Goal: Task Accomplishment & Management: Complete application form

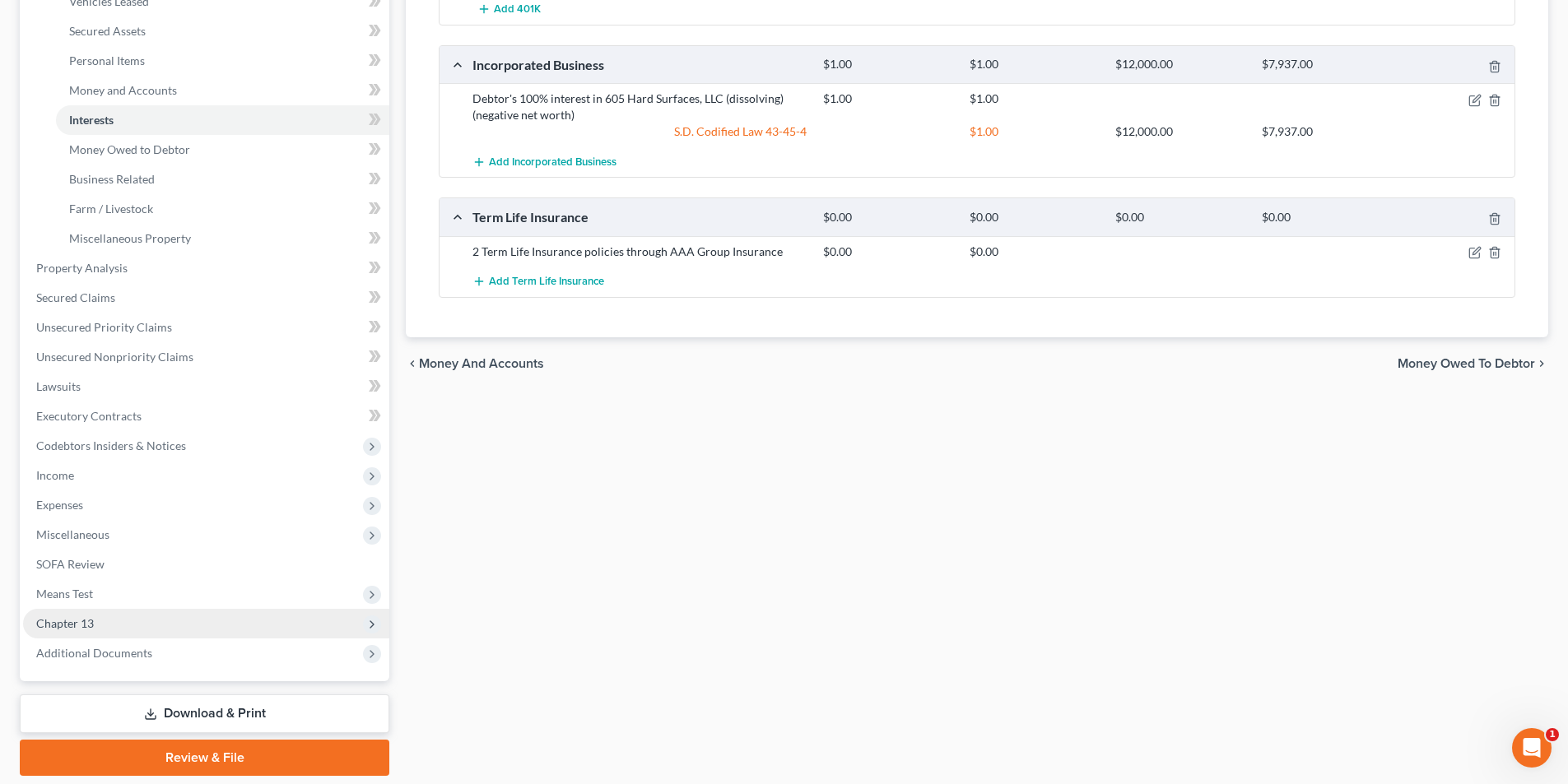
scroll to position [417, 0]
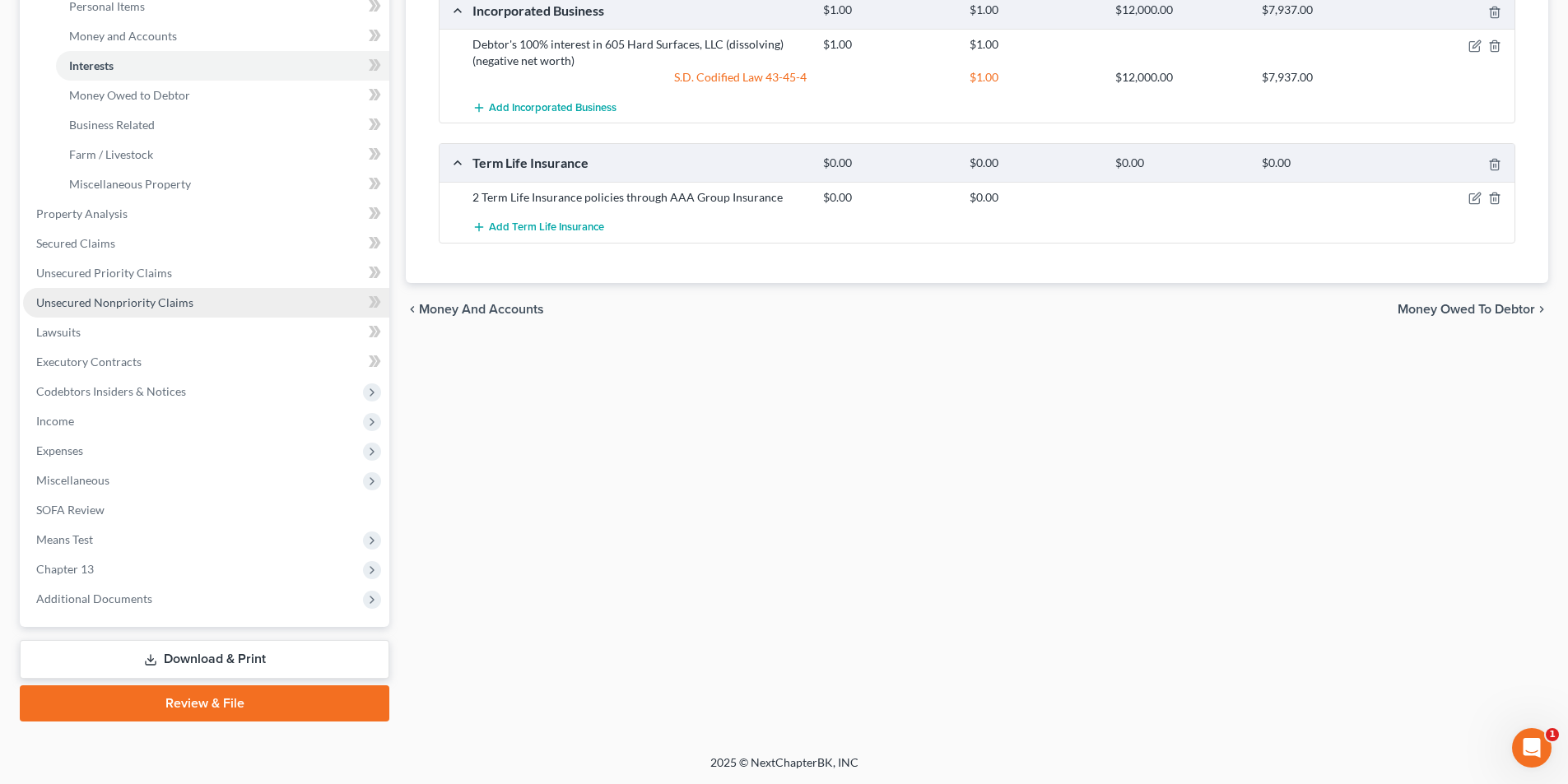
click at [146, 305] on span "Unsecured Nonpriority Claims" at bounding box center [115, 302] width 157 height 14
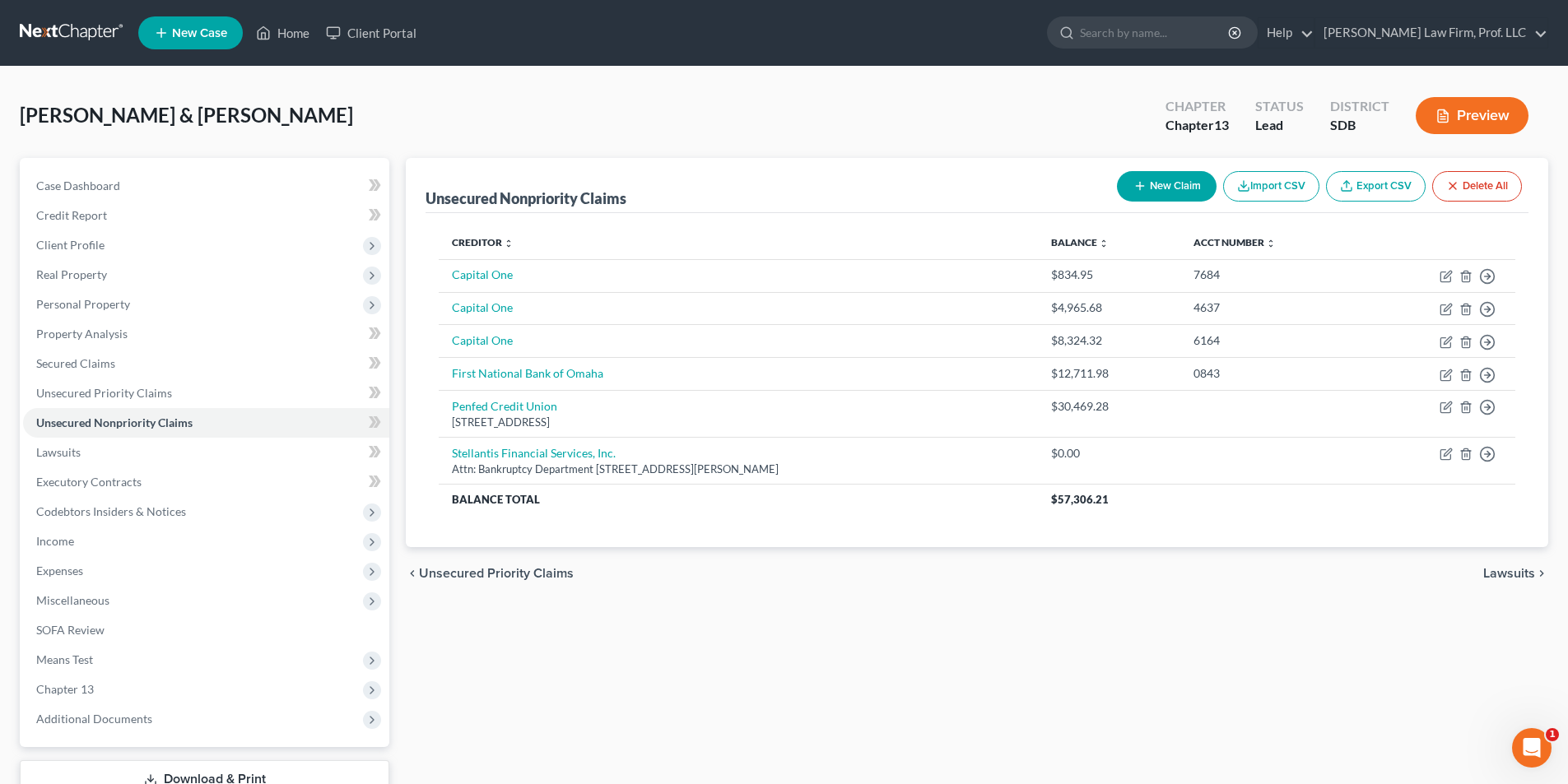
click at [1180, 180] on button "New Claim" at bounding box center [1167, 186] width 100 height 31
select select "2"
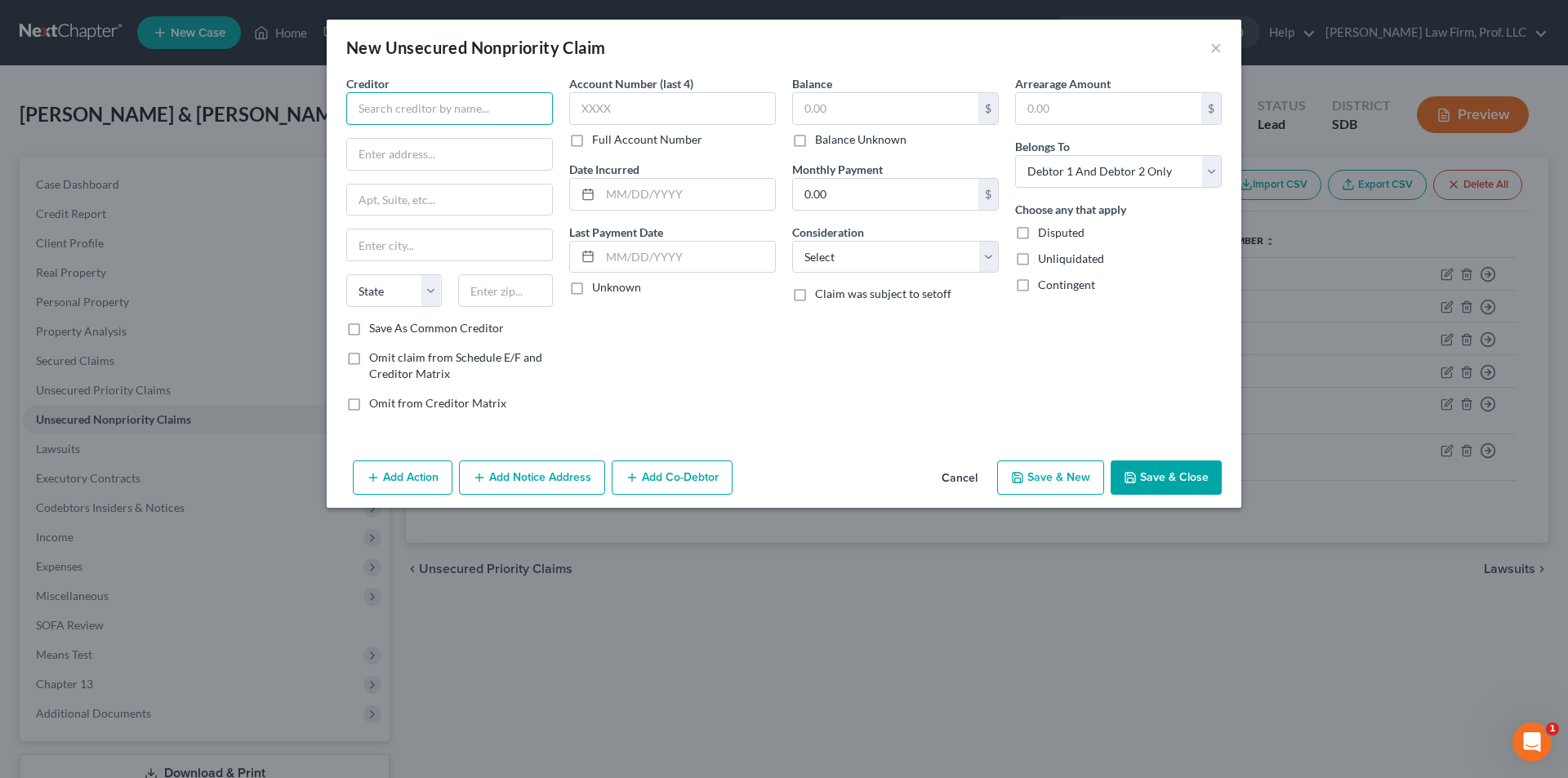
click at [429, 110] on input "text" at bounding box center [450, 109] width 206 height 33
type input "FTL Finance"
type input "[STREET_ADDRESS]"
type input "St. [PERSON_NAME]"
select select "26"
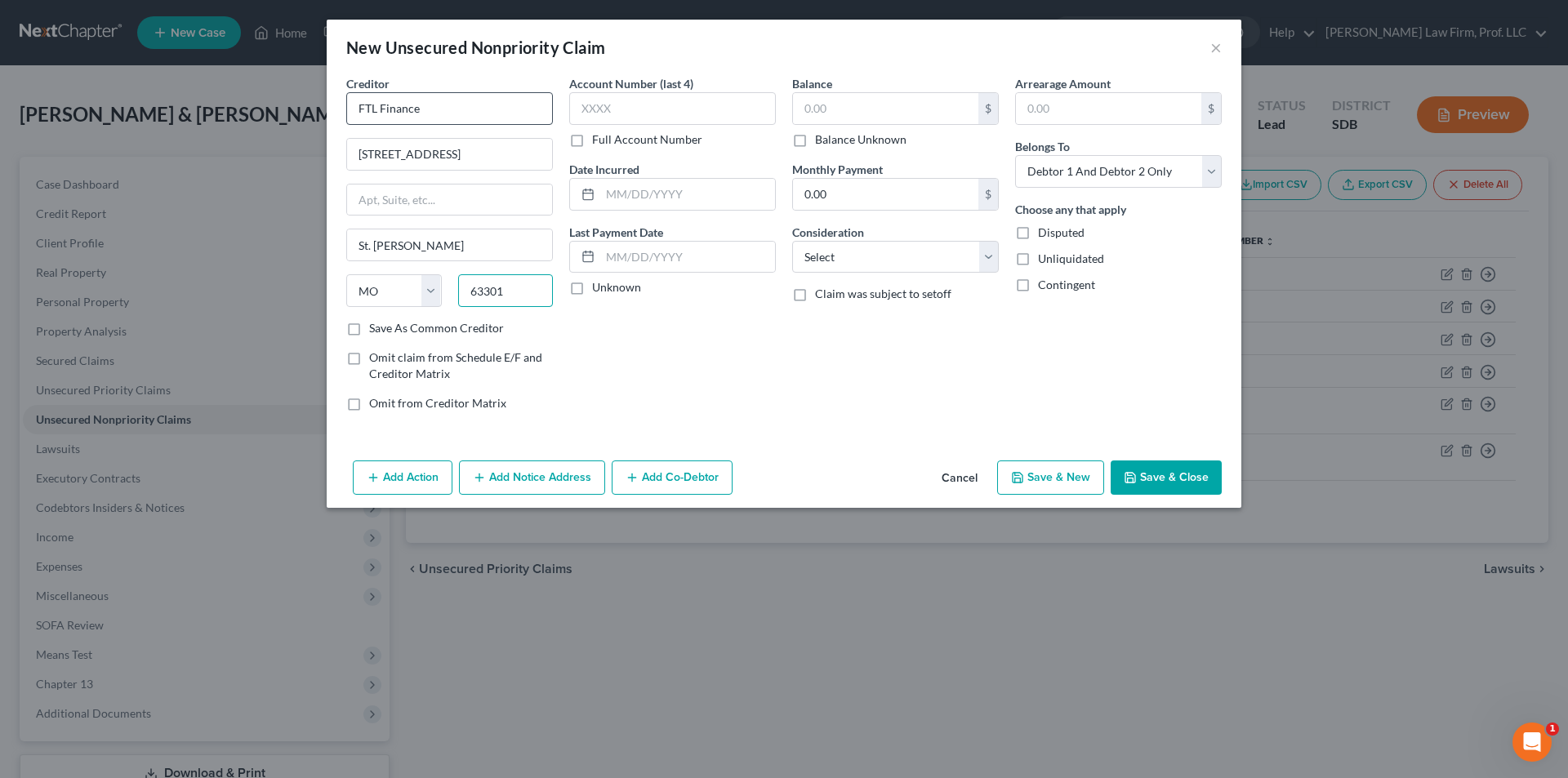
type input "63301"
type input "Saint [PERSON_NAME]"
click at [895, 103] on input "text" at bounding box center [886, 109] width 186 height 31
type input "5,300.00"
click at [1150, 483] on button "Save & Close" at bounding box center [1166, 478] width 111 height 35
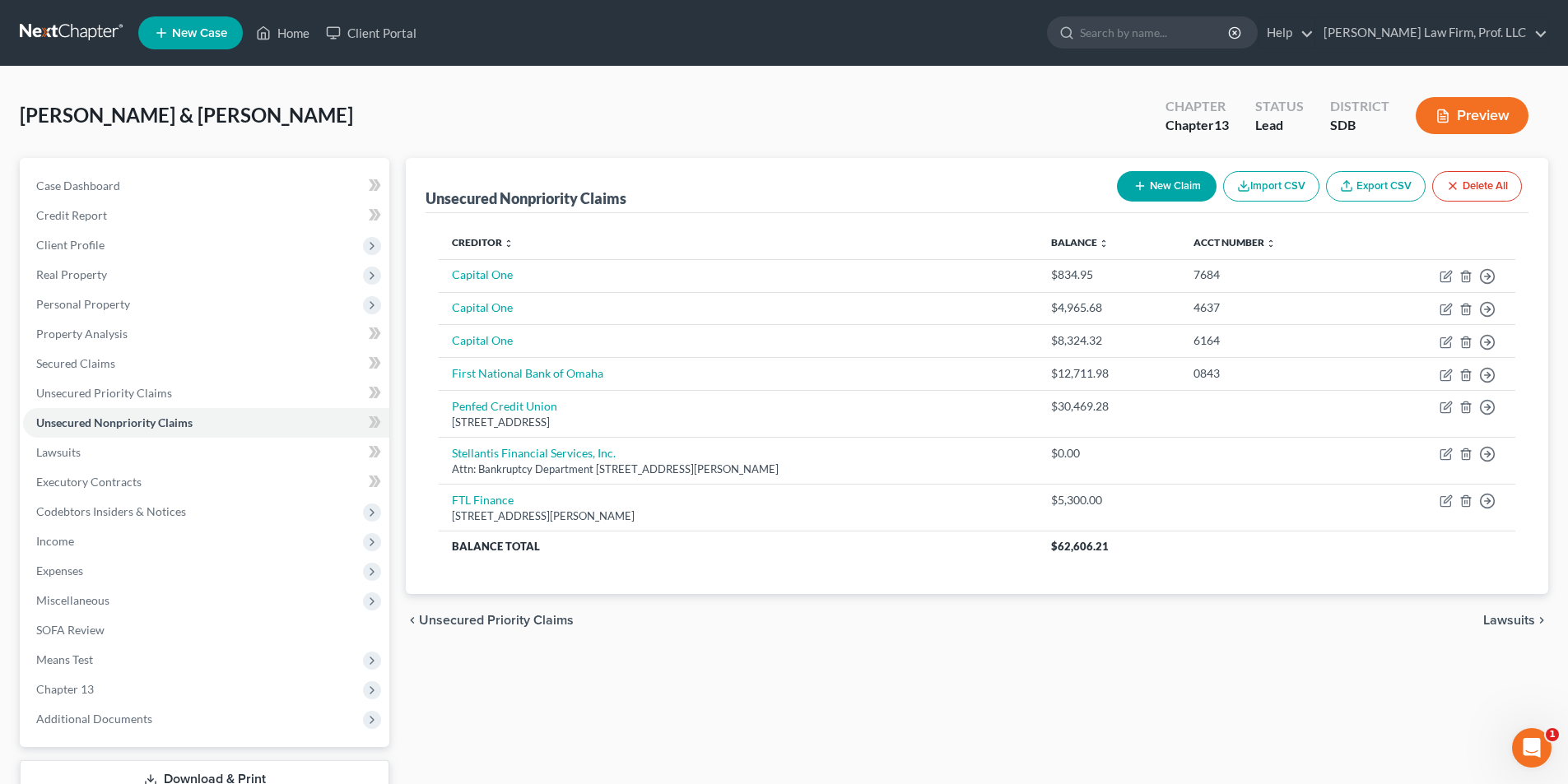
click at [1192, 181] on button "New Claim" at bounding box center [1167, 186] width 100 height 31
select select "2"
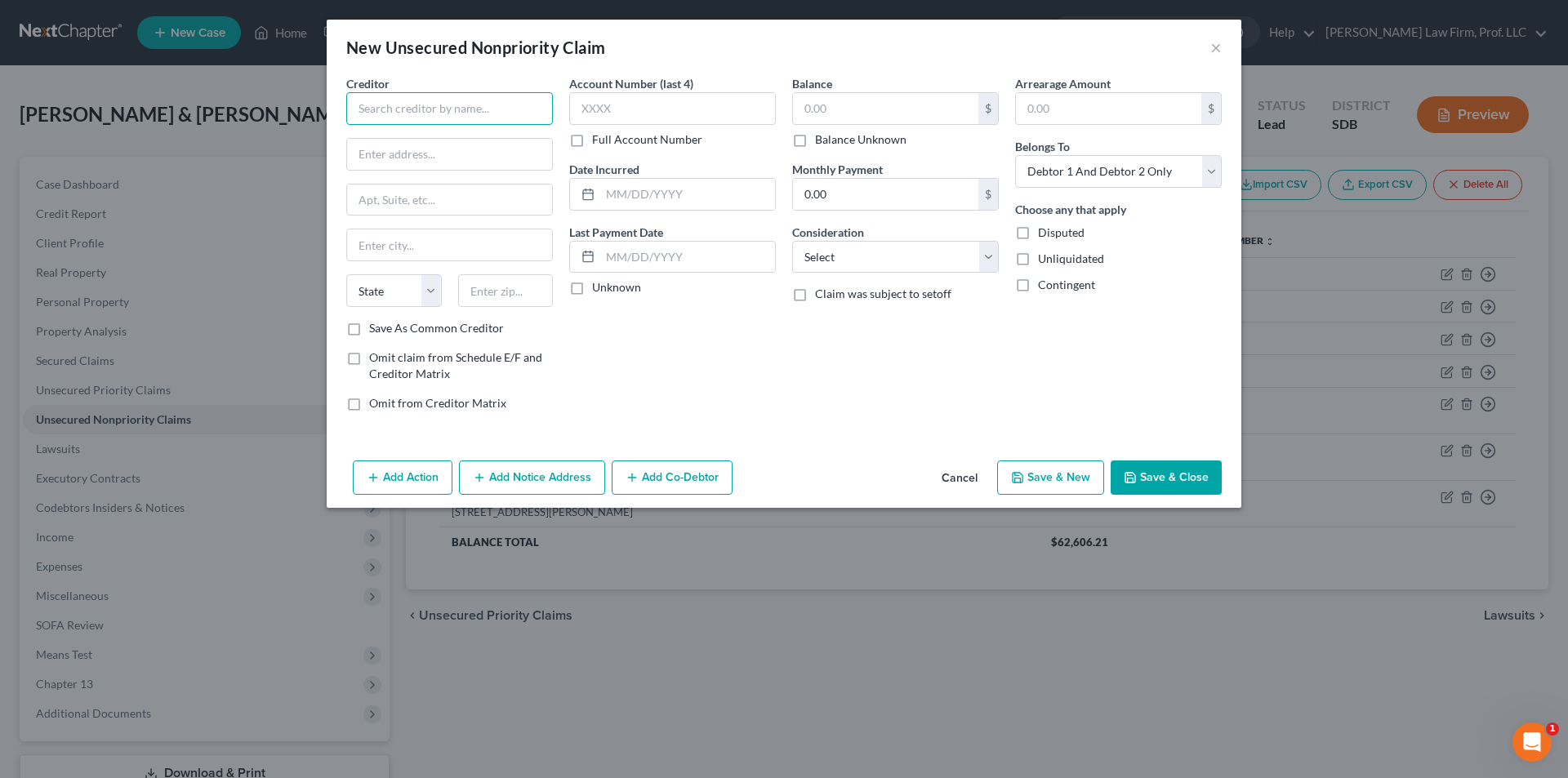
click at [494, 106] on input "text" at bounding box center [450, 109] width 206 height 33
click at [503, 159] on div "[STREET_ADDRESS]" at bounding box center [444, 152] width 170 height 14
type input "BQ & Associates"
type input "[STREET_ADDRESS]"
type input "[GEOGRAPHIC_DATA]"
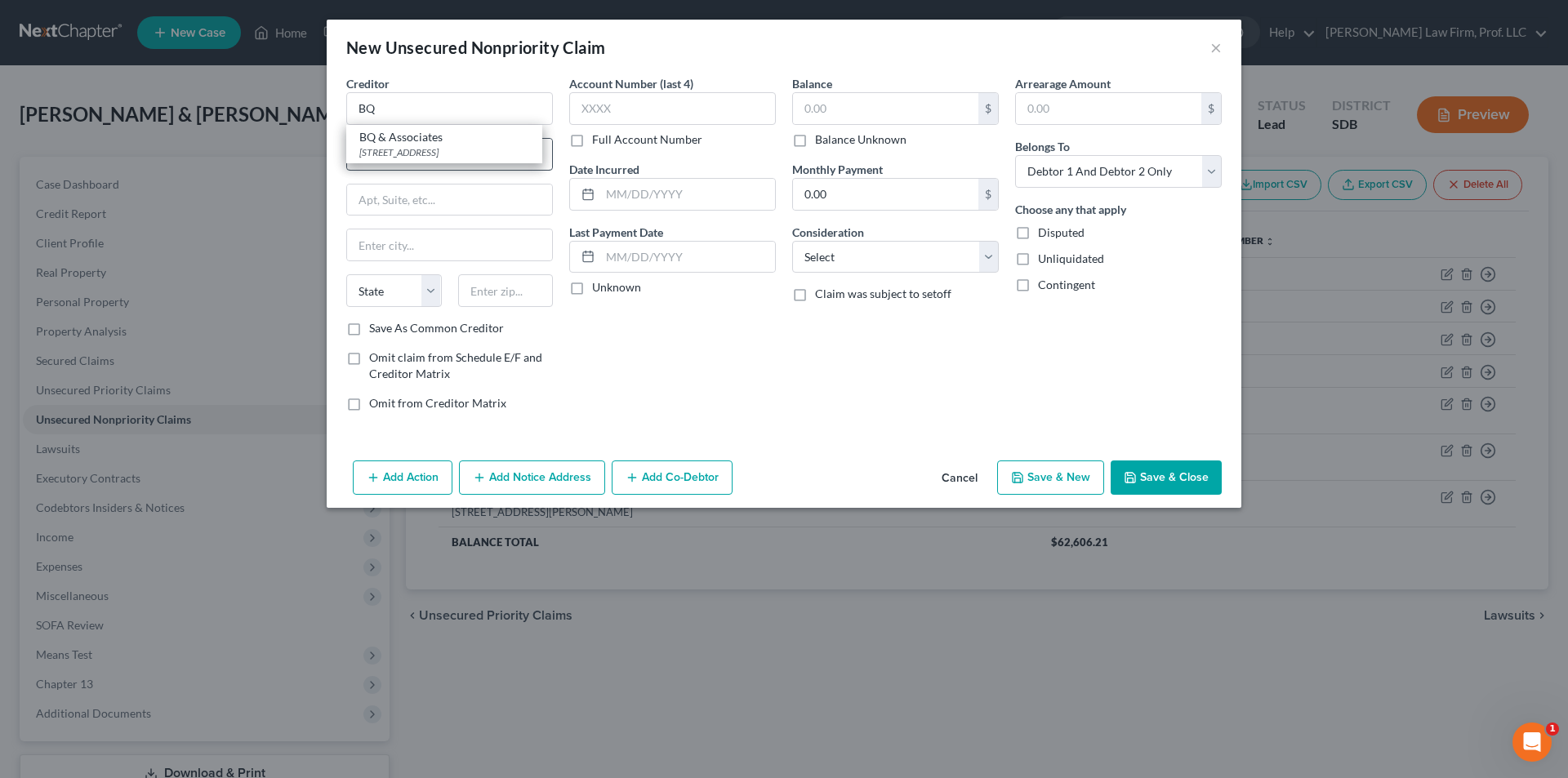
select select "30"
type input "68144"
click at [916, 253] on select "Select Cable / Satellite Services Collection Agency Credit Card Debt Debt Couns…" at bounding box center [895, 257] width 206 height 33
select select "14"
click at [792, 241] on select "Select Cable / Satellite Services Collection Agency Credit Card Debt Debt Couns…" at bounding box center [895, 257] width 206 height 33
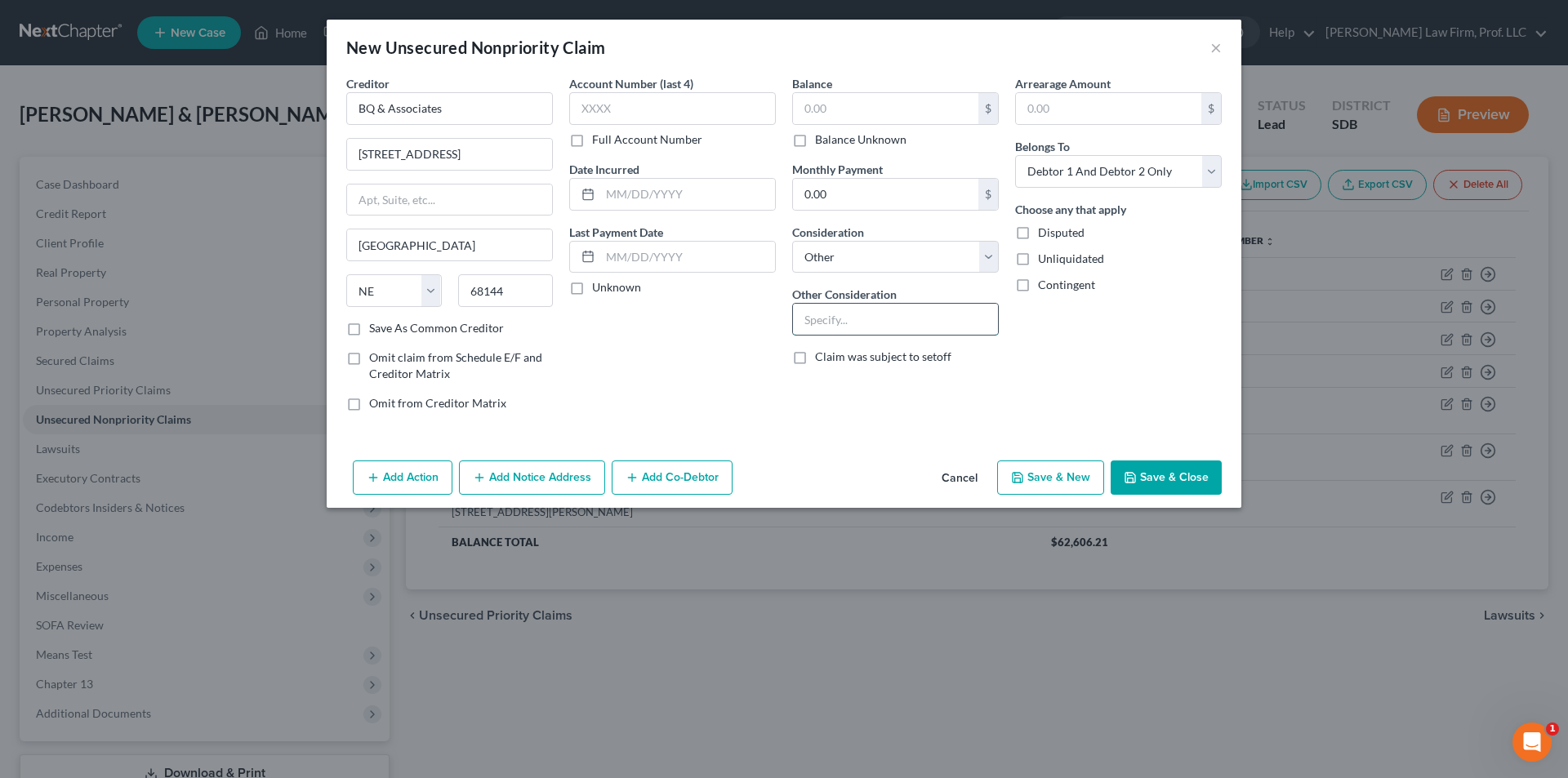
click at [881, 318] on input "text" at bounding box center [895, 319] width 205 height 31
type input "Collector for First National Bank of Omaha"
click at [1160, 481] on button "Save & Close" at bounding box center [1166, 478] width 111 height 35
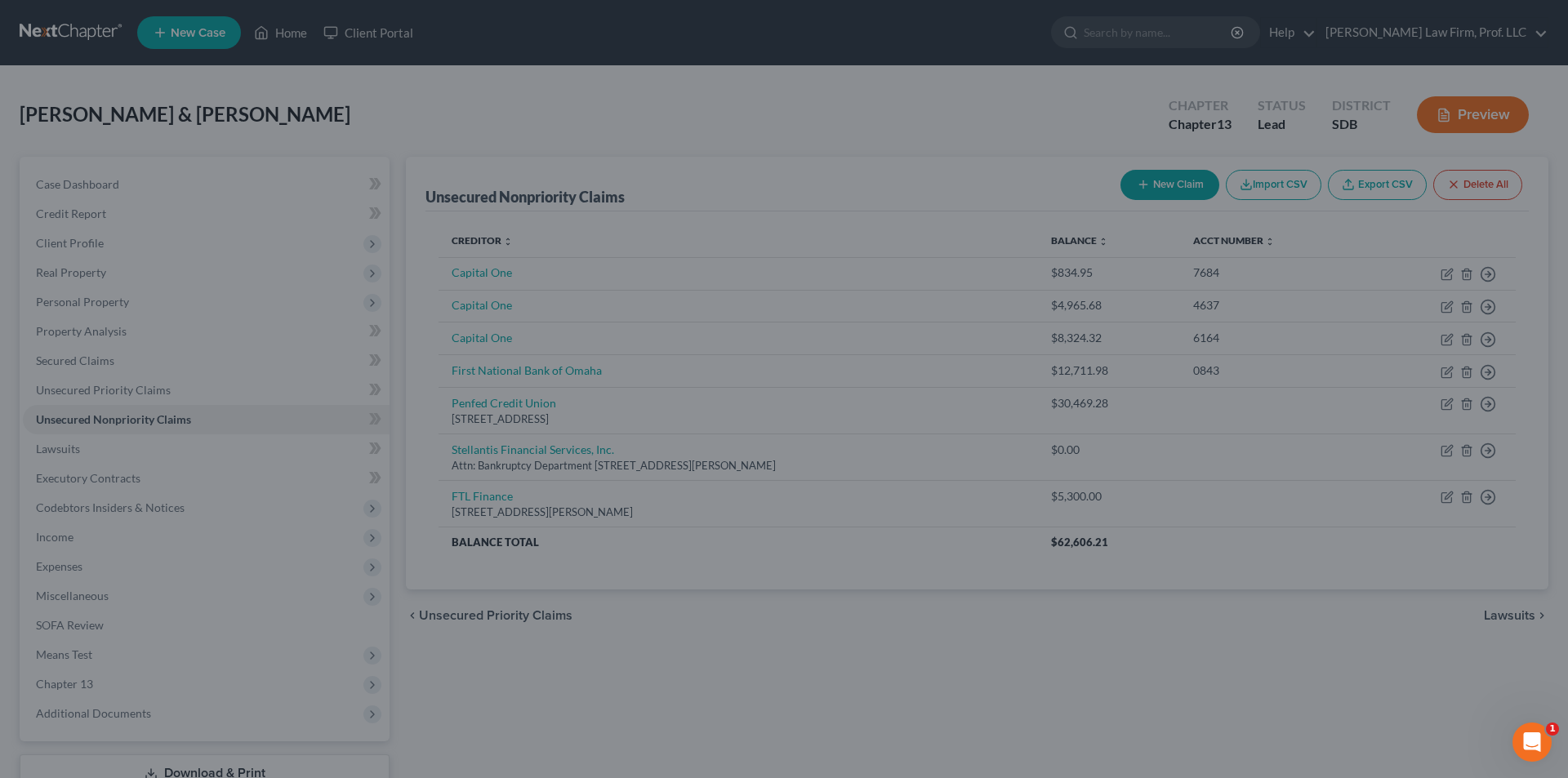
scroll to position [0, 0]
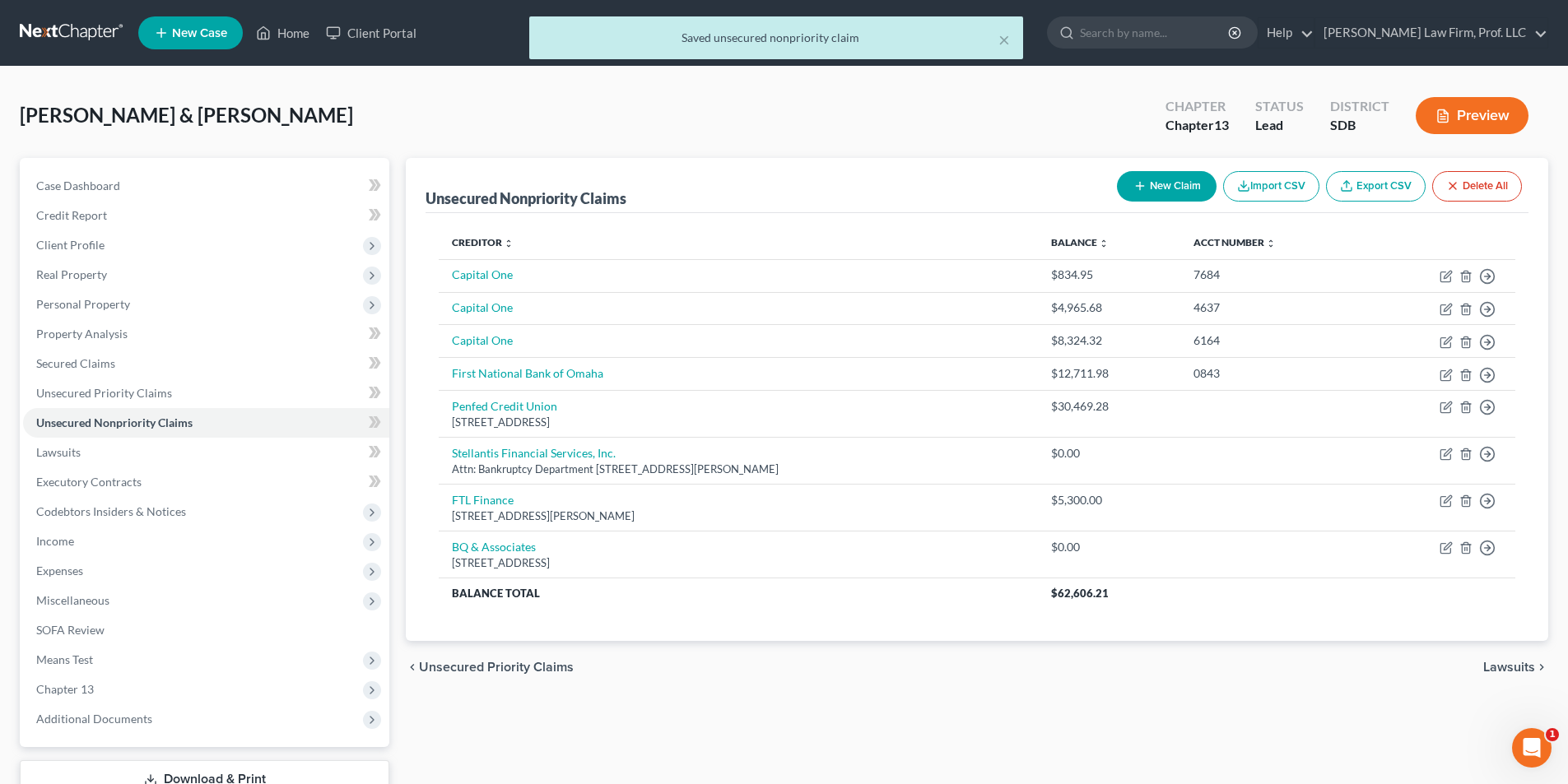
click at [1170, 194] on button "New Claim" at bounding box center [1167, 186] width 100 height 31
select select "2"
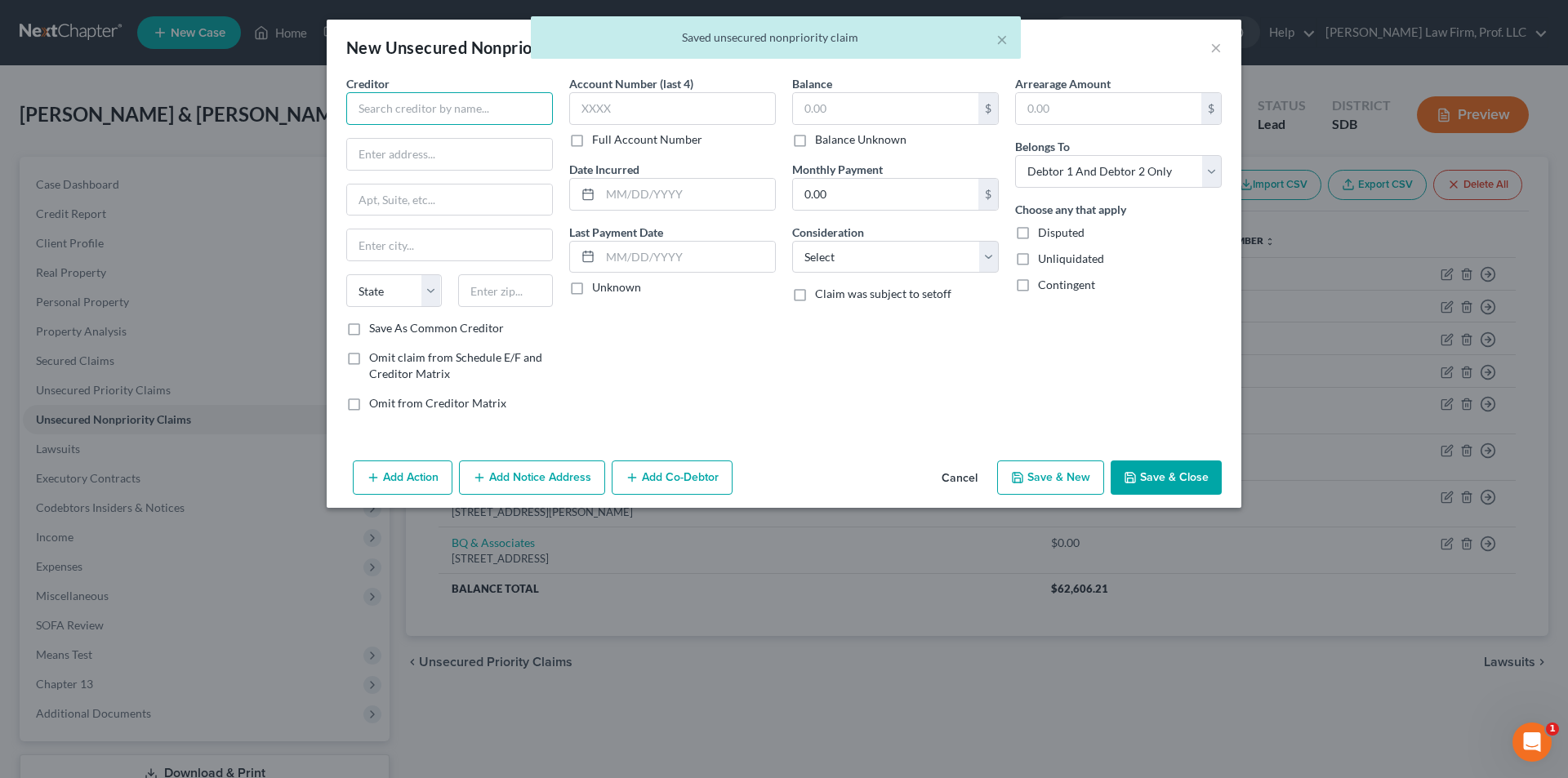
click at [434, 106] on input "text" at bounding box center [450, 109] width 206 height 33
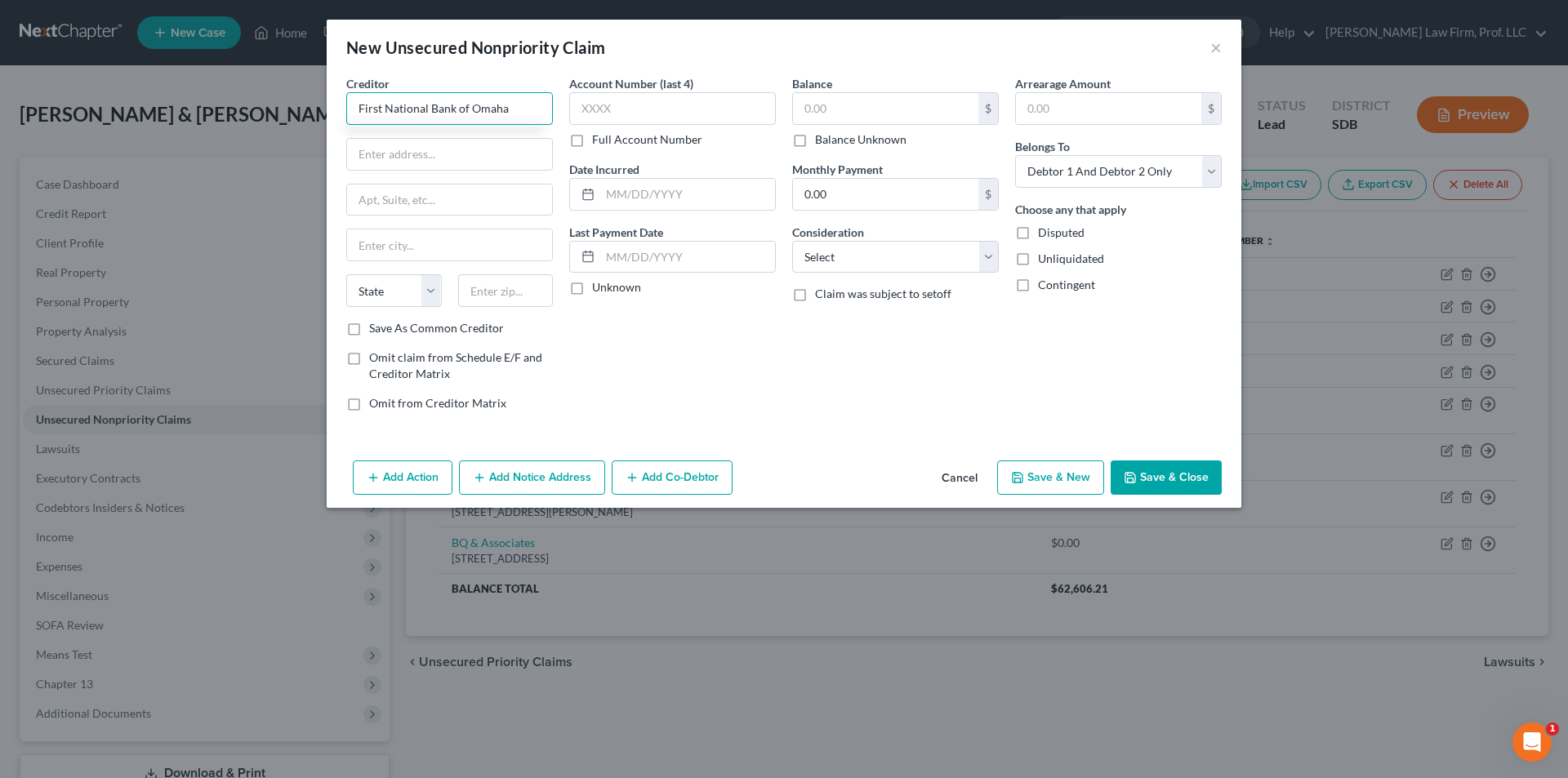
type input "First National Bank of Omaha"
type input "13,931.00"
click at [1049, 483] on button "Save & New" at bounding box center [1051, 478] width 107 height 35
select select "2"
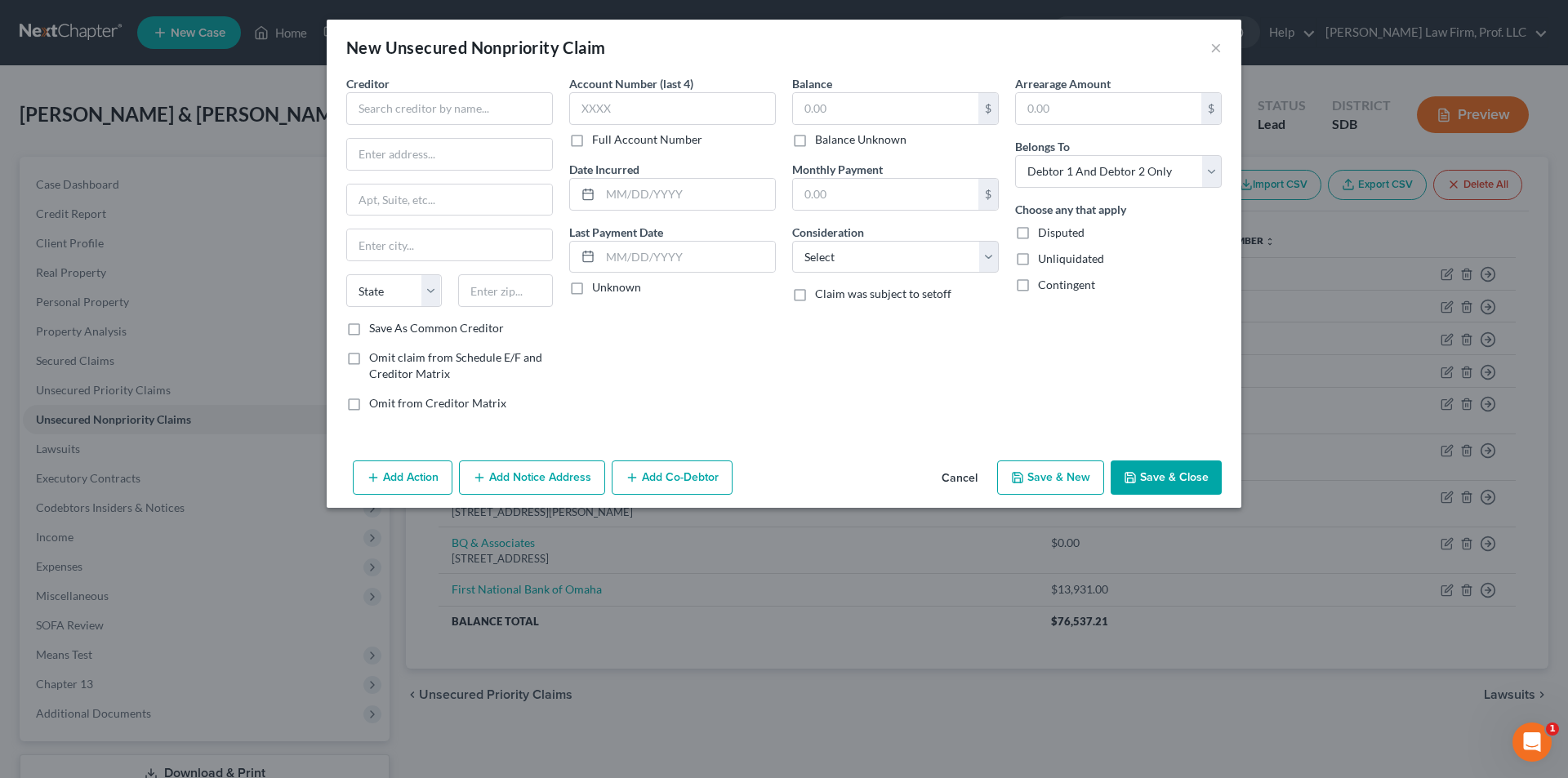
click at [951, 477] on button "Cancel" at bounding box center [959, 479] width 62 height 33
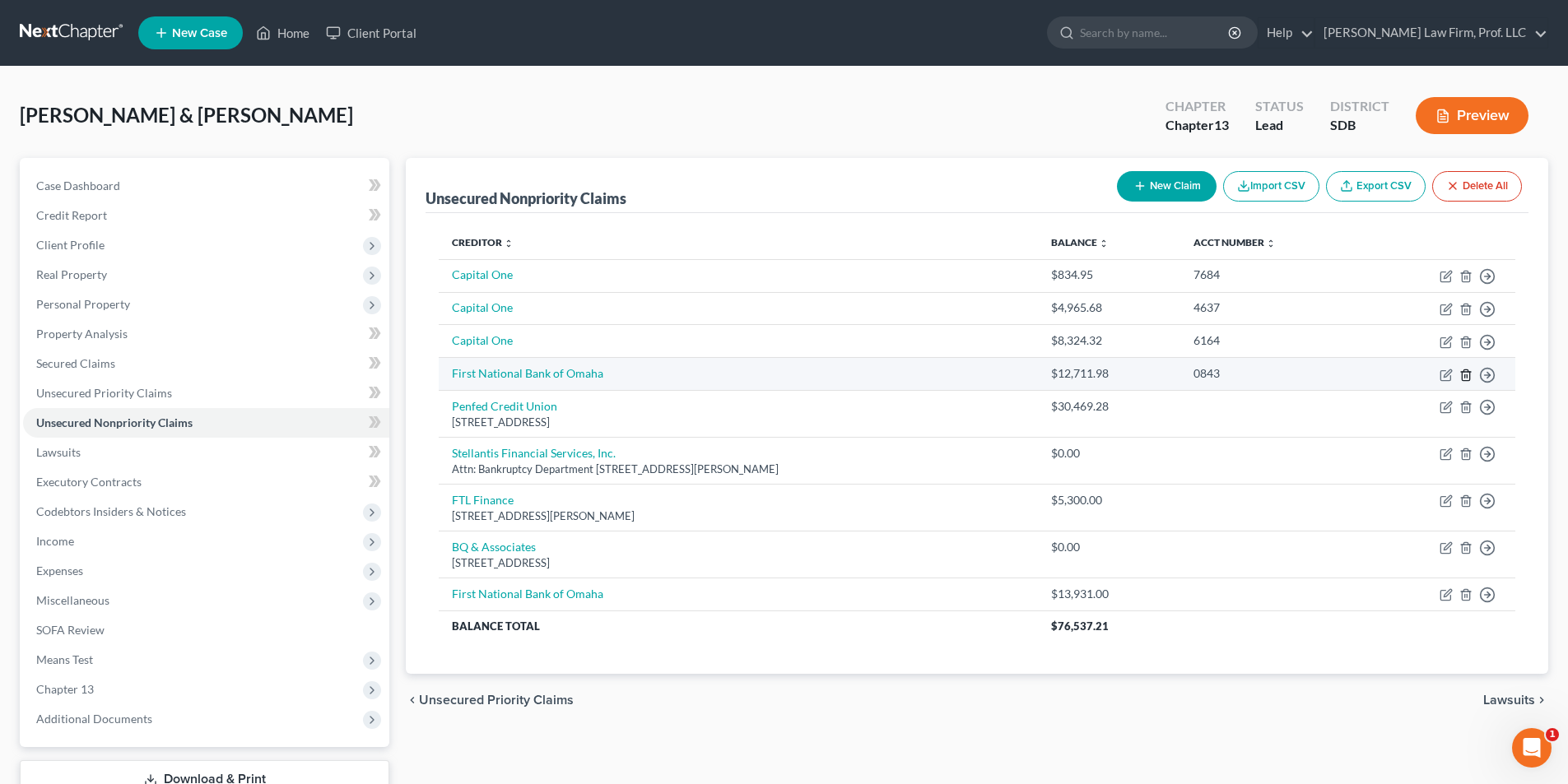
click at [1467, 374] on line "button" at bounding box center [1467, 376] width 0 height 3
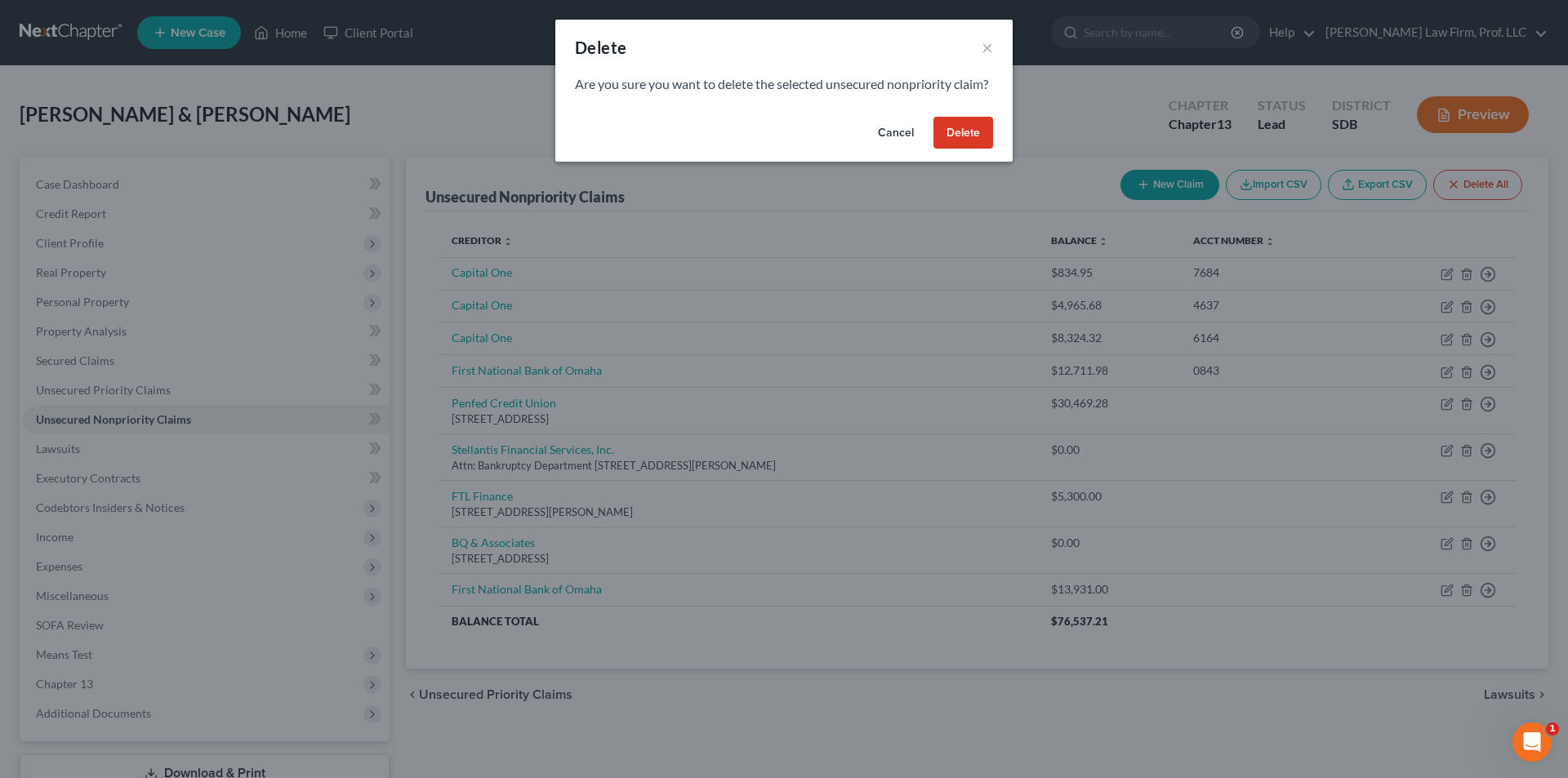
click at [967, 149] on button "Delete" at bounding box center [963, 133] width 59 height 33
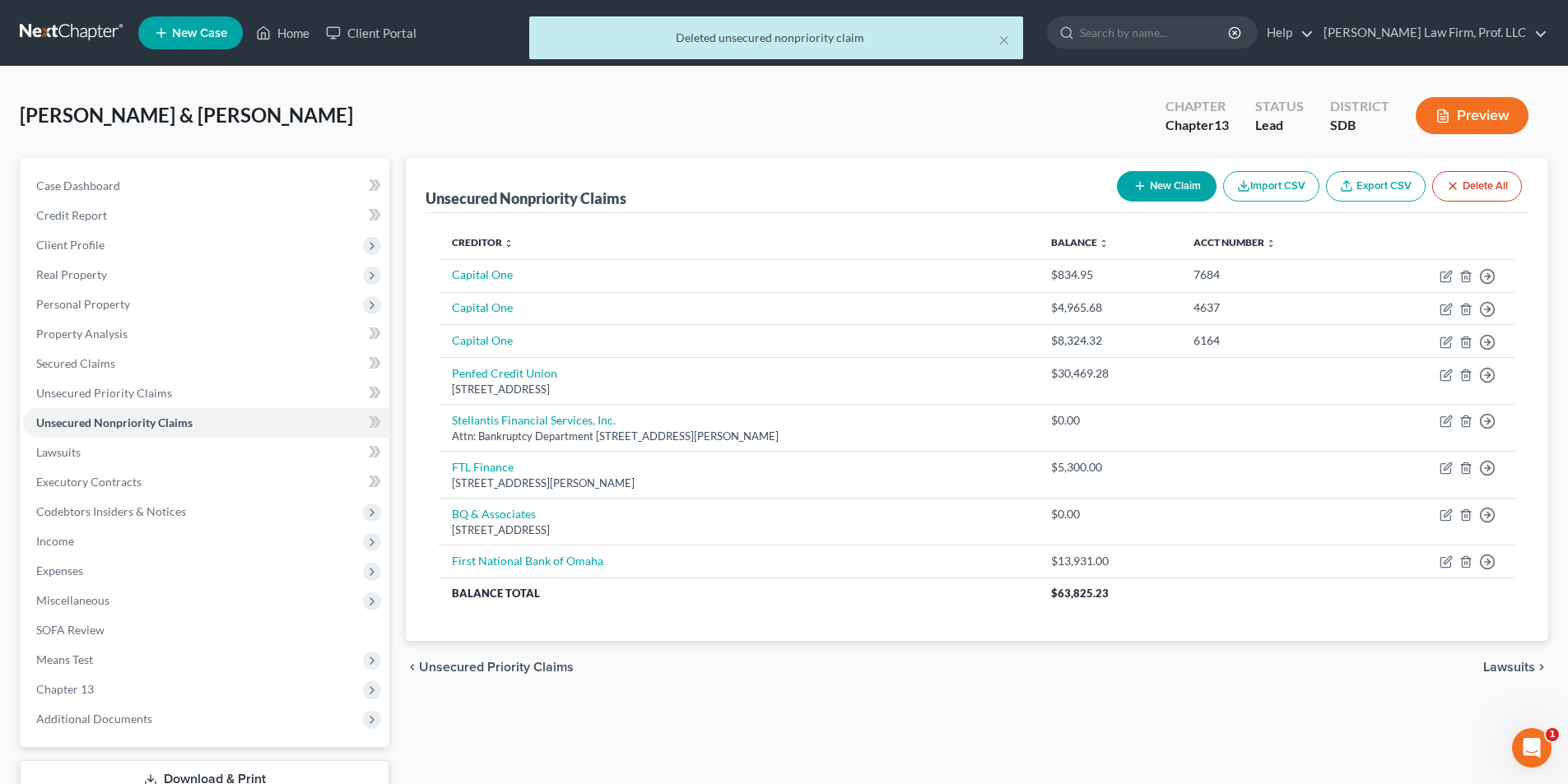
click at [1150, 188] on button "New Claim" at bounding box center [1167, 186] width 100 height 31
select select "2"
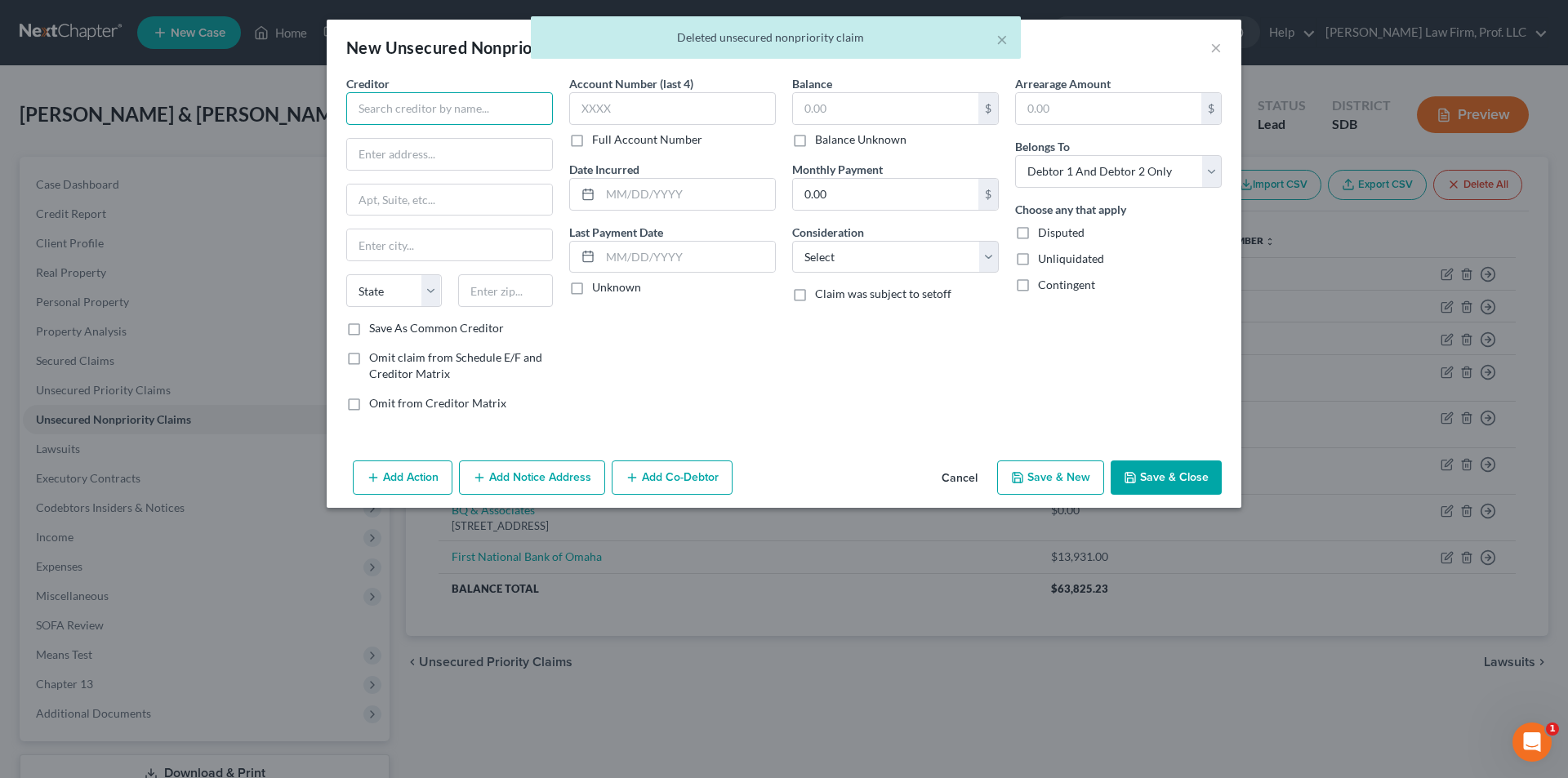
click at [485, 111] on input "text" at bounding box center [450, 109] width 206 height 33
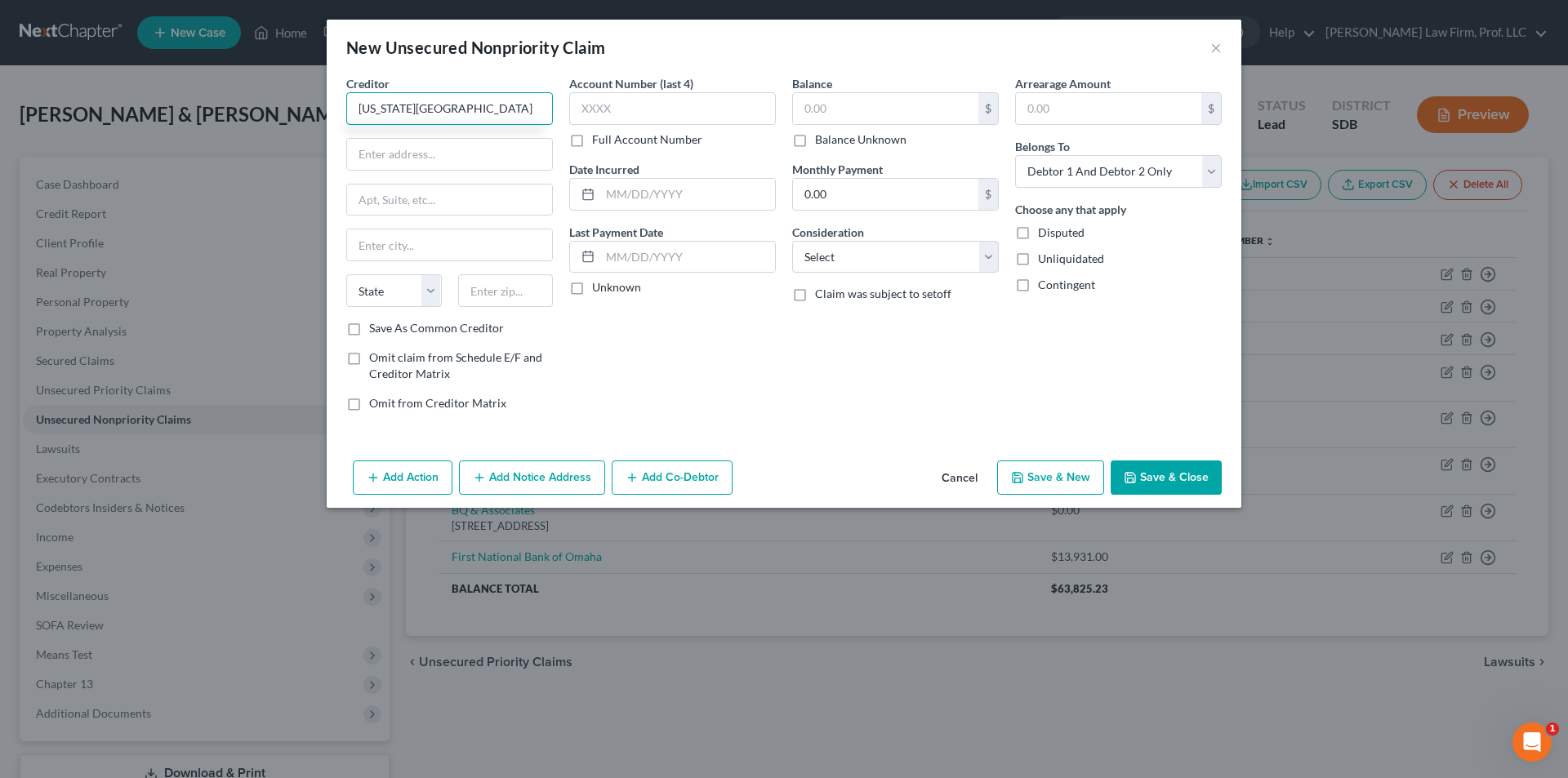
type input "[US_STATE][GEOGRAPHIC_DATA]"
type input "98"
drag, startPoint x: 488, startPoint y: 108, endPoint x: 286, endPoint y: 91, distance: 202.7
click at [281, 94] on div "New Unsecured Nonpriority Claim × Creditor * [US_STATE][GEOGRAPHIC_DATA] [GEOGR…" at bounding box center [784, 389] width 1568 height 778
type input "Patient Financial Services"
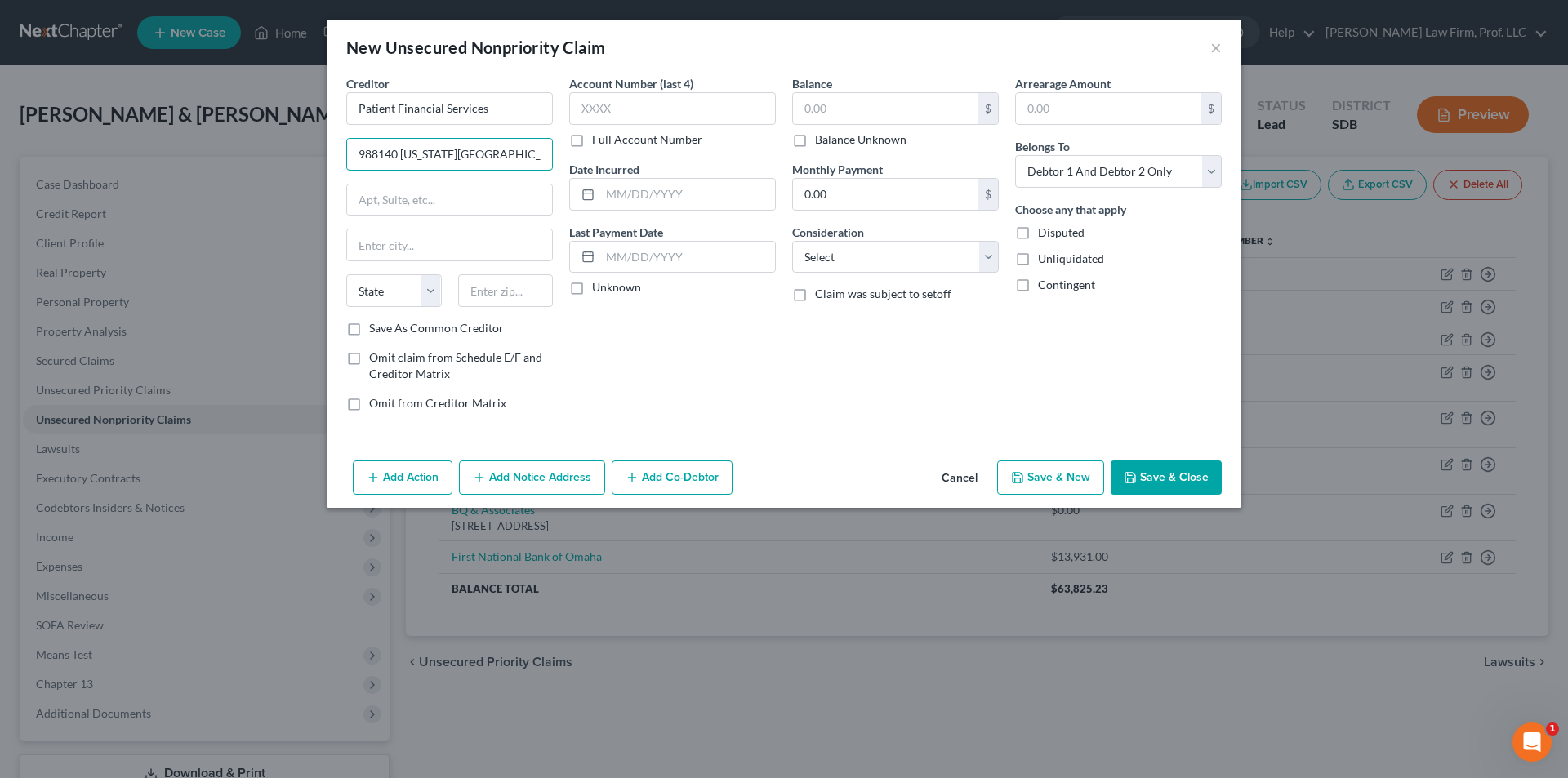
type input "988140 [US_STATE][GEOGRAPHIC_DATA]"
type input "[GEOGRAPHIC_DATA]"
select select "30"
type input "68198"
click at [829, 106] on input "text" at bounding box center [886, 109] width 186 height 31
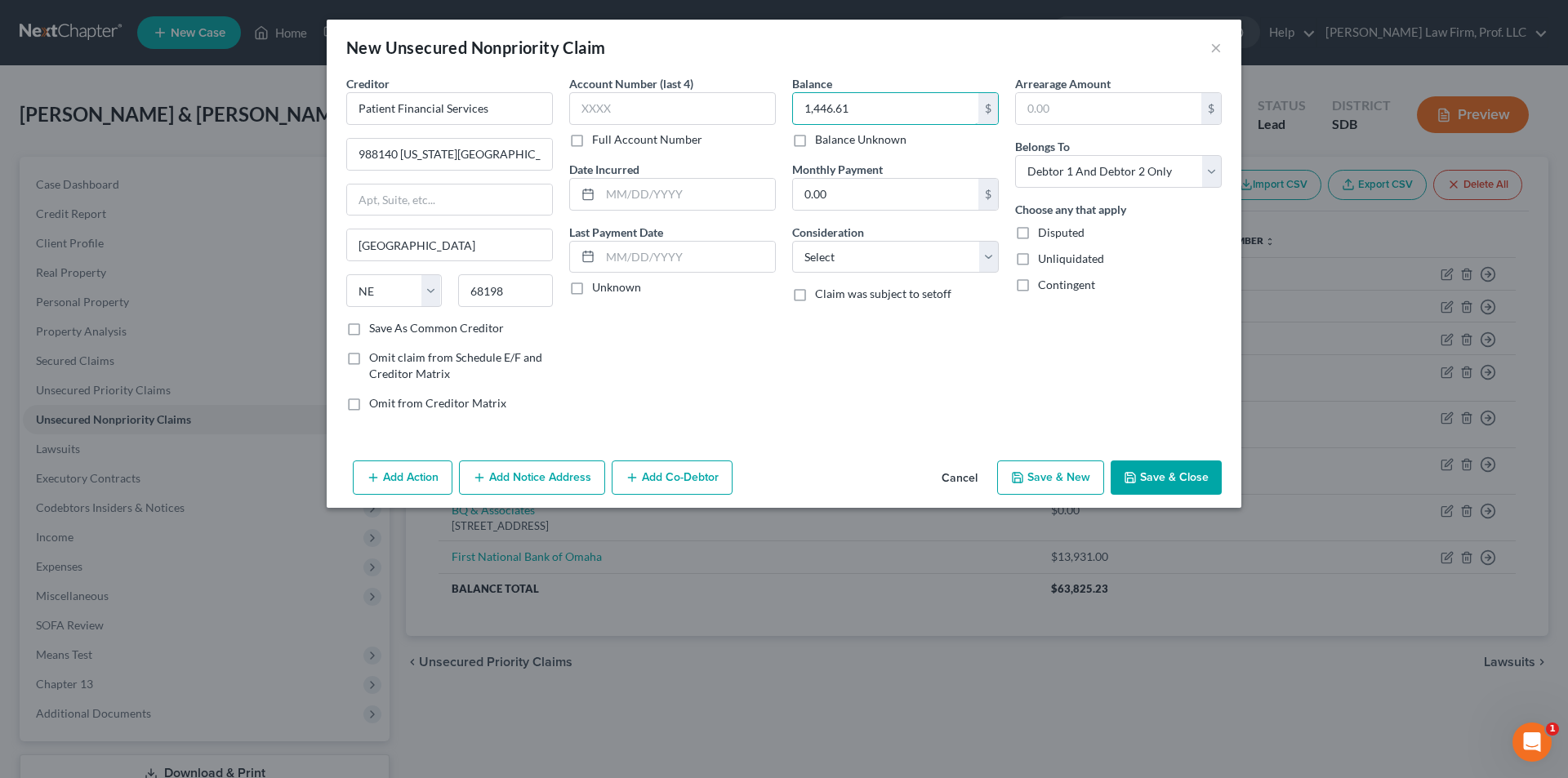
type input "1,446.61"
click at [1048, 474] on button "Save & New" at bounding box center [1051, 478] width 107 height 35
select select "2"
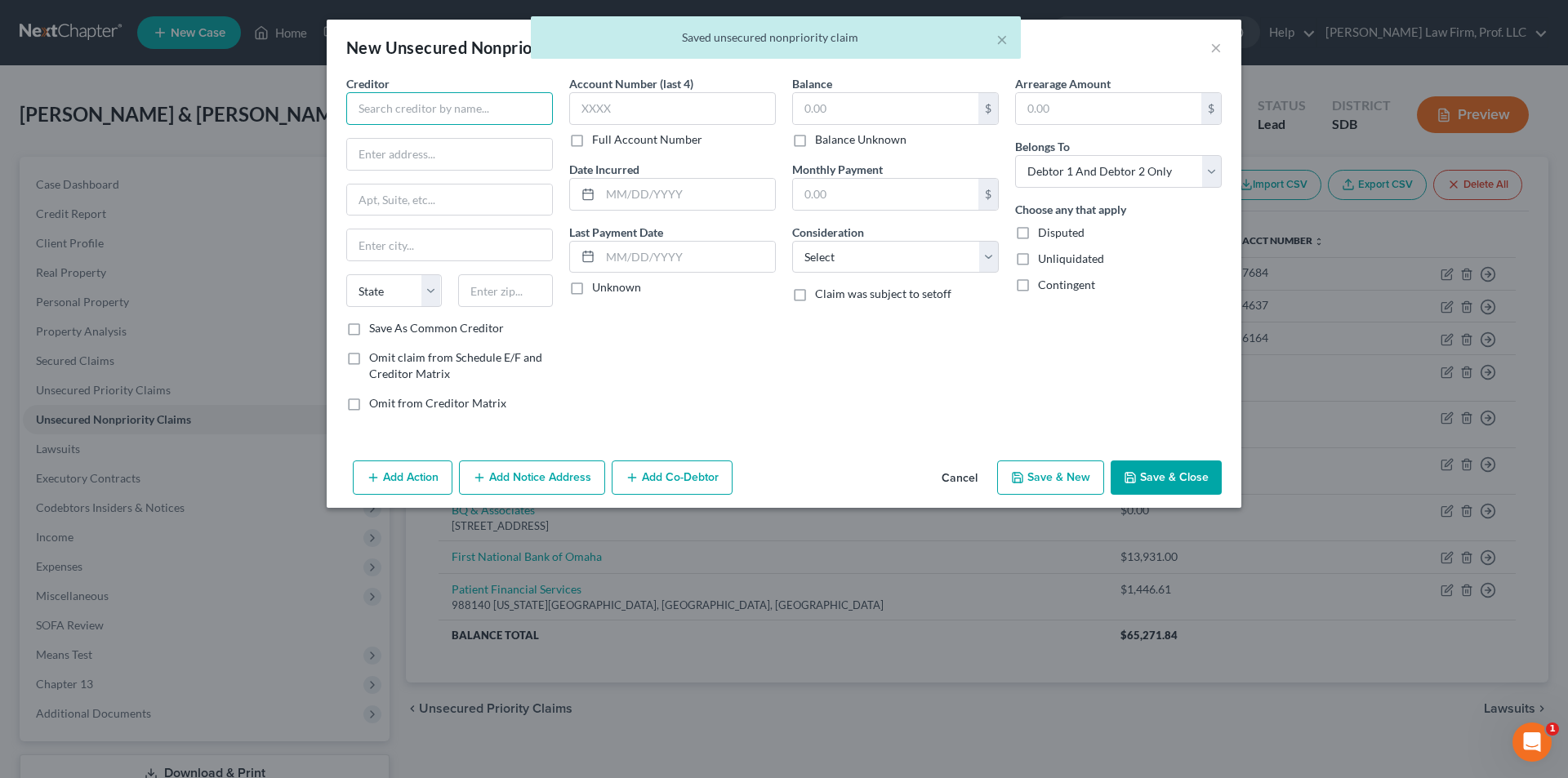
click at [442, 109] on input "text" at bounding box center [450, 109] width 206 height 33
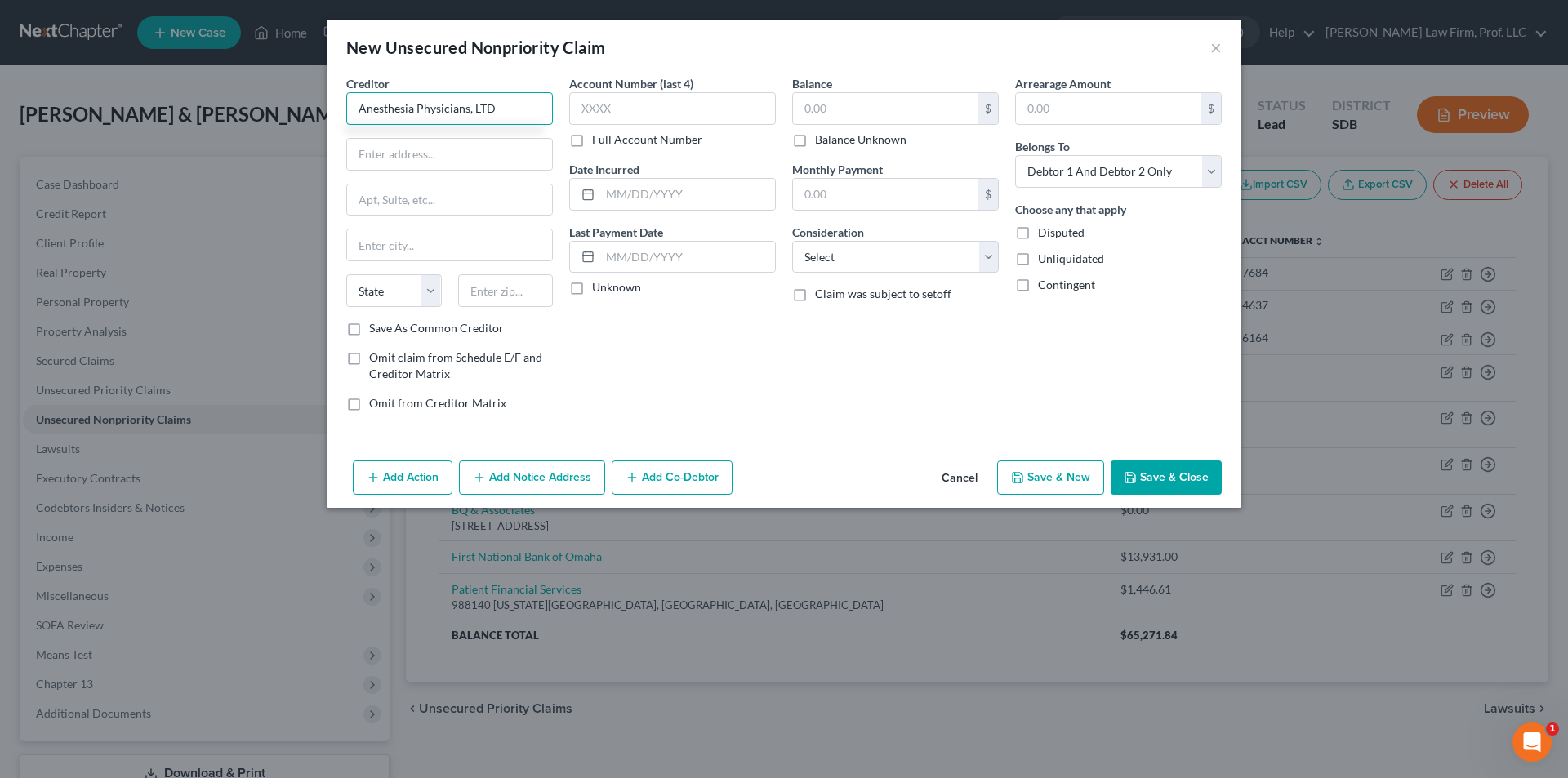
type input "Anesthesia Physicians, LTD"
type input "P.O. Box 820"
type input "[GEOGRAPHIC_DATA]"
select select "43"
type input "57101"
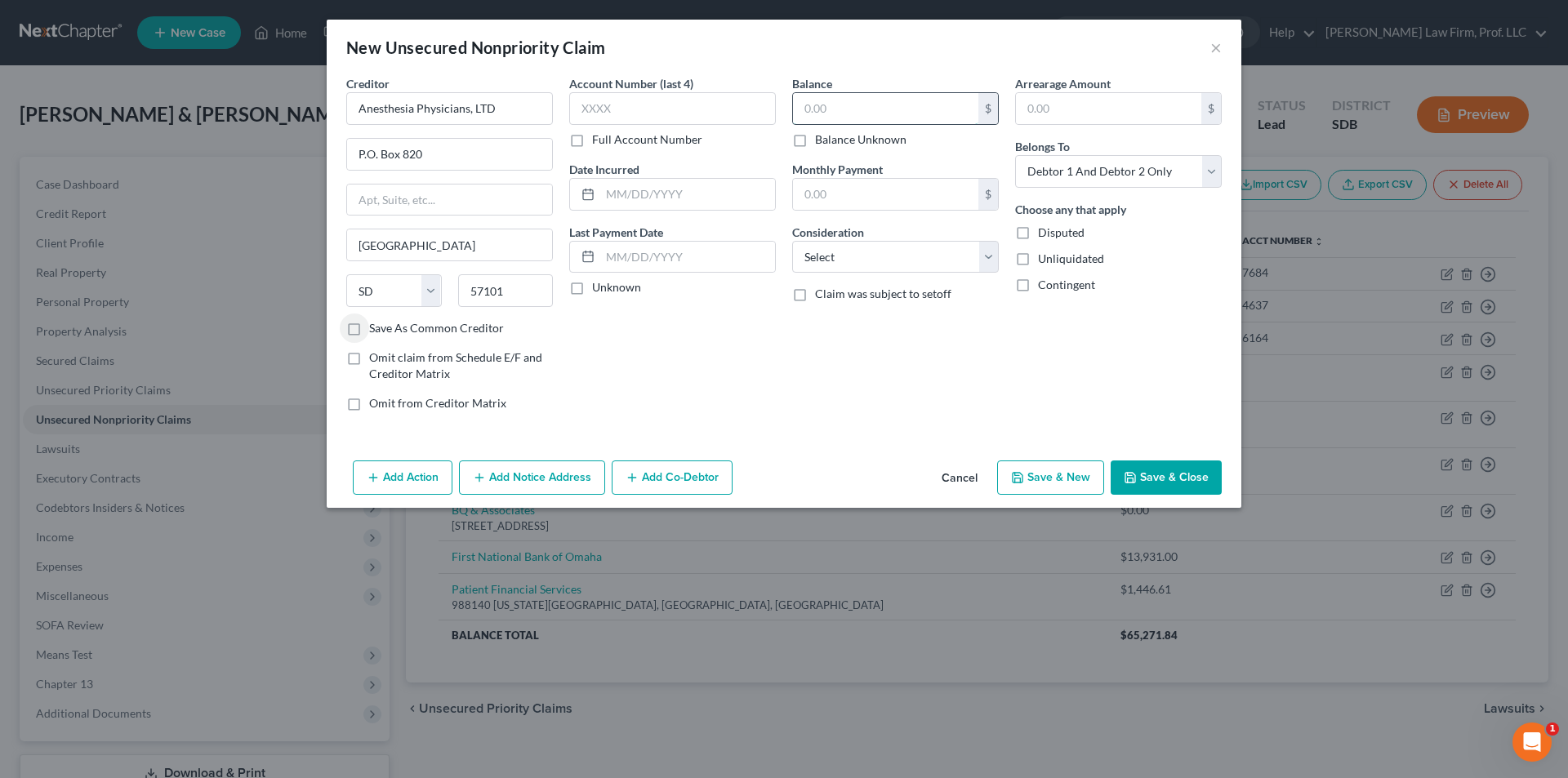
click at [879, 111] on input "text" at bounding box center [886, 109] width 186 height 31
type input "90.00"
click at [1046, 476] on button "Save & New" at bounding box center [1051, 478] width 107 height 35
select select "2"
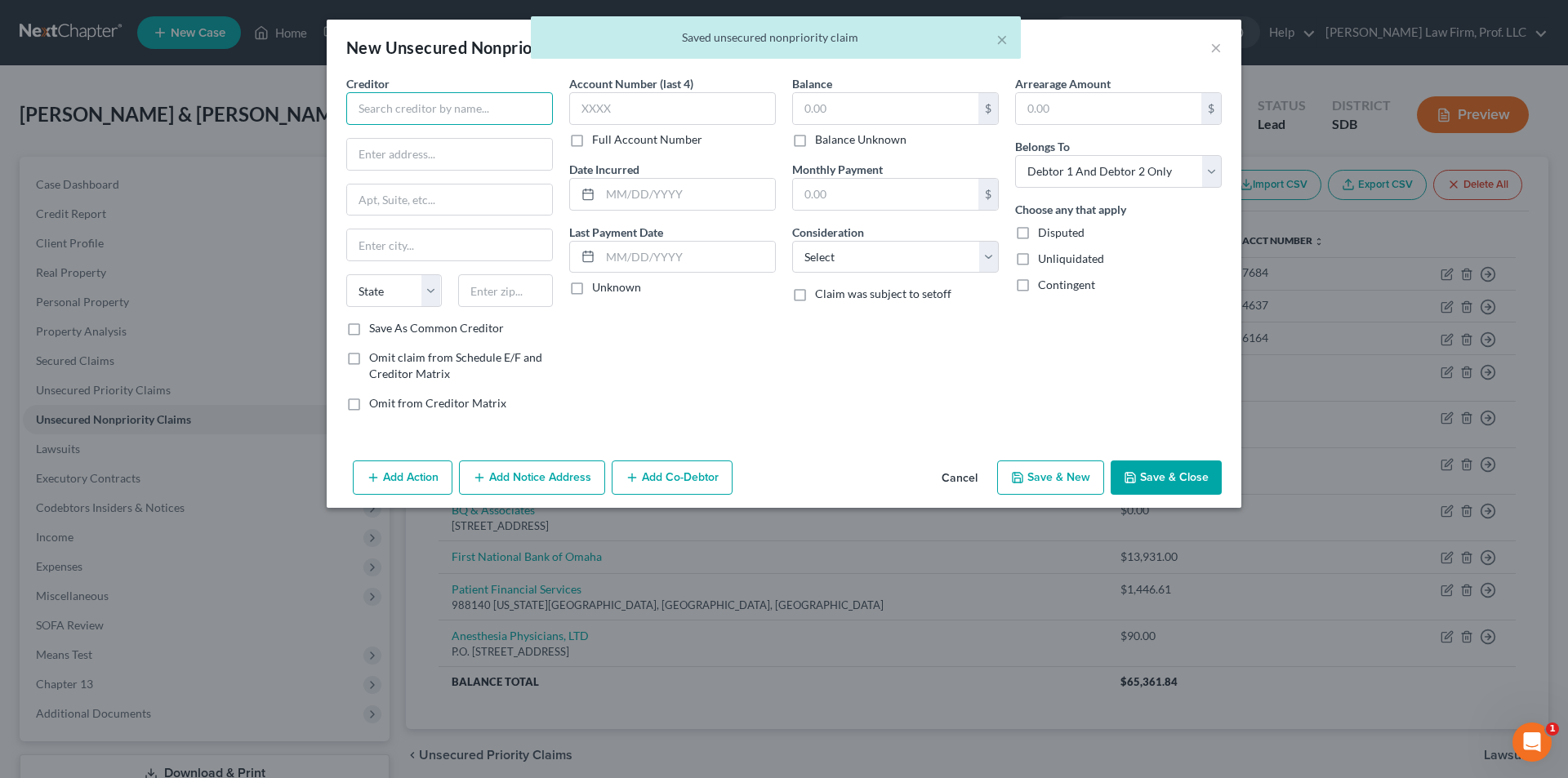
click at [448, 106] on input "text" at bounding box center [450, 109] width 206 height 33
type input "[PERSON_NAME] Health"
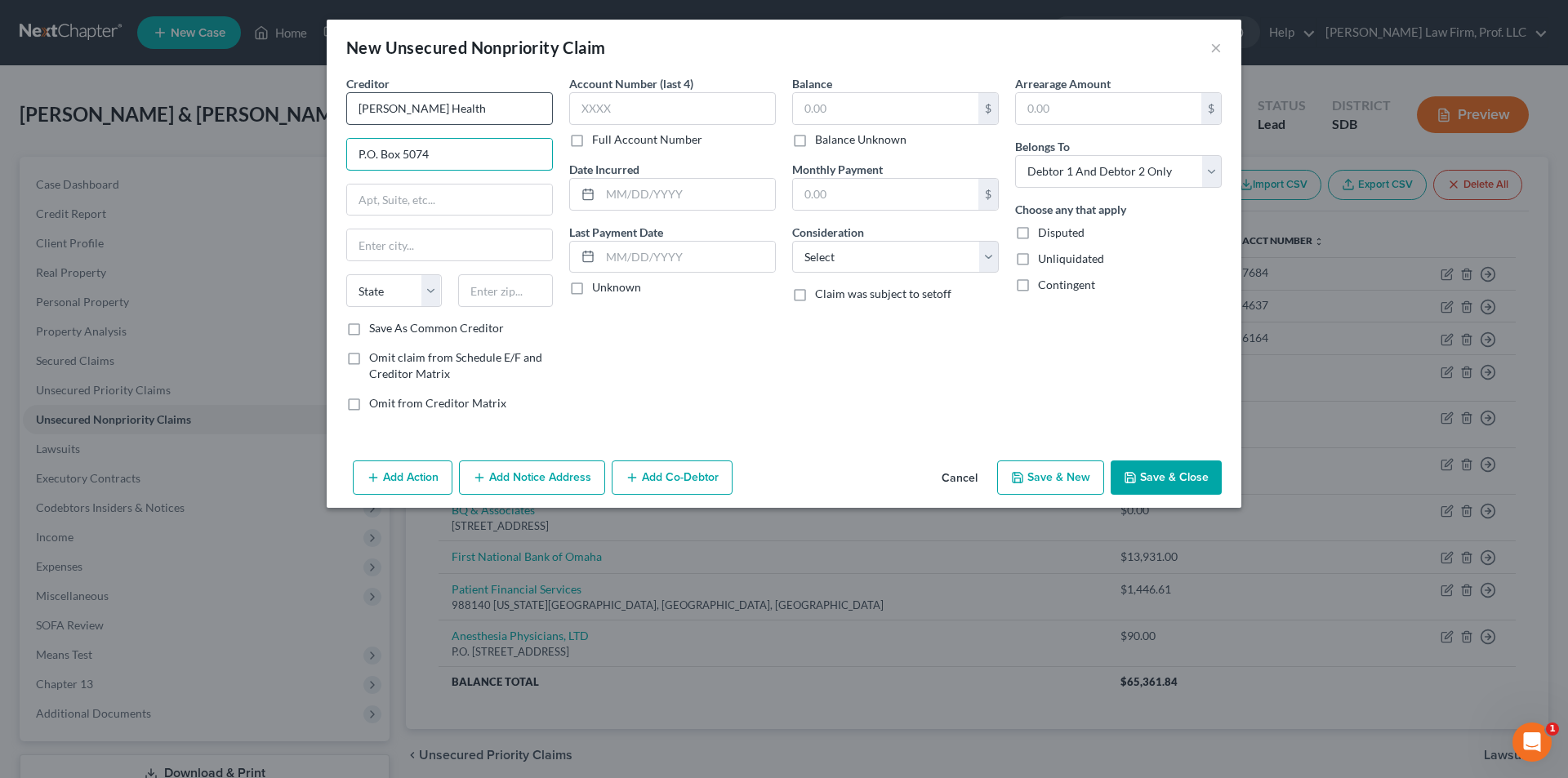
type input "P.O. Box 5074"
type input "[GEOGRAPHIC_DATA]"
select select "43"
type input "57117"
click at [815, 102] on input "text" at bounding box center [886, 109] width 186 height 31
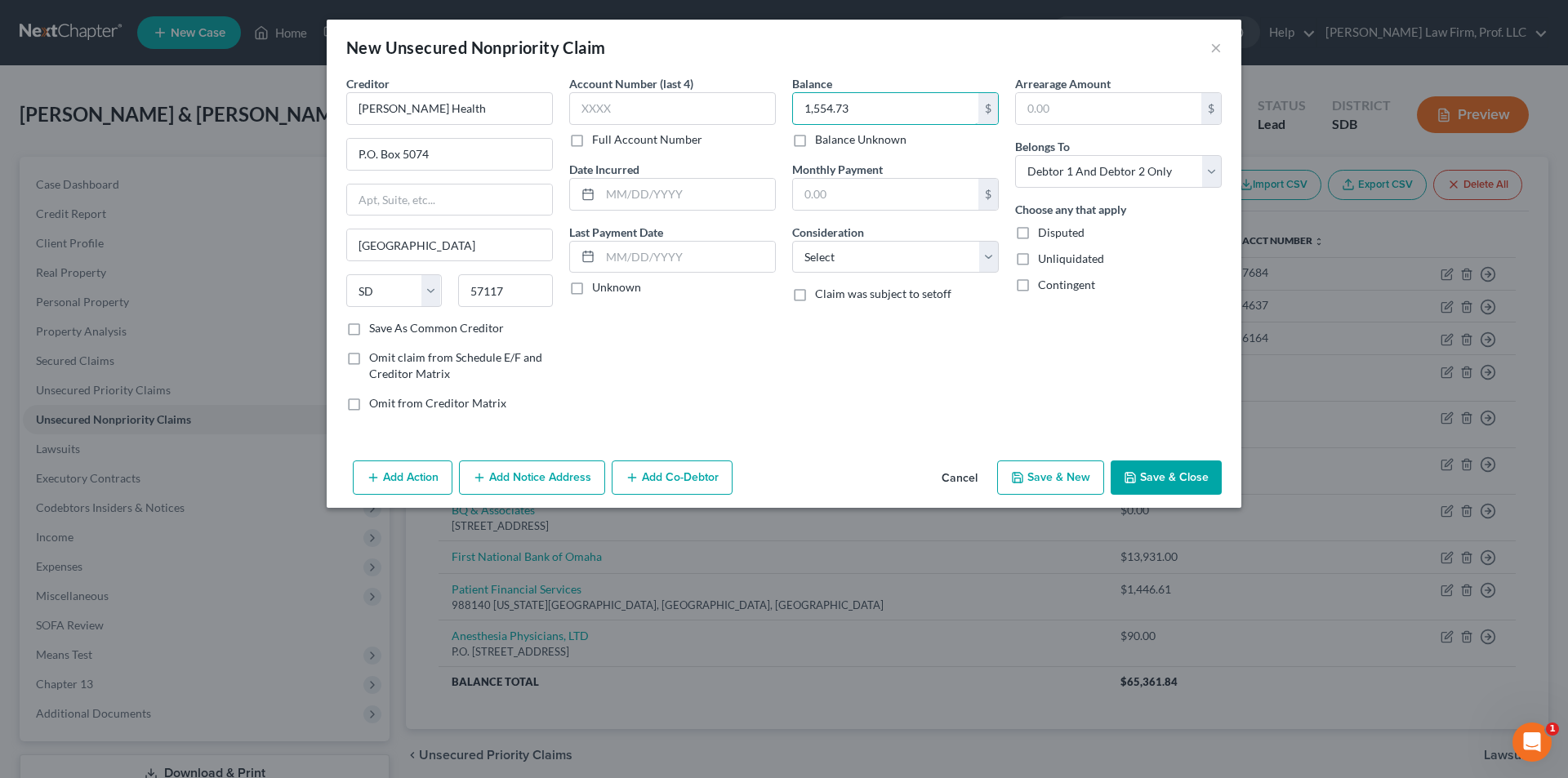
type input "1,554.73"
click at [1049, 476] on button "Save & New" at bounding box center [1051, 478] width 107 height 35
select select "2"
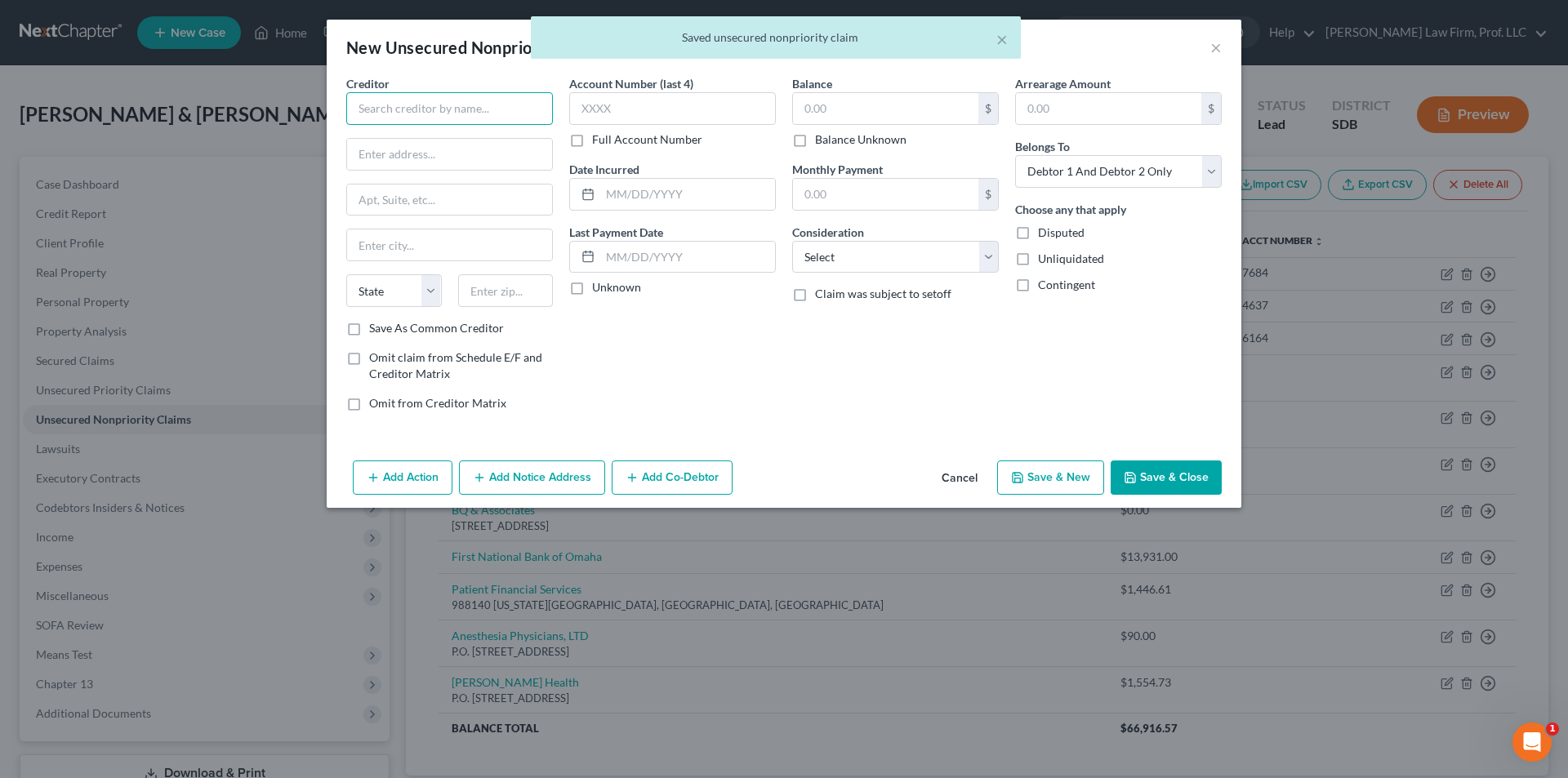
click at [451, 115] on input "text" at bounding box center [450, 109] width 206 height 33
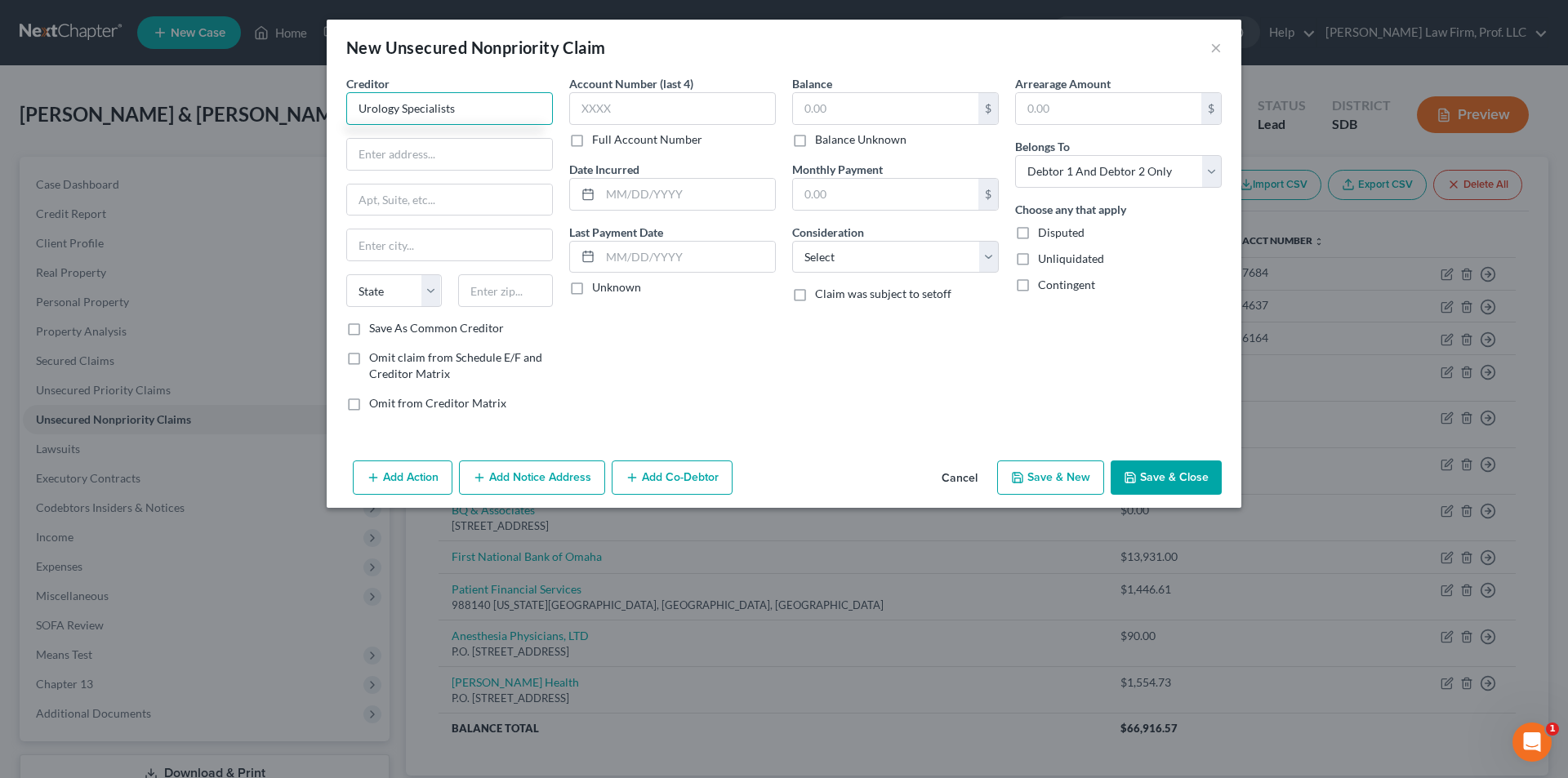
type input "Urology Specialists"
type input "[STREET_ADDRESS]"
type input "[GEOGRAPHIC_DATA]"
select select "43"
type input "57108"
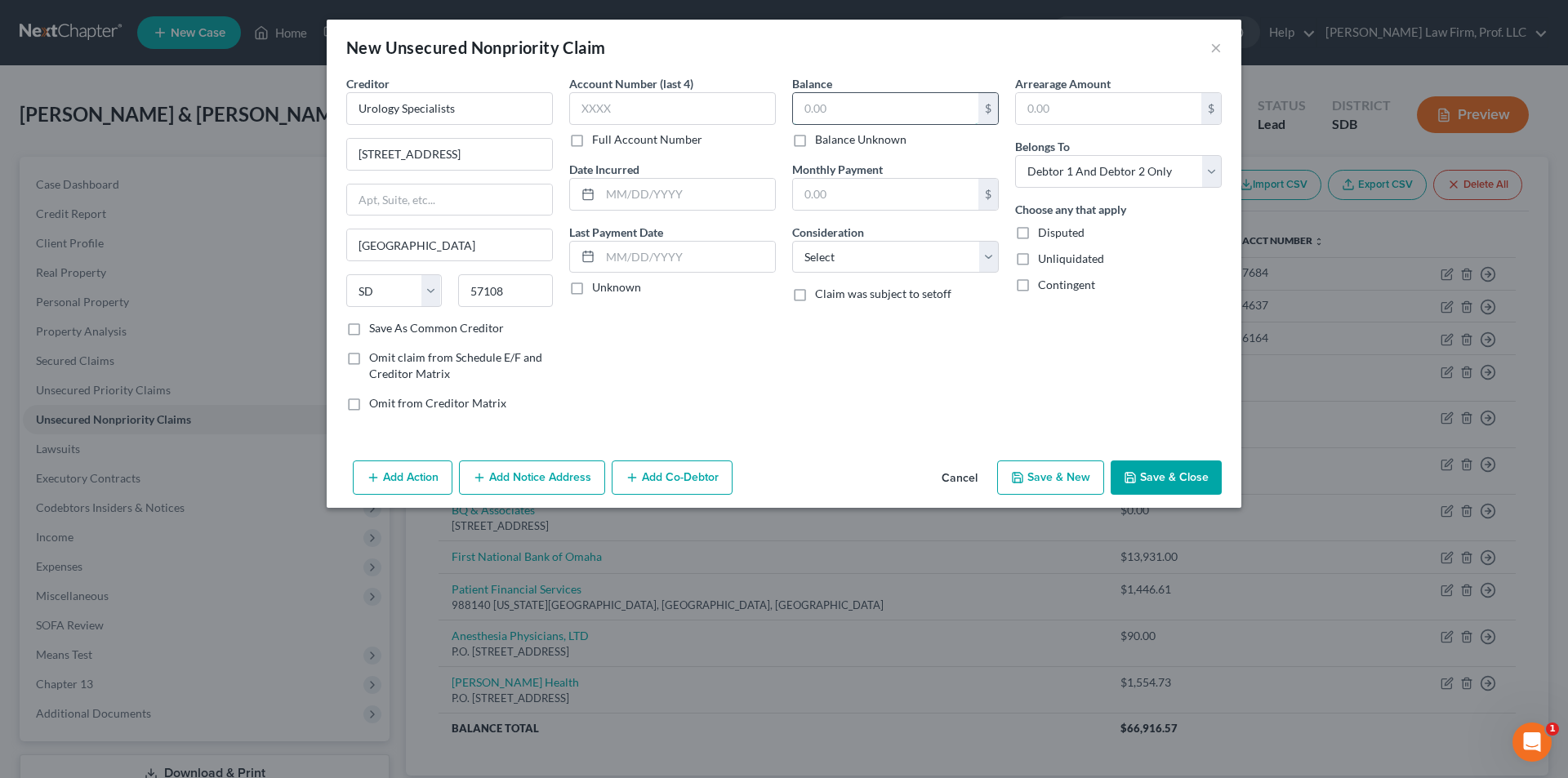
click at [858, 109] on input "text" at bounding box center [886, 109] width 186 height 31
type input "335.89"
click at [1045, 471] on button "Save & New" at bounding box center [1051, 478] width 107 height 35
select select "2"
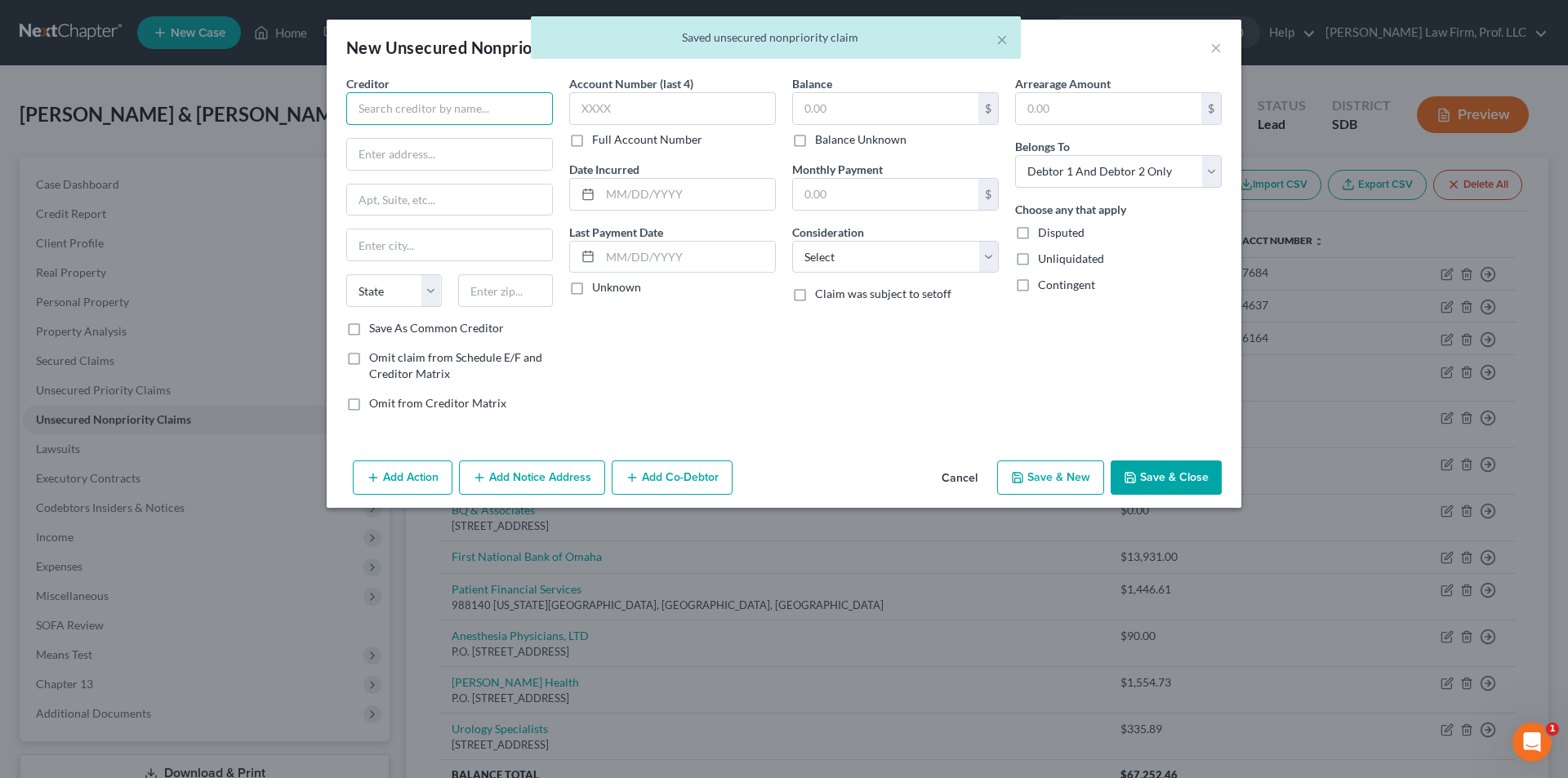
click at [426, 111] on input "text" at bounding box center [450, 109] width 206 height 33
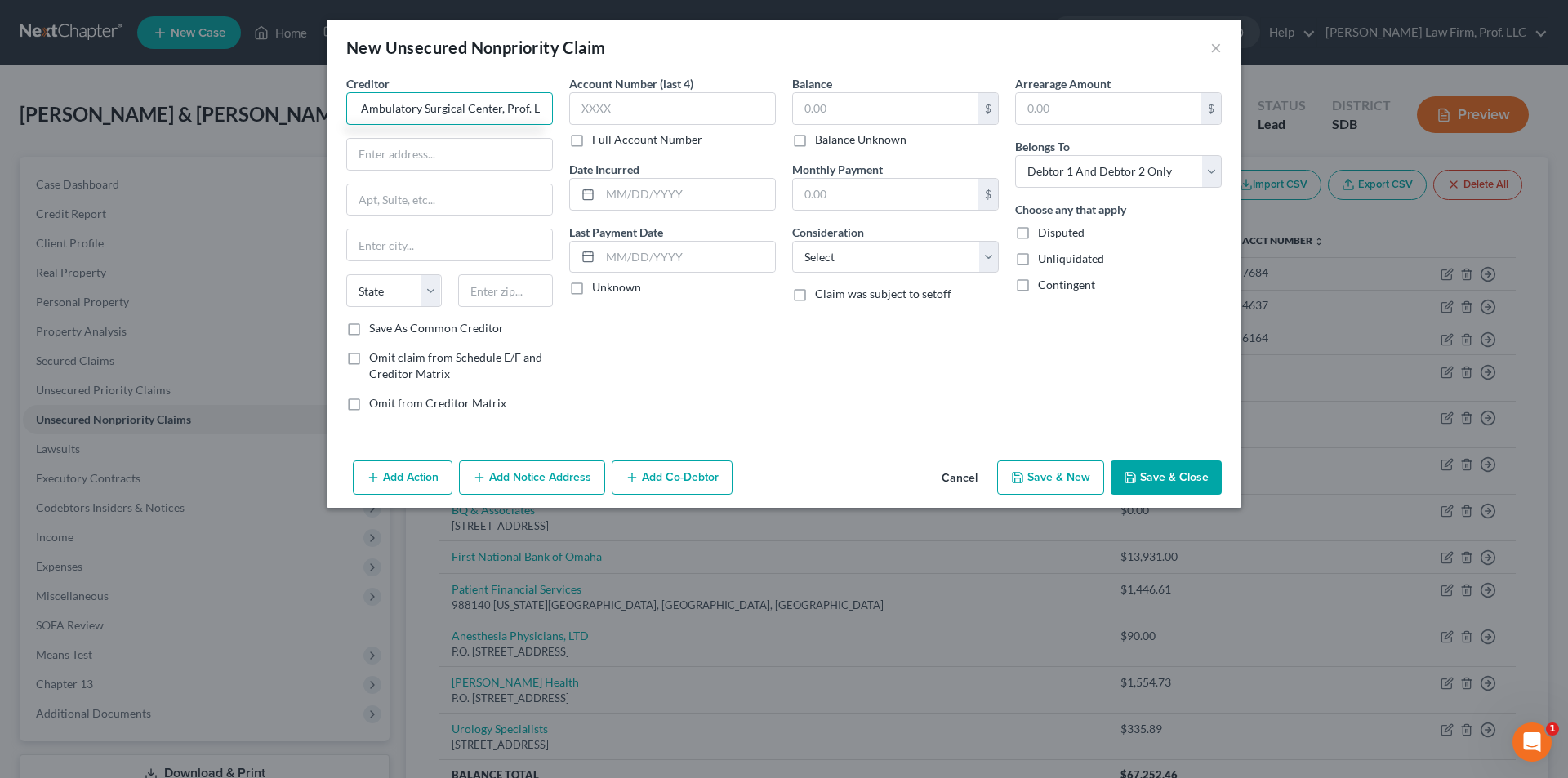
scroll to position [0, 30]
type input "USC Ambulatory Surgical Center, Prof. LLC"
type input "[STREET_ADDRESS]"
type input "[GEOGRAPHIC_DATA]"
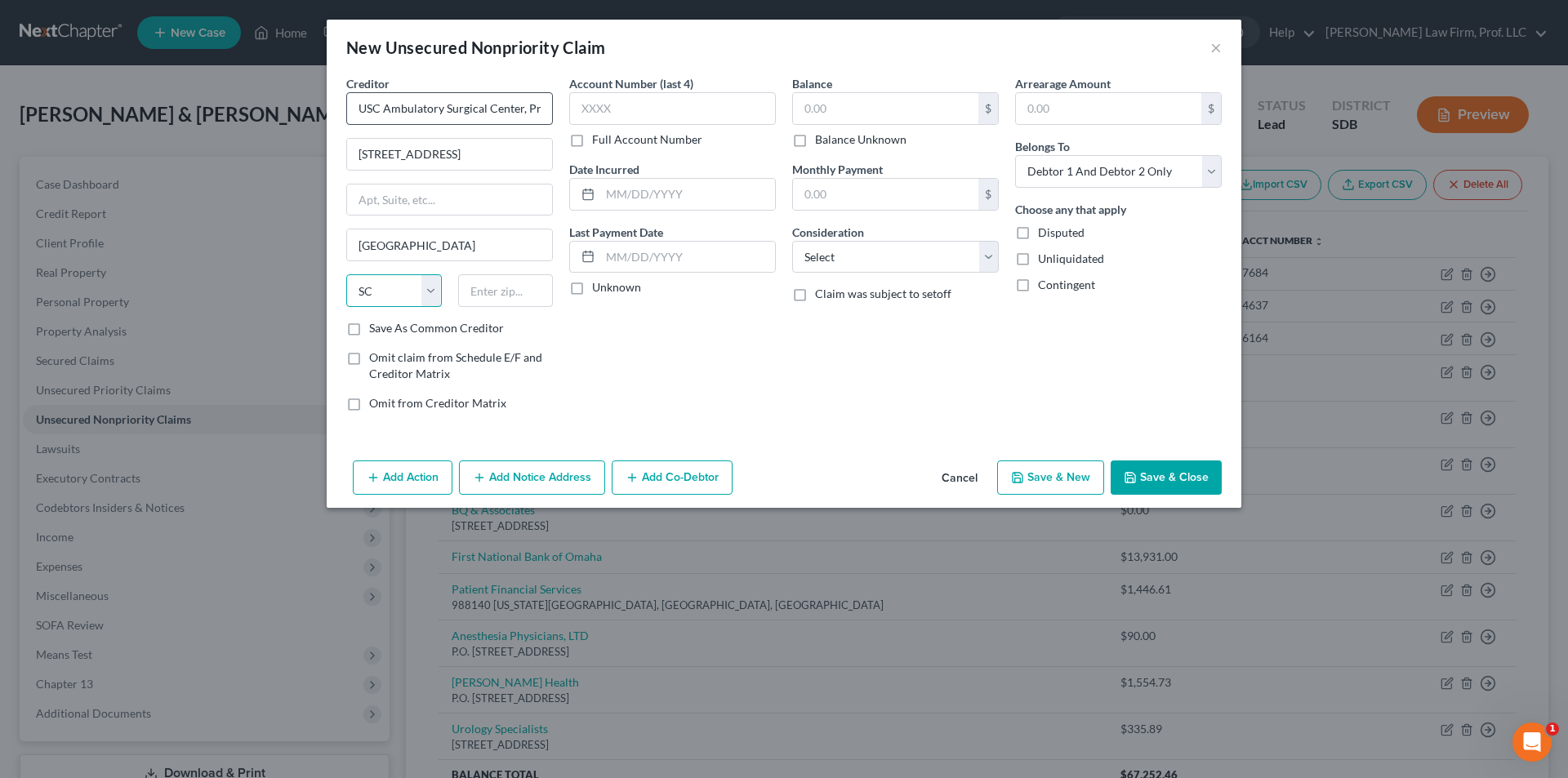
select select "43"
type input "57108"
drag, startPoint x: 816, startPoint y: 114, endPoint x: 843, endPoint y: 116, distance: 27.1
click at [820, 114] on input "text" at bounding box center [886, 109] width 186 height 31
type input "797.36"
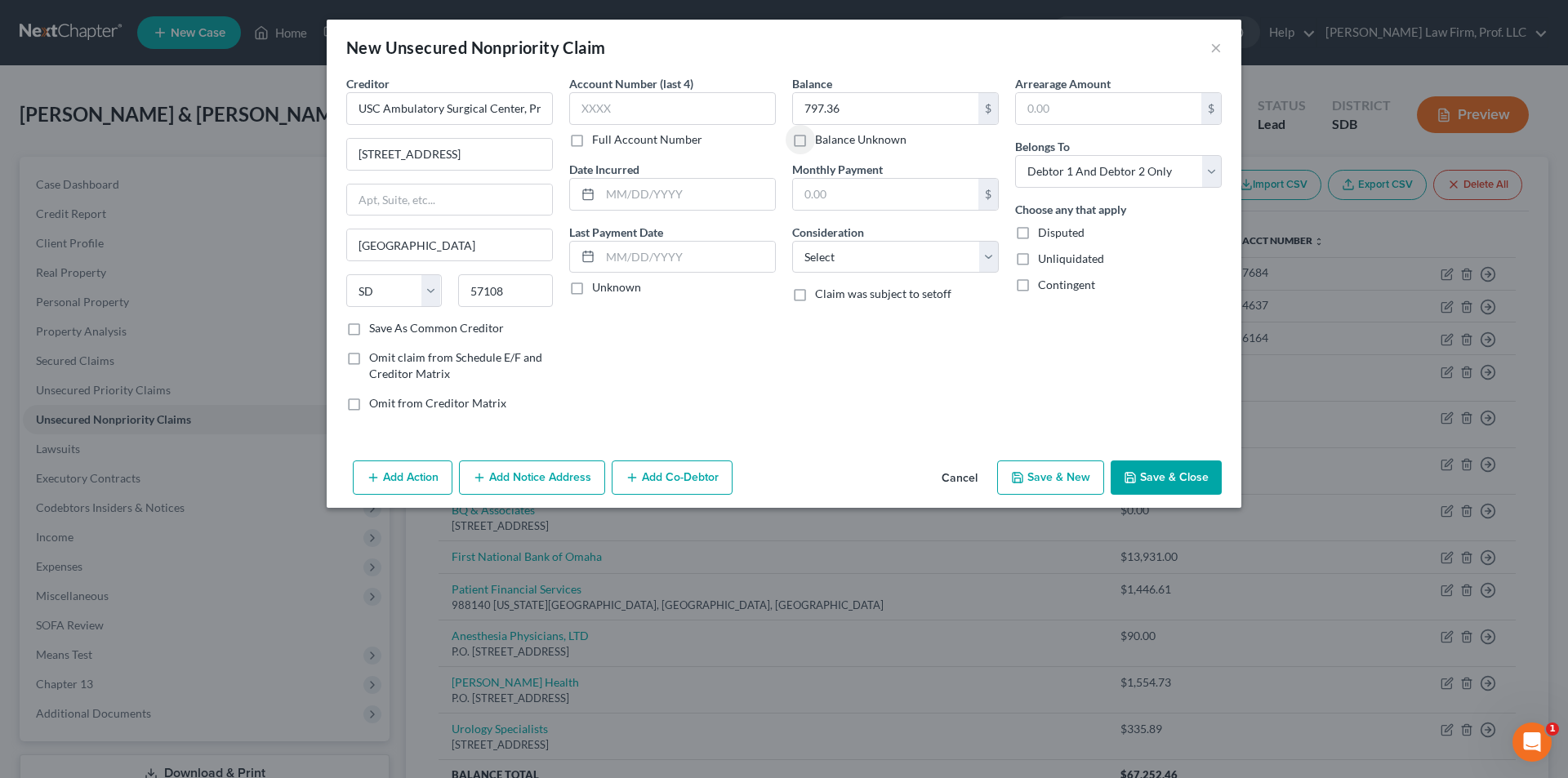
click at [1040, 486] on button "Save & New" at bounding box center [1051, 478] width 107 height 35
select select "2"
click at [454, 105] on input "text" at bounding box center [450, 109] width 206 height 33
type input "[PERSON_NAME] Health Equipment"
type input "P.O. Box 1259, Dept #140418"
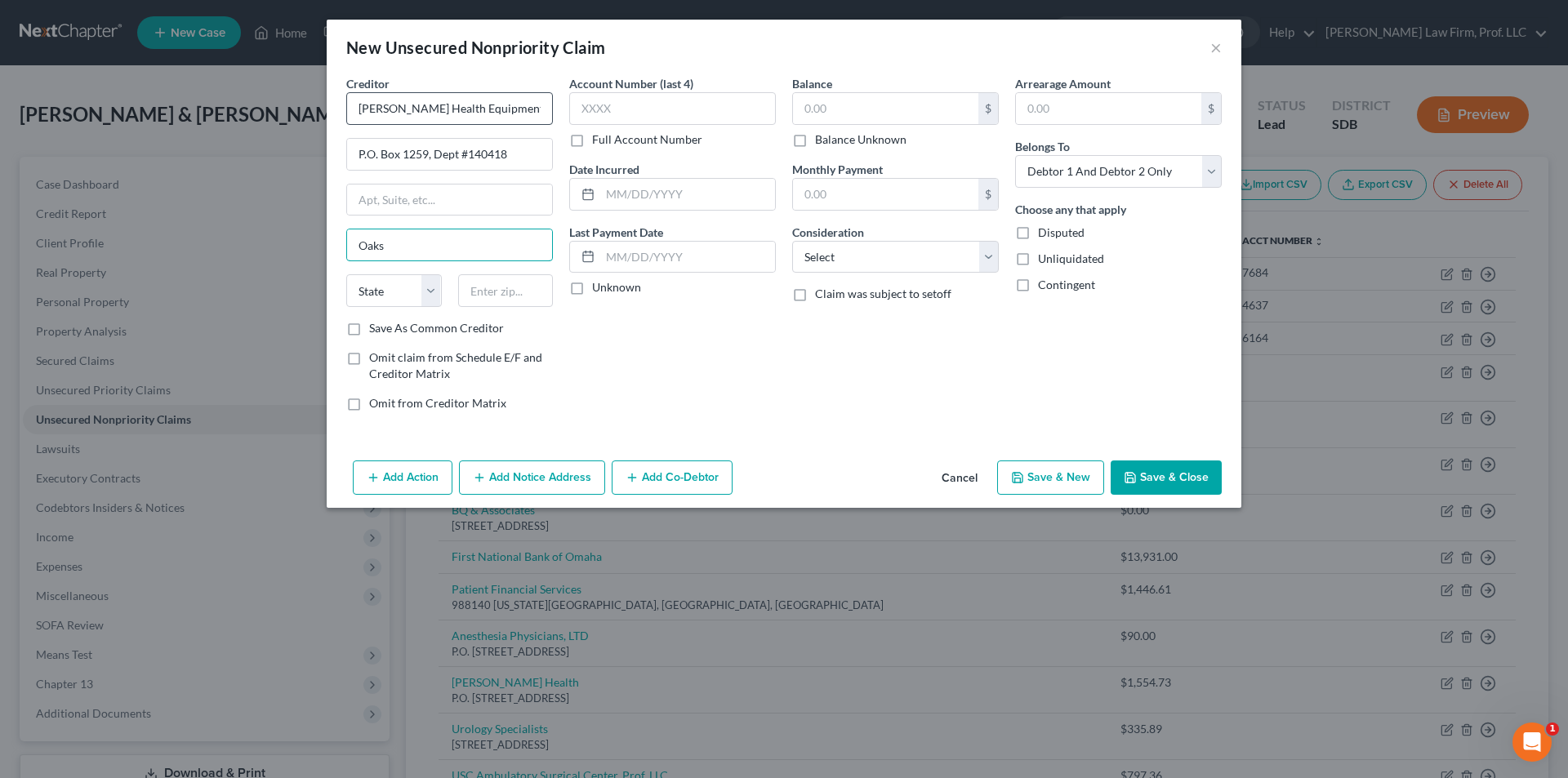
type input "Oaks"
select select "39"
type input "19456"
click at [1079, 480] on button "Save & New" at bounding box center [1051, 478] width 107 height 35
select select "2"
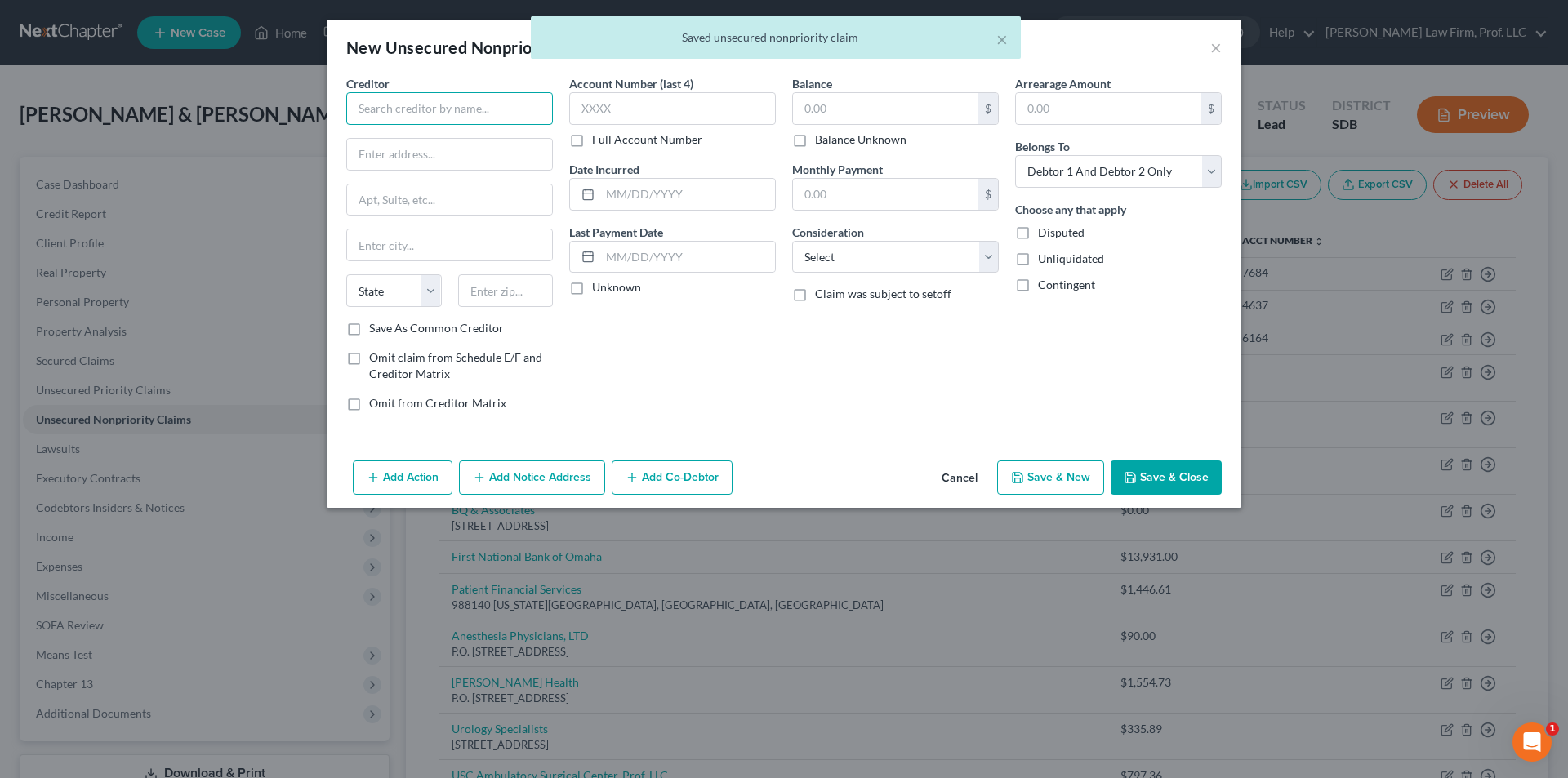
click at [431, 109] on input "text" at bounding box center [450, 109] width 206 height 33
type input "Citi Cards"
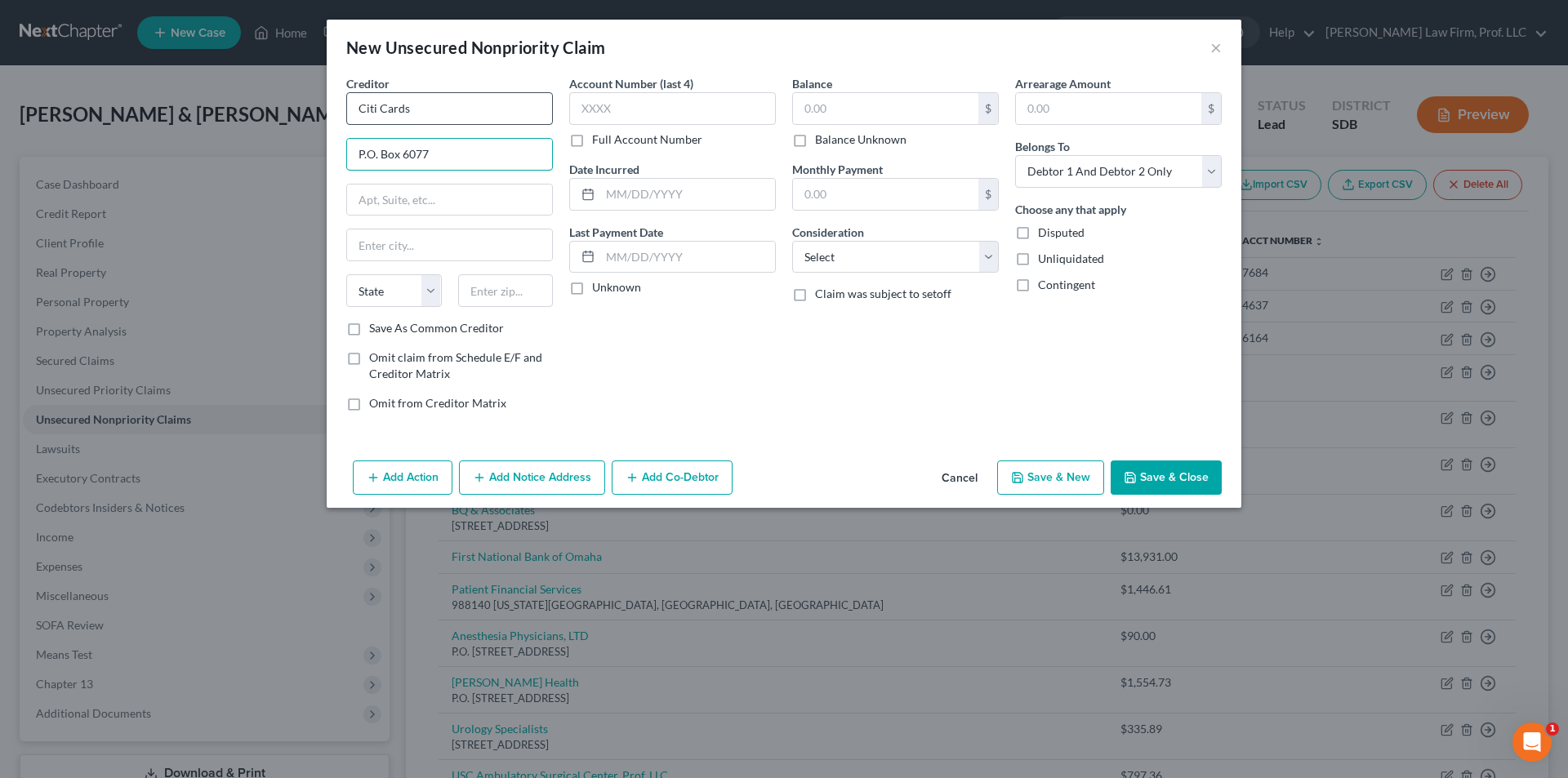
type input "P.O. Box 6077"
type input "[GEOGRAPHIC_DATA]"
select select "43"
type input "57117"
click at [901, 116] on input "text" at bounding box center [886, 109] width 186 height 31
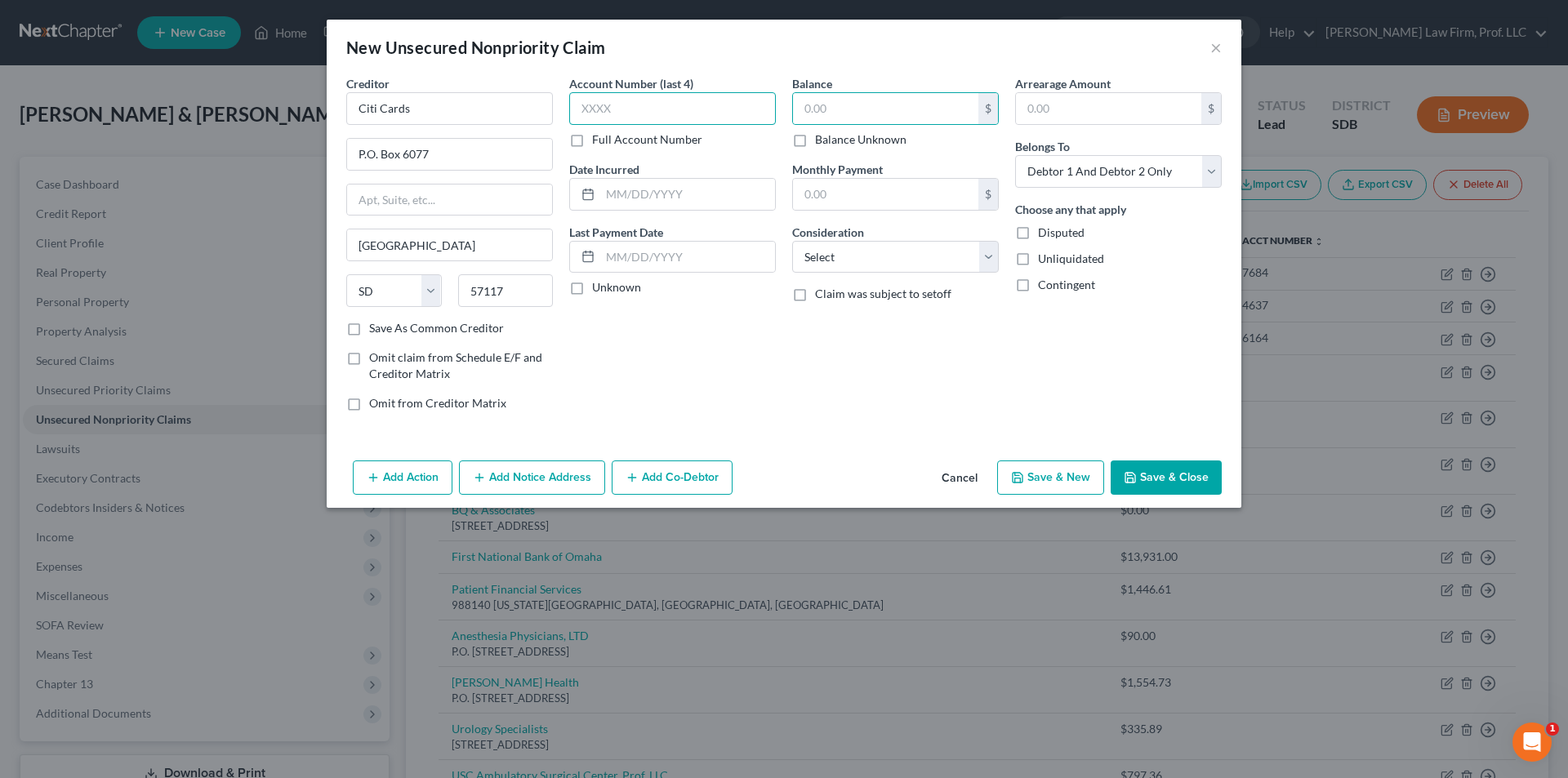
click at [713, 98] on input "text" at bounding box center [673, 109] width 206 height 33
type input "0148"
click at [1077, 481] on button "Save & New" at bounding box center [1051, 478] width 107 height 35
select select "2"
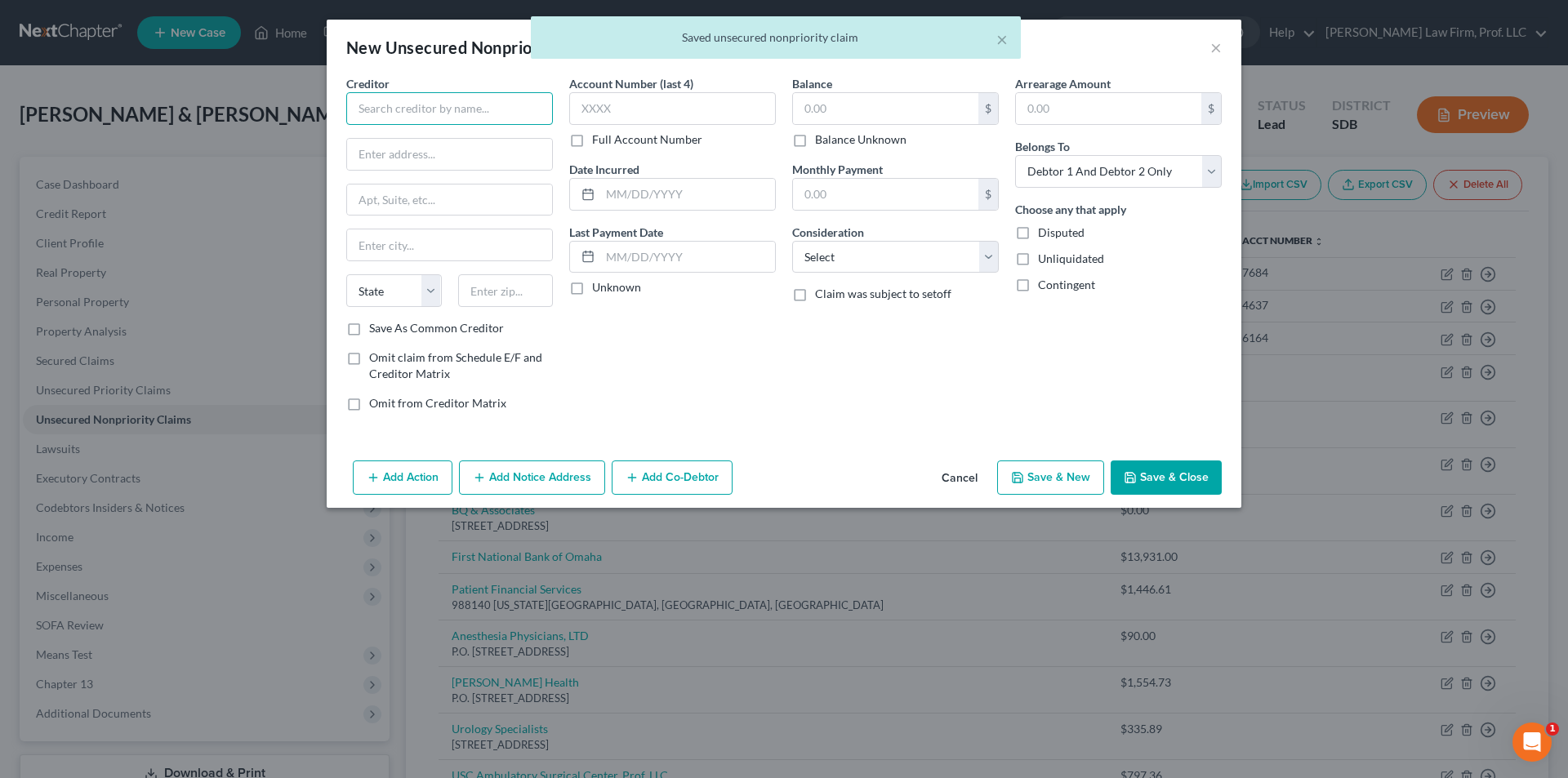
click at [422, 120] on input "text" at bounding box center [450, 109] width 206 height 33
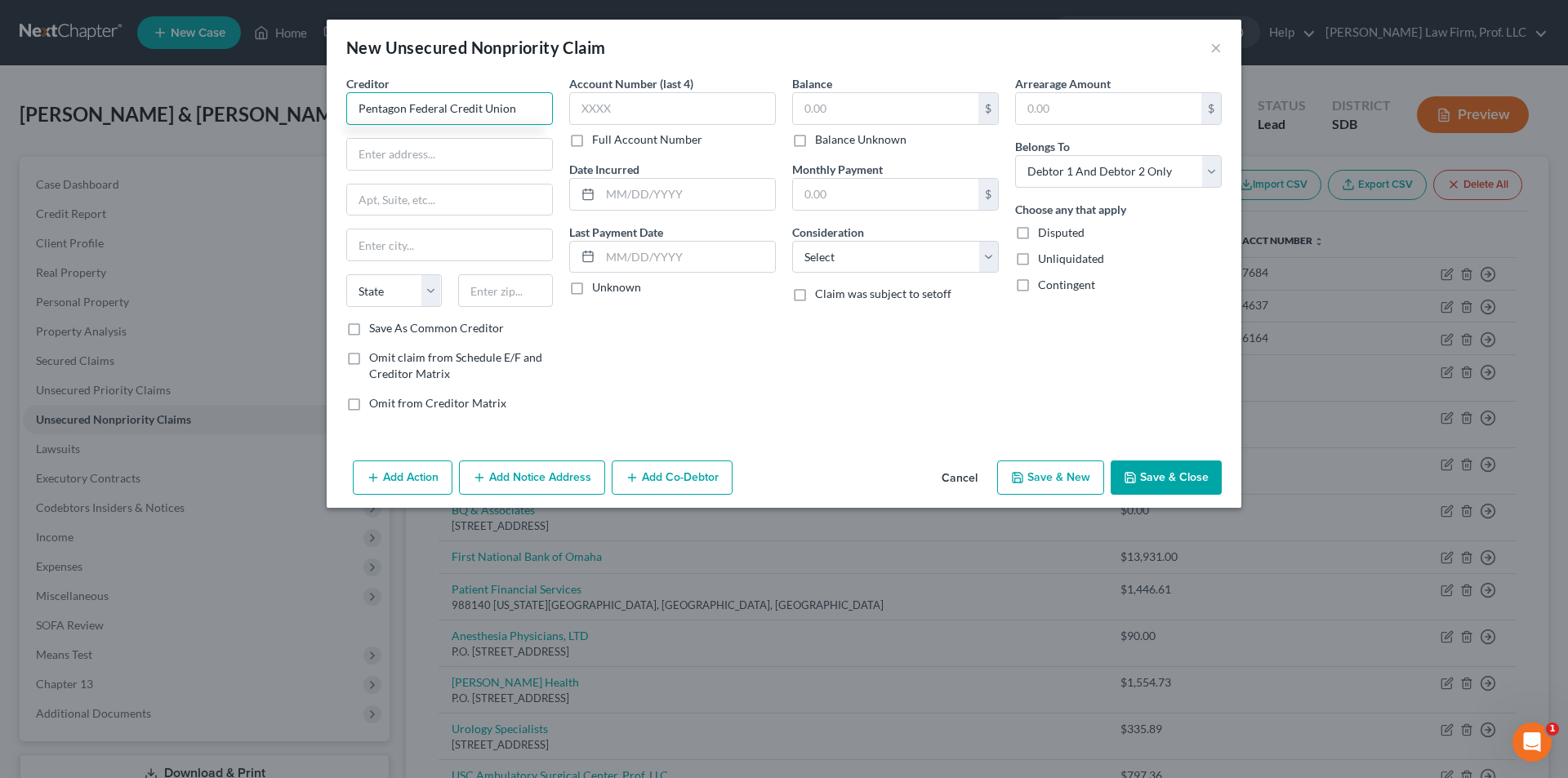
type input "Pentagon Federal Credit Union"
type input "[STREET_ADDRESS][PERSON_NAME]"
type input "[PERSON_NAME]"
select select "48"
type input "22102"
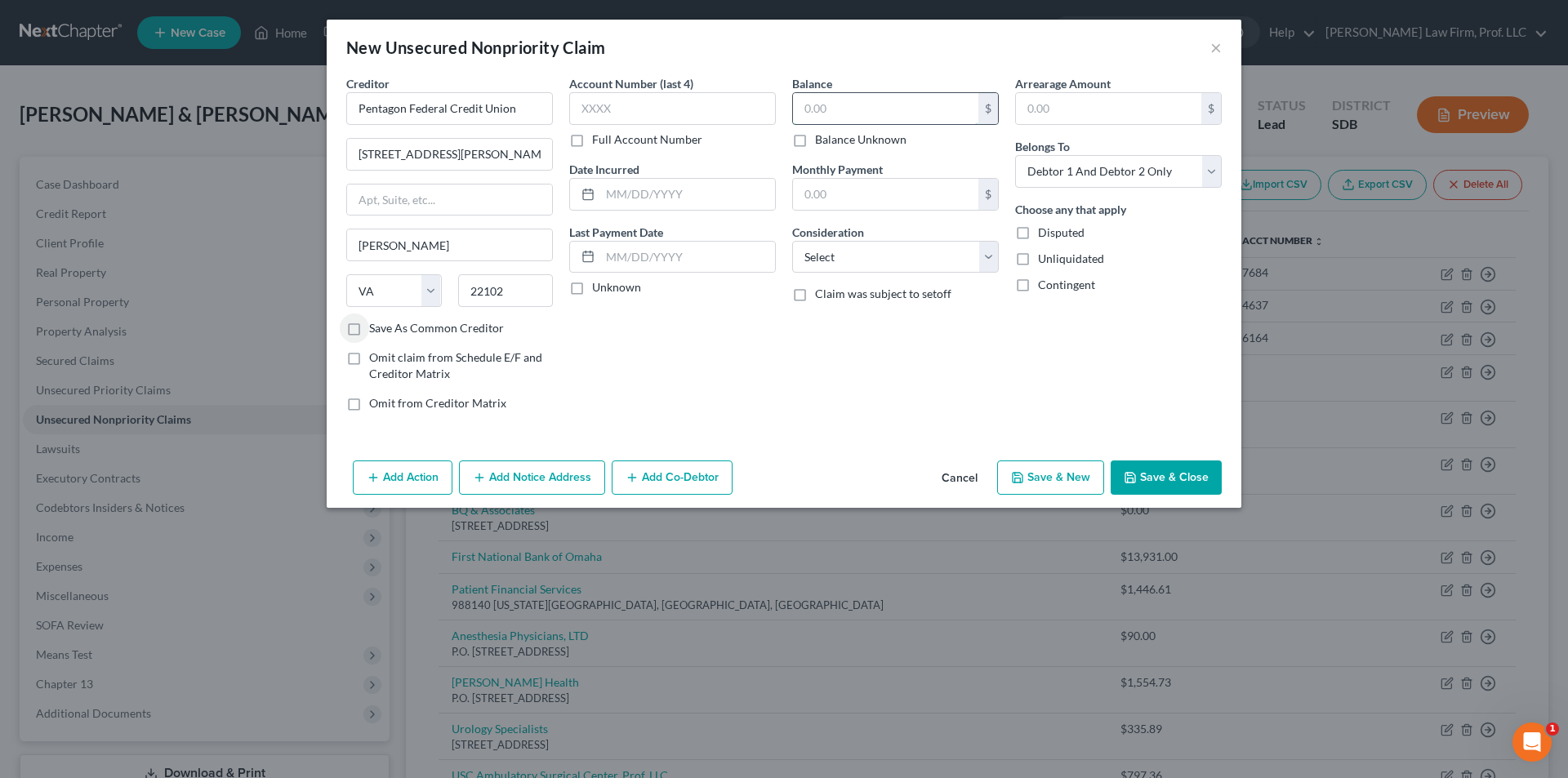
click at [849, 110] on input "text" at bounding box center [886, 109] width 186 height 31
type input "31,512.14"
type input "31,5"
click at [821, 261] on select "Select Cable / Satellite Services Collection Agency Credit Card Debt Debt Couns…" at bounding box center [895, 257] width 206 height 33
select select "14"
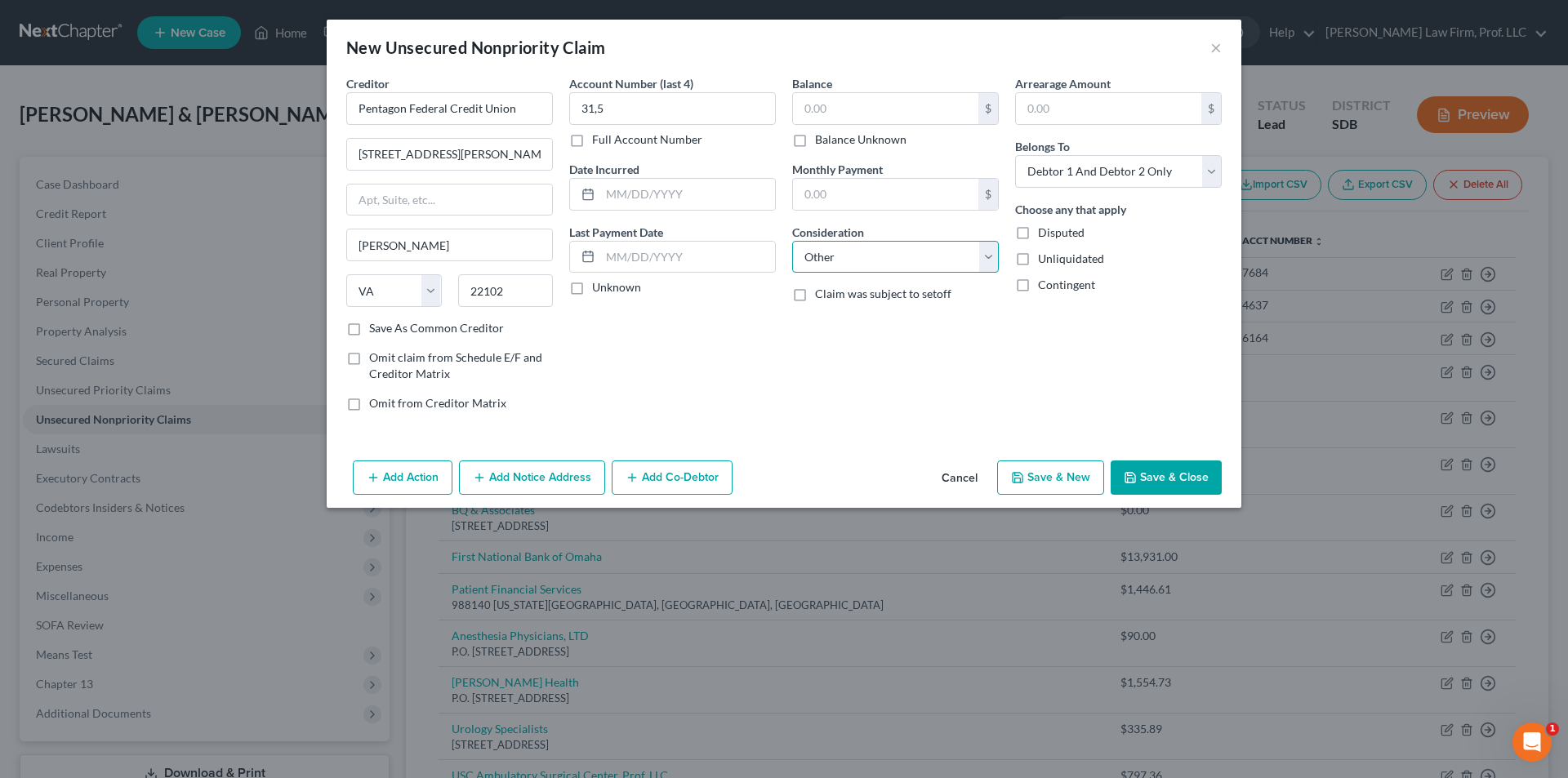
click at [792, 241] on select "Select Cable / Satellite Services Collection Agency Credit Card Debt Debt Couns…" at bounding box center [895, 257] width 206 height 33
click at [865, 320] on input "text" at bounding box center [895, 319] width 205 height 31
type input "Duplicate address for Axiom Acquisition"
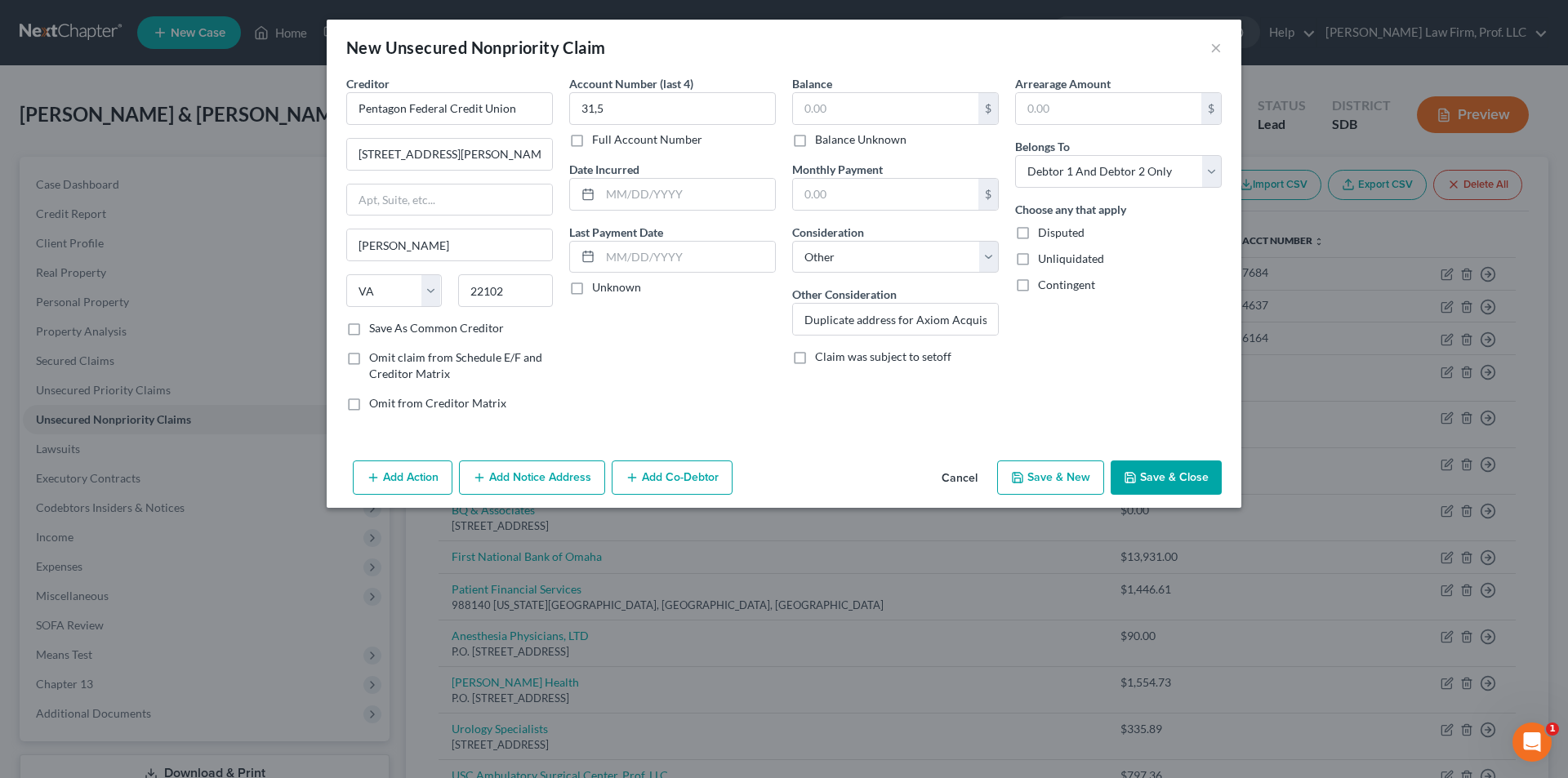
click at [1054, 466] on button "Save & New" at bounding box center [1051, 478] width 107 height 35
select select "2"
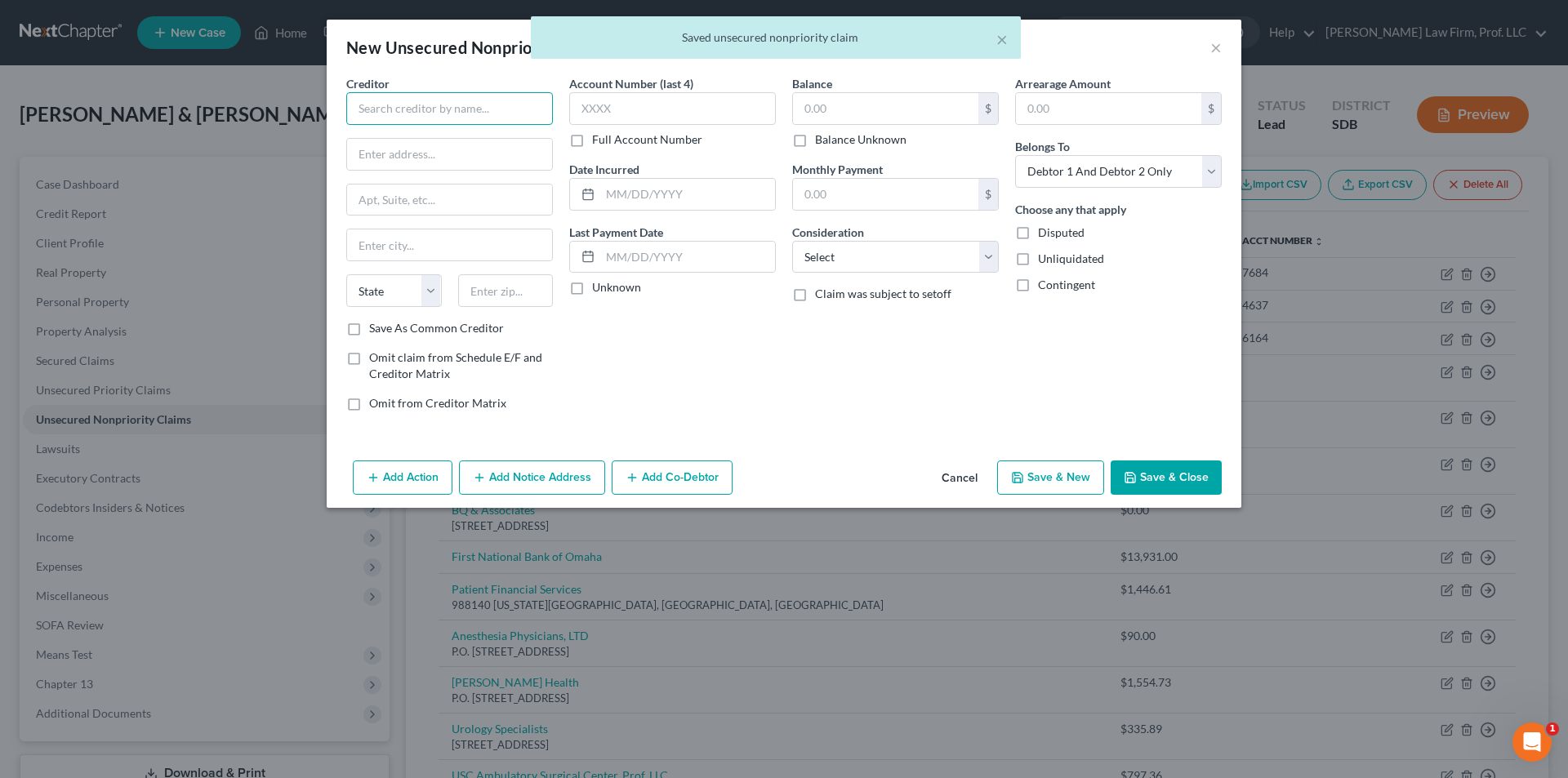
click at [456, 112] on input "text" at bounding box center [450, 109] width 206 height 33
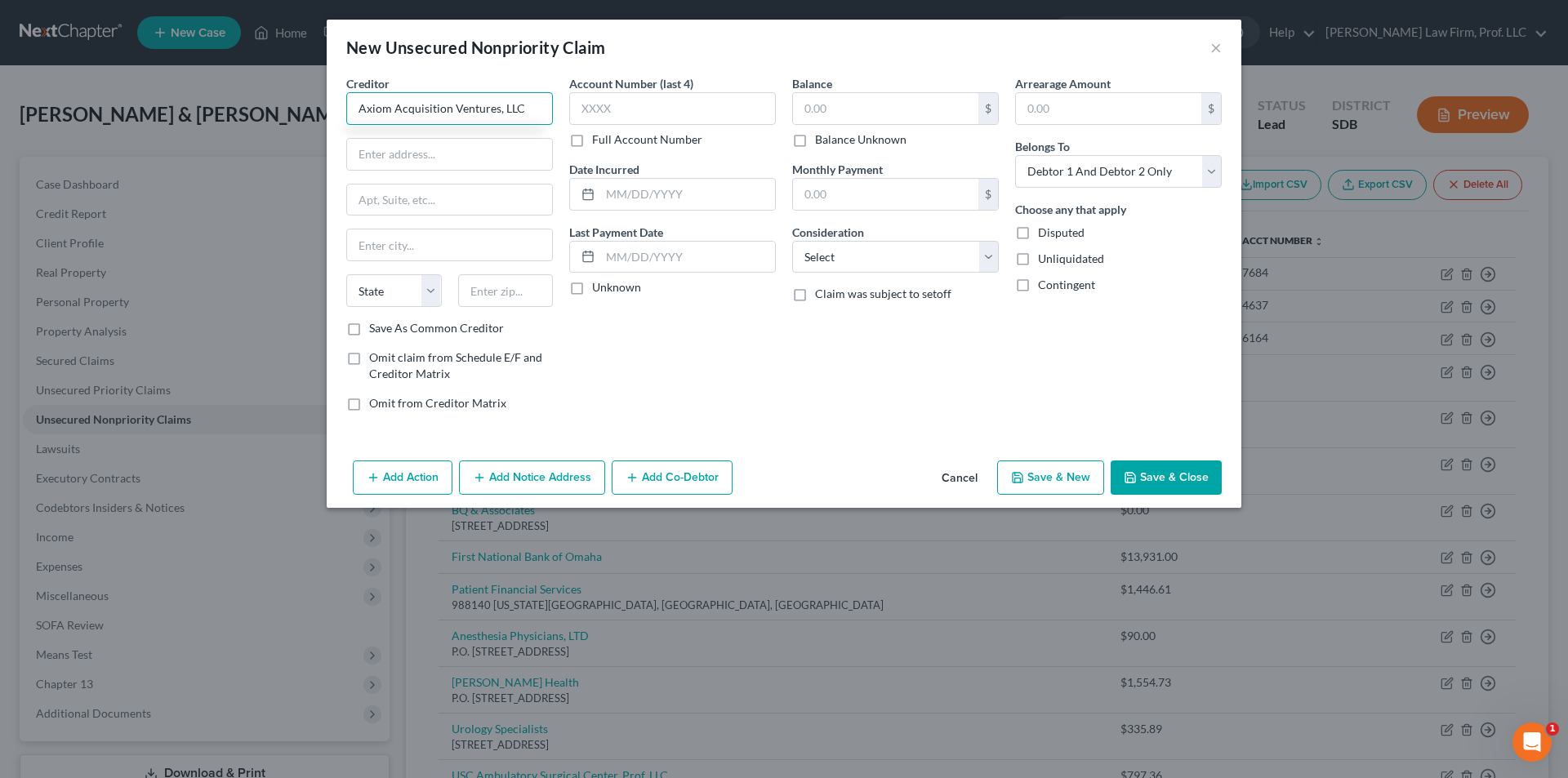
type input "Axiom Acquisition Ventures, LLC"
type input "[STREET_ADDRESS]"
type input "[GEOGRAPHIC_DATA]"
drag, startPoint x: 375, startPoint y: 292, endPoint x: 378, endPoint y: 305, distance: 13.3
click at [375, 292] on select "State [US_STATE] AK AR AZ CA CO CT DE DC [GEOGRAPHIC_DATA] [GEOGRAPHIC_DATA] GU…" at bounding box center [394, 290] width 96 height 33
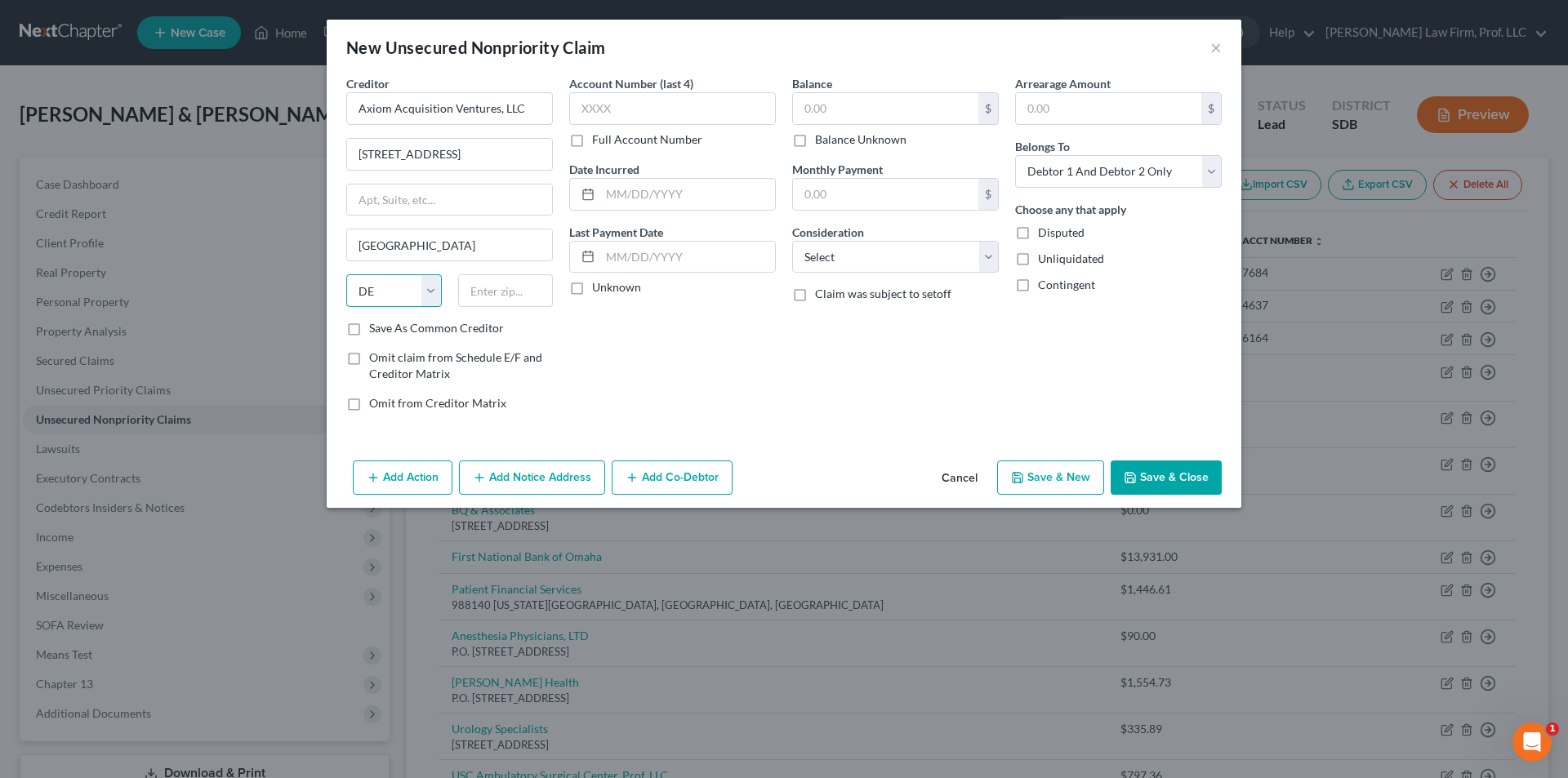
select select "9"
click at [347, 274] on select "State [US_STATE] AK AR AZ CA CO CT DE DC [GEOGRAPHIC_DATA] [GEOGRAPHIC_DATA] GU…" at bounding box center [394, 290] width 96 height 33
click at [532, 282] on input "text" at bounding box center [506, 290] width 96 height 33
type input "33626"
click at [857, 113] on input "text" at bounding box center [886, 109] width 186 height 31
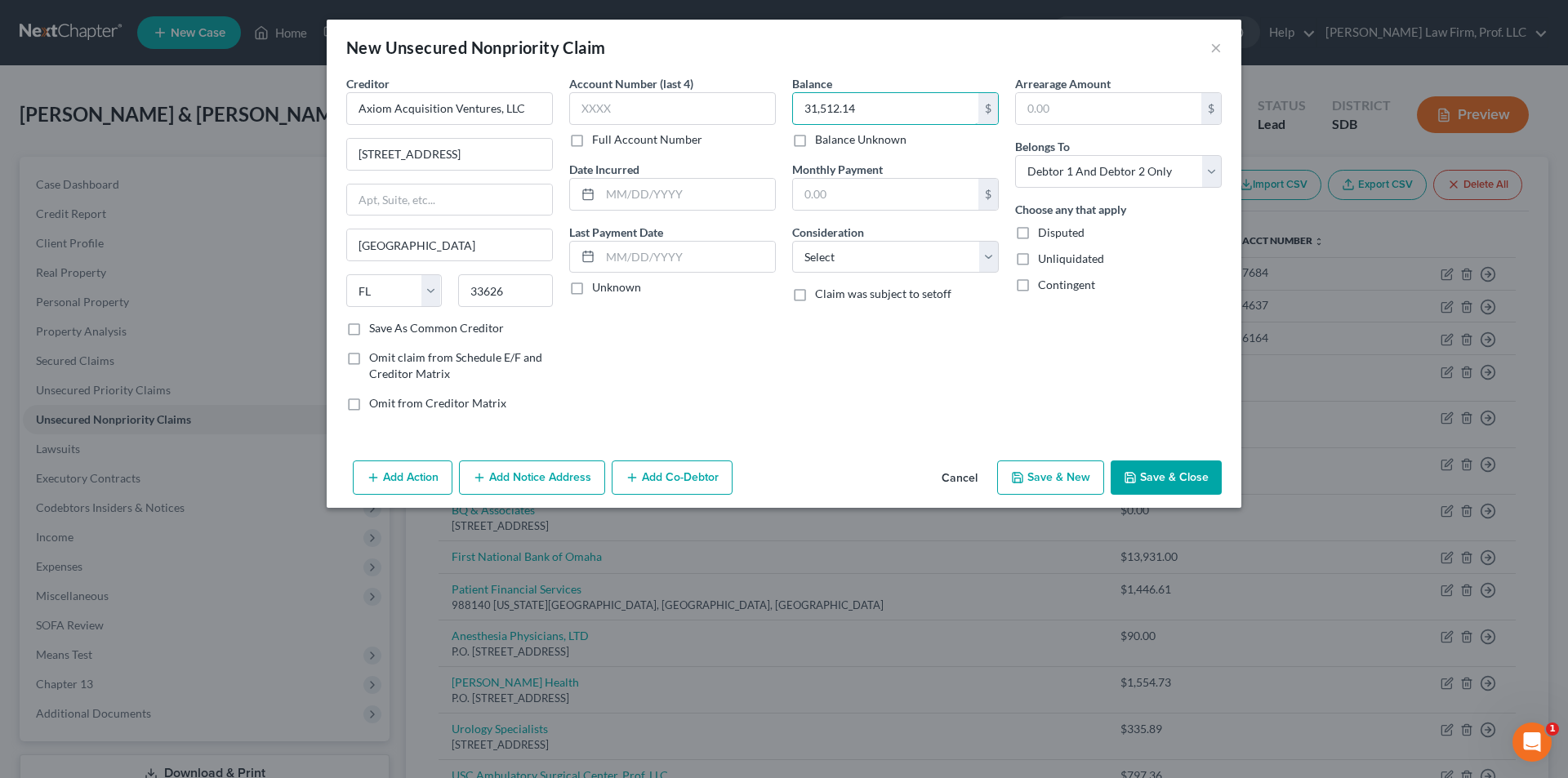
type input "31,512.14"
click at [692, 107] on input "text" at bounding box center [673, 109] width 206 height 33
click at [1054, 479] on button "Save & New" at bounding box center [1051, 478] width 107 height 35
select select "2"
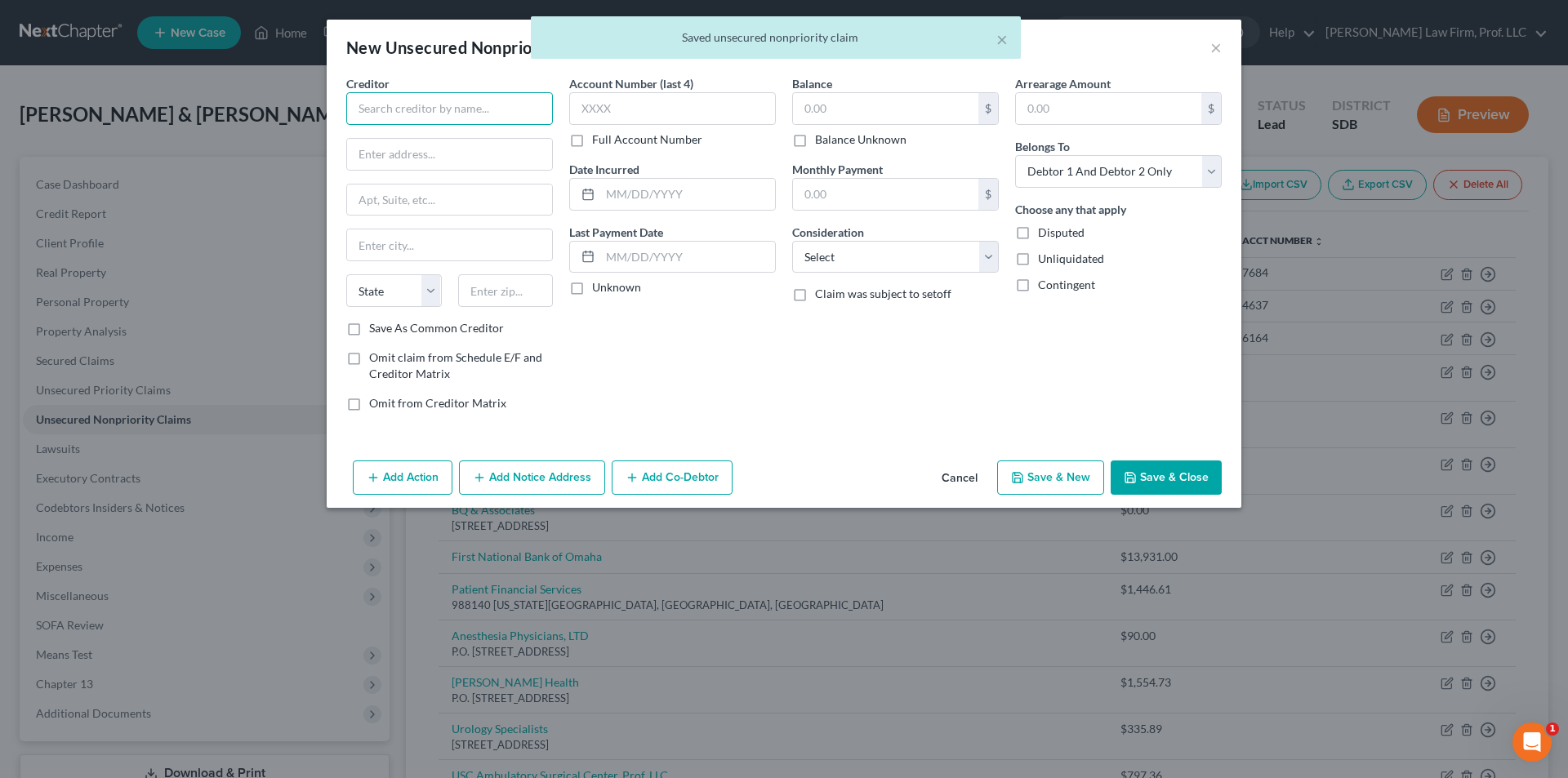
drag, startPoint x: 483, startPoint y: 108, endPoint x: 483, endPoint y: 92, distance: 16.0
click at [483, 106] on input "text" at bounding box center [450, 109] width 206 height 33
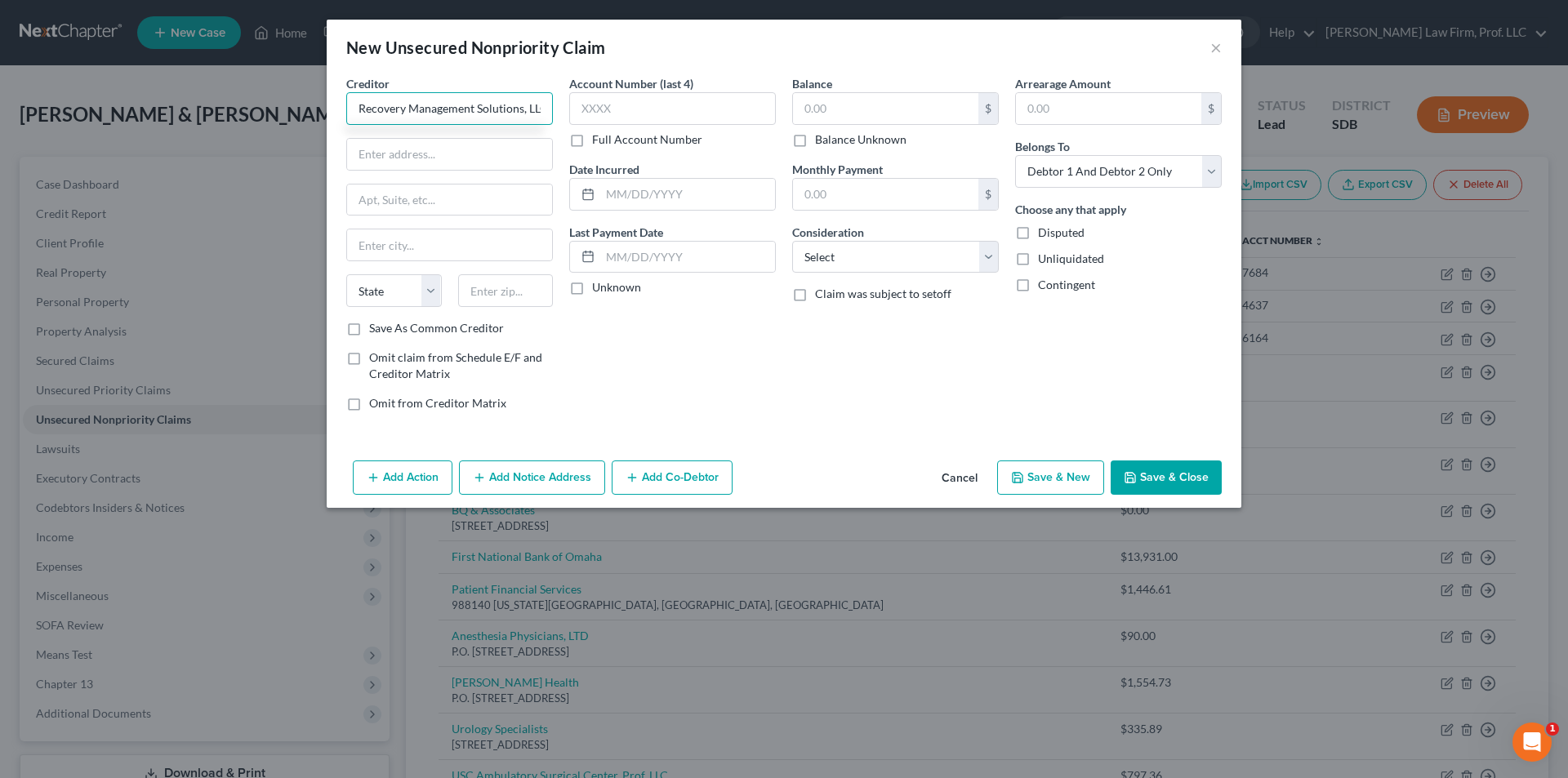
scroll to position [0, 6]
type input "Recovery Management Solutions, LLC"
type input "[STREET_ADDRESS]"
type input "Cheektowaga"
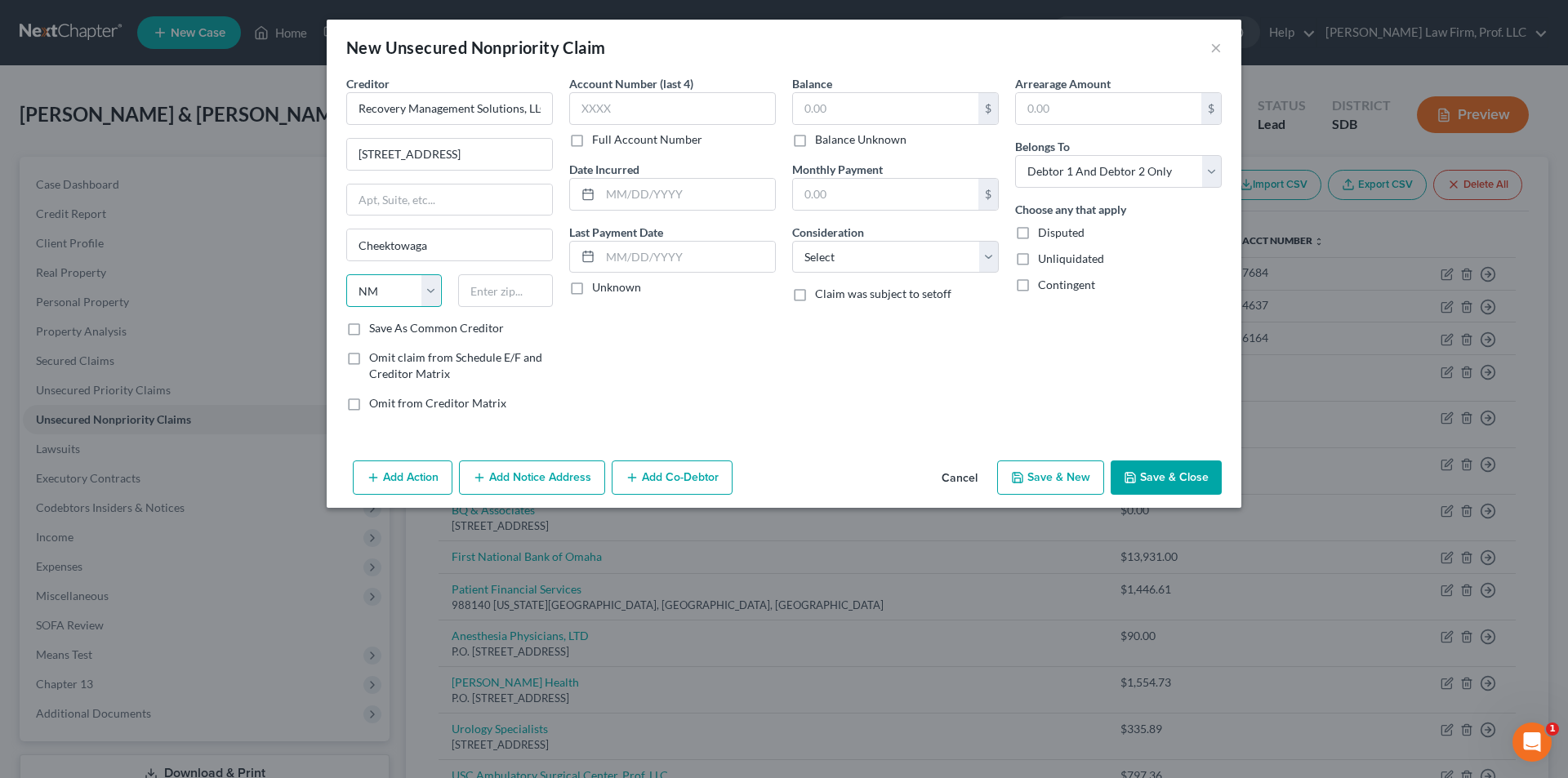
select select "35"
type input "14225"
type input "Buffalo"
drag, startPoint x: 916, startPoint y: 252, endPoint x: 877, endPoint y: 267, distance: 41.8
click at [916, 250] on select "Select Cable / Satellite Services Collection Agency Credit Card Debt Debt Couns…" at bounding box center [895, 257] width 206 height 33
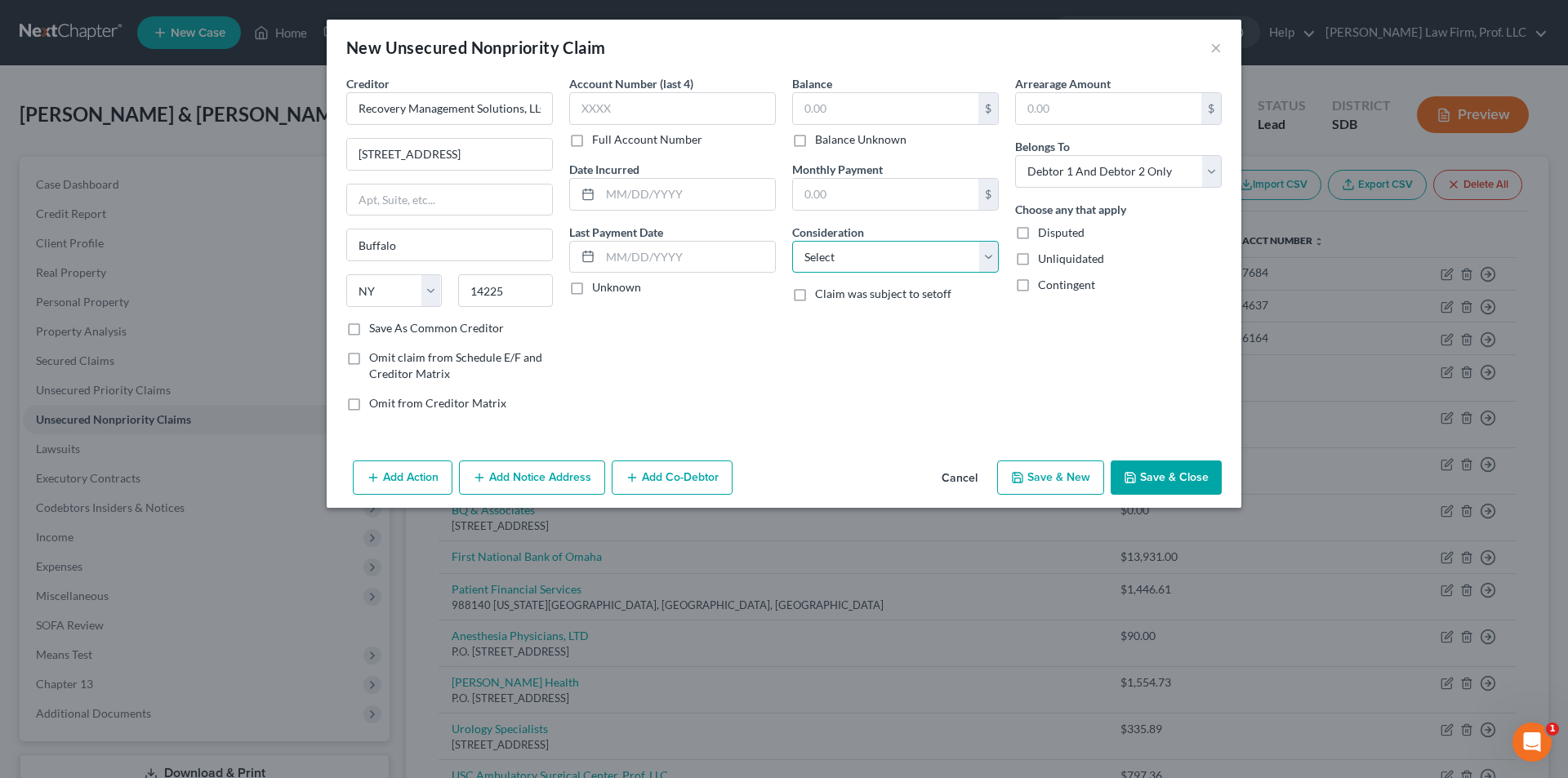
select select "14"
click at [792, 241] on select "Select Cable / Satellite Services Collection Agency Credit Card Debt Debt Couns…" at bounding box center [895, 257] width 206 height 33
click at [870, 314] on input "text" at bounding box center [895, 319] width 205 height 31
type input "Collector for Pentagon Federal Credit Union"
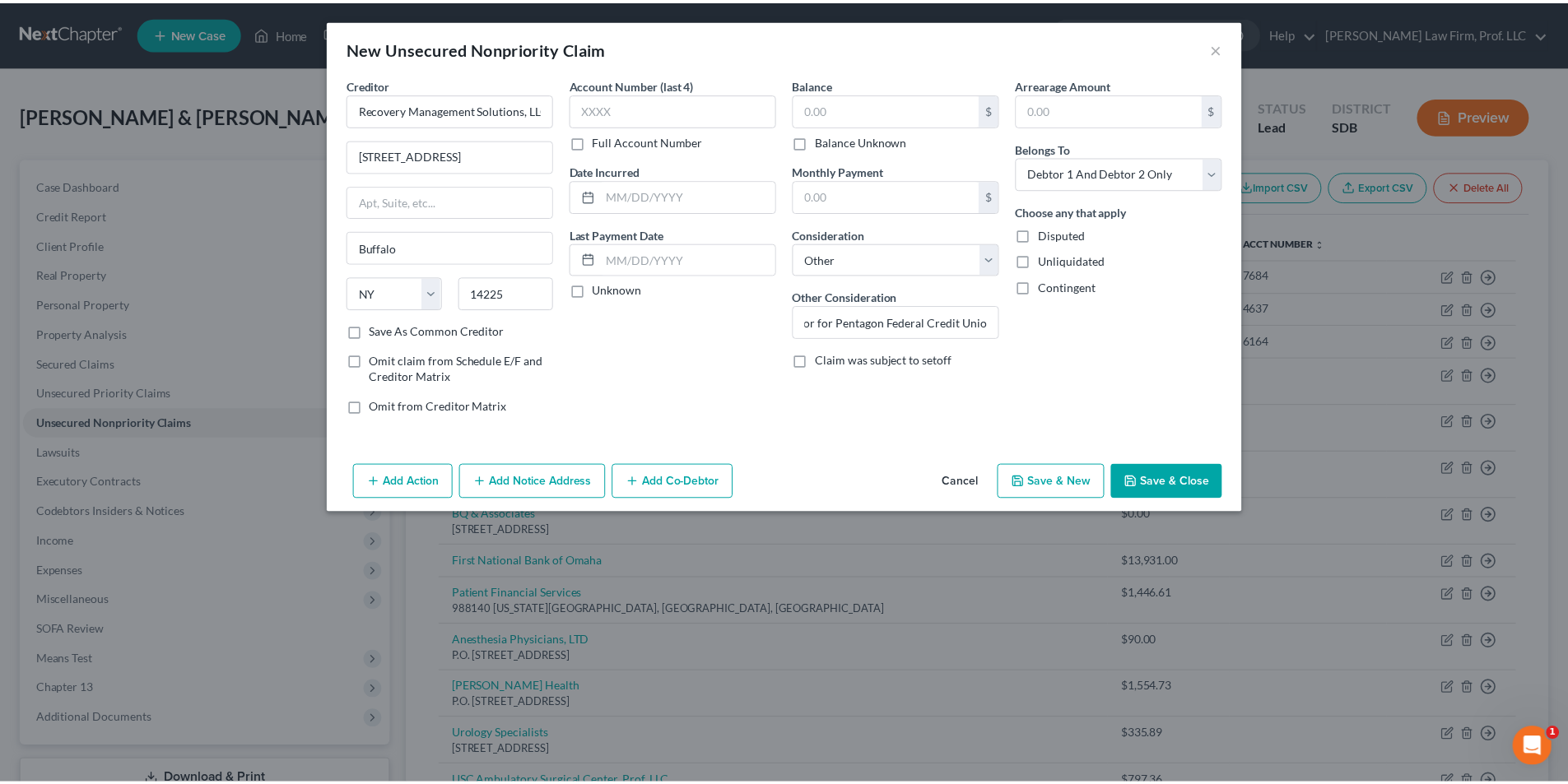
scroll to position [0, 0]
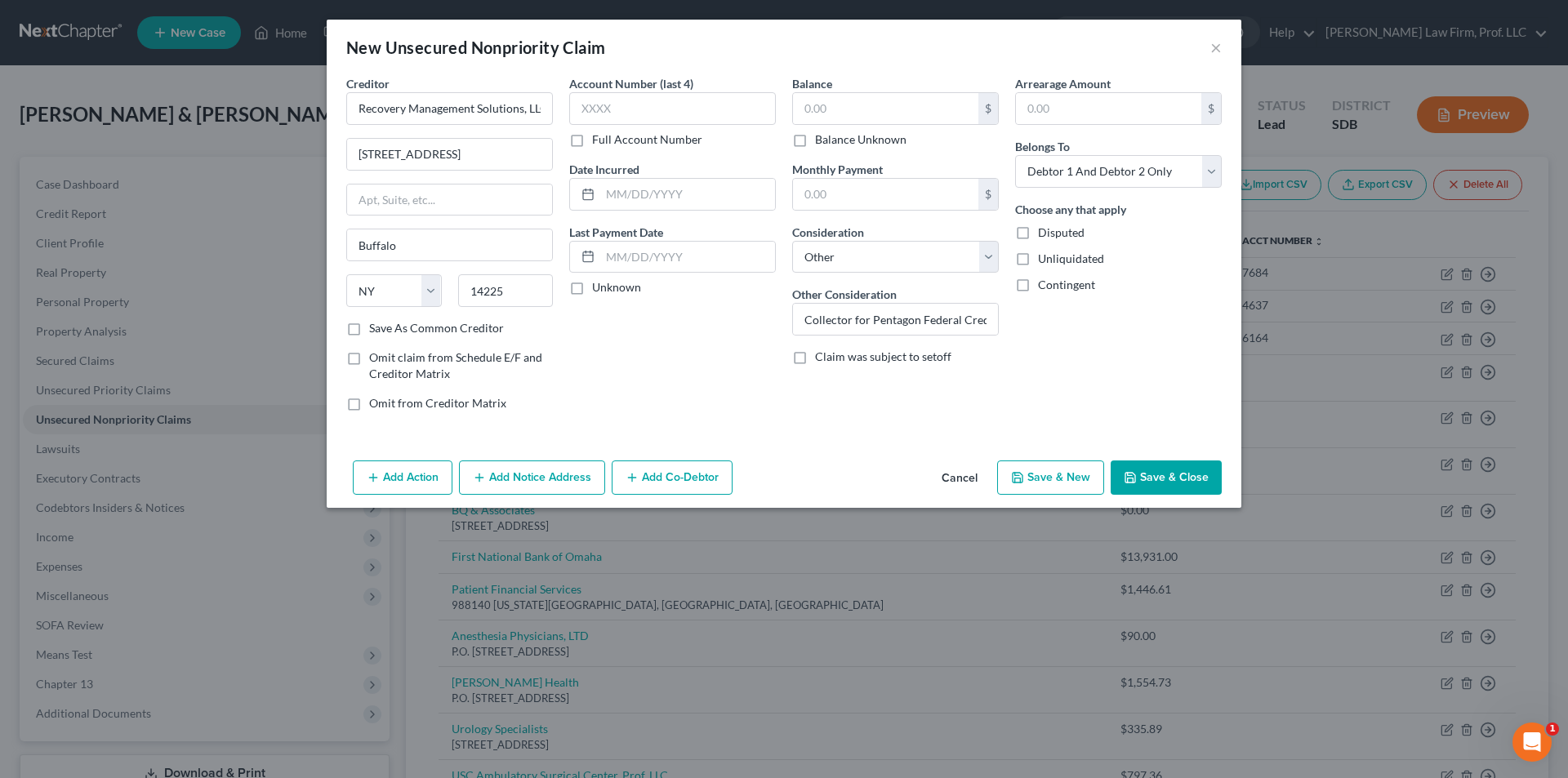
click at [1027, 480] on button "Save & New" at bounding box center [1051, 478] width 107 height 35
select select "2"
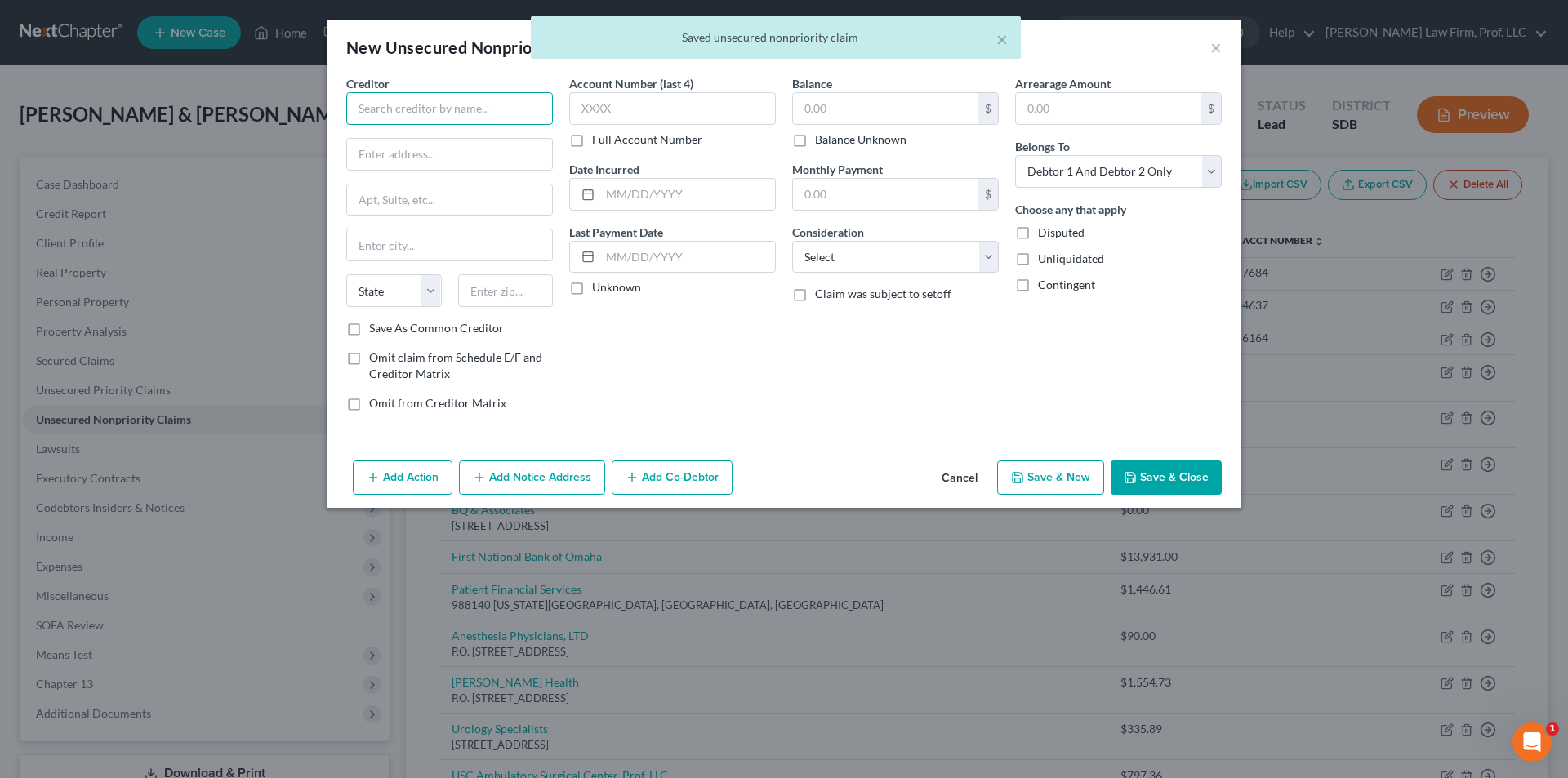
click at [480, 108] on input "text" at bounding box center [450, 109] width 206 height 33
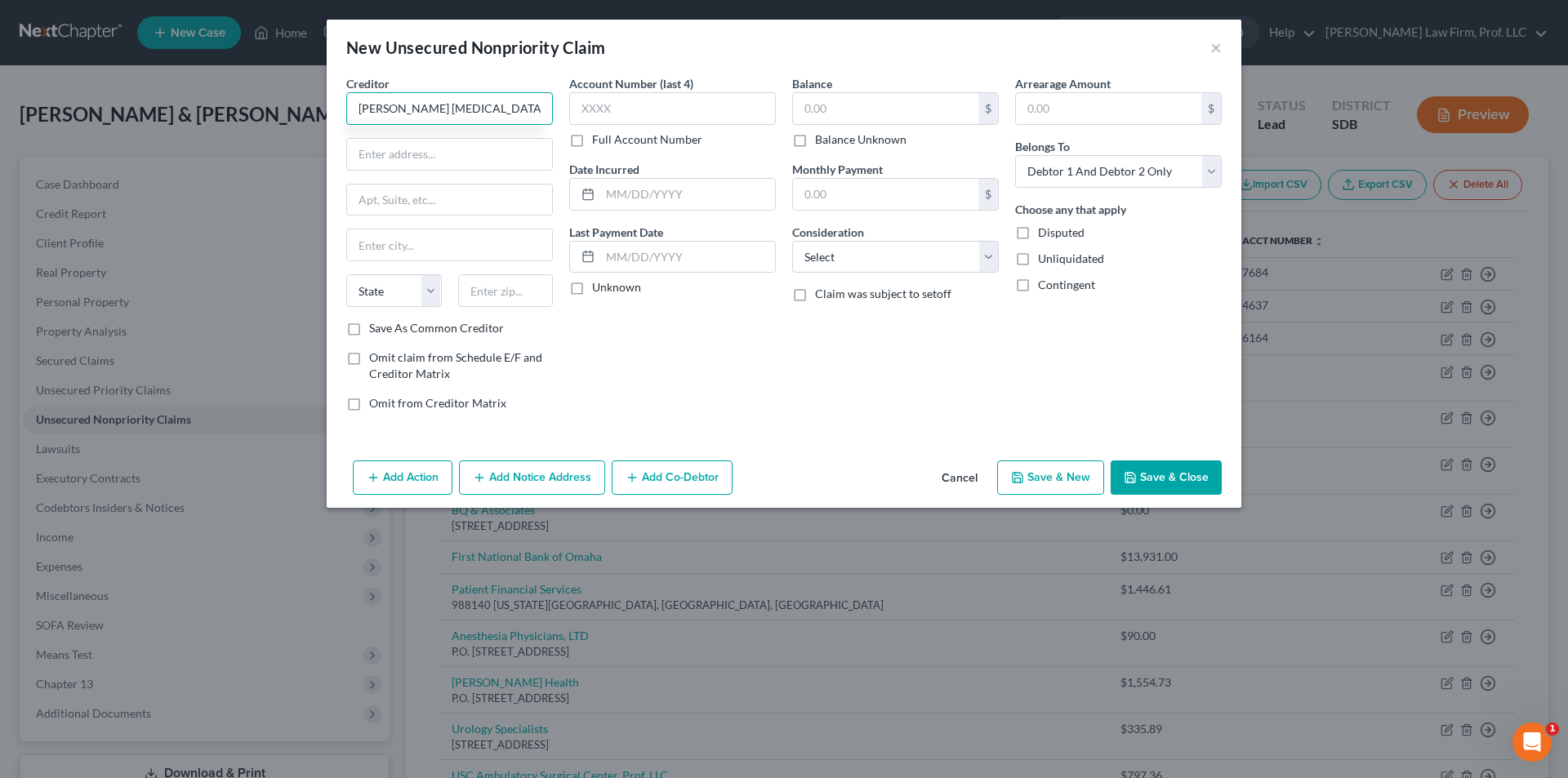
type input "[PERSON_NAME] [MEDICAL_DATA]"
click at [897, 106] on input "text" at bounding box center [886, 109] width 186 height 31
type input "5,856.00"
click at [1070, 477] on button "Save & New" at bounding box center [1051, 478] width 107 height 35
select select "2"
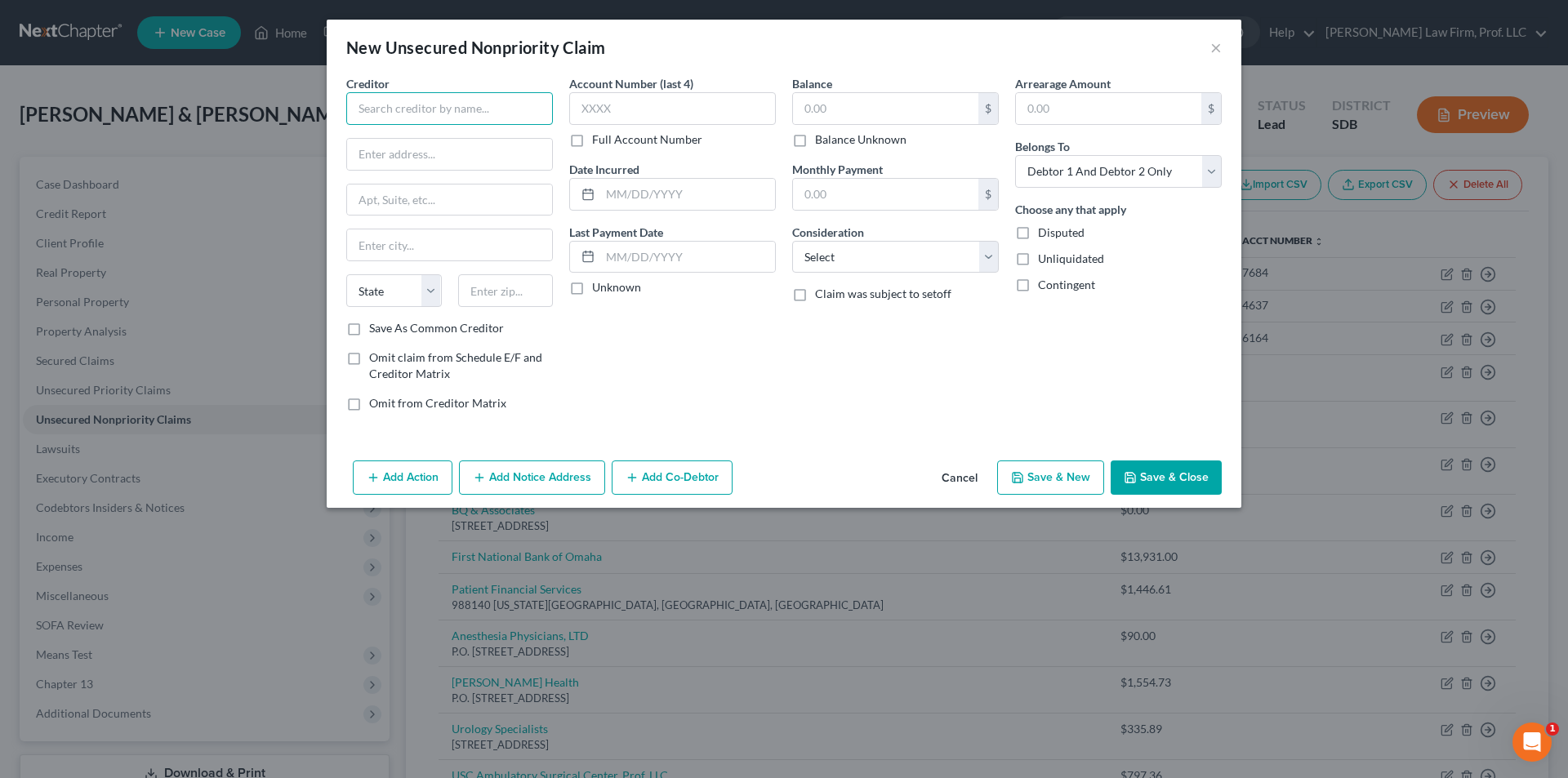
drag, startPoint x: 386, startPoint y: 103, endPoint x: 391, endPoint y: 73, distance: 30.4
click at [386, 103] on input "text" at bounding box center [450, 109] width 206 height 33
type input "Midland Credit Managment"
type input "P.O. Box 301030"
type input "[GEOGRAPHIC_DATA]"
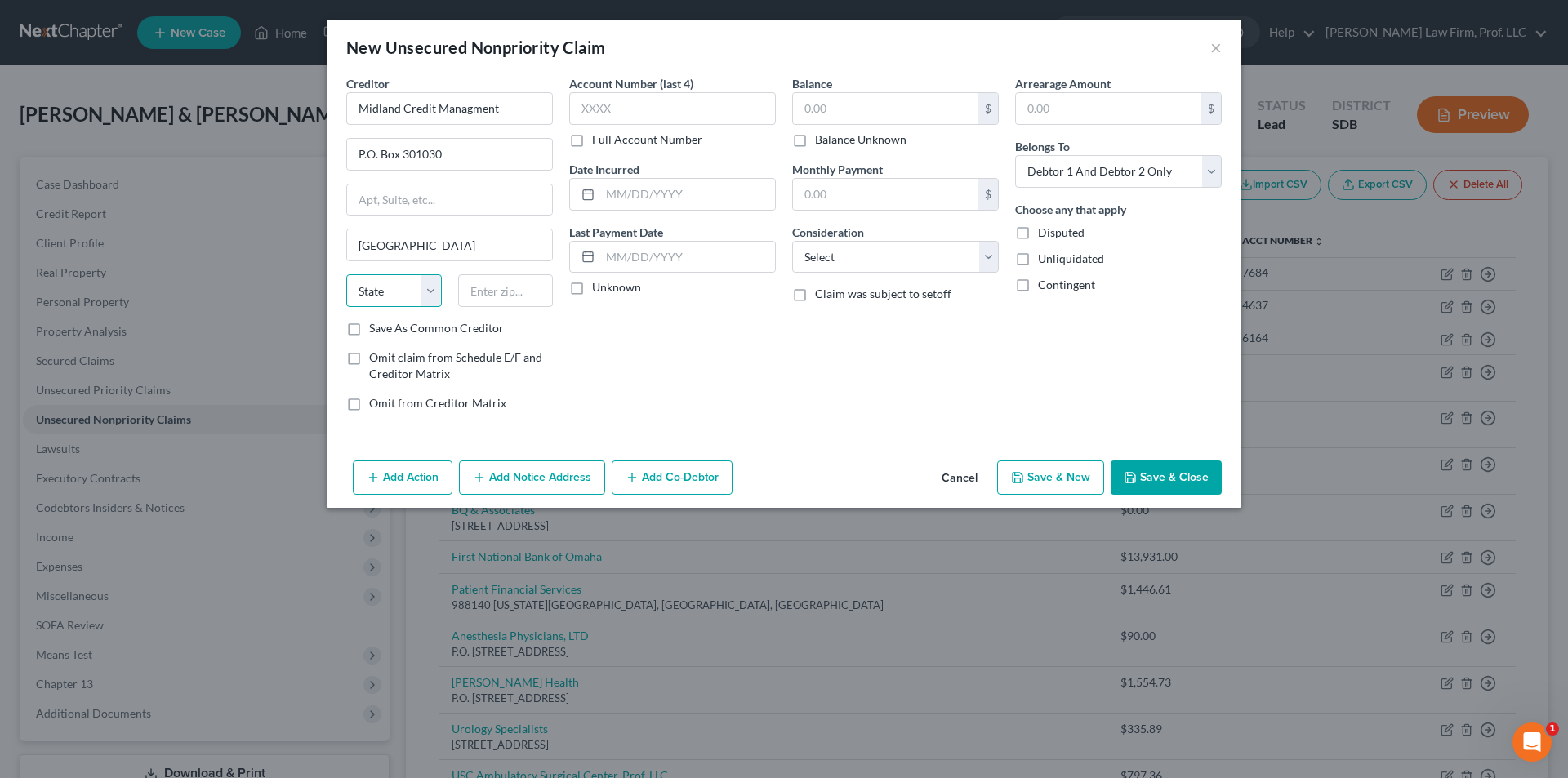
select select "4"
type input "90030"
drag, startPoint x: 844, startPoint y: 257, endPoint x: 842, endPoint y: 271, distance: 14.1
click at [844, 257] on select "Select Cable / Satellite Services Collection Agency Credit Card Debt Debt Couns…" at bounding box center [895, 257] width 206 height 33
select select "14"
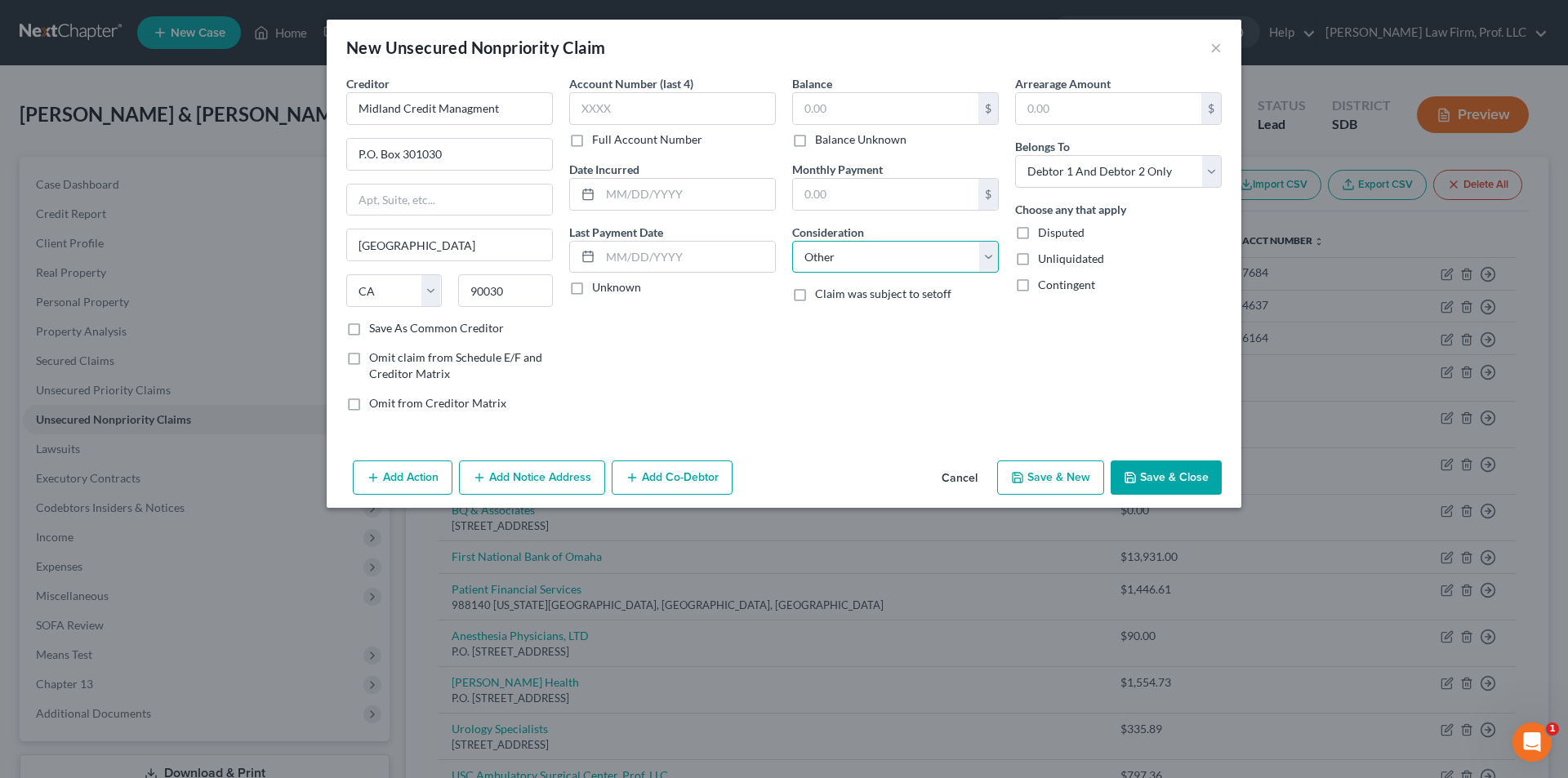
click at [792, 241] on select "Select Cable / Satellite Services Collection Agency Credit Card Debt Debt Couns…" at bounding box center [895, 257] width 206 height 33
click at [851, 318] on input "text" at bounding box center [895, 319] width 205 height 31
type input "Collector for Citi Cards"
click at [1174, 475] on button "Save & Close" at bounding box center [1166, 478] width 111 height 35
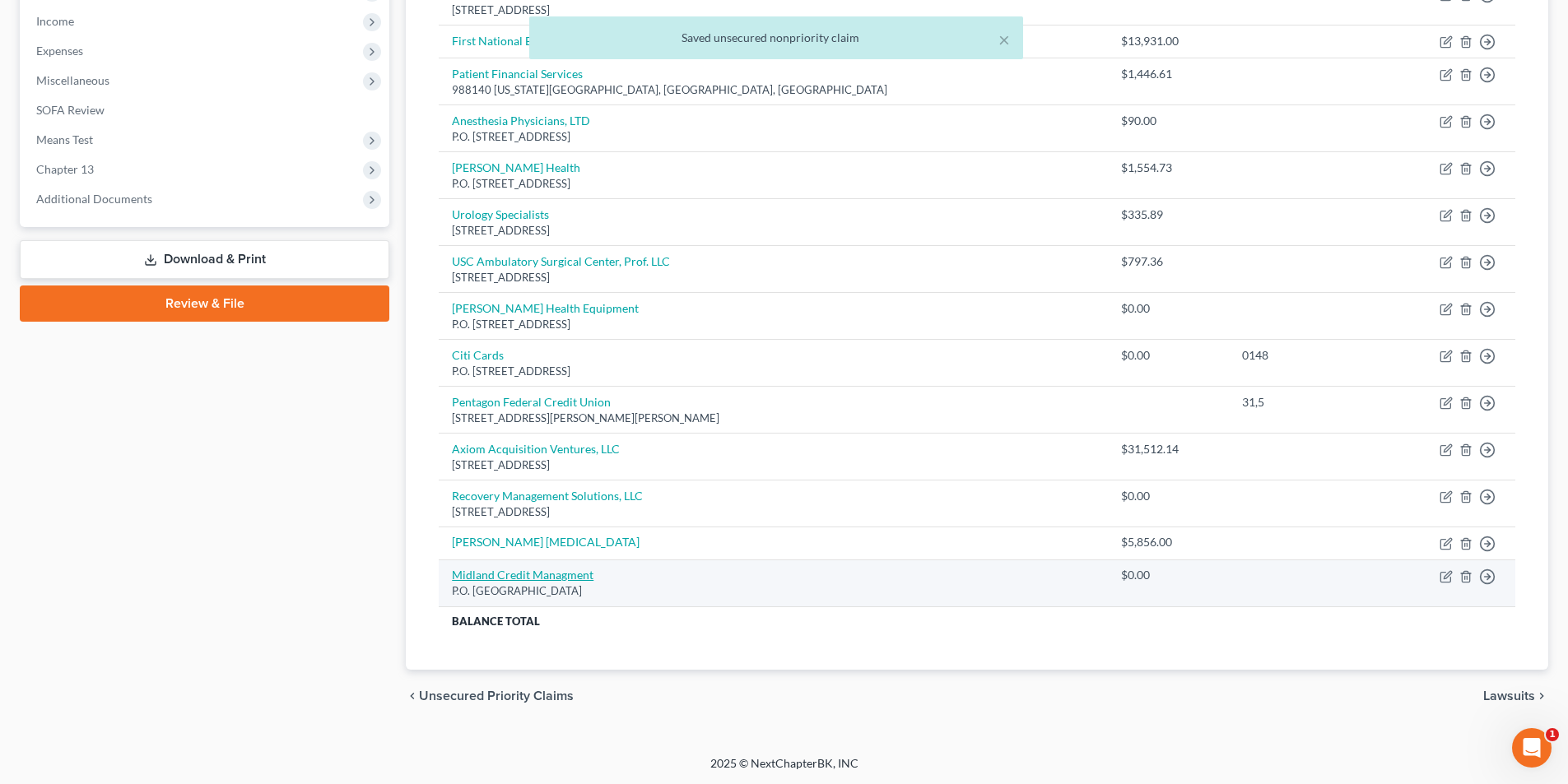
scroll to position [520, 0]
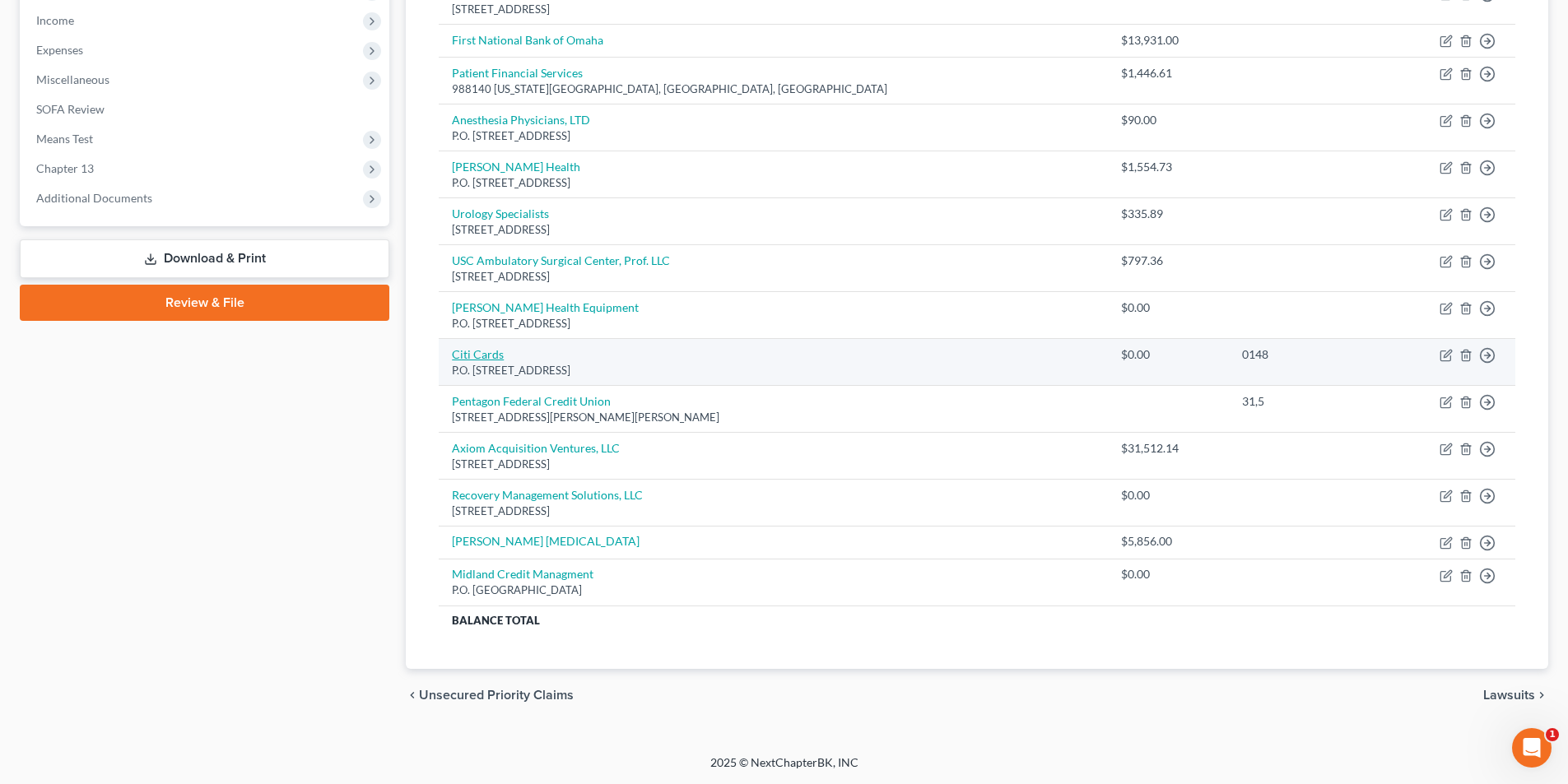
click at [484, 359] on link "Citi Cards" at bounding box center [477, 354] width 52 height 14
select select "43"
select select "2"
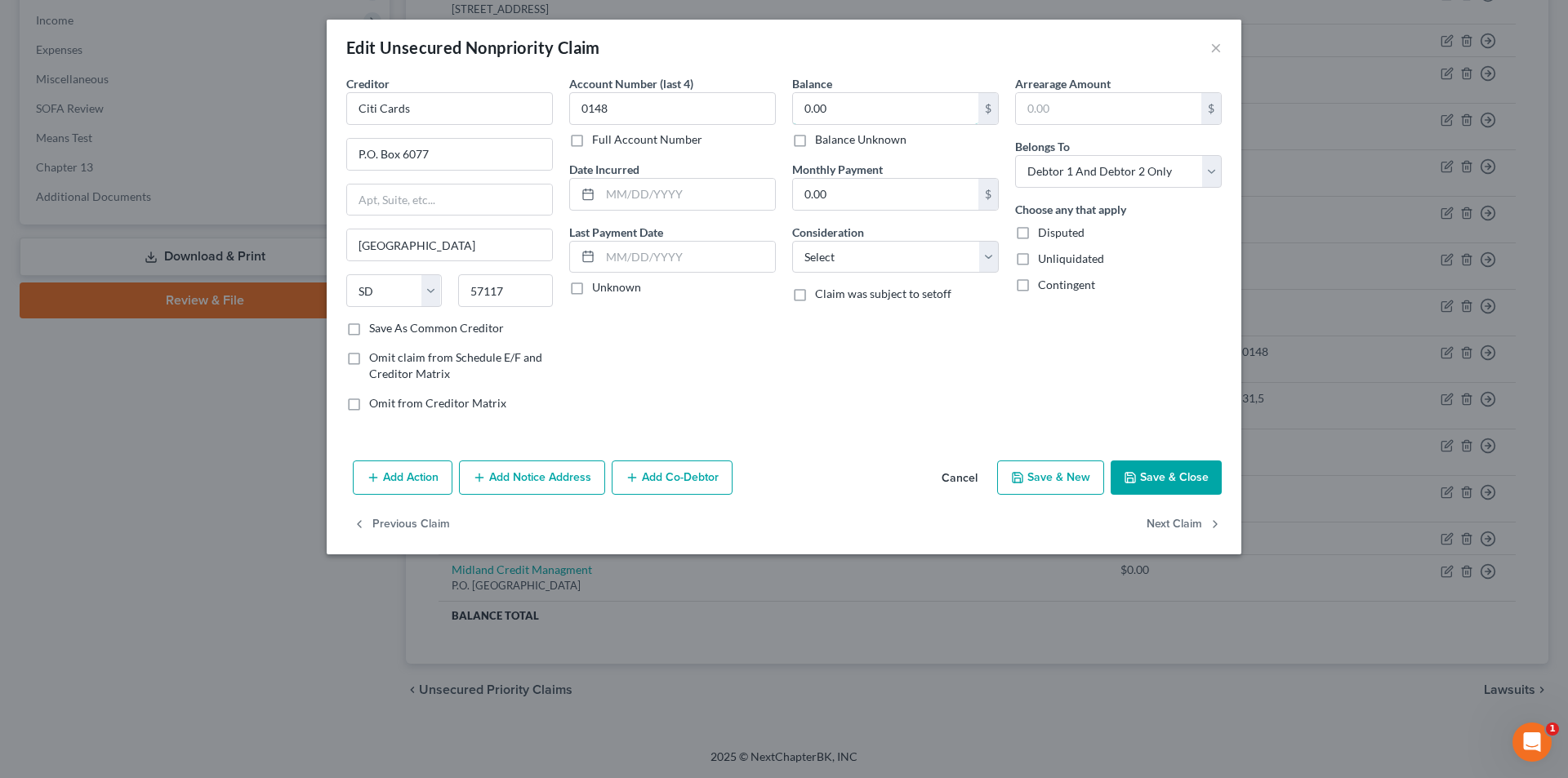
click at [890, 115] on input "0.00" at bounding box center [886, 109] width 186 height 31
type input "14,528.50"
click at [1047, 483] on button "Save & New" at bounding box center [1051, 478] width 107 height 35
select select "2"
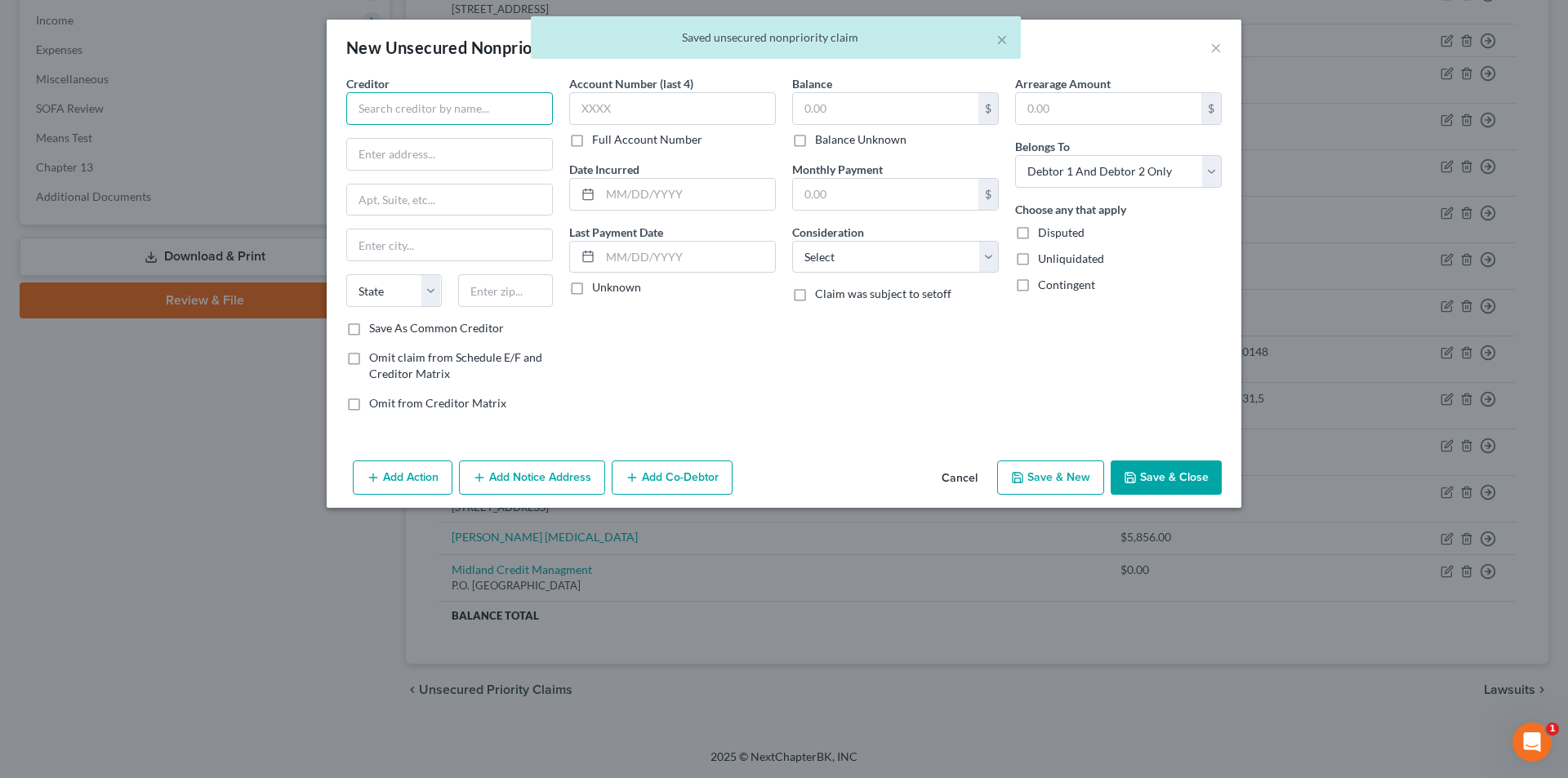
click at [512, 115] on input "text" at bounding box center [450, 109] width 206 height 33
type input "AAA Collections, Inc."
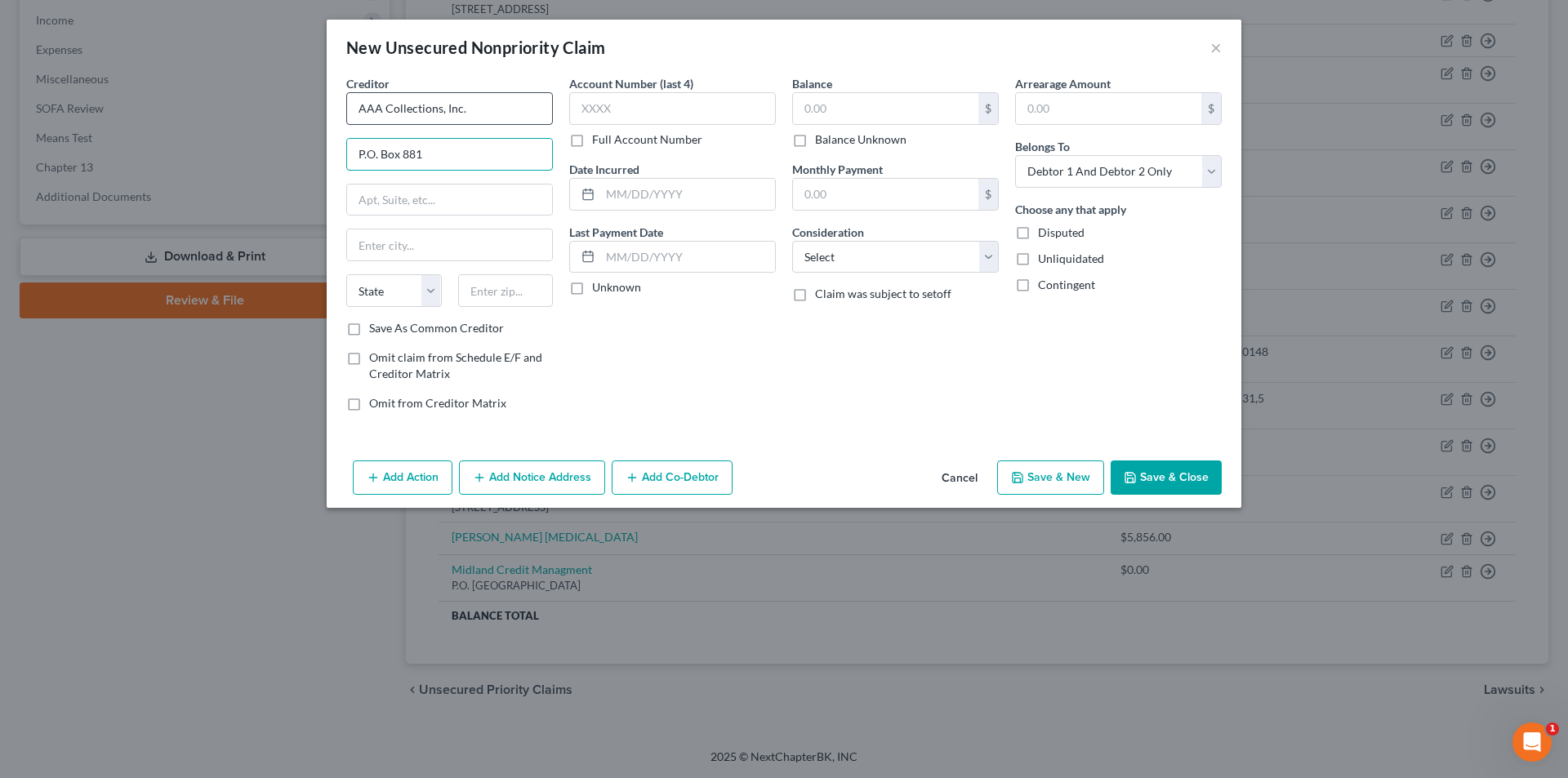
type input "P.O. Box 881"
type input "[GEOGRAPHIC_DATA]"
select select "43"
type input "57101"
drag, startPoint x: 903, startPoint y: 254, endPoint x: 897, endPoint y: 271, distance: 18.0
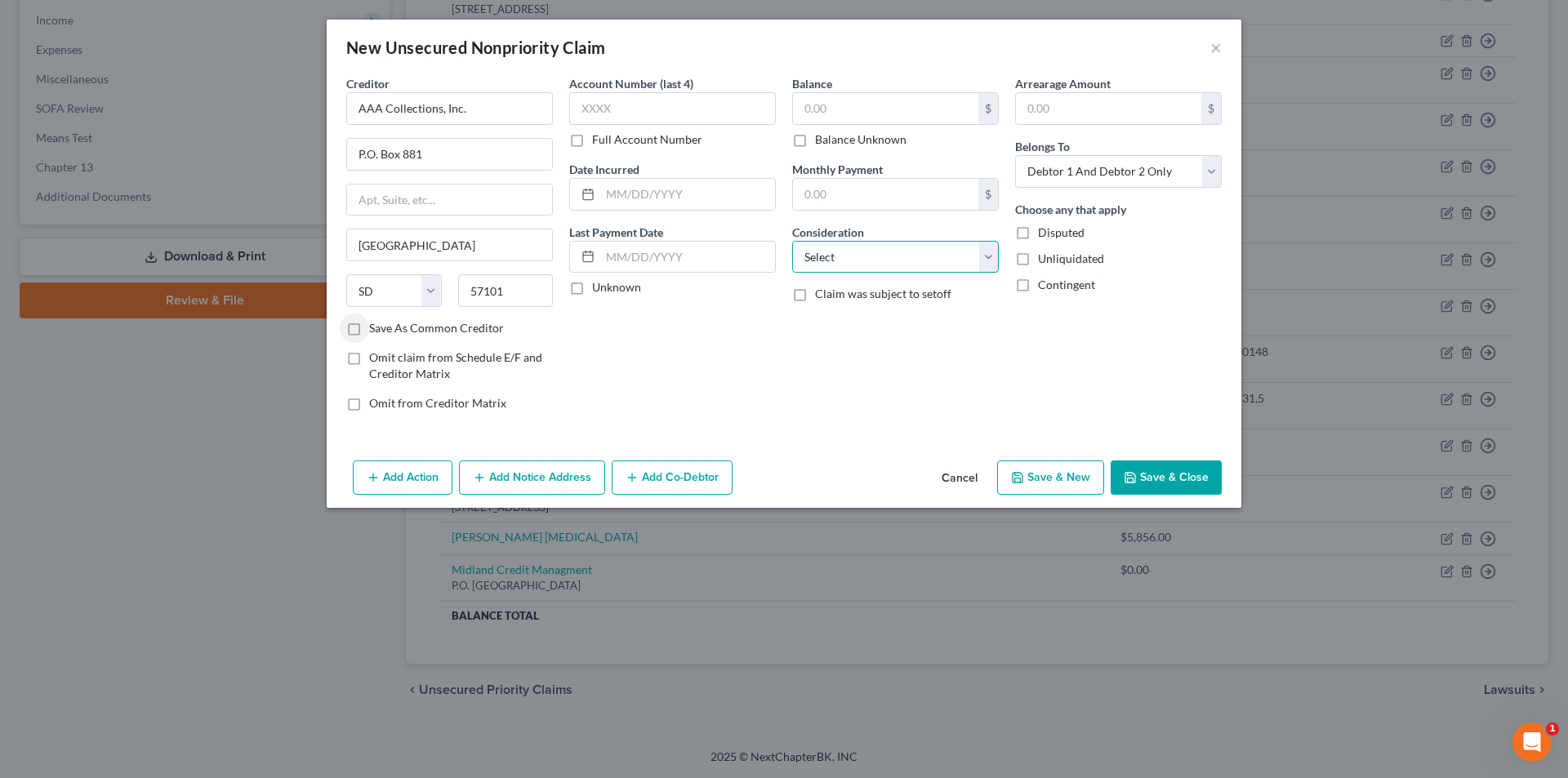
click at [903, 254] on select "Select Cable / Satellite Services Collection Agency Credit Card Debt Debt Couns…" at bounding box center [895, 257] width 206 height 33
select select "14"
click at [792, 241] on select "Select Cable / Satellite Services Collection Agency Credit Card Debt Debt Couns…" at bounding box center [895, 257] width 206 height 33
drag, startPoint x: 873, startPoint y: 325, endPoint x: 882, endPoint y: 328, distance: 9.5
click at [873, 325] on input "text" at bounding box center [895, 319] width 205 height 31
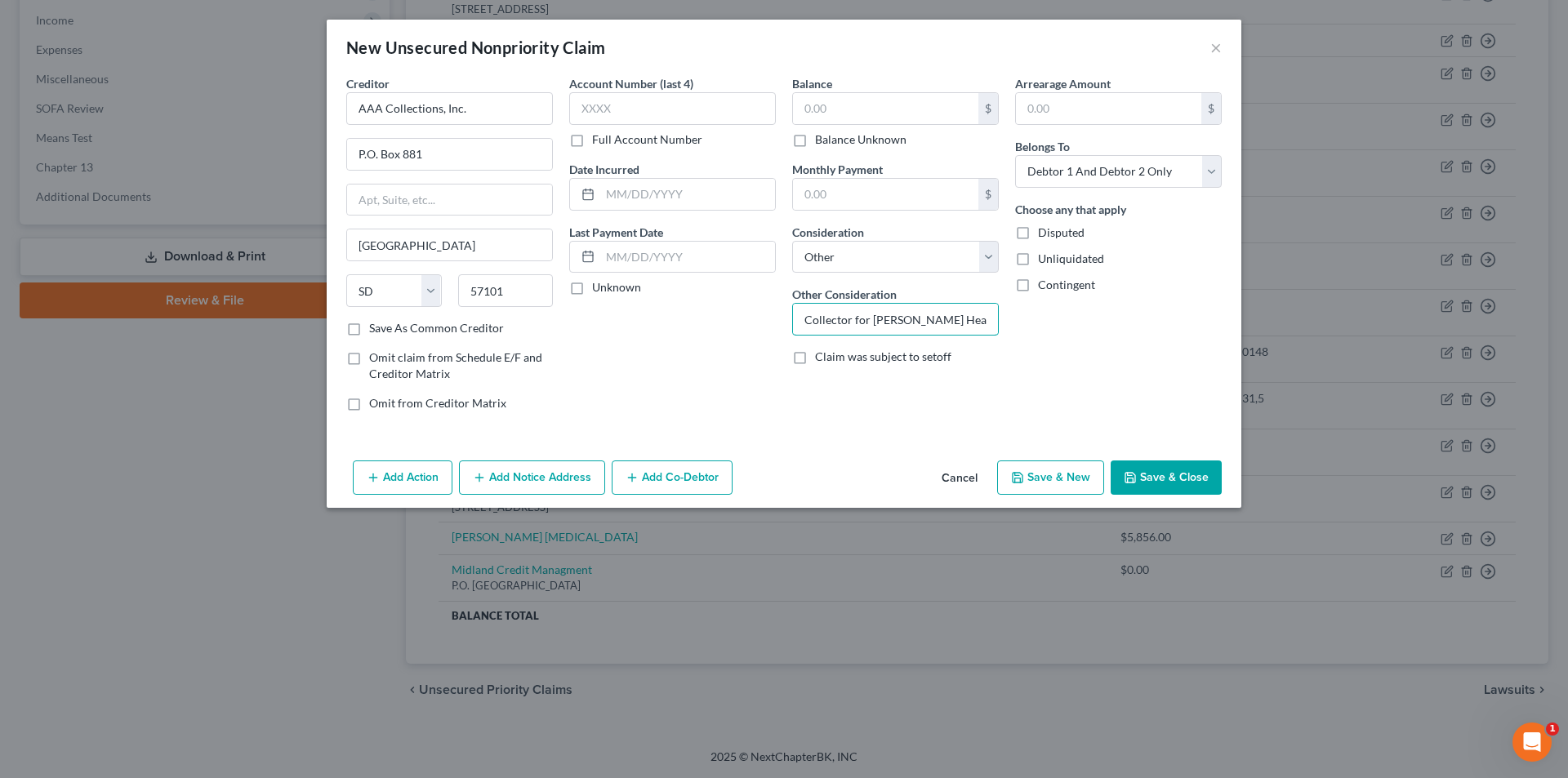
type input "Collector for [PERSON_NAME] Health"
click at [1066, 482] on button "Save & New" at bounding box center [1051, 478] width 107 height 35
select select "2"
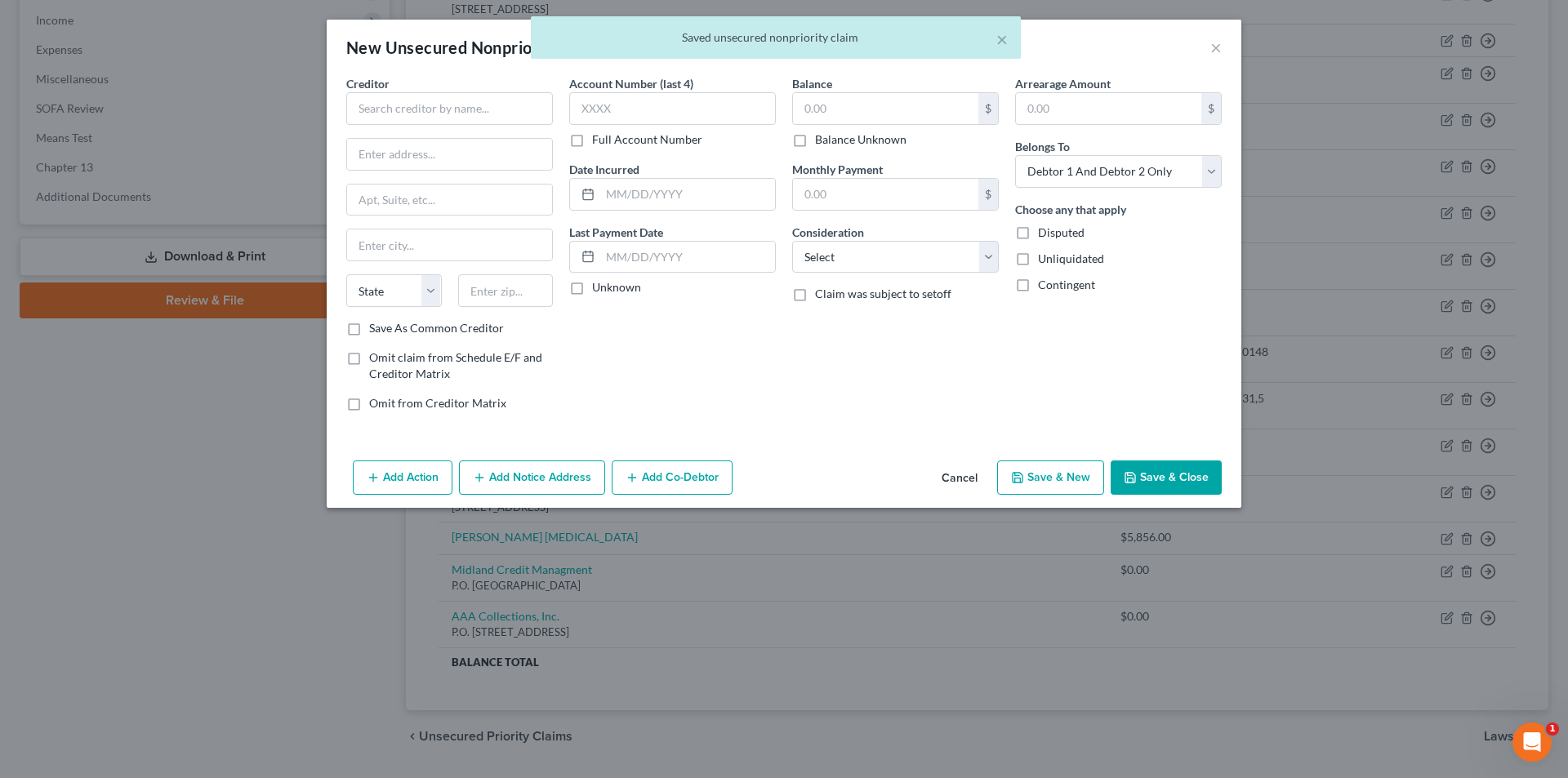
click at [384, 92] on label "Creditor *" at bounding box center [368, 83] width 43 height 17
click at [496, 118] on input "text" at bounding box center [450, 109] width 206 height 33
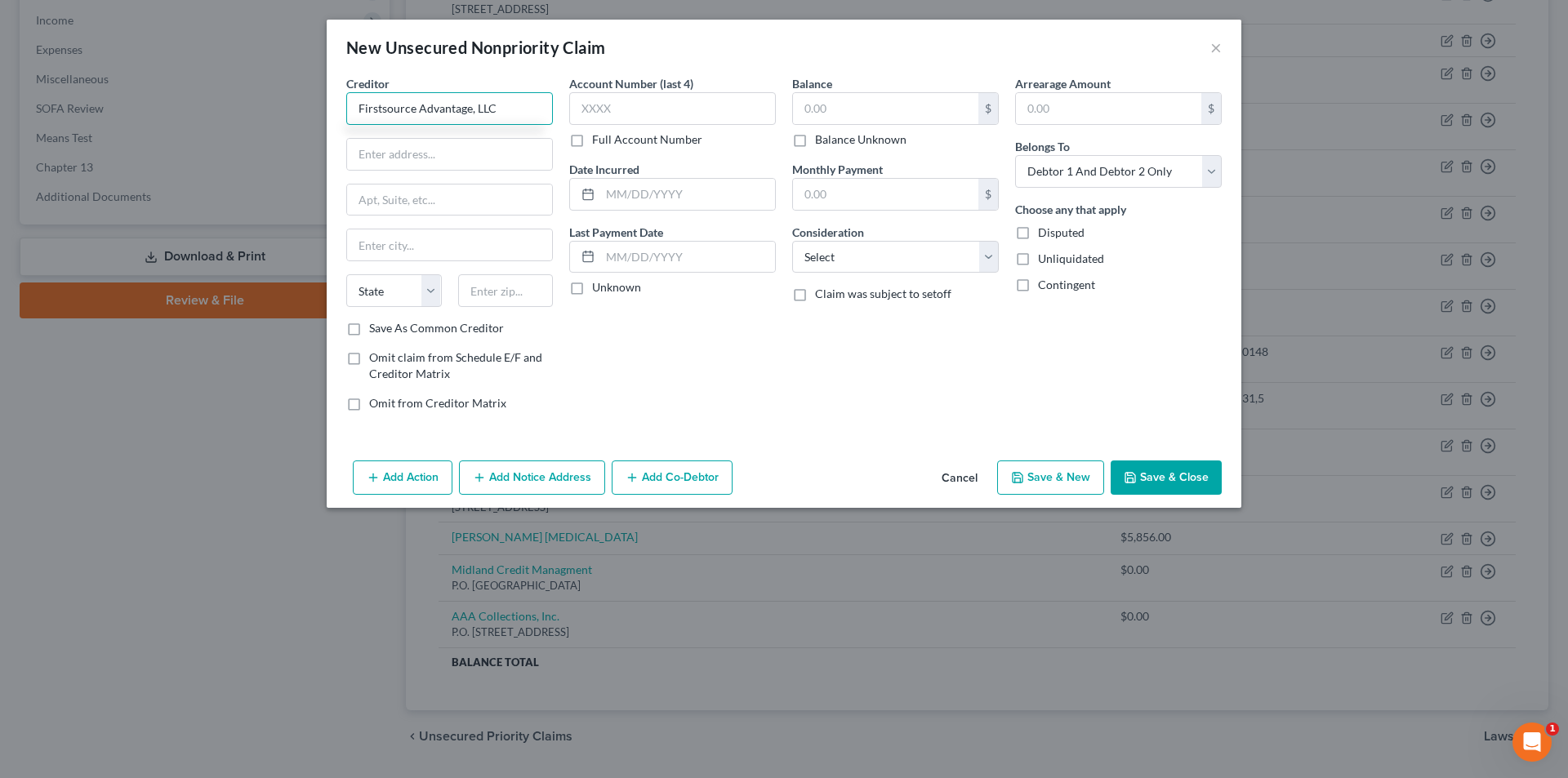
type input "Firstsource Advantage, LLC"
type input "[STREET_ADDRESS][PERSON_NAME]"
type input "Amherst"
select select "35"
type input "14228"
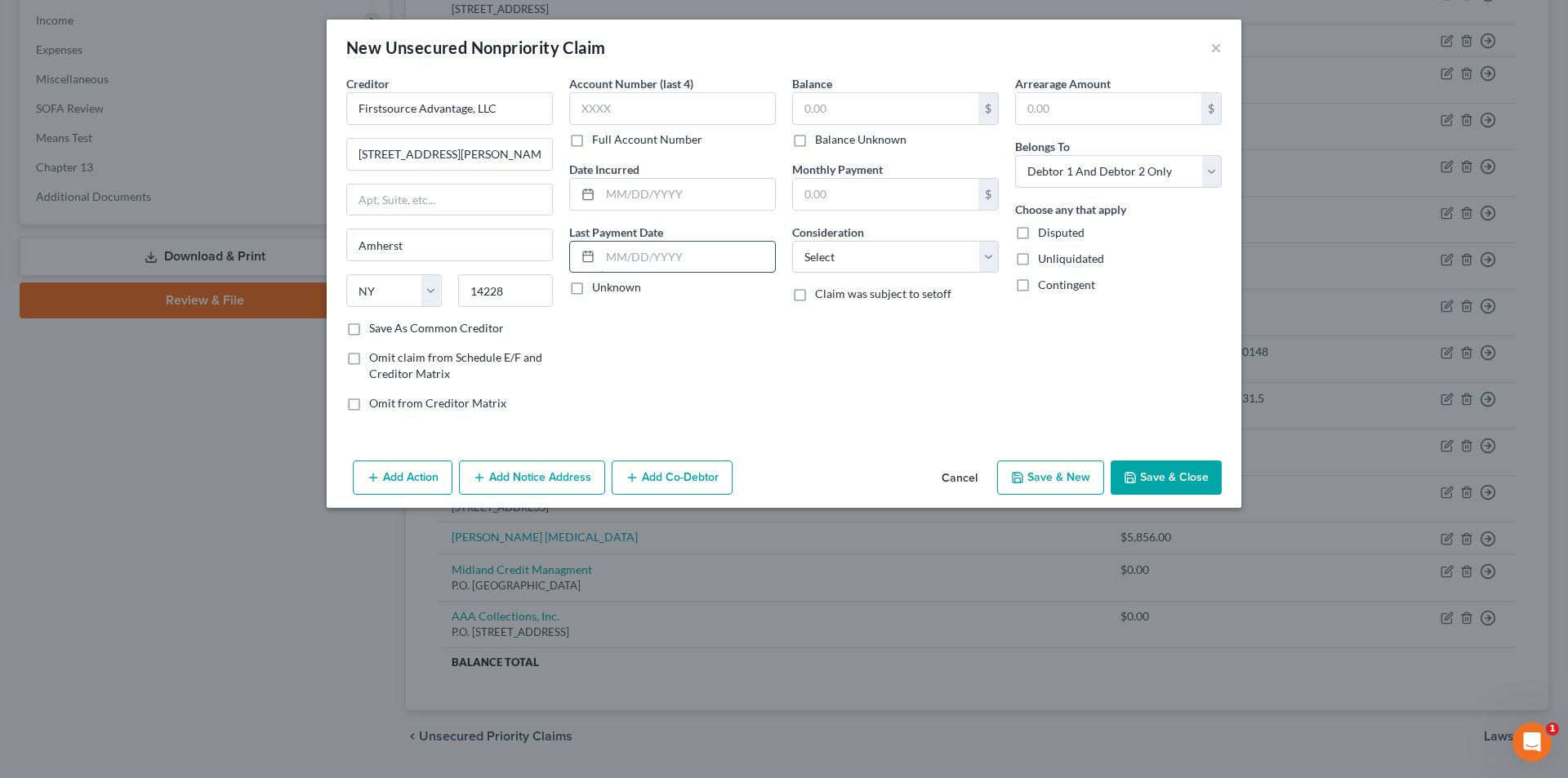
type input "Buffalo"
drag, startPoint x: 808, startPoint y: 255, endPoint x: 818, endPoint y: 270, distance: 18.0
click at [808, 255] on select "Select Cable / Satellite Services Collection Agency Credit Card Debt Debt Couns…" at bounding box center [895, 257] width 206 height 33
select select "14"
click at [792, 241] on select "Select Cable / Satellite Services Collection Agency Credit Card Debt Debt Couns…" at bounding box center [895, 257] width 206 height 33
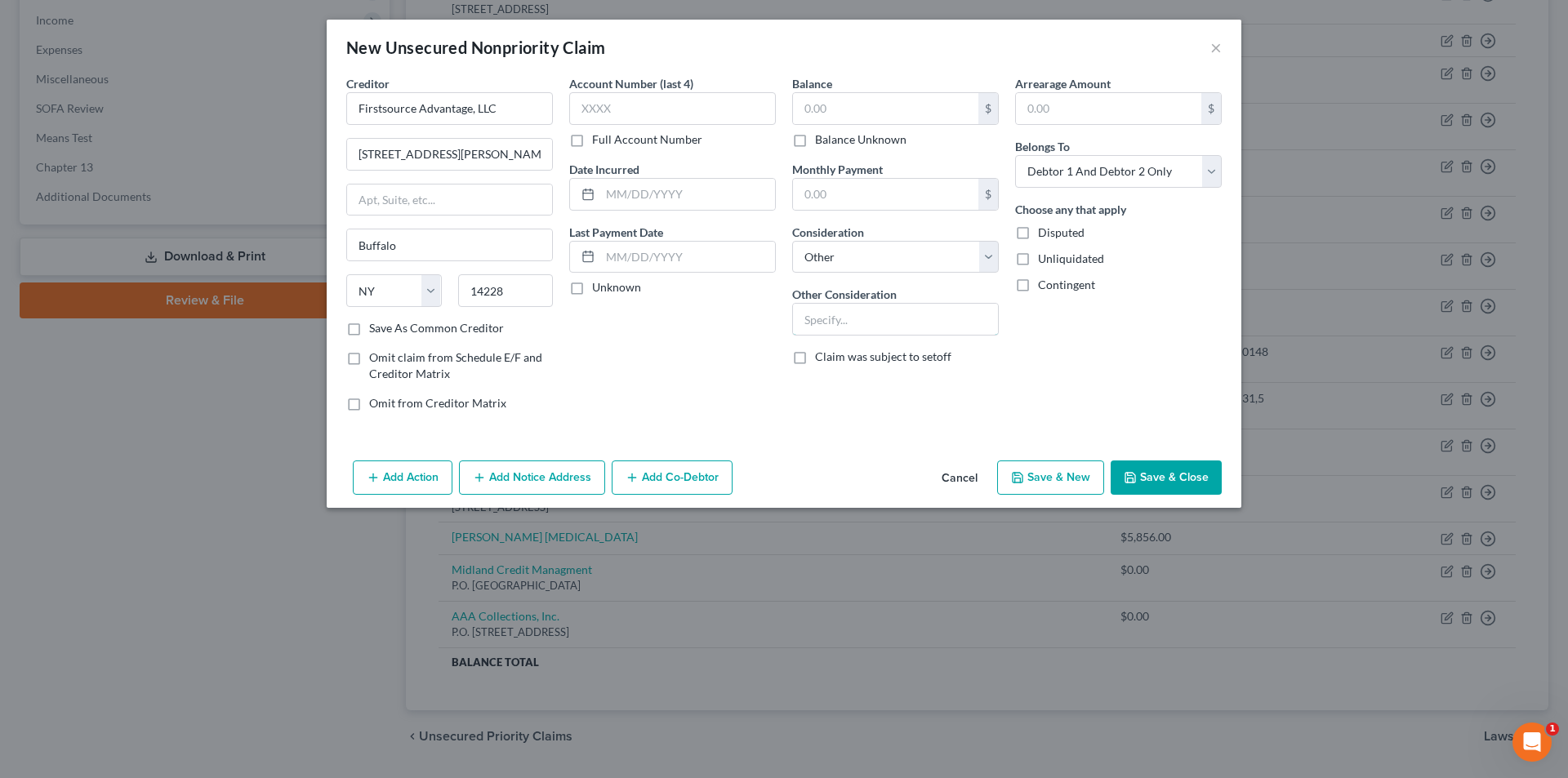
click at [858, 306] on input "text" at bounding box center [895, 319] width 205 height 31
type input "Collector for Capital One"
click at [1149, 477] on button "Save & Close" at bounding box center [1166, 478] width 111 height 35
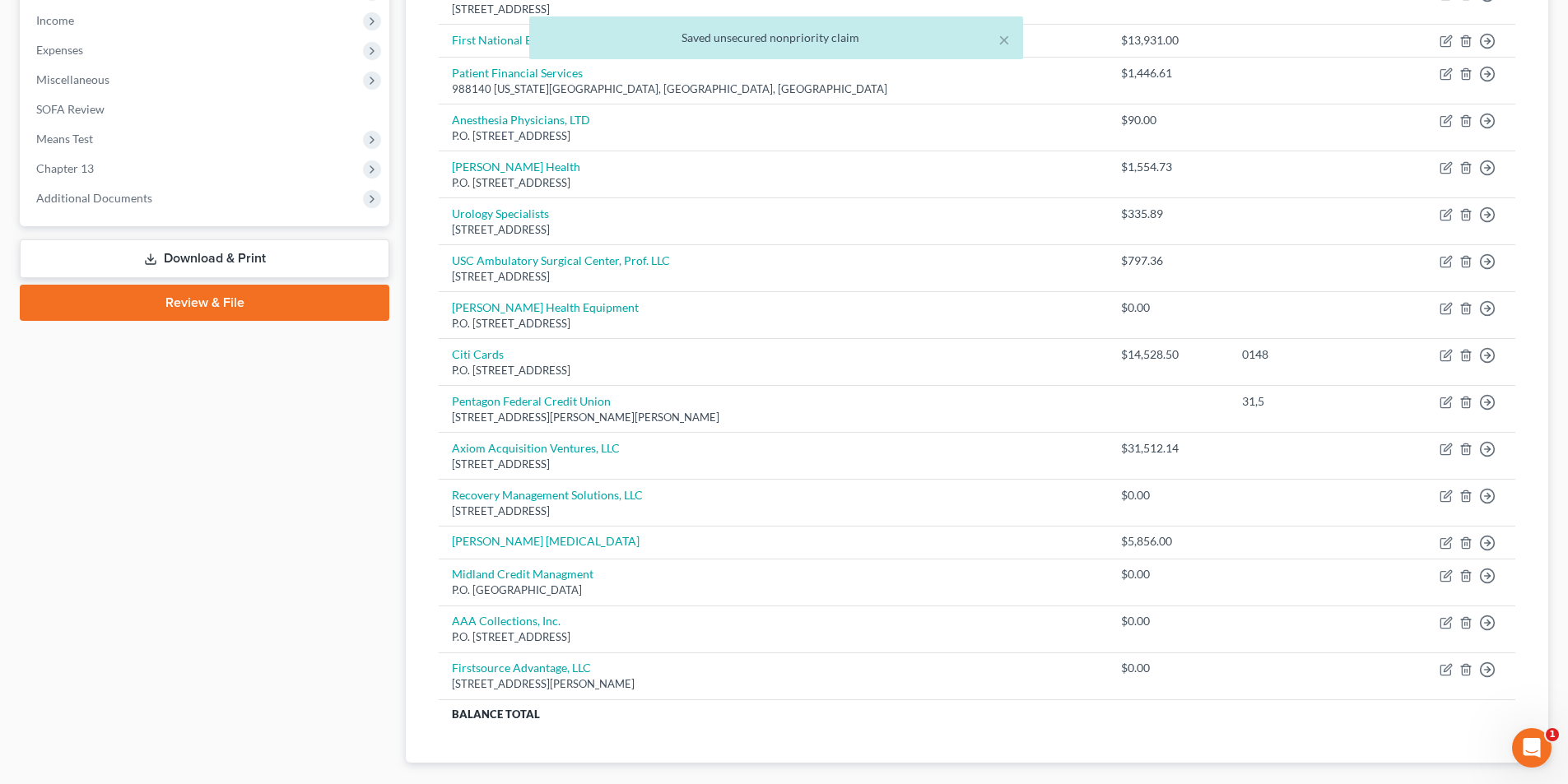
scroll to position [0, 0]
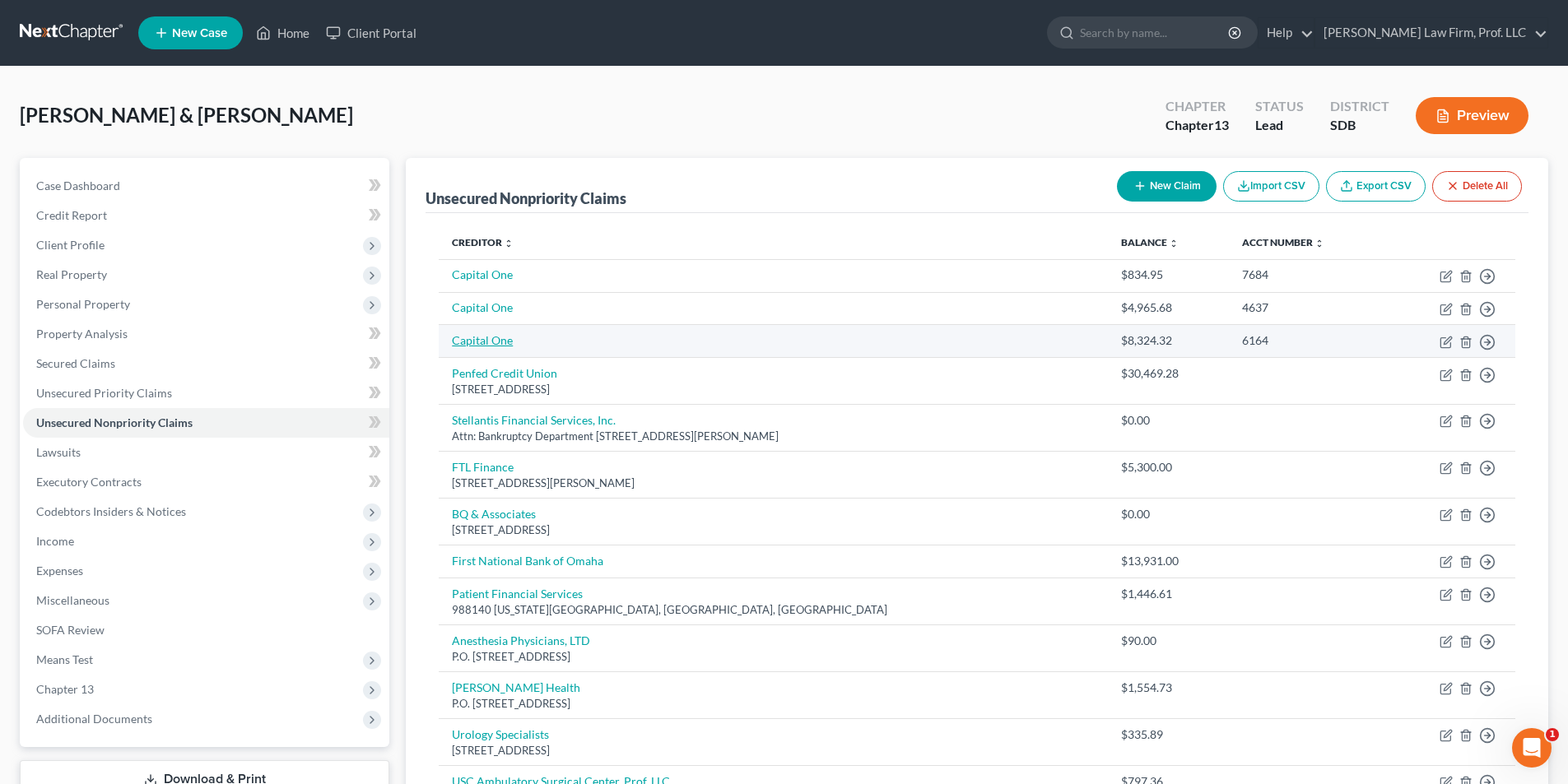
click at [497, 343] on link "Capital One" at bounding box center [482, 340] width 61 height 14
select select "2"
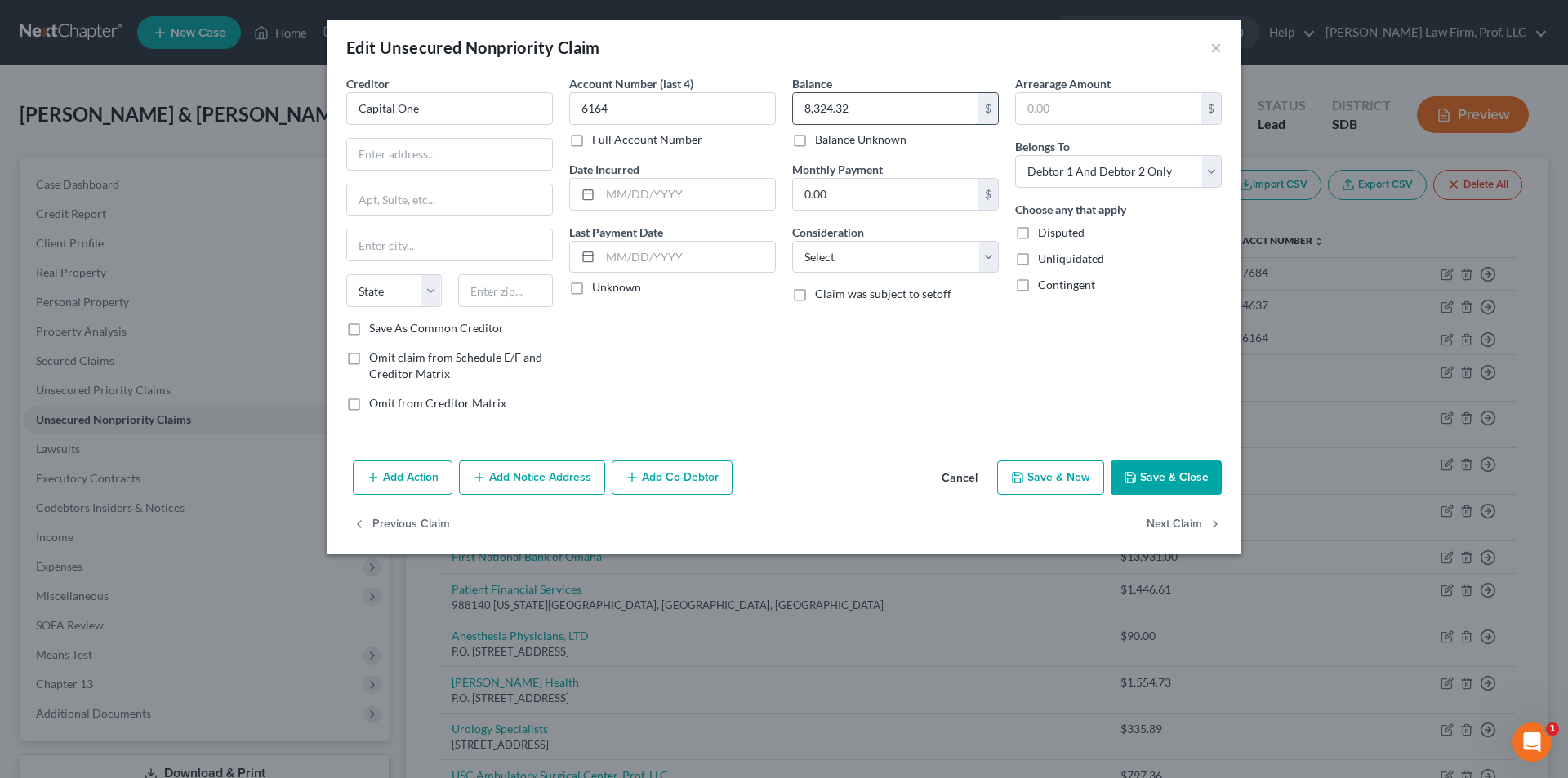
click at [861, 112] on input "8,324.32" at bounding box center [886, 109] width 186 height 31
type input "9,101.19"
click at [1155, 474] on button "Save & Close" at bounding box center [1166, 478] width 111 height 35
type input "0"
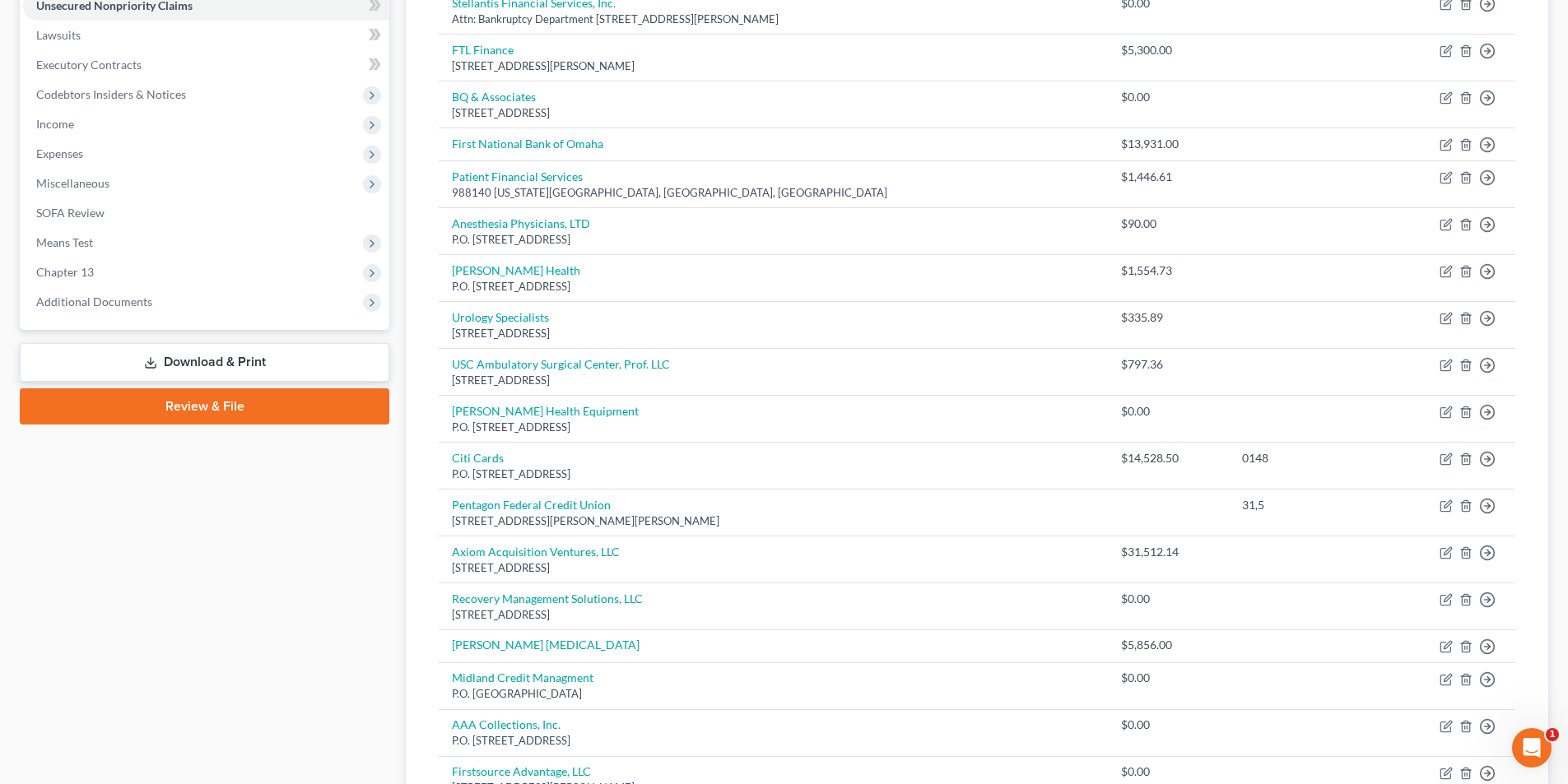
scroll to position [121, 0]
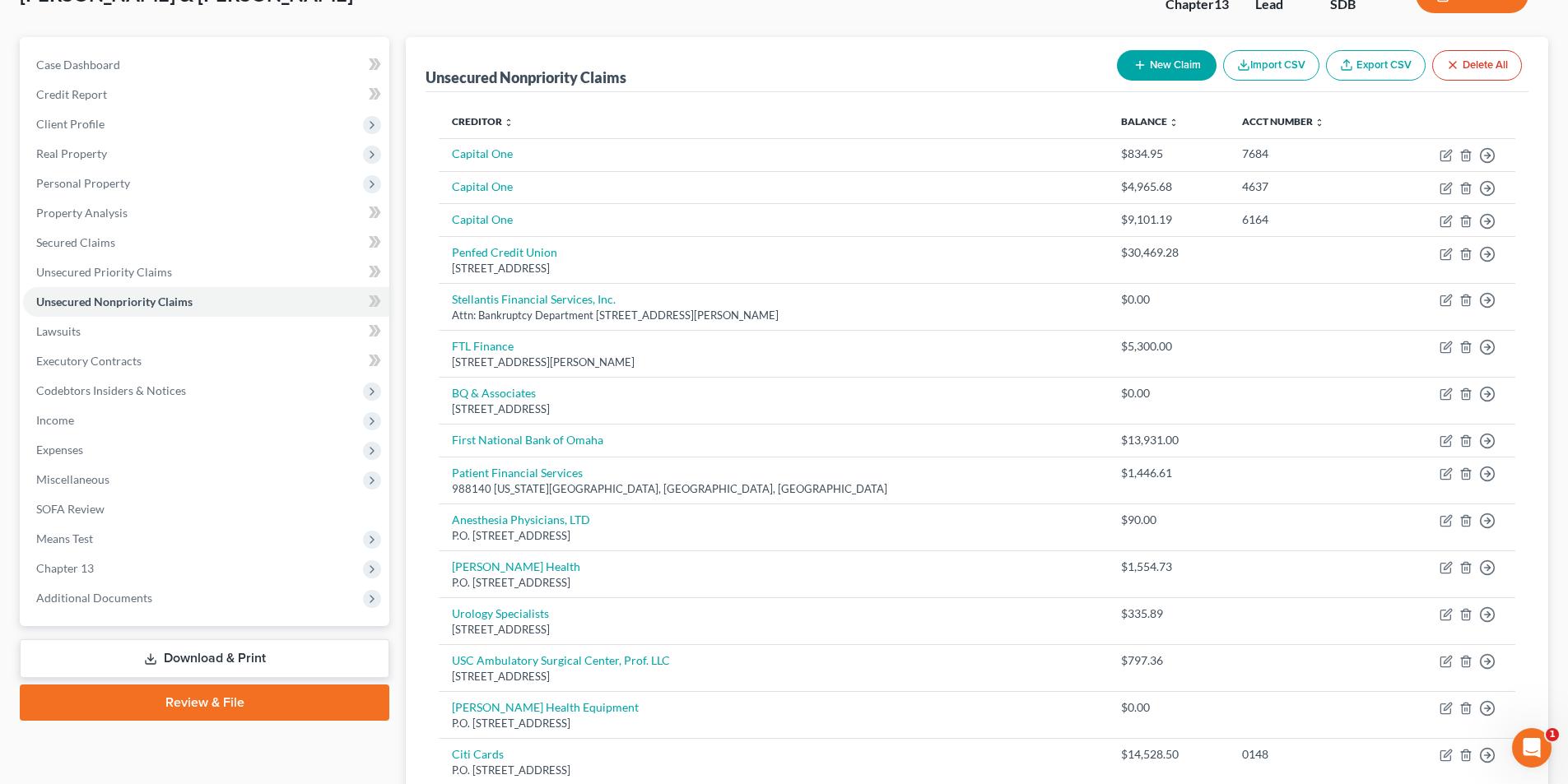
click at [1126, 70] on button "New Claim" at bounding box center [1167, 65] width 100 height 31
select select "2"
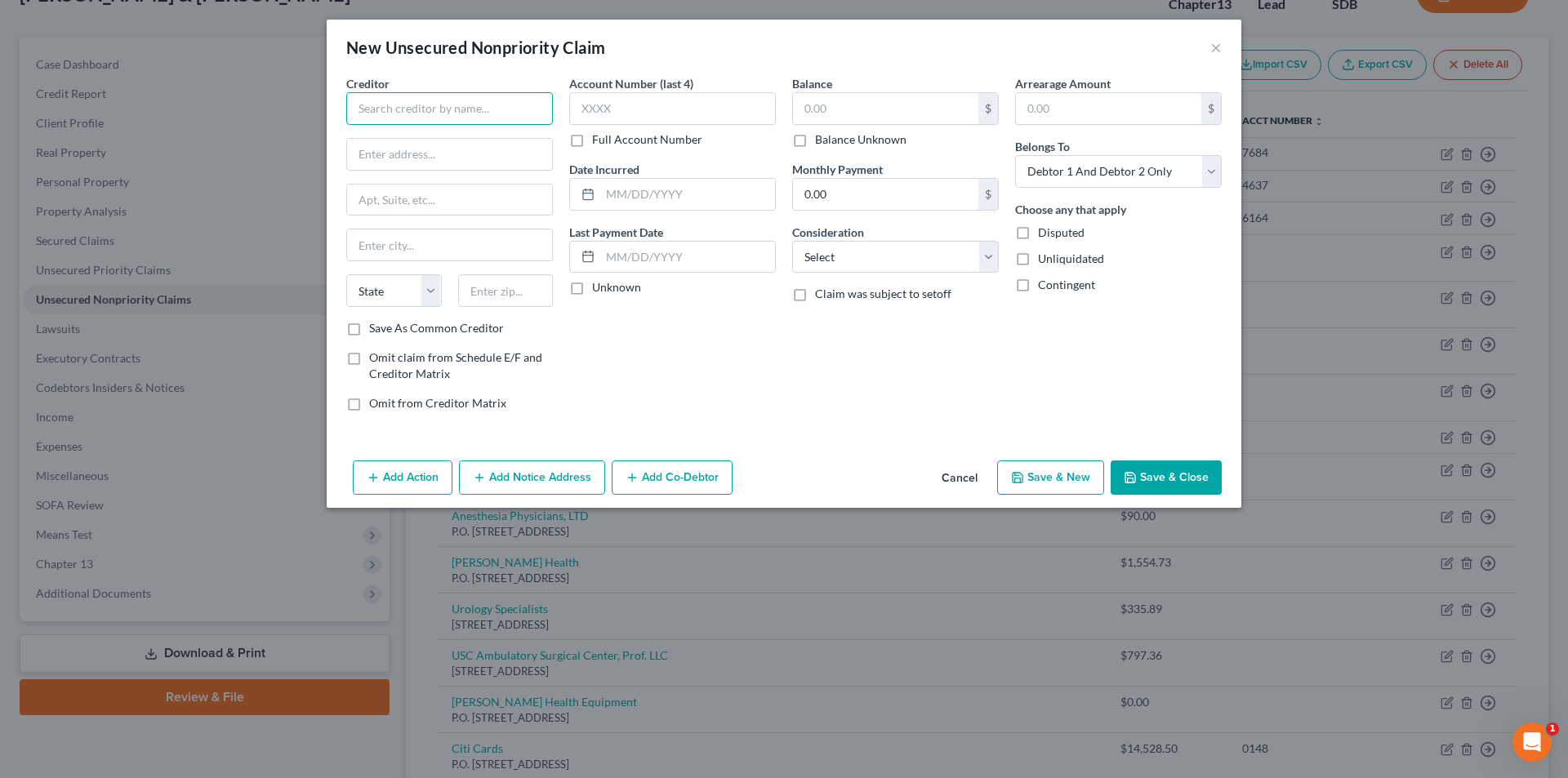
click at [410, 114] on input "text" at bounding box center [450, 109] width 206 height 33
type input "Midland Credit Management"
type input "[STREET_ADDRESS]"
click at [408, 248] on input "text" at bounding box center [450, 245] width 205 height 31
type input "[GEOGRAPHIC_DATA]"
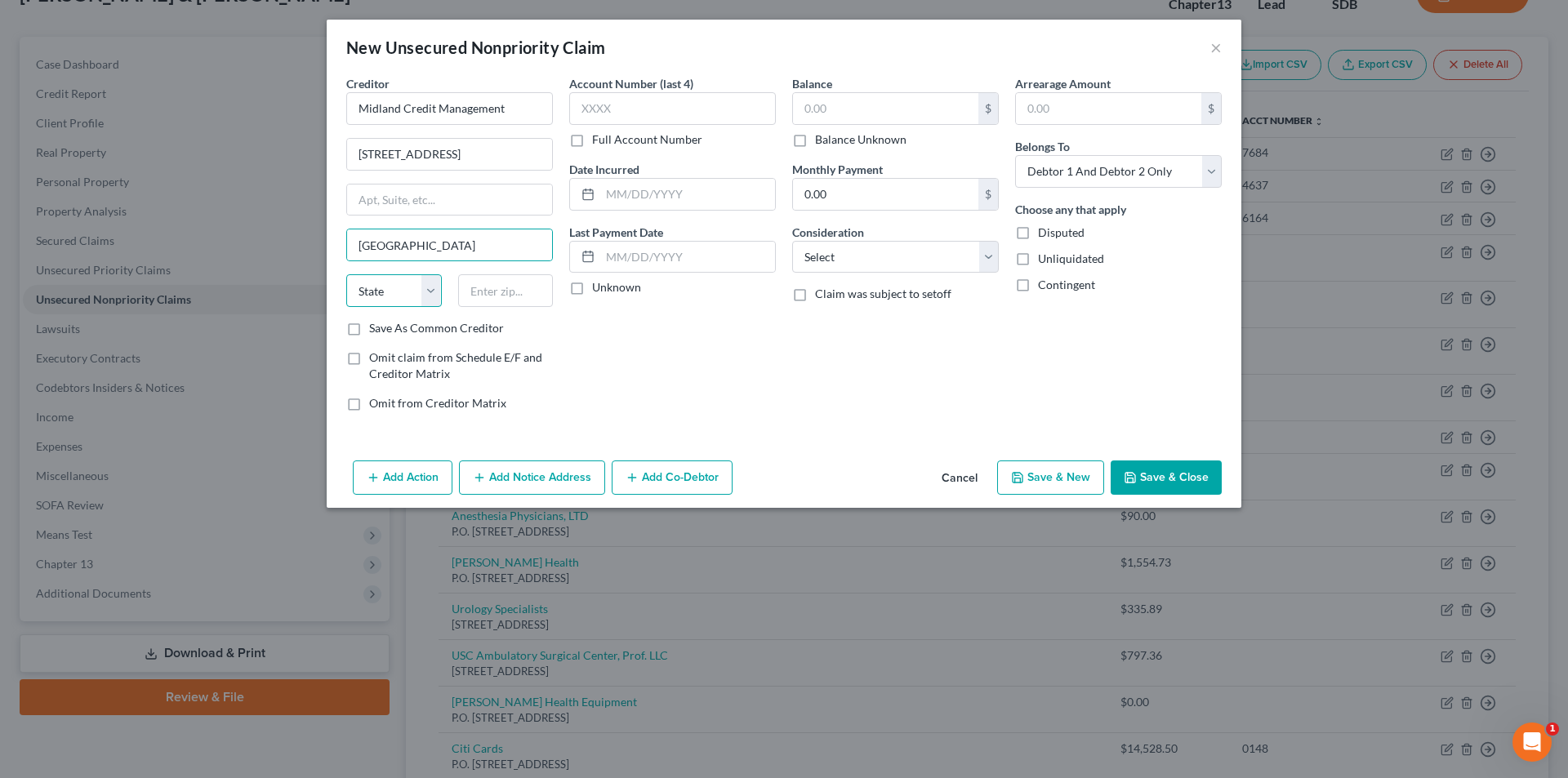
click at [371, 295] on select "State [US_STATE] AK AR AZ CA CO CT DE DC [GEOGRAPHIC_DATA] [GEOGRAPHIC_DATA] GU…" at bounding box center [394, 290] width 96 height 33
select select "4"
click at [347, 274] on select "State [US_STATE] AK AR AZ CA CO CT DE DC [GEOGRAPHIC_DATA] [GEOGRAPHIC_DATA] GU…" at bounding box center [394, 290] width 96 height 33
click at [489, 287] on input "text" at bounding box center [506, 290] width 96 height 33
type input "92108"
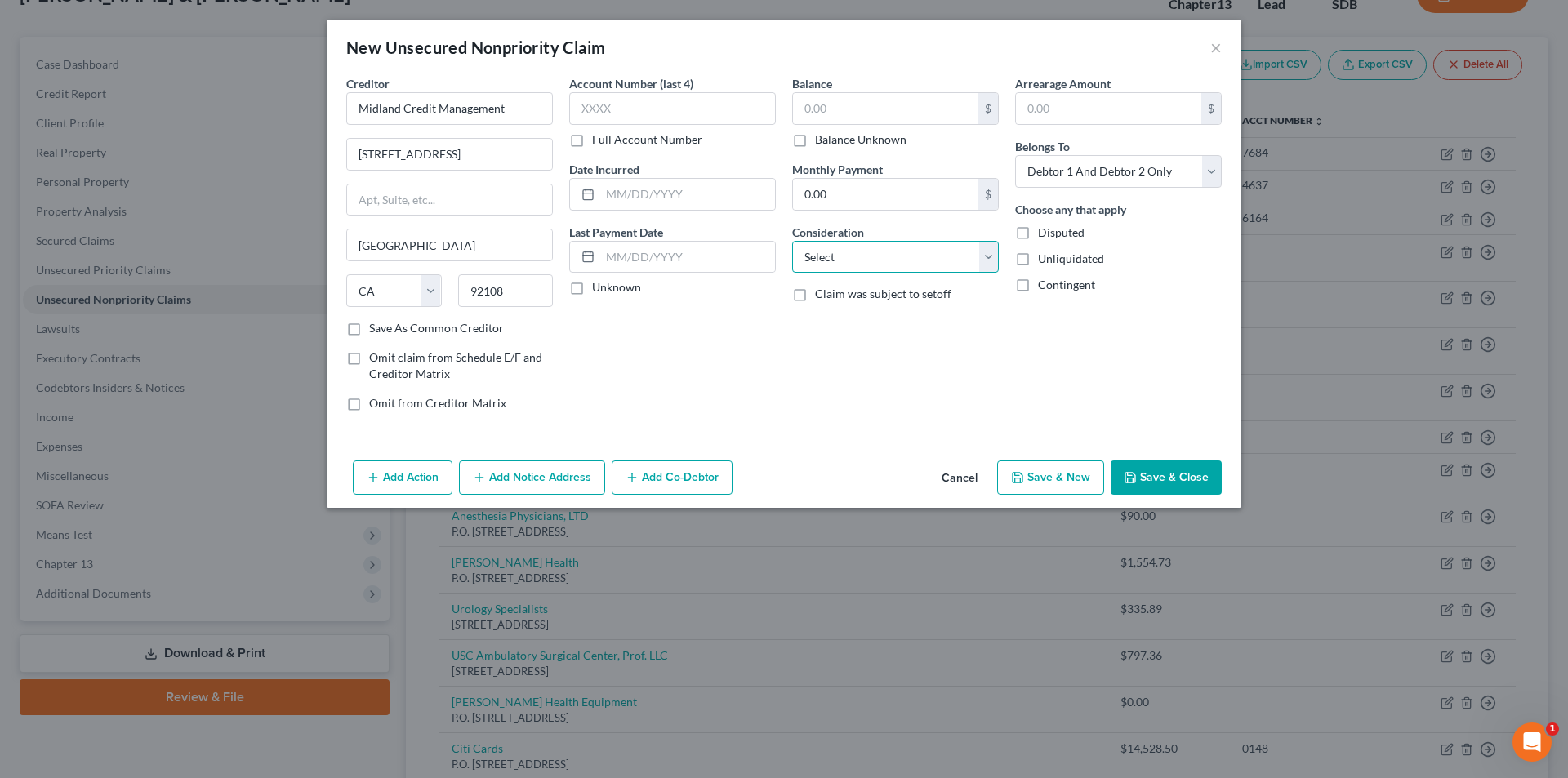
click at [862, 262] on select "Select Cable / Satellite Services Collection Agency Credit Card Debt Debt Couns…" at bounding box center [895, 257] width 206 height 33
select select "14"
click at [792, 241] on select "Select Cable / Satellite Services Collection Agency Credit Card Debt Debt Couns…" at bounding box center [895, 257] width 206 height 33
click at [870, 323] on input "text" at bounding box center [895, 319] width 205 height 31
type input "Duplicate address"
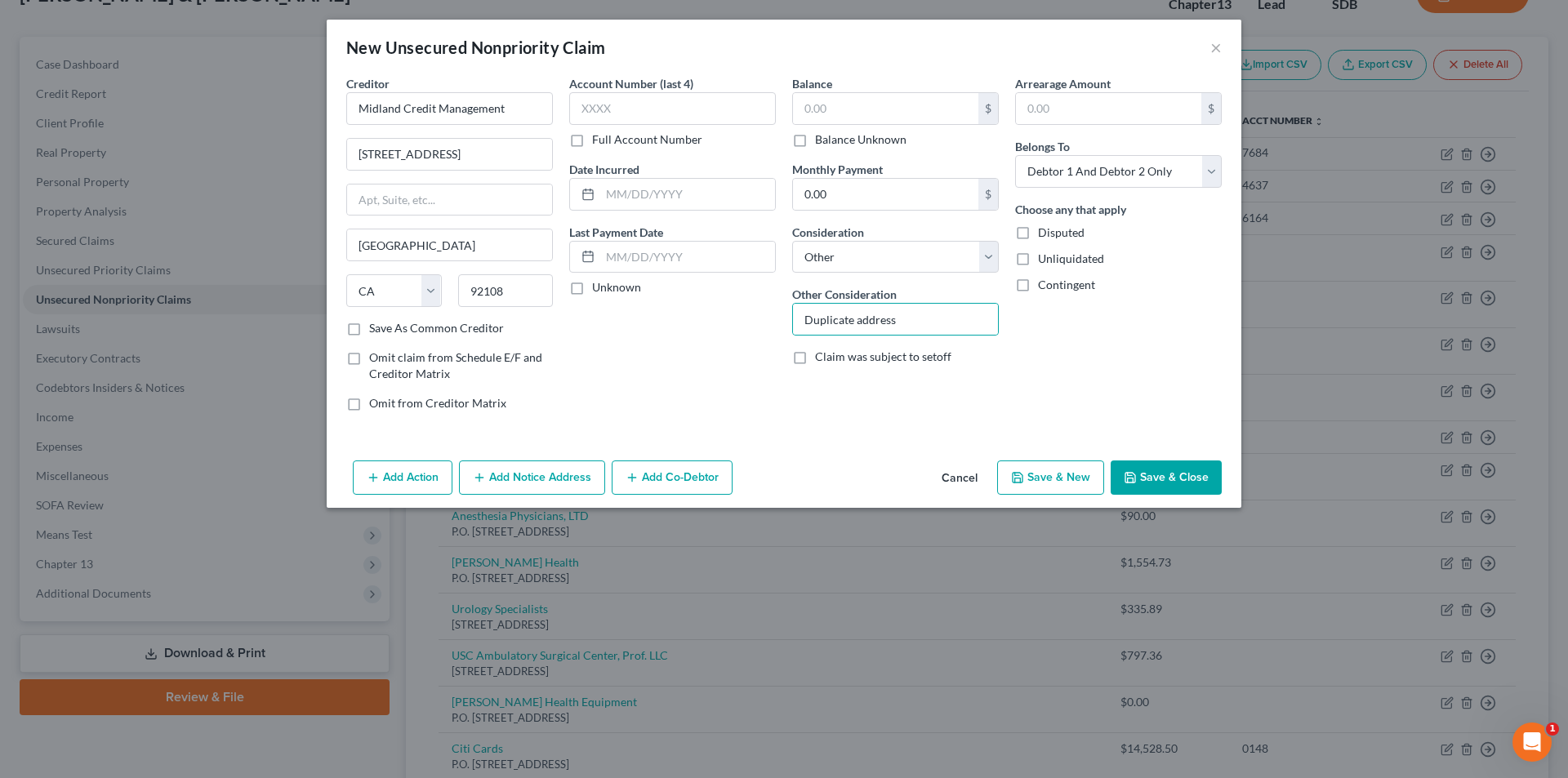
click at [1056, 478] on button "Save & New" at bounding box center [1051, 478] width 107 height 35
select select "2"
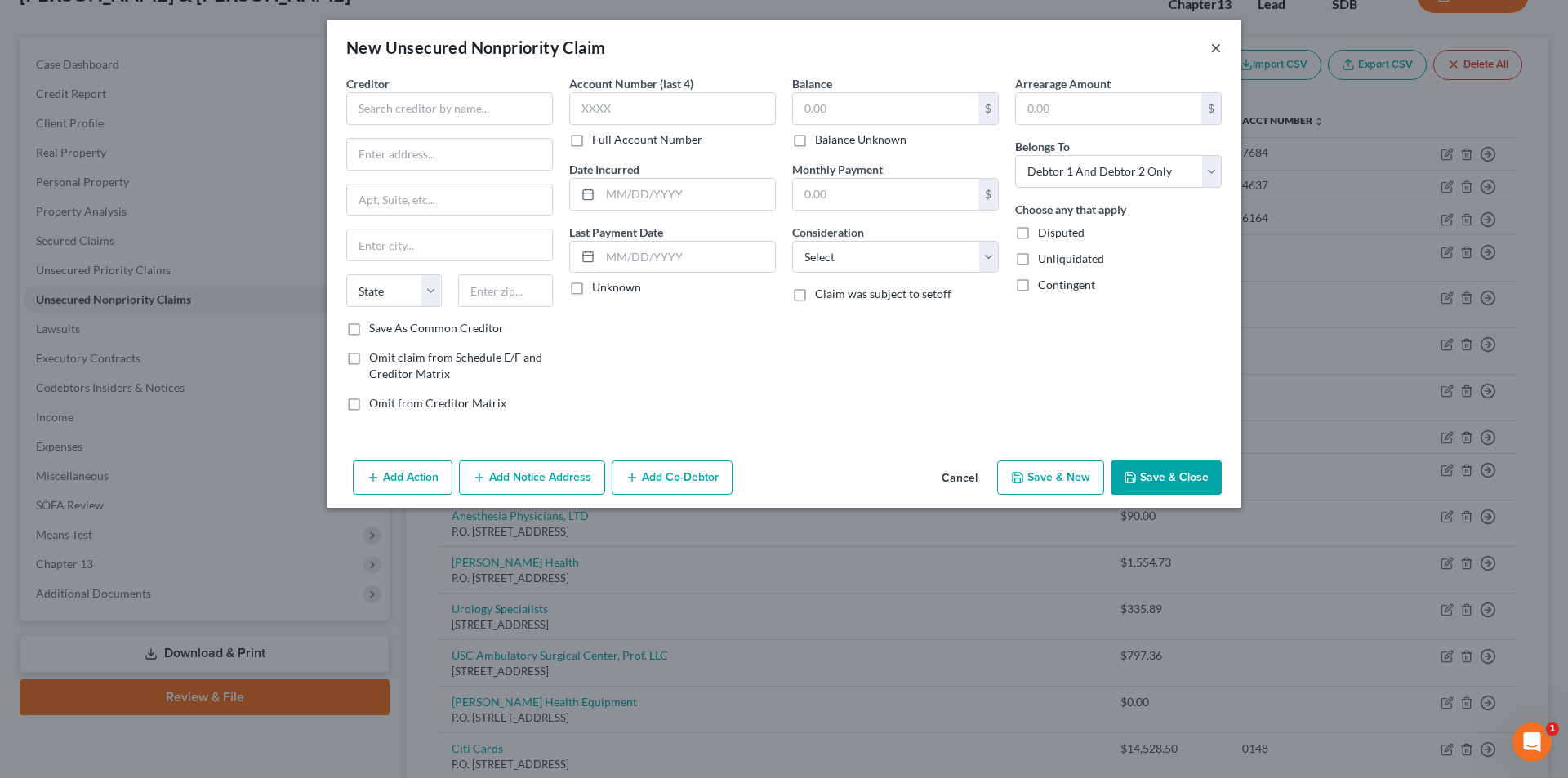
click at [1214, 43] on button "×" at bounding box center [1216, 48] width 12 height 20
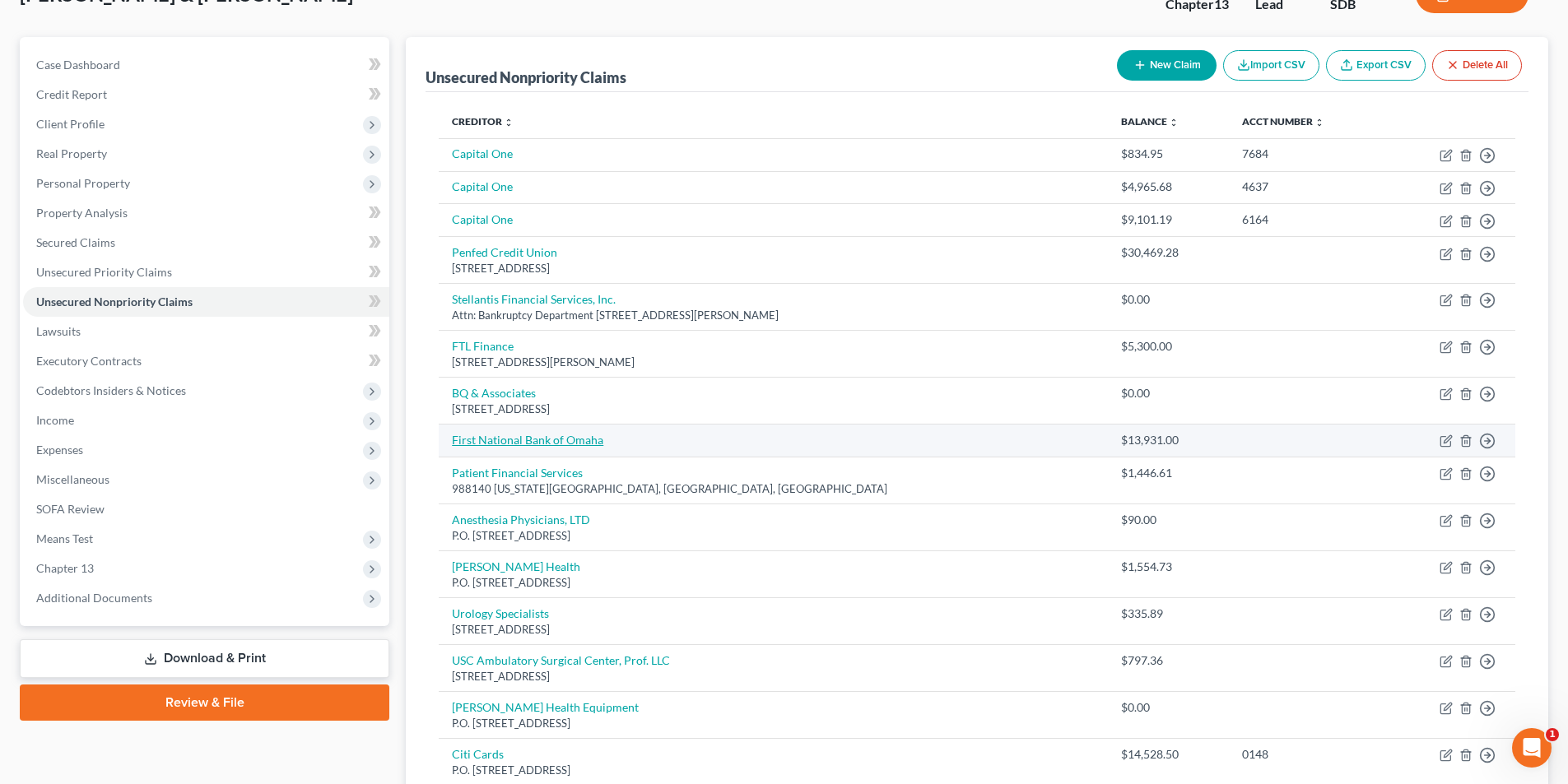
click at [548, 445] on link "First National Bank of Omaha" at bounding box center [527, 439] width 151 height 14
select select "2"
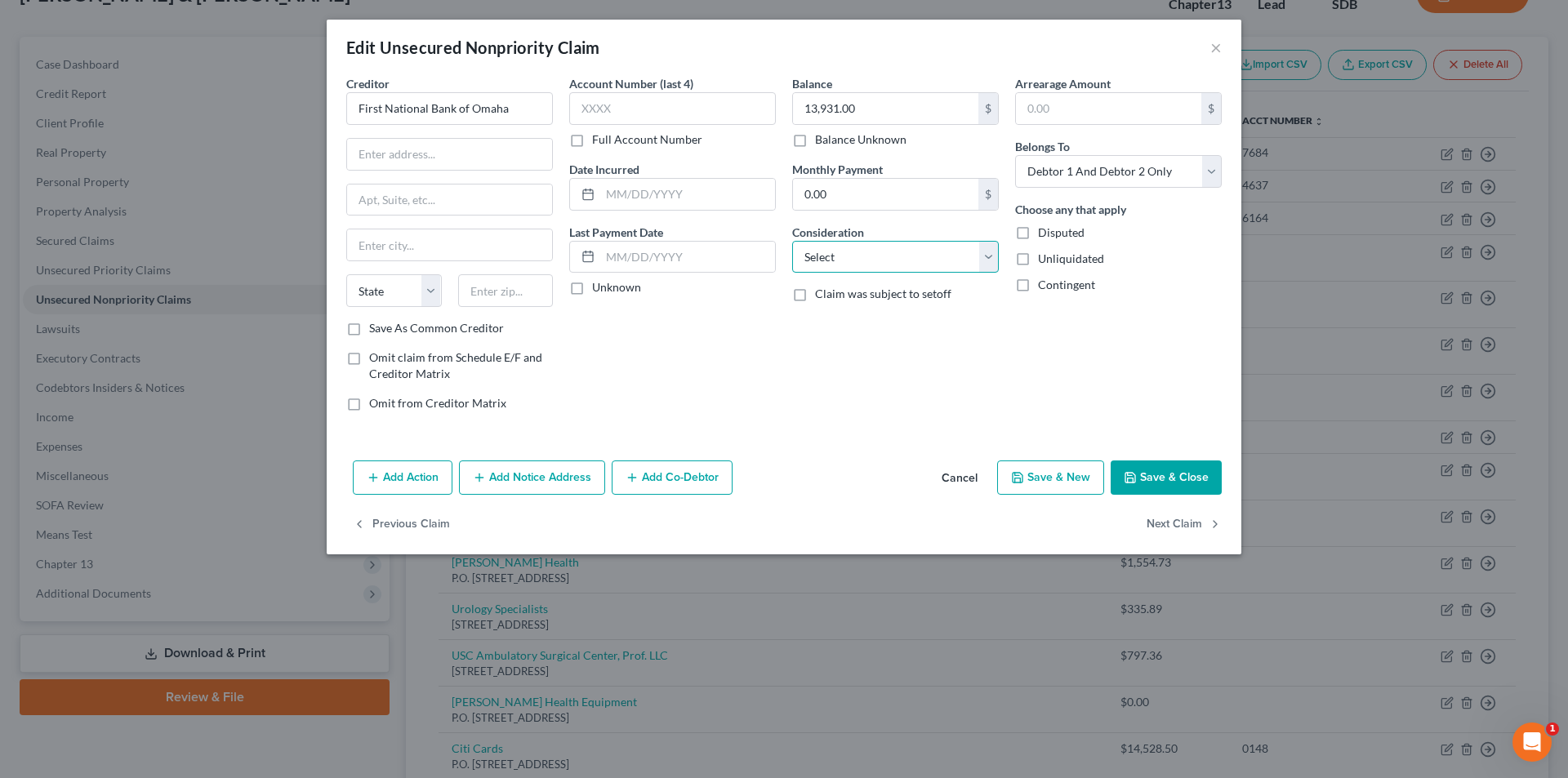
drag, startPoint x: 845, startPoint y: 261, endPoint x: 843, endPoint y: 269, distance: 8.2
click at [845, 261] on select "Select Cable / Satellite Services Collection Agency Credit Card Debt Debt Couns…" at bounding box center [895, 257] width 206 height 33
select select "14"
click at [792, 241] on select "Select Cable / Satellite Services Collection Agency Credit Card Debt Debt Couns…" at bounding box center [895, 257] width 206 height 33
click at [875, 316] on input "text" at bounding box center [895, 319] width 205 height 31
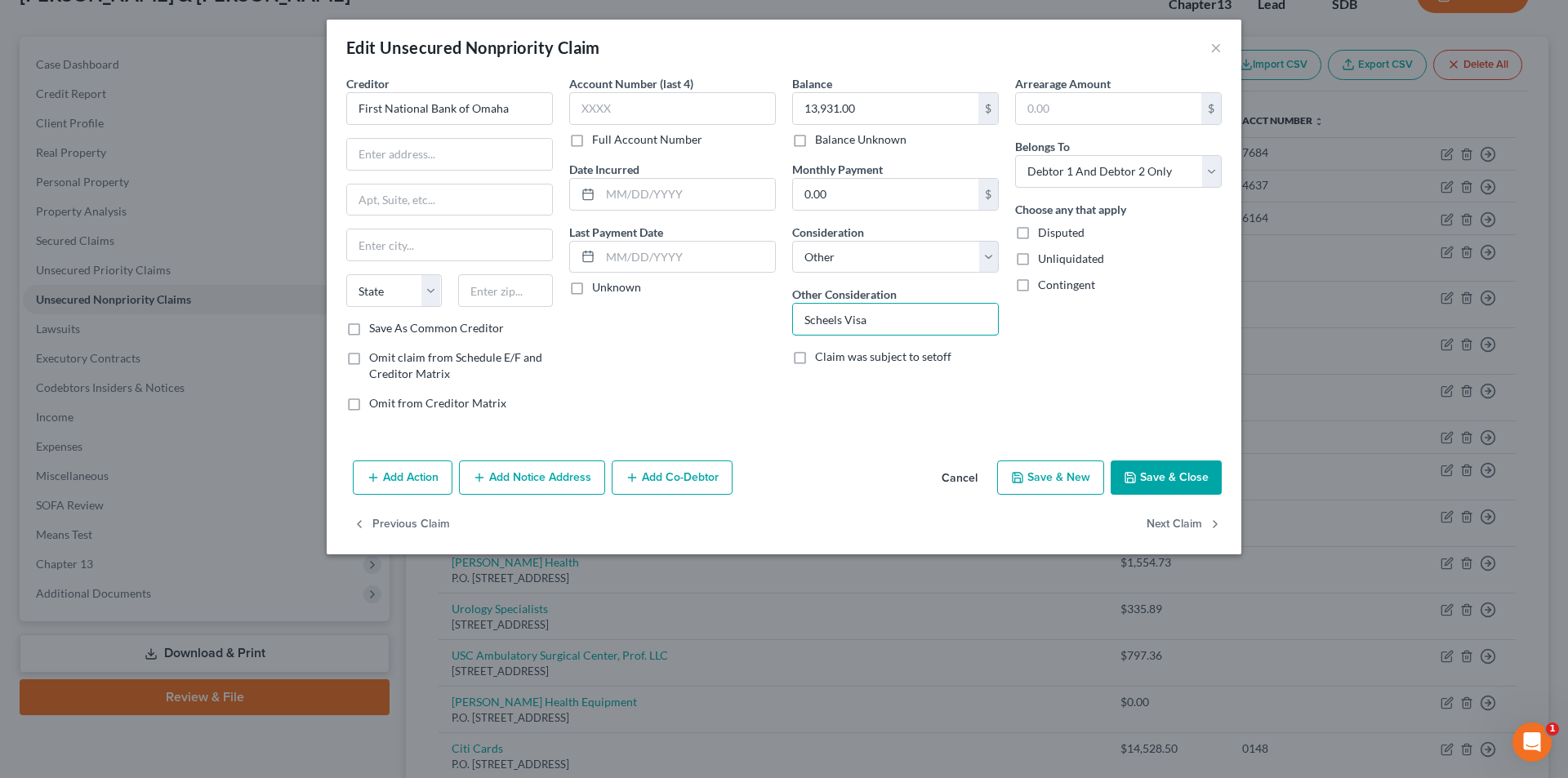
type input "Scheels Visa"
click at [1181, 479] on button "Save & Close" at bounding box center [1166, 478] width 111 height 35
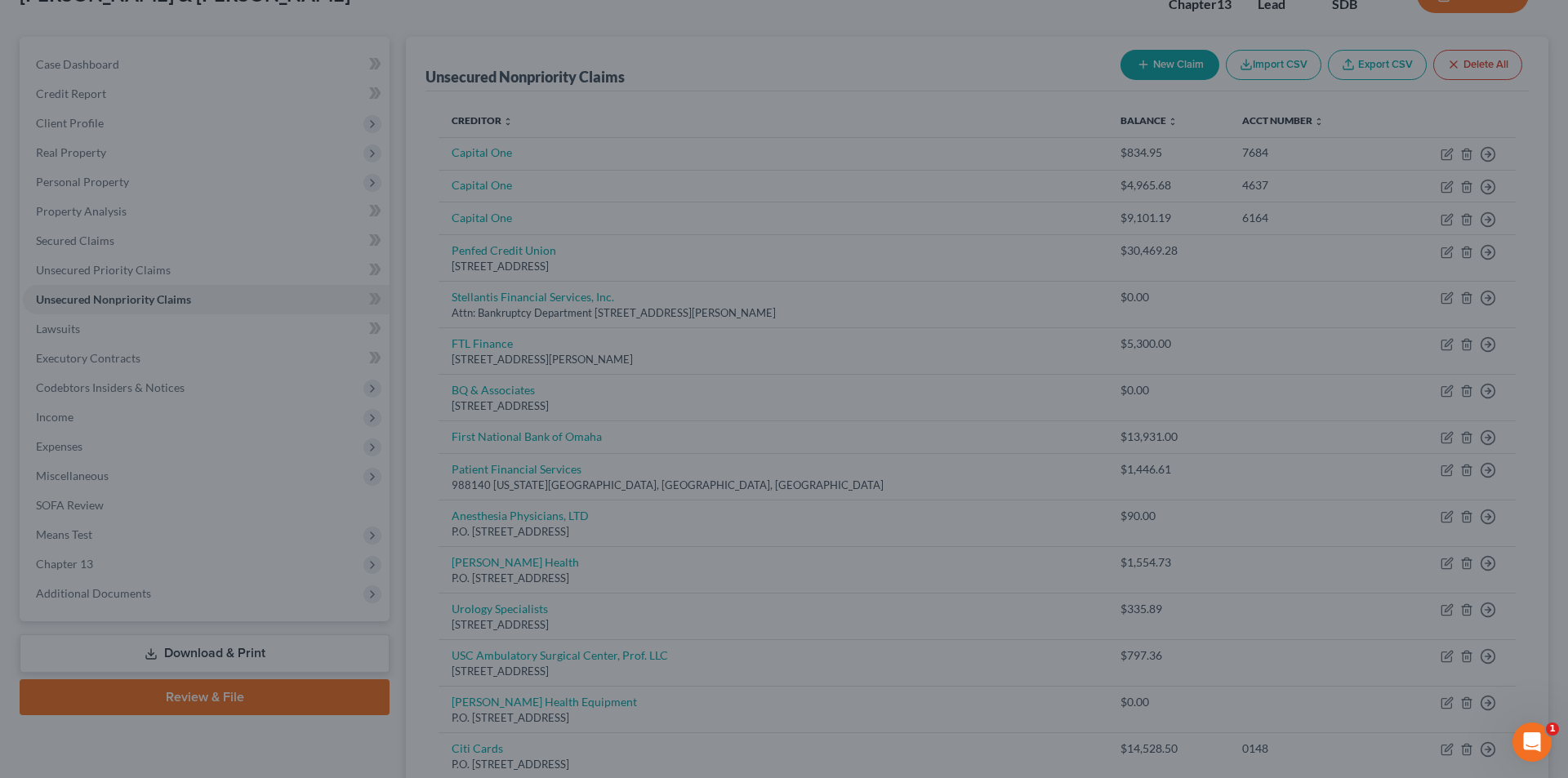
type input "0"
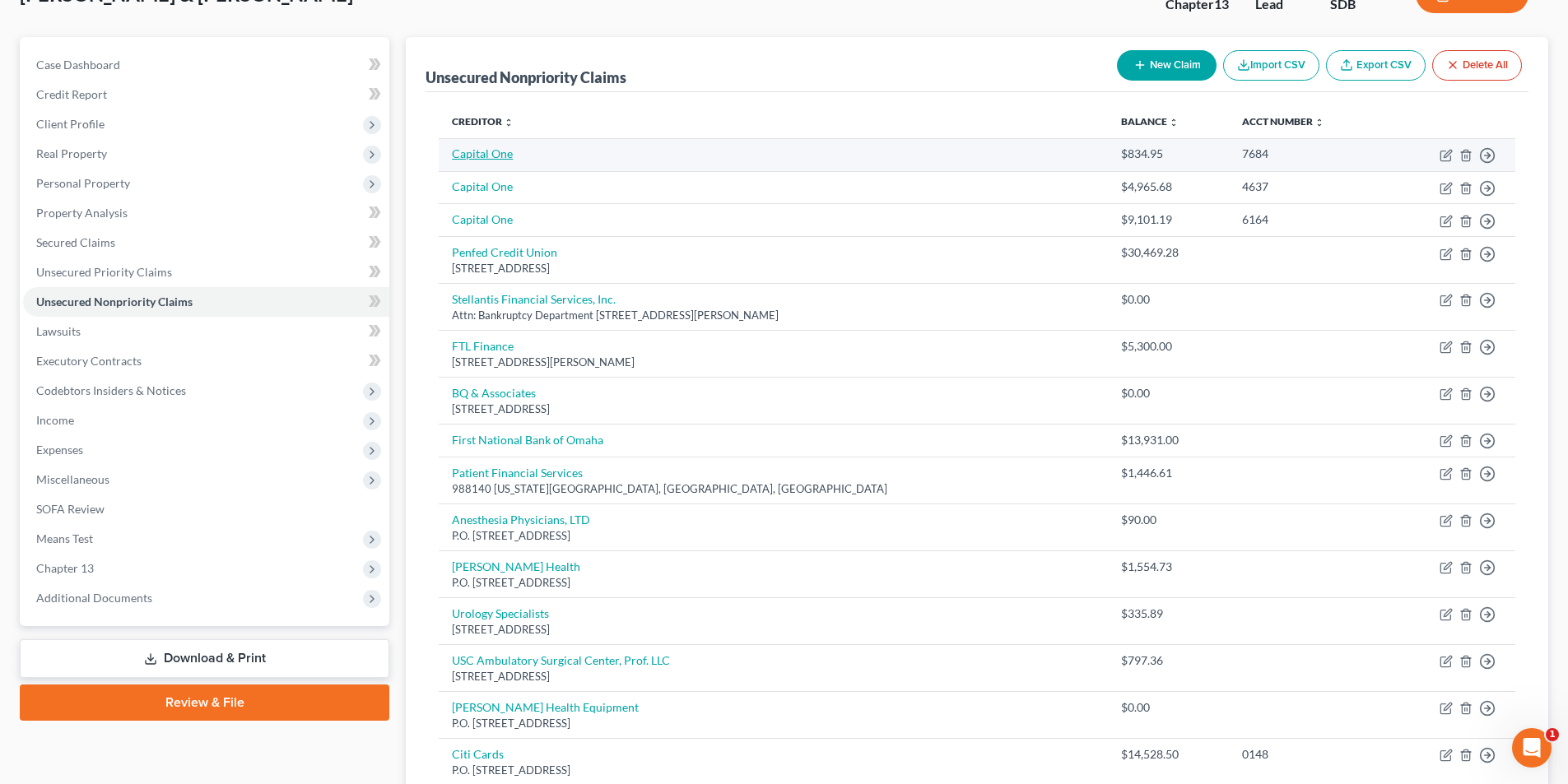
click at [506, 155] on link "Capital One" at bounding box center [482, 153] width 61 height 14
select select "2"
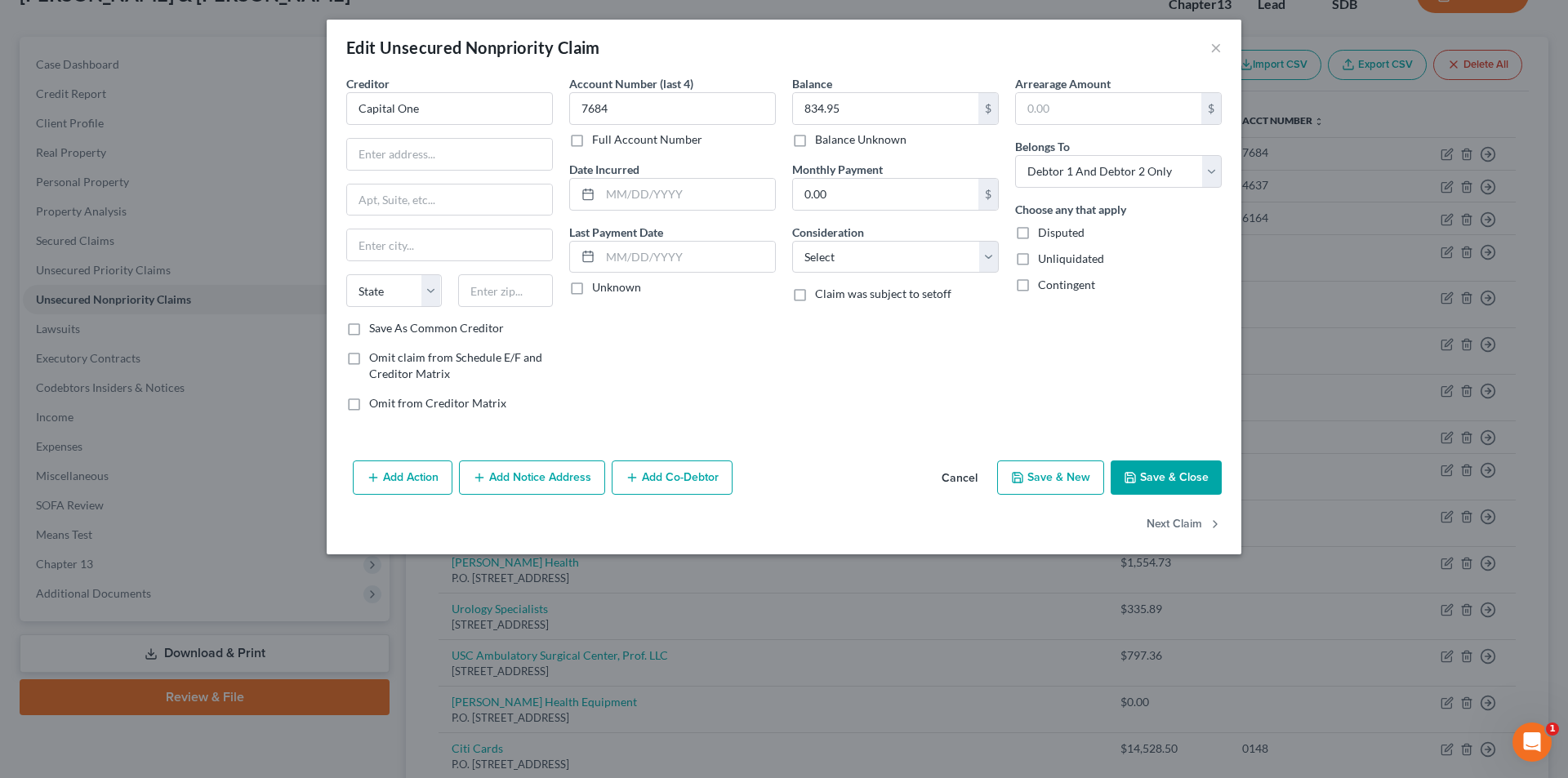
click at [959, 471] on button "Cancel" at bounding box center [959, 479] width 62 height 33
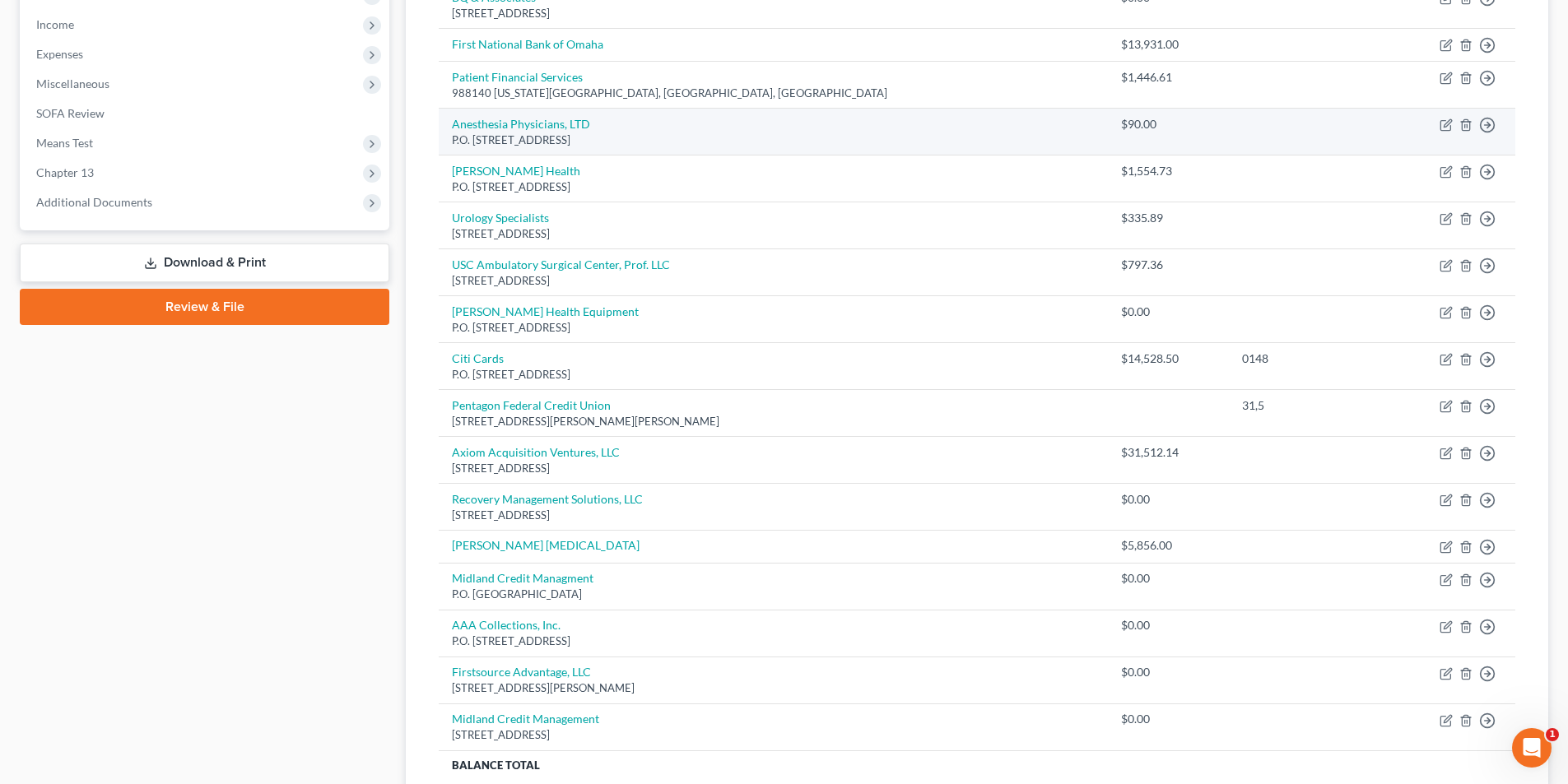
scroll to position [332, 0]
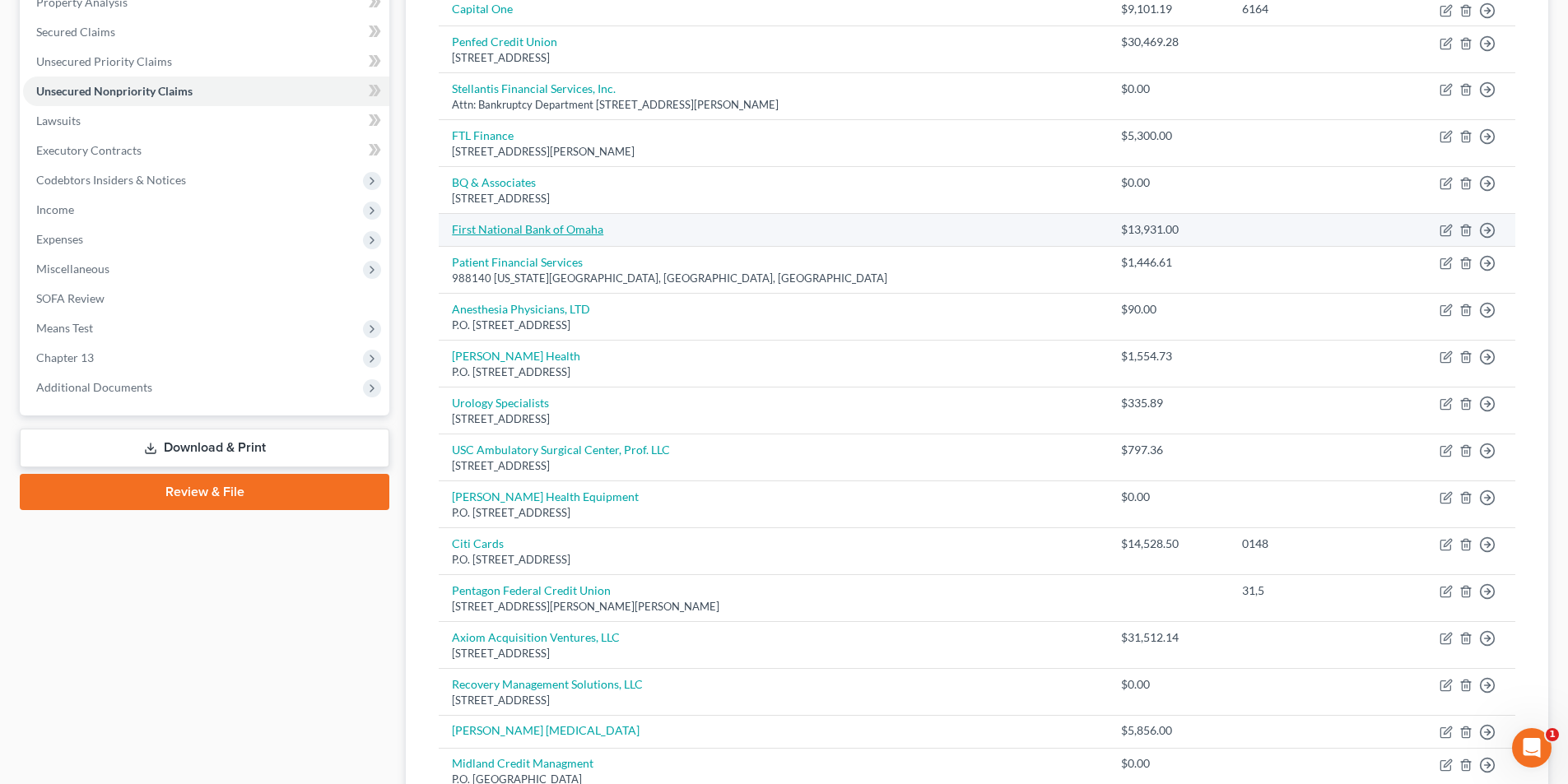
click at [523, 227] on link "First National Bank of Omaha" at bounding box center [527, 229] width 151 height 14
select select "14"
select select "2"
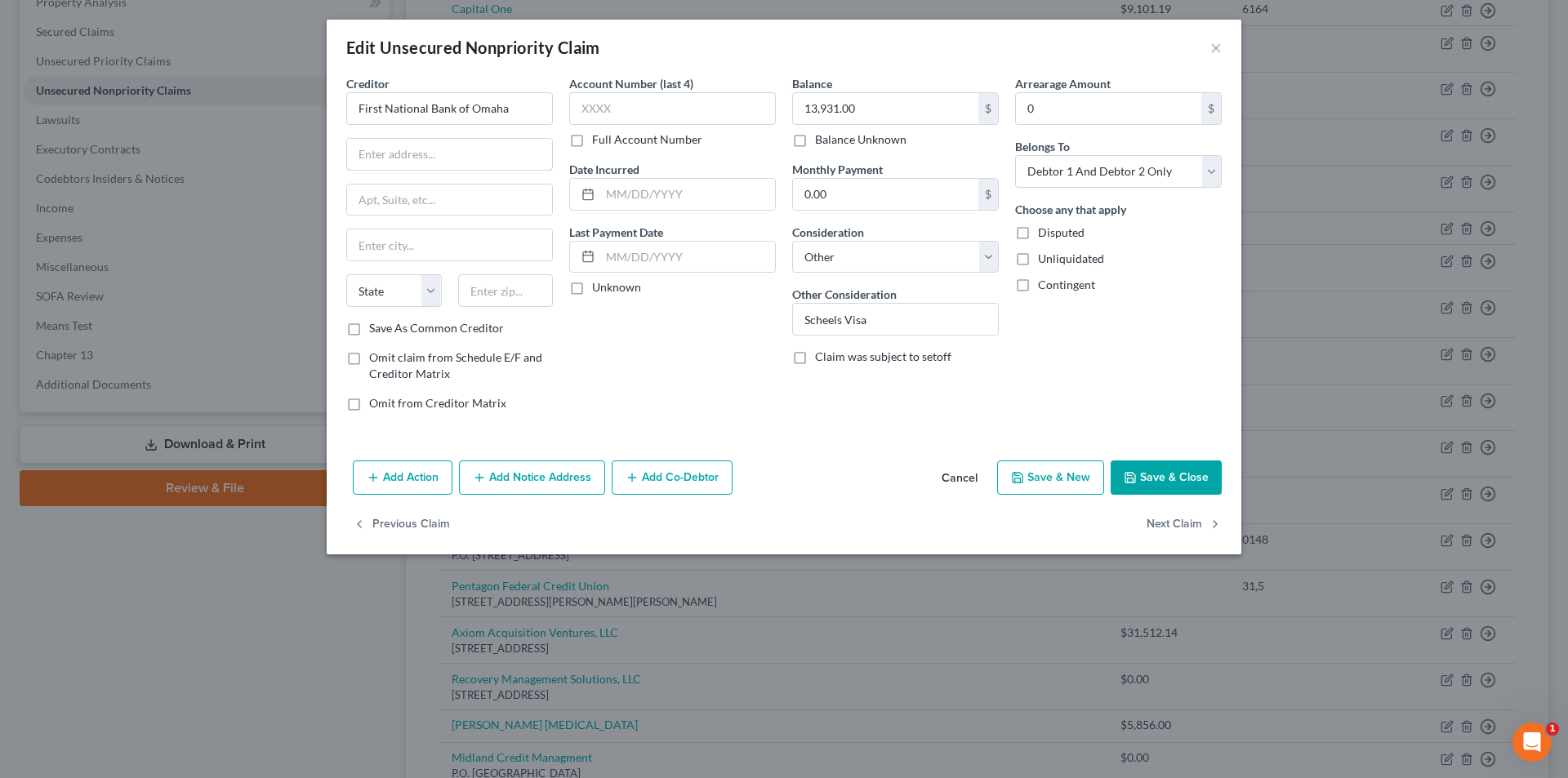
drag, startPoint x: 400, startPoint y: 156, endPoint x: 376, endPoint y: 134, distance: 32.6
click at [401, 152] on input "text" at bounding box center [450, 154] width 205 height 31
type input "P.O. Box 24340"
type input "[GEOGRAPHIC_DATA]"
select select "30"
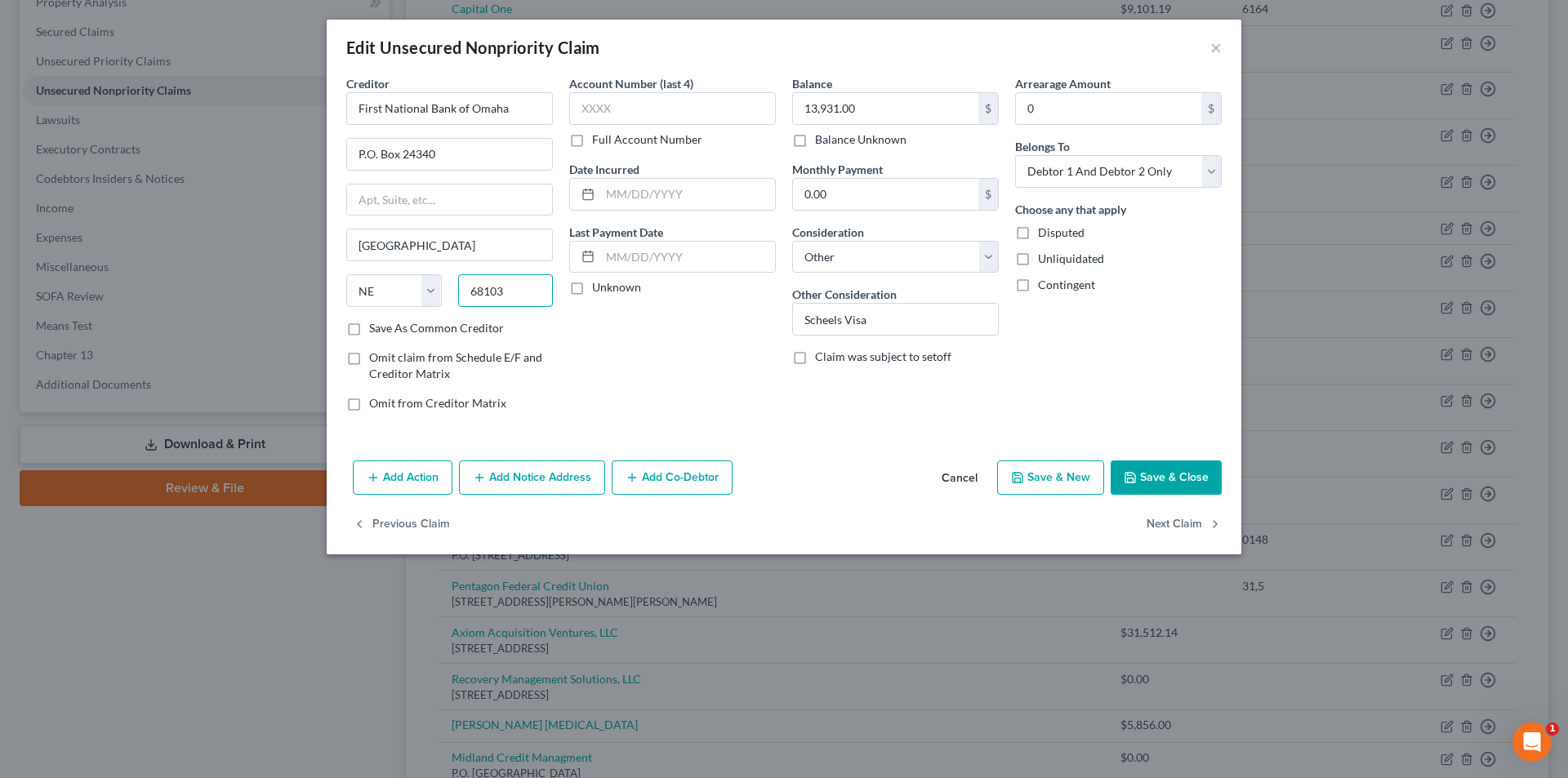
type input "68103"
click at [1188, 475] on button "Save & Close" at bounding box center [1166, 478] width 111 height 35
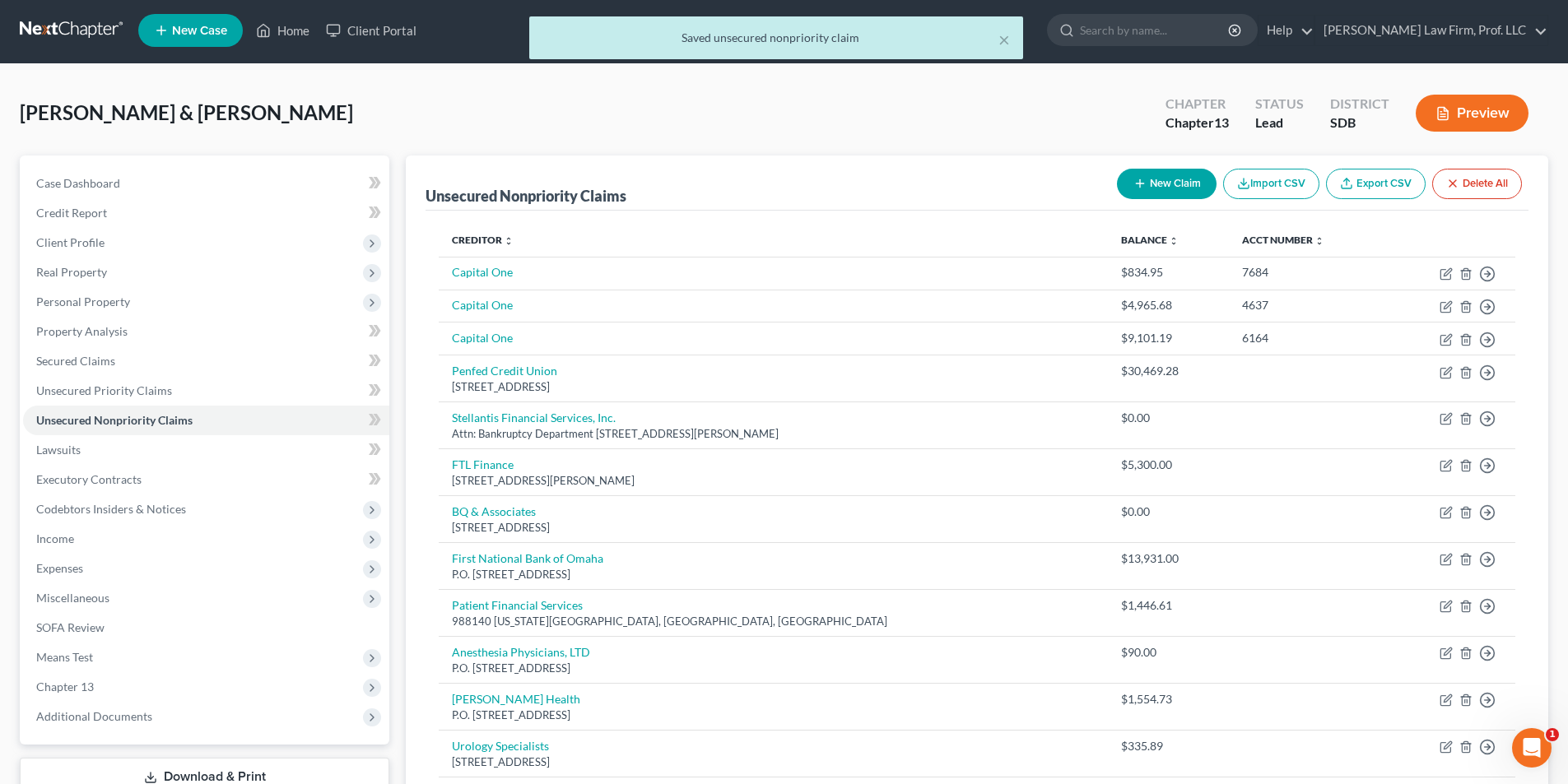
scroll to position [0, 0]
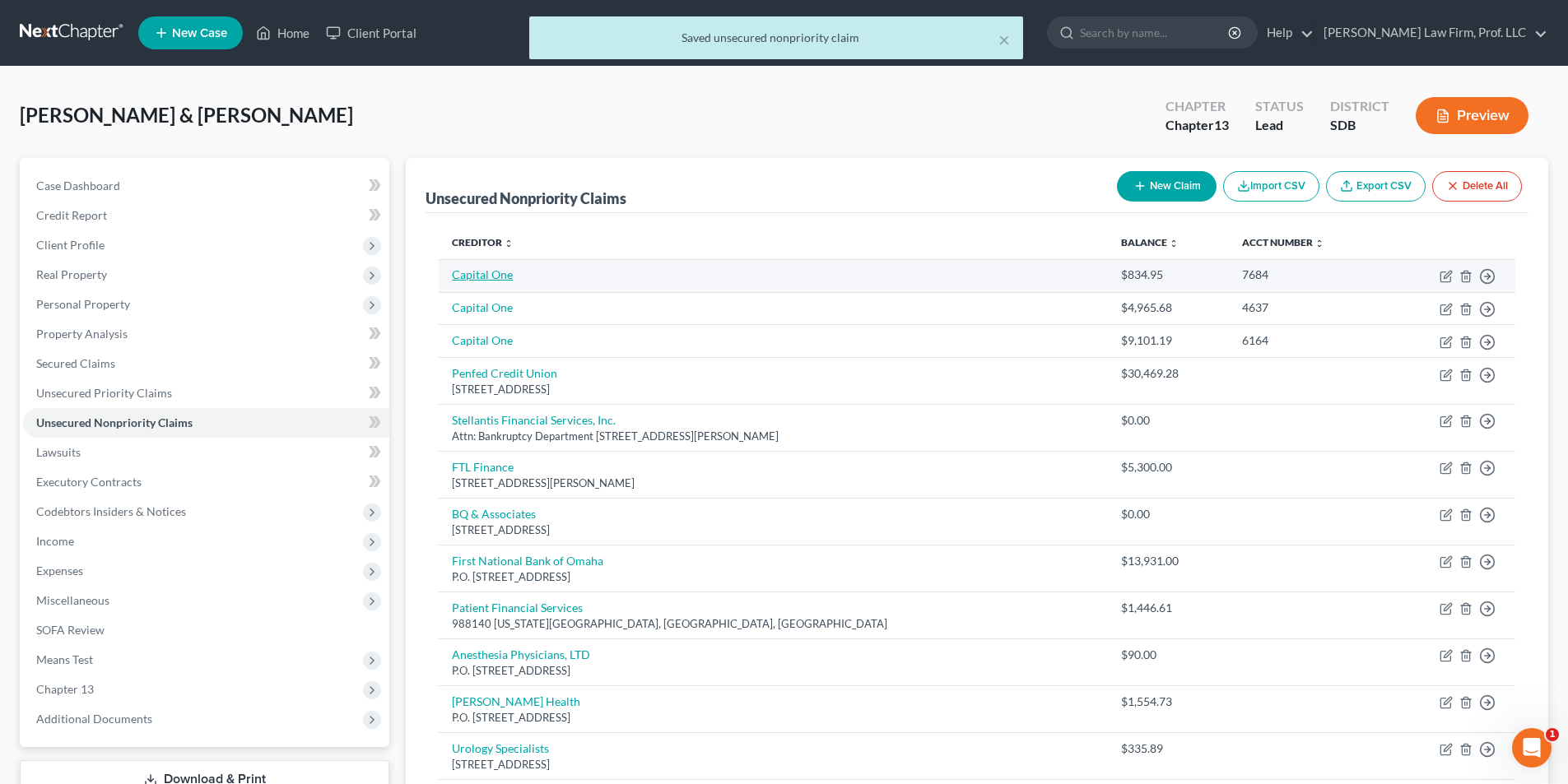
click at [502, 277] on link "Capital One" at bounding box center [482, 274] width 61 height 14
select select "2"
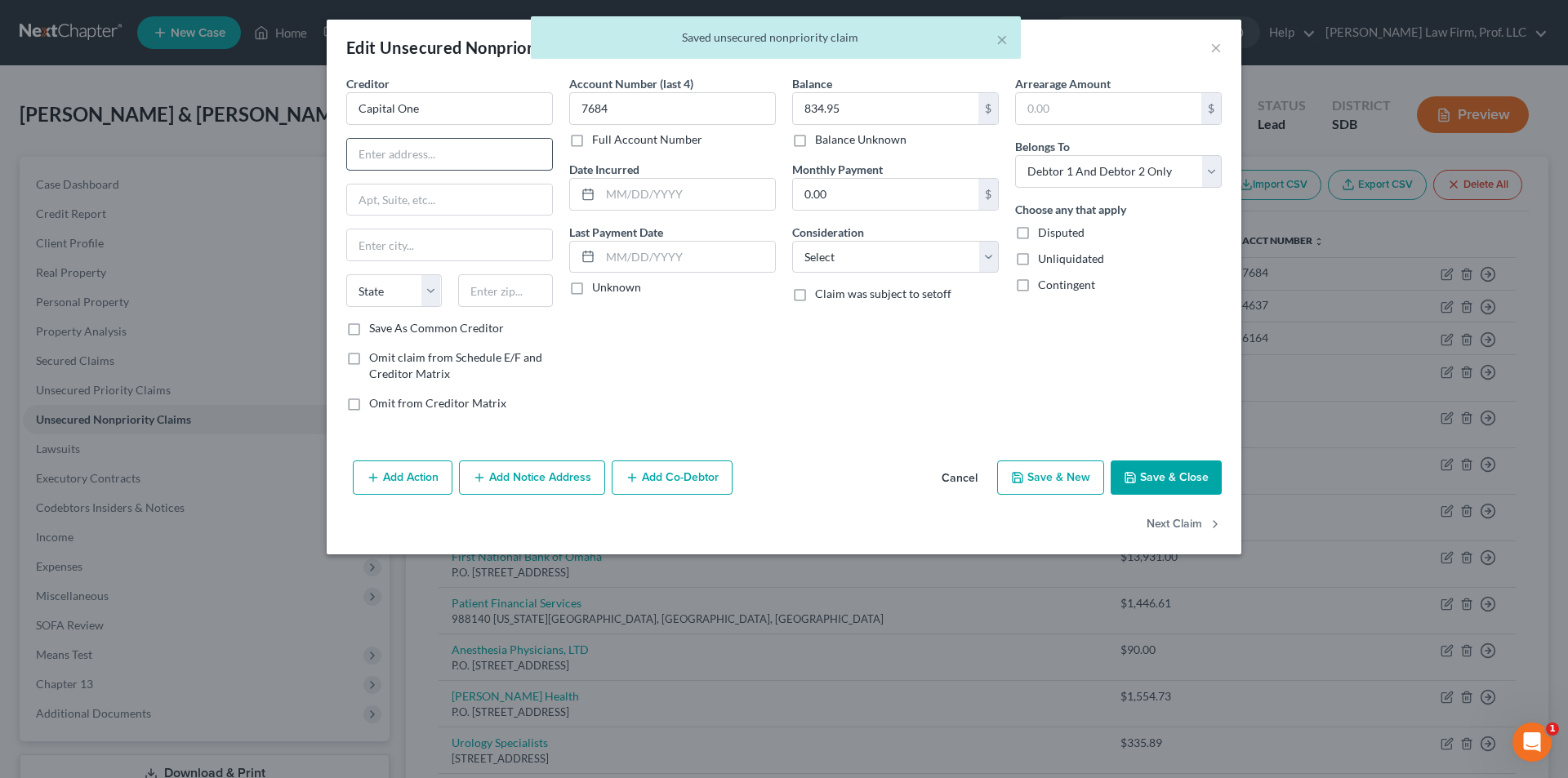
click at [487, 150] on input "text" at bounding box center [450, 154] width 205 height 31
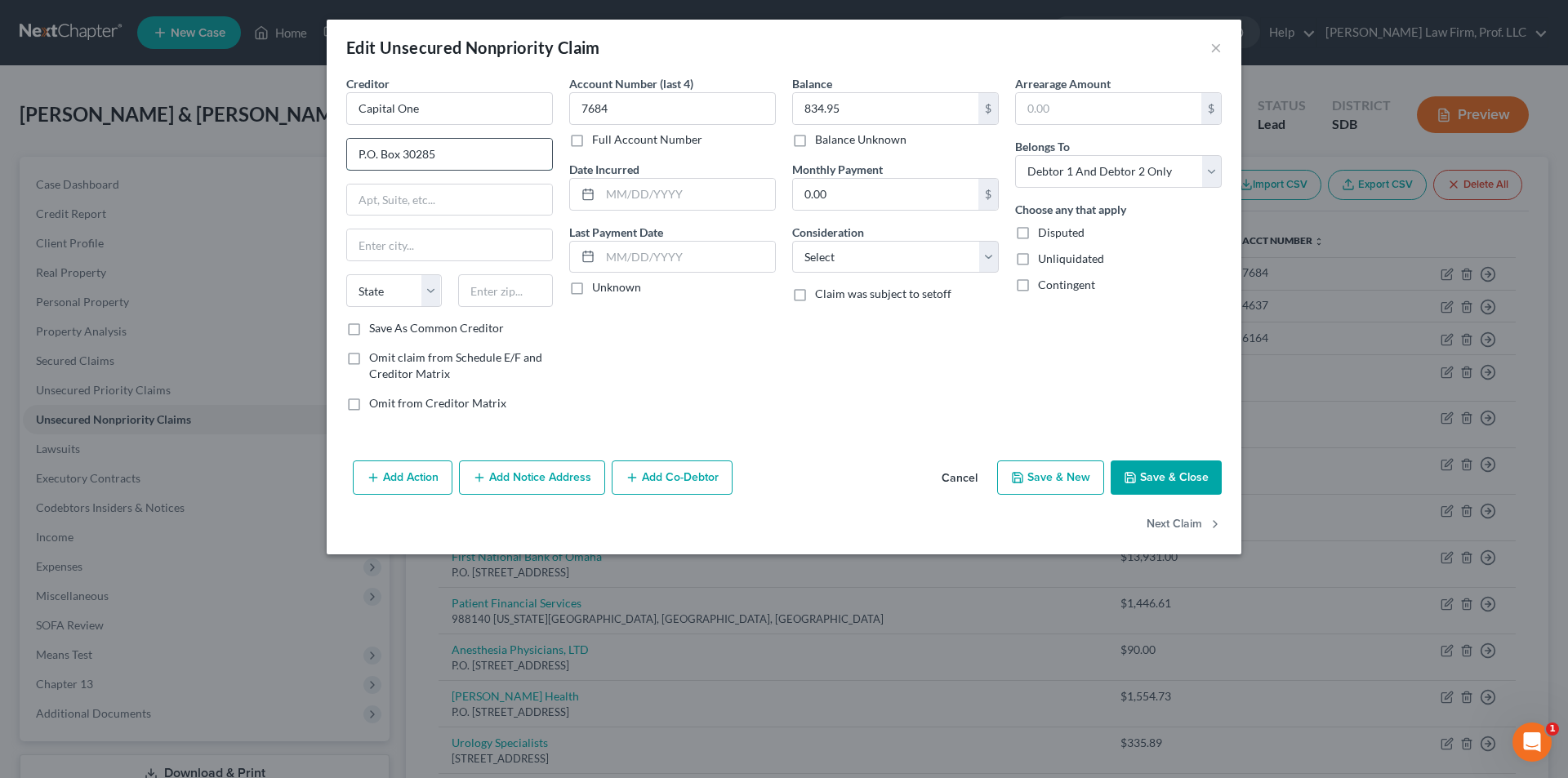
type input "P.O. Box 30285"
type input "[GEOGRAPHIC_DATA]"
drag, startPoint x: 357, startPoint y: 287, endPoint x: 482, endPoint y: 497, distance: 244.4
click at [357, 287] on select "State [US_STATE] AK AR AZ CA CO CT DE DC [GEOGRAPHIC_DATA] [GEOGRAPHIC_DATA] GU…" at bounding box center [394, 290] width 96 height 33
select select "46"
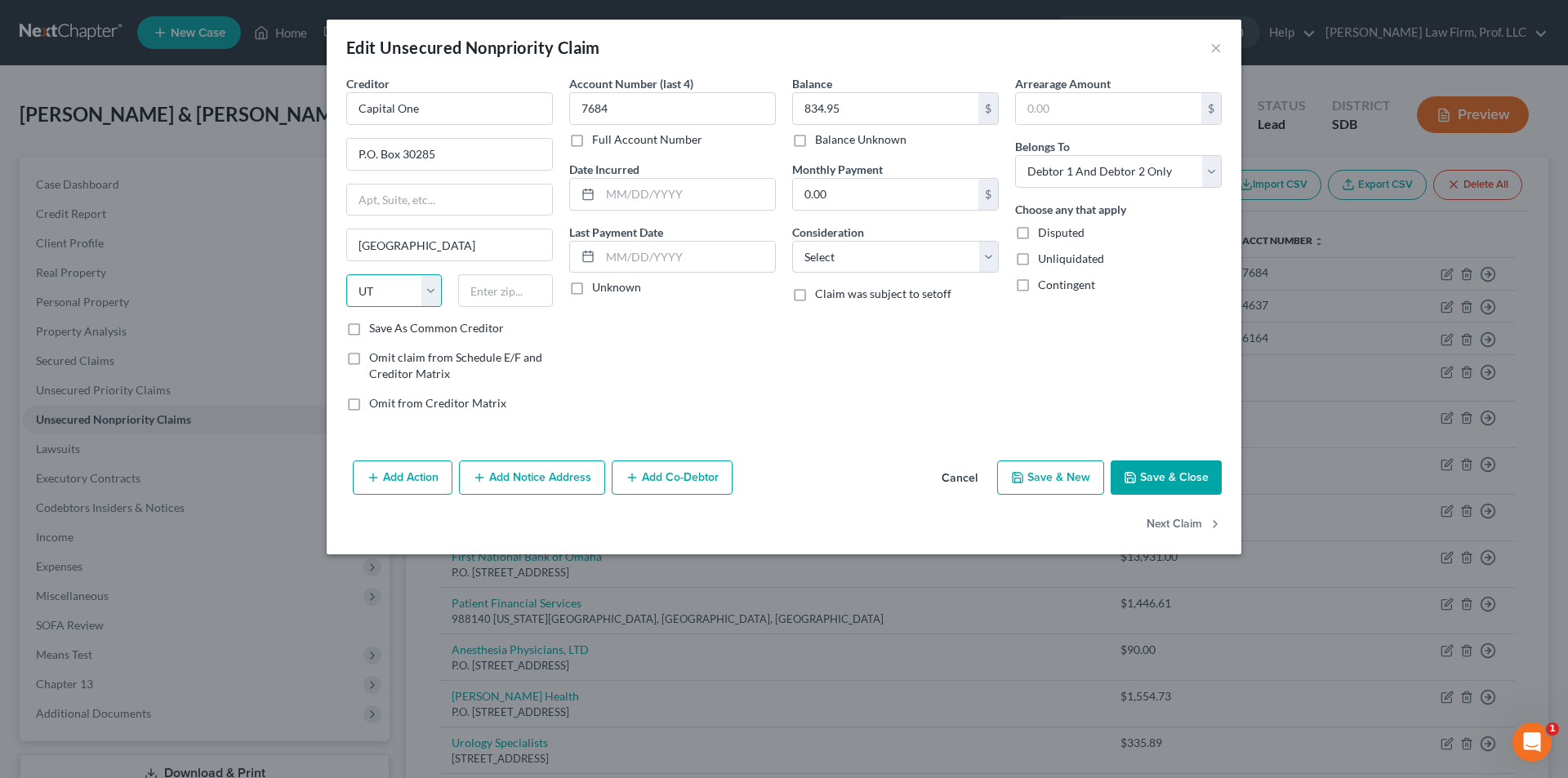
click at [347, 274] on select "State [US_STATE] AK AR AZ CA CO CT DE DC [GEOGRAPHIC_DATA] [GEOGRAPHIC_DATA] GU…" at bounding box center [394, 290] width 96 height 33
click at [517, 286] on input "text" at bounding box center [506, 290] width 96 height 33
type input "84130"
click at [1157, 476] on button "Save & Close" at bounding box center [1166, 478] width 111 height 35
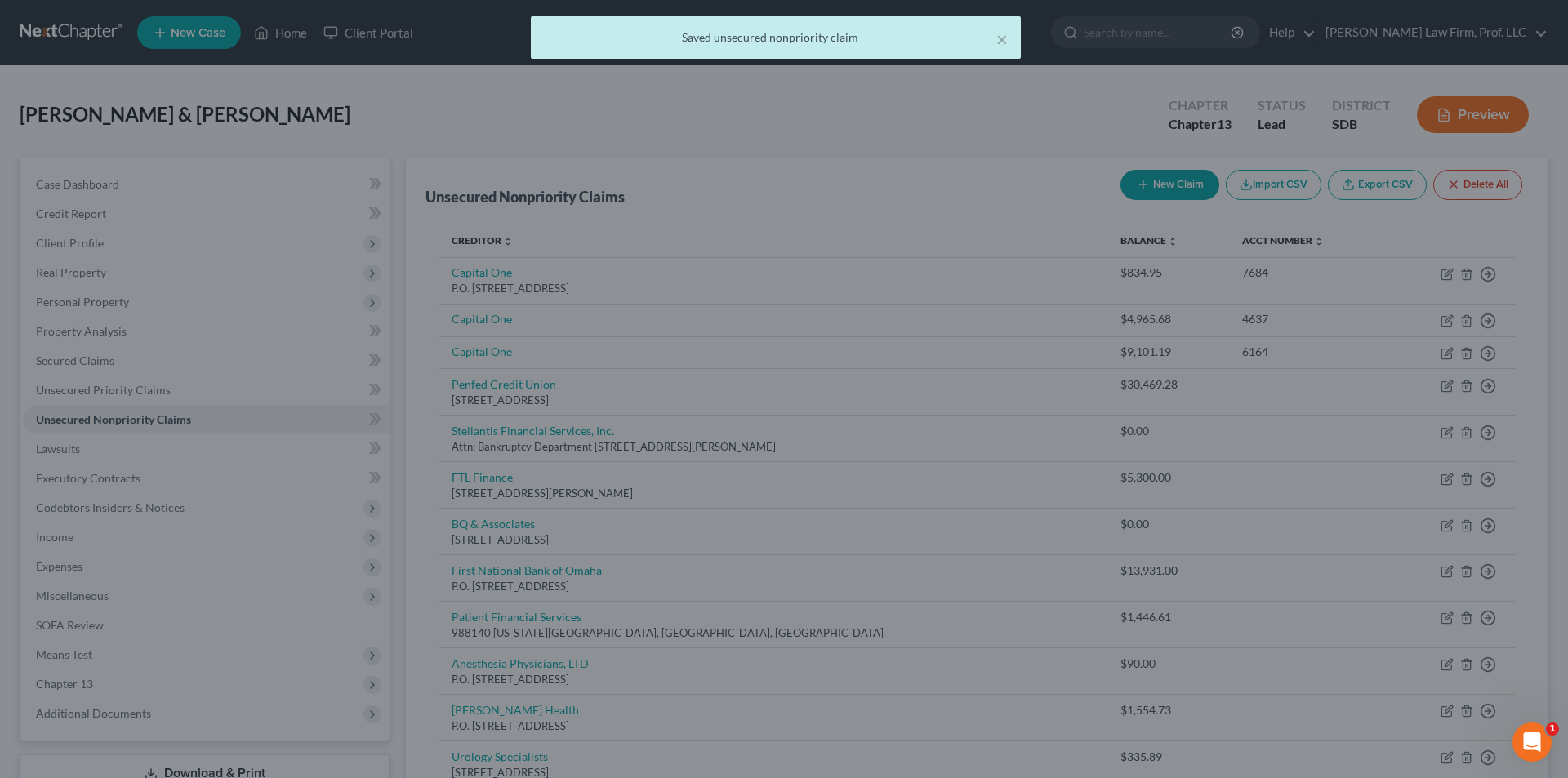
type input "0"
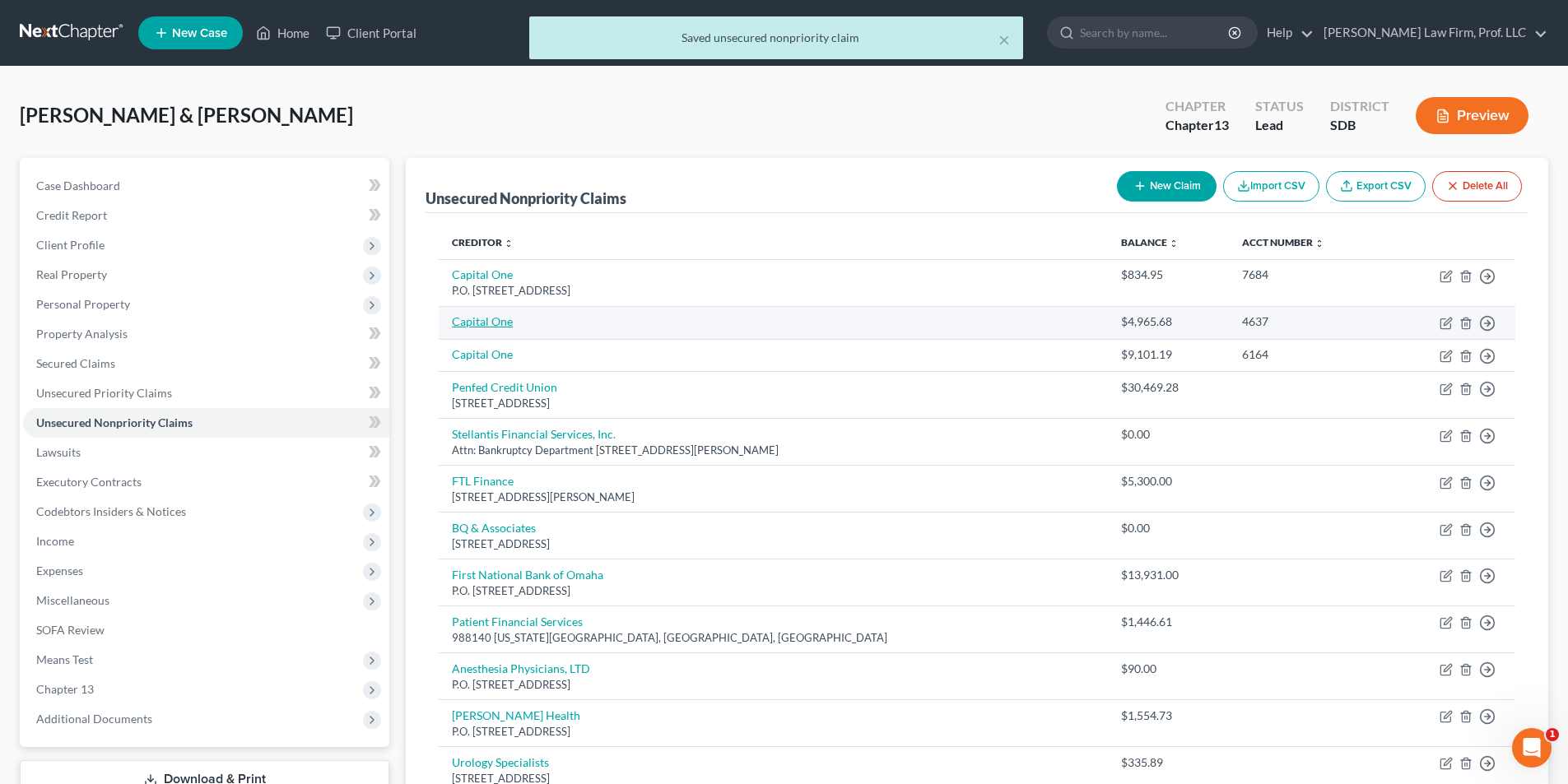
click at [490, 324] on link "Capital One" at bounding box center [482, 321] width 61 height 14
select select "2"
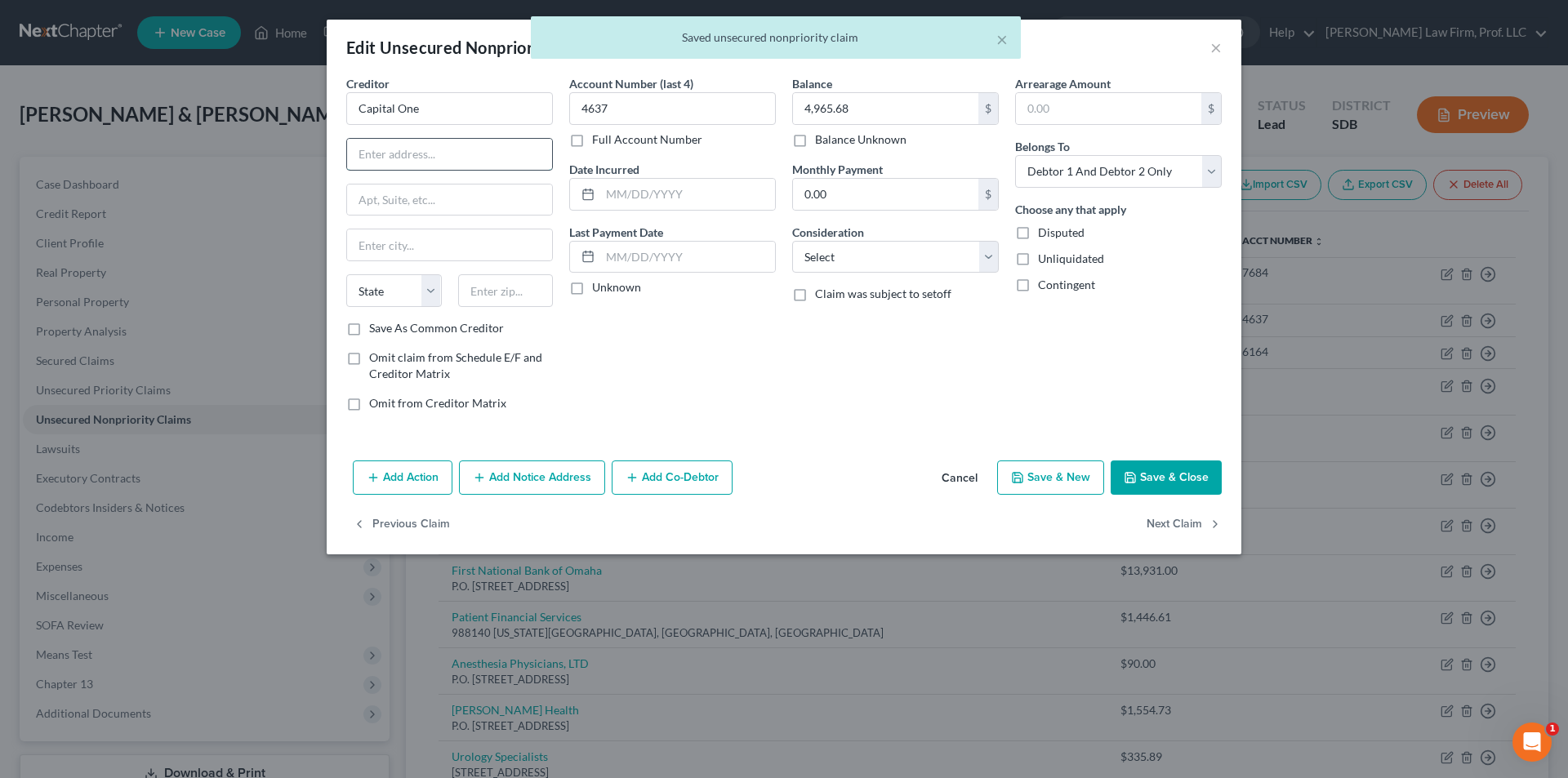
click at [443, 150] on input "text" at bounding box center [450, 154] width 205 height 31
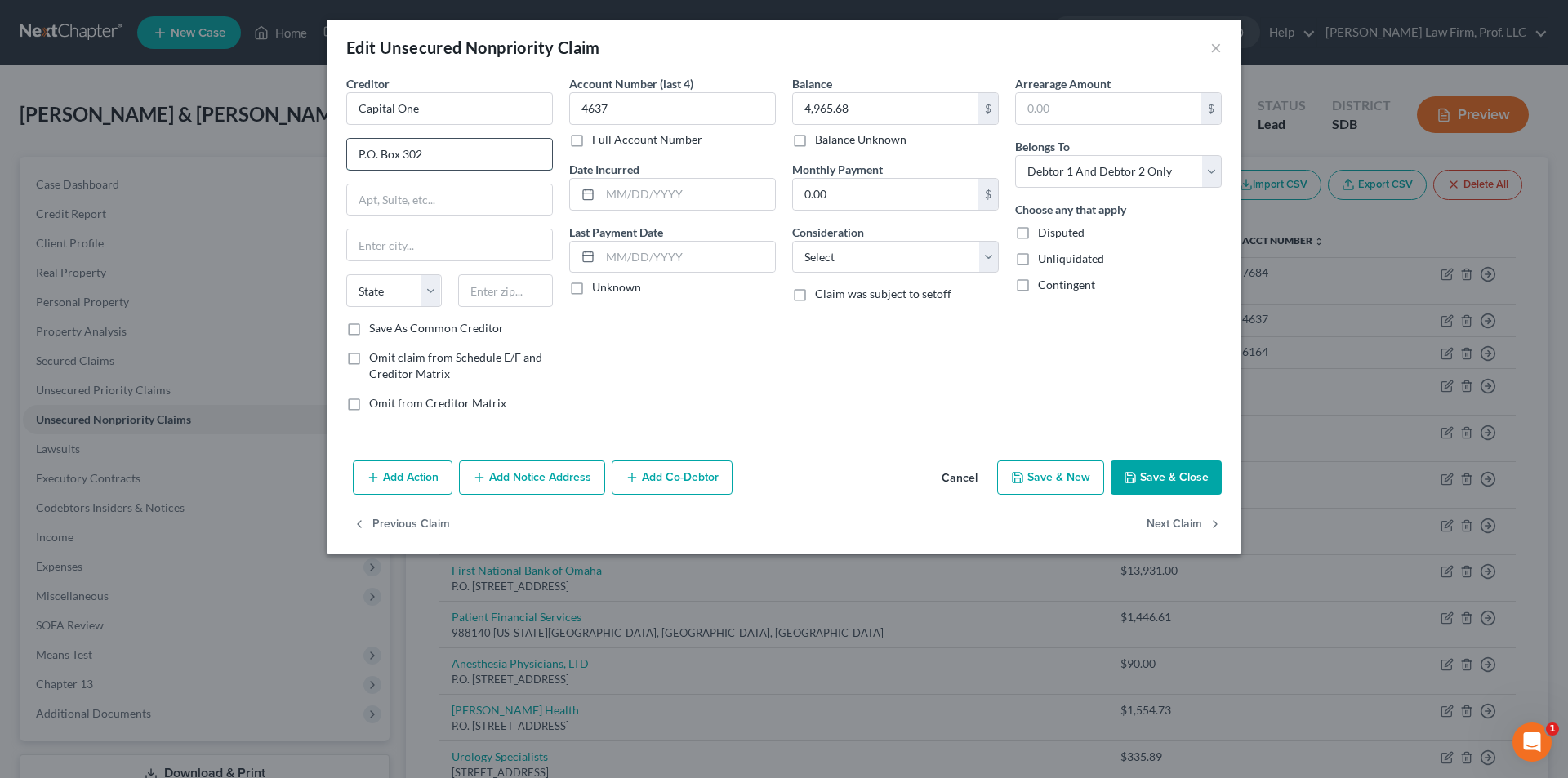
type input "P.O. Box 30285"
click at [421, 256] on input "text" at bounding box center [450, 245] width 205 height 31
type input "[GEOGRAPHIC_DATA]"
click at [410, 288] on select "State [US_STATE] AK AR AZ CA CO CT DE DC [GEOGRAPHIC_DATA] [GEOGRAPHIC_DATA] GU…" at bounding box center [394, 290] width 96 height 33
select select "46"
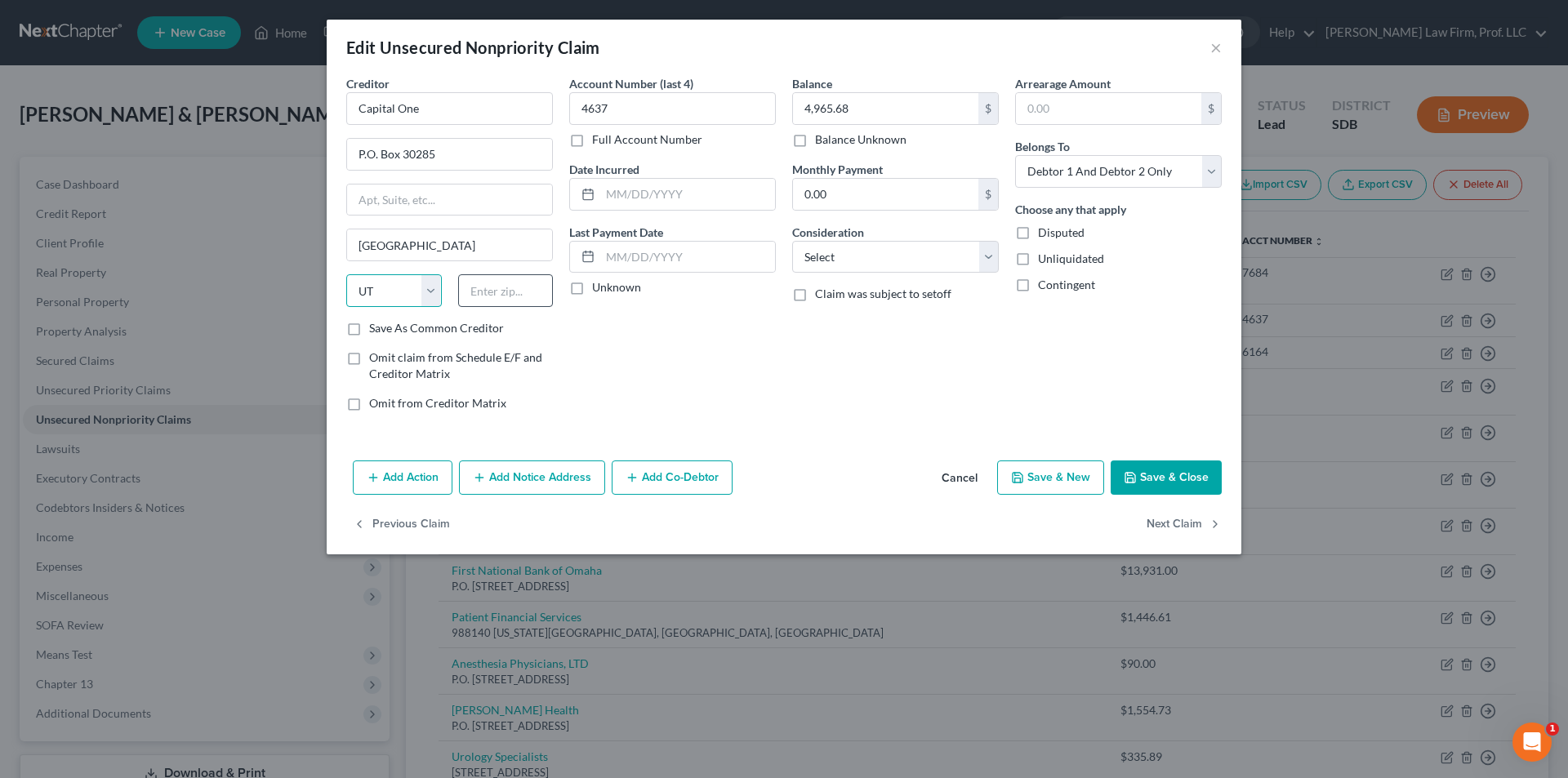
drag, startPoint x: 394, startPoint y: 290, endPoint x: 458, endPoint y: 284, distance: 64.3
click at [394, 290] on select "State [US_STATE] AK AR AZ CA CO CT DE DC [GEOGRAPHIC_DATA] [GEOGRAPHIC_DATA] GU…" at bounding box center [394, 290] width 96 height 33
click at [479, 283] on input "text" at bounding box center [506, 290] width 96 height 33
type input "84130"
click at [1164, 482] on button "Save & Close" at bounding box center [1166, 478] width 111 height 35
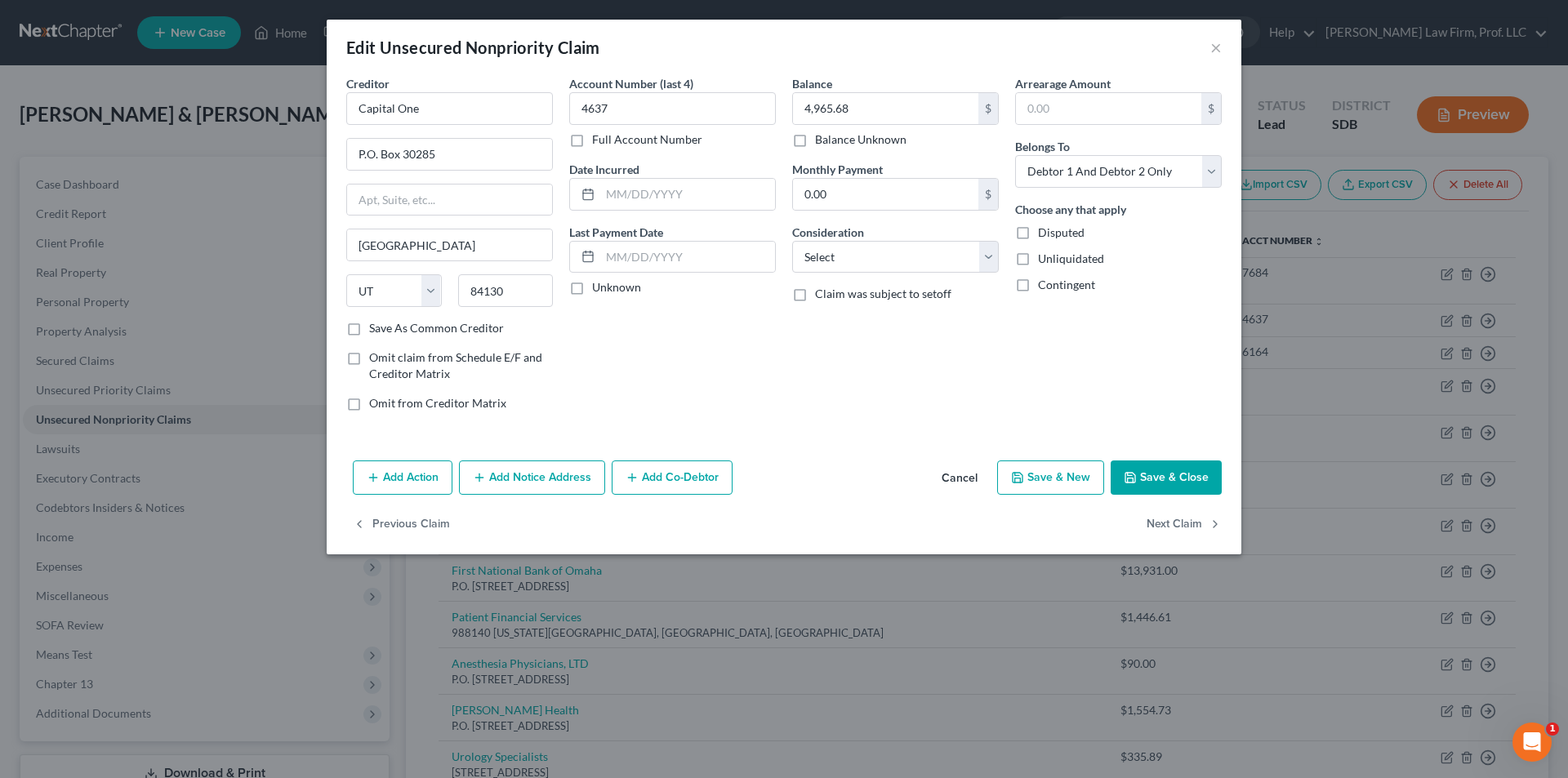
type input "0"
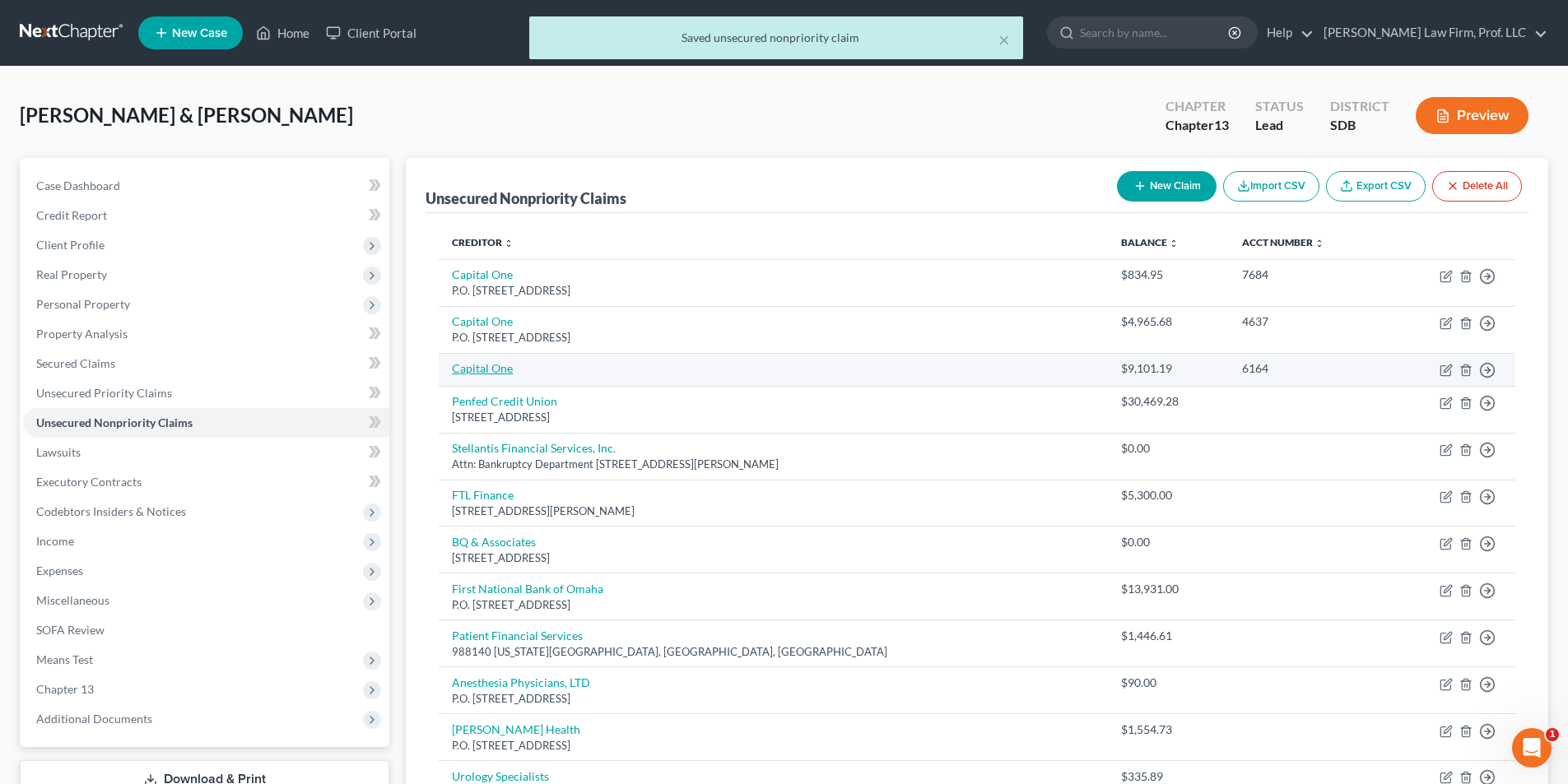
click at [465, 369] on link "Capital One" at bounding box center [482, 367] width 61 height 14
select select "2"
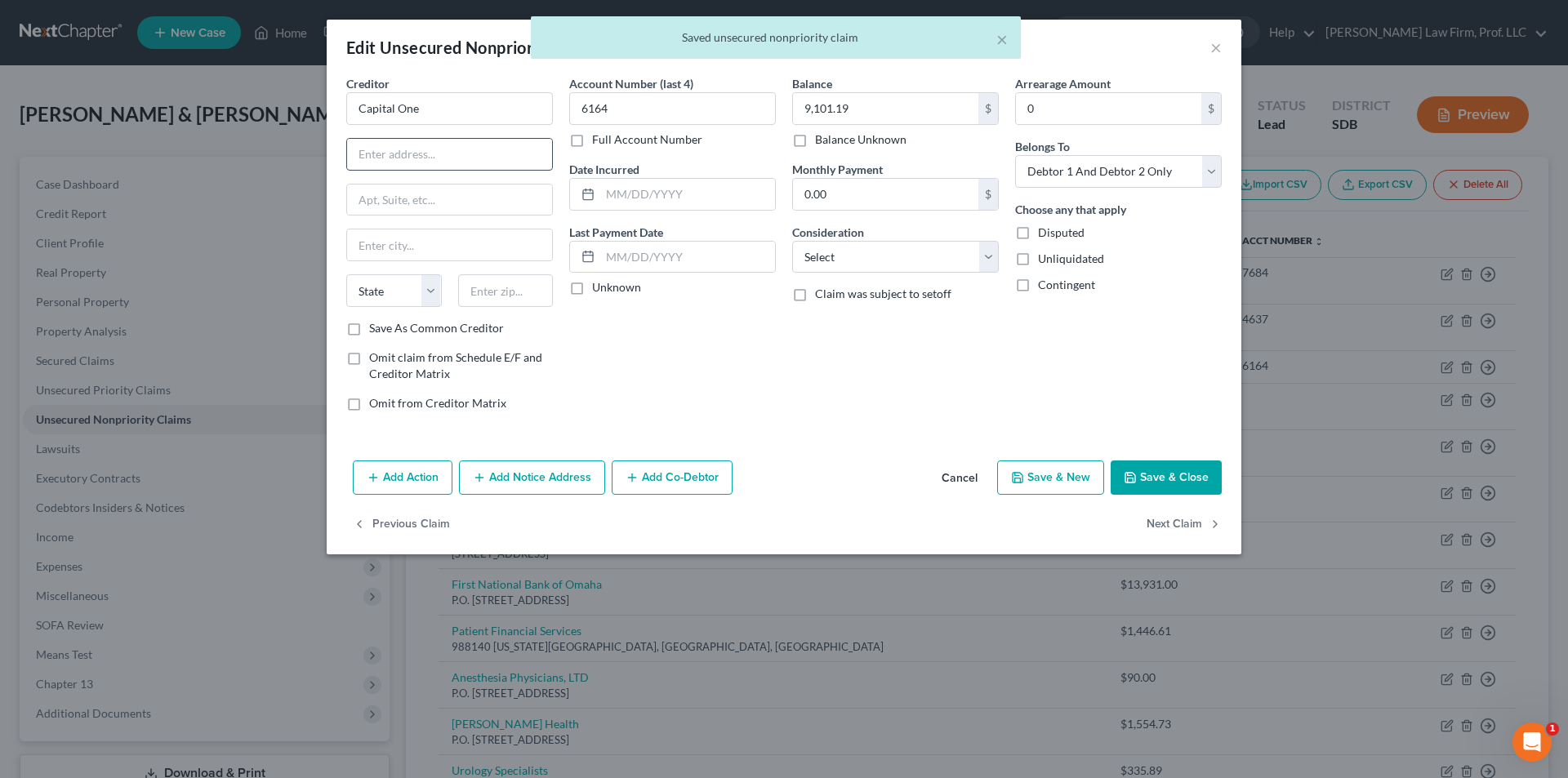
click at [458, 153] on input "text" at bounding box center [450, 154] width 205 height 31
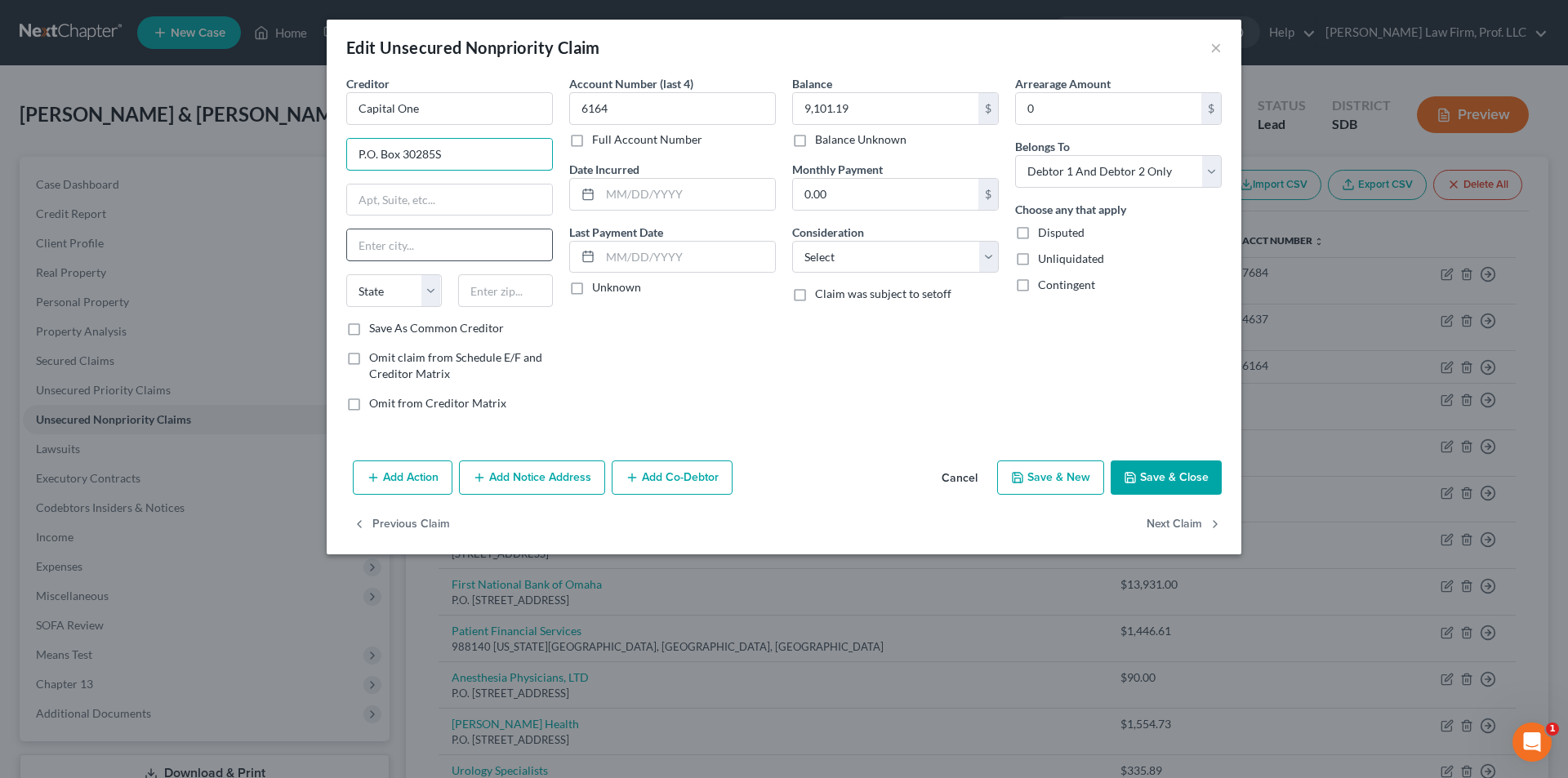
type input "P.O. Box 30285"
click at [426, 247] on input "text" at bounding box center [450, 245] width 205 height 31
type input "[GEOGRAPHIC_DATA]"
click at [419, 292] on select "State [US_STATE] AK AR AZ CA CO CT DE DC [GEOGRAPHIC_DATA] [GEOGRAPHIC_DATA] GU…" at bounding box center [394, 290] width 96 height 33
select select "46"
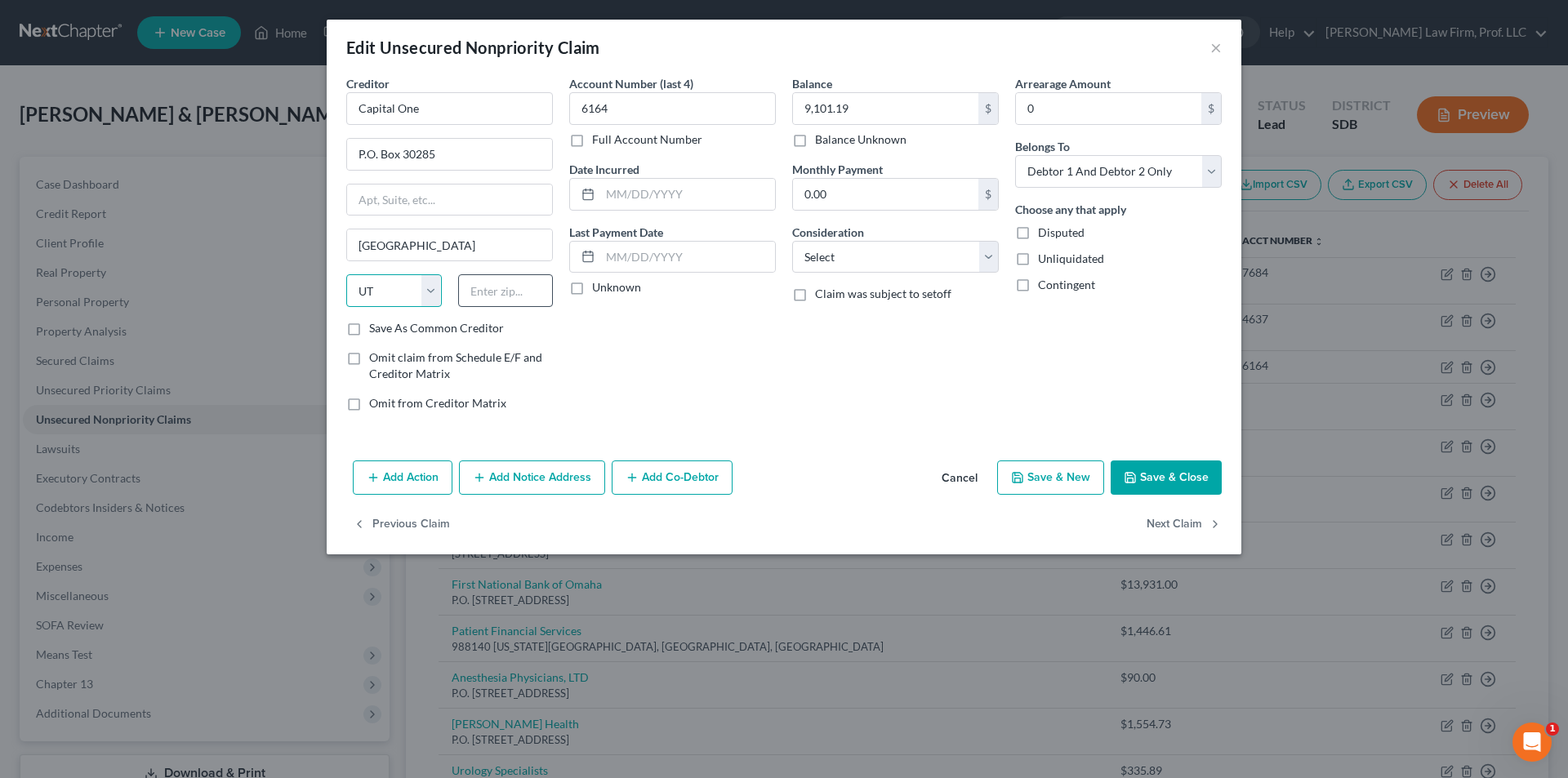
drag, startPoint x: 378, startPoint y: 291, endPoint x: 510, endPoint y: 286, distance: 132.1
click at [378, 291] on select "State [US_STATE] AK AR AZ CA CO CT DE DC [GEOGRAPHIC_DATA] [GEOGRAPHIC_DATA] GU…" at bounding box center [394, 290] width 96 height 33
click at [510, 286] on input "text" at bounding box center [506, 290] width 96 height 33
type input "84130"
click at [1157, 469] on button "Save & Close" at bounding box center [1166, 478] width 111 height 35
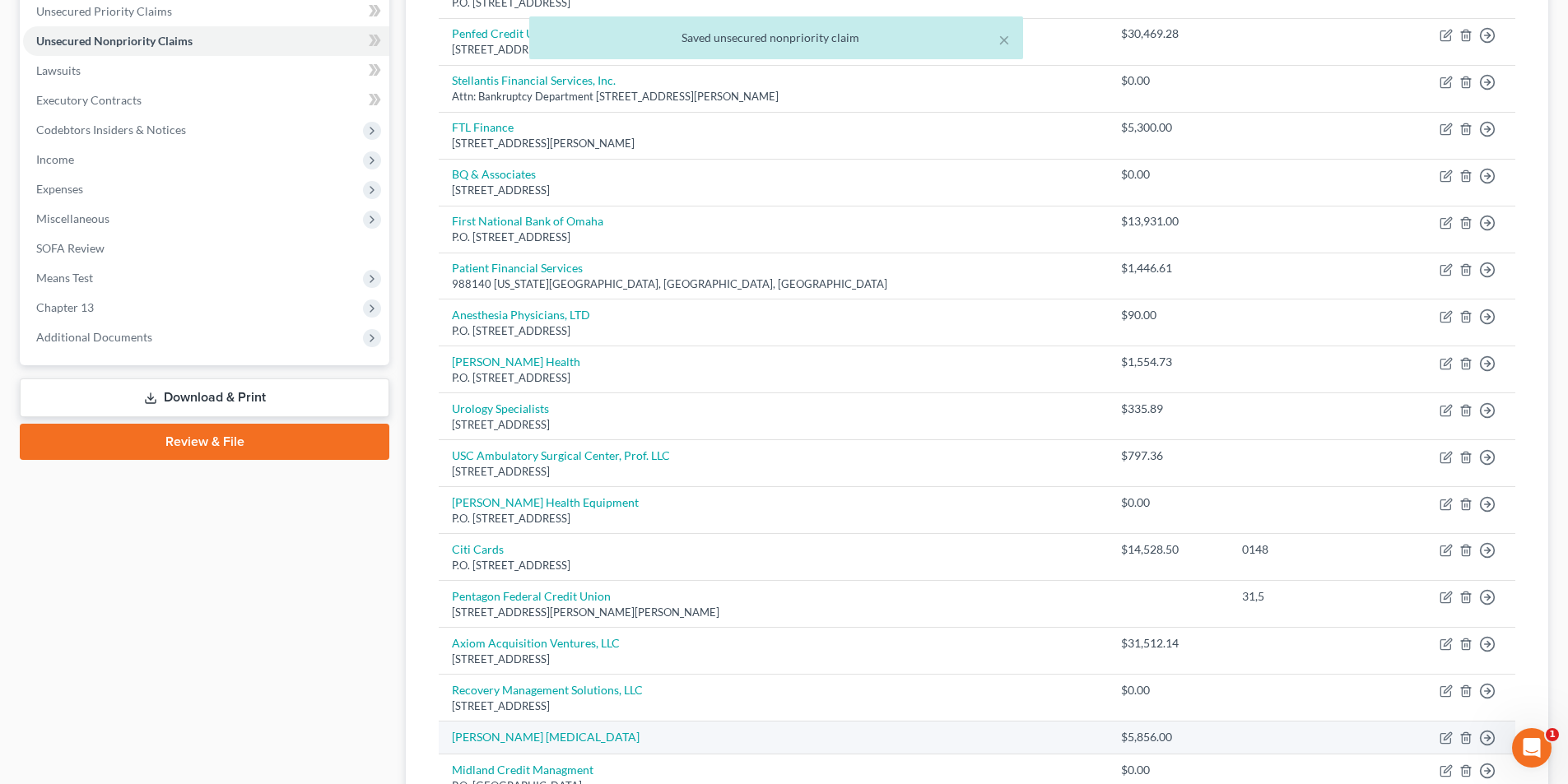
scroll to position [576, 0]
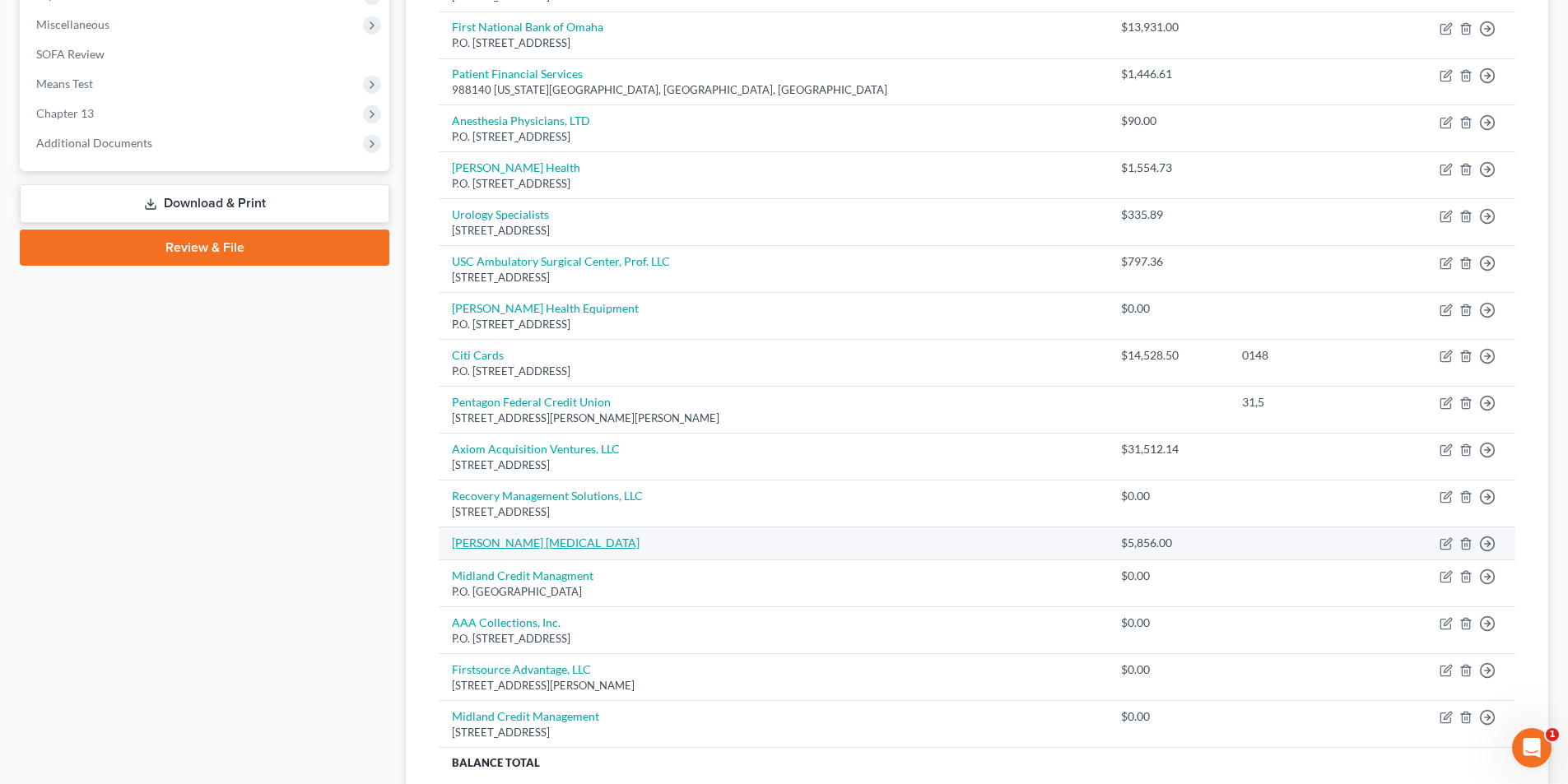
click at [505, 540] on link "[PERSON_NAME] [MEDICAL_DATA]" at bounding box center [546, 542] width 188 height 14
select select "2"
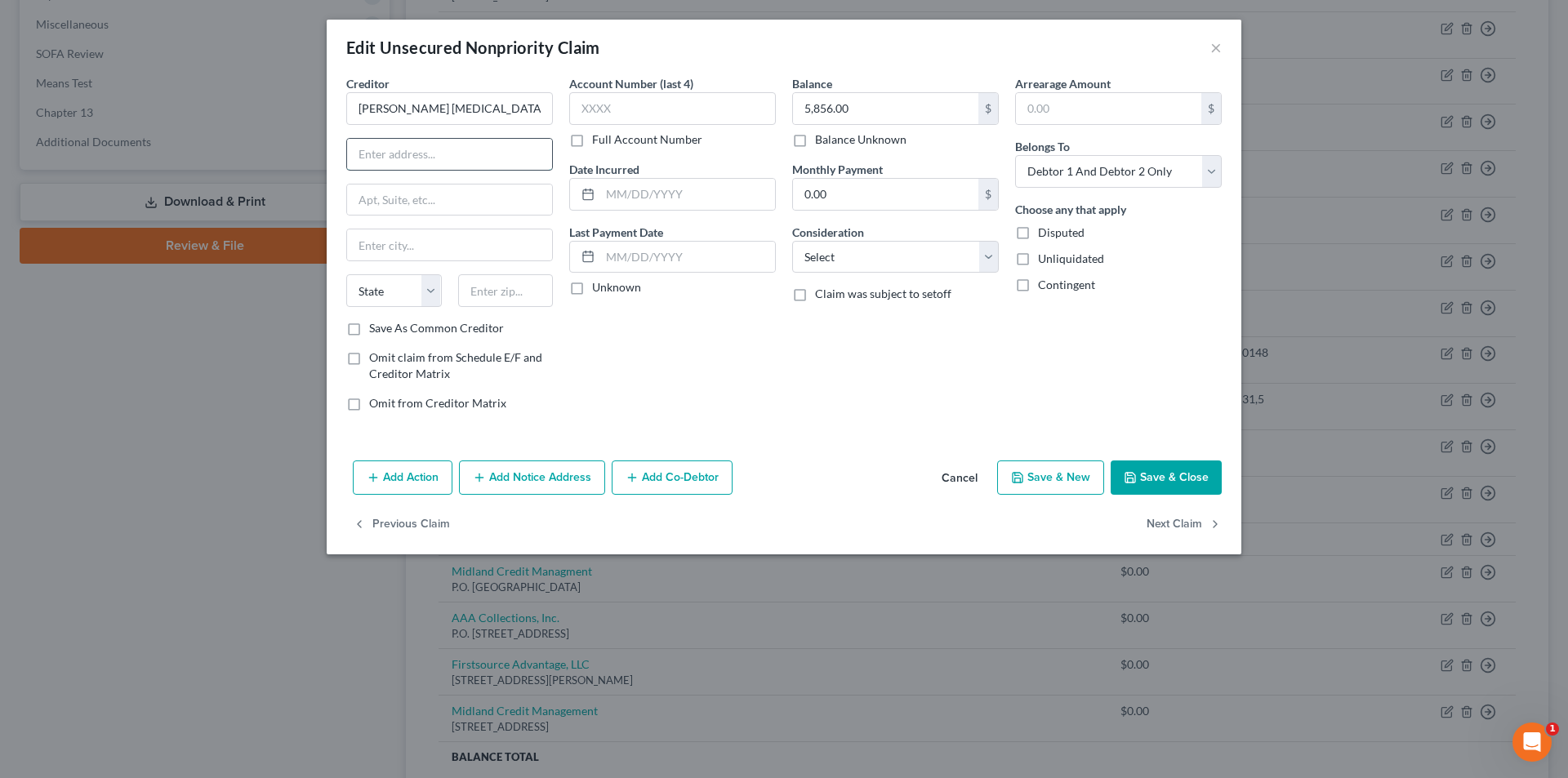
click at [543, 146] on input "text" at bounding box center [450, 154] width 205 height 31
type input "[STREET_ADDRESS]"
type input "[GEOGRAPHIC_DATA]"
select select "43"
type input "57104"
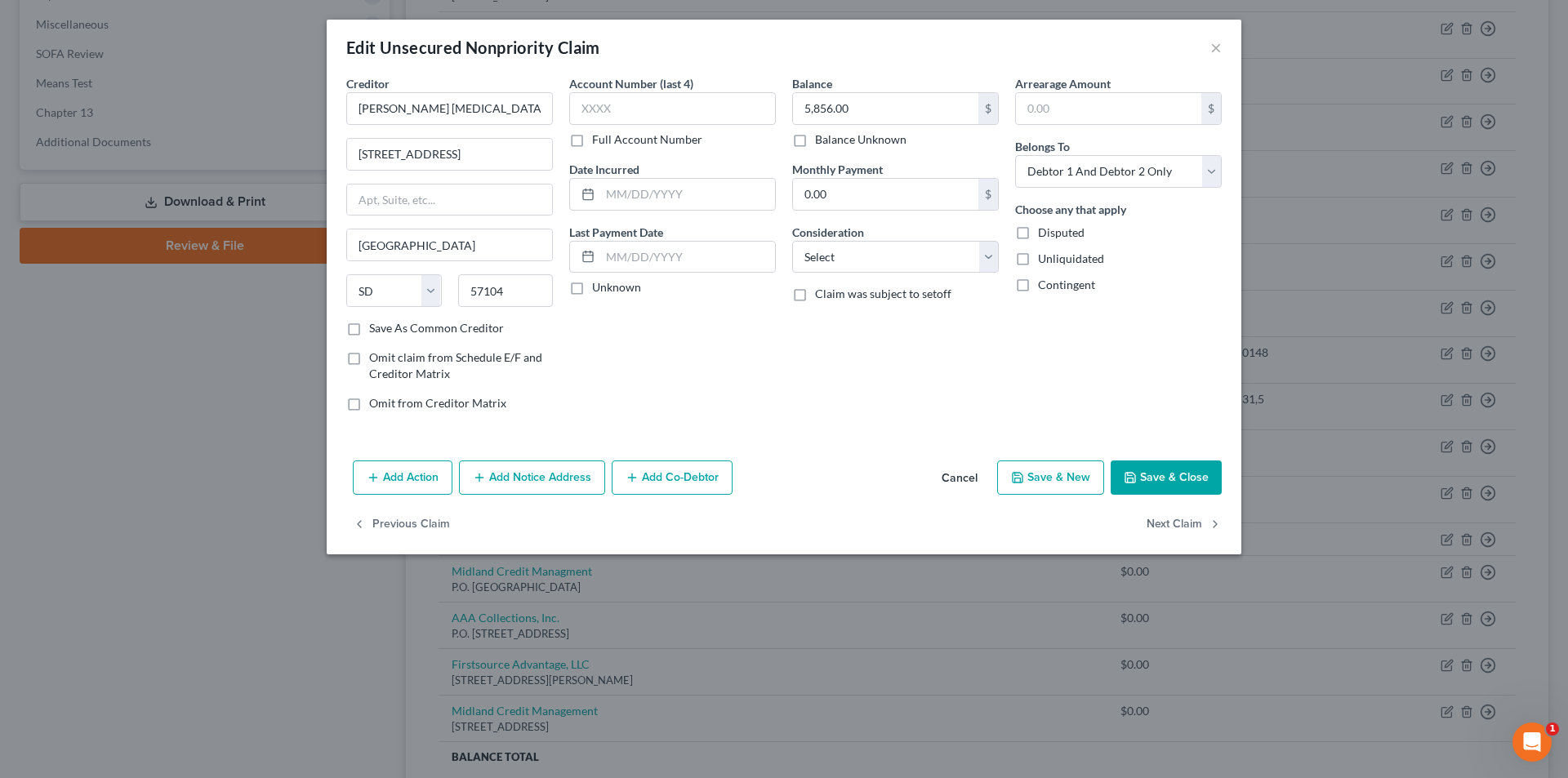
click at [1135, 476] on icon "button" at bounding box center [1130, 478] width 10 height 10
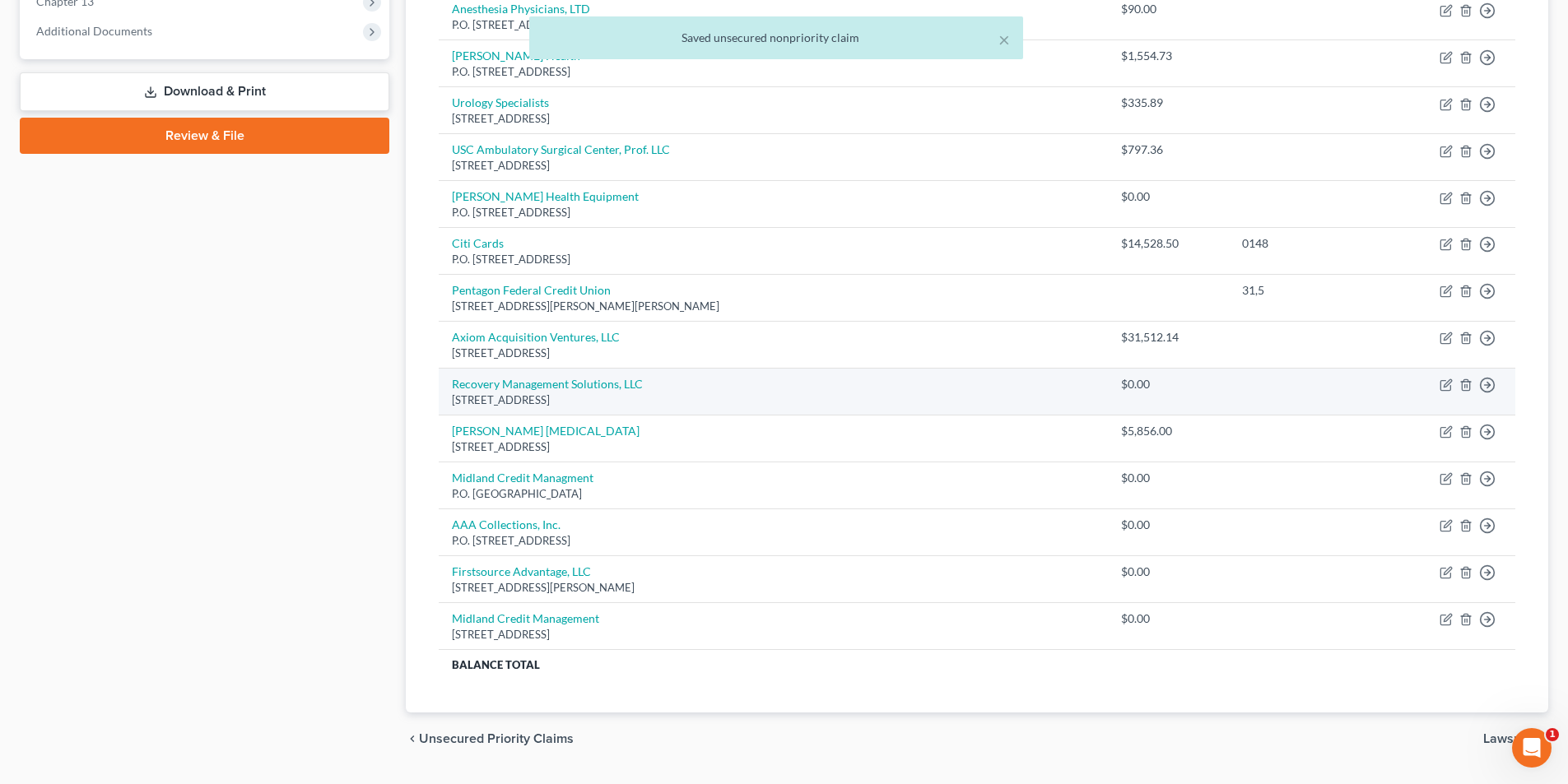
scroll to position [732, 0]
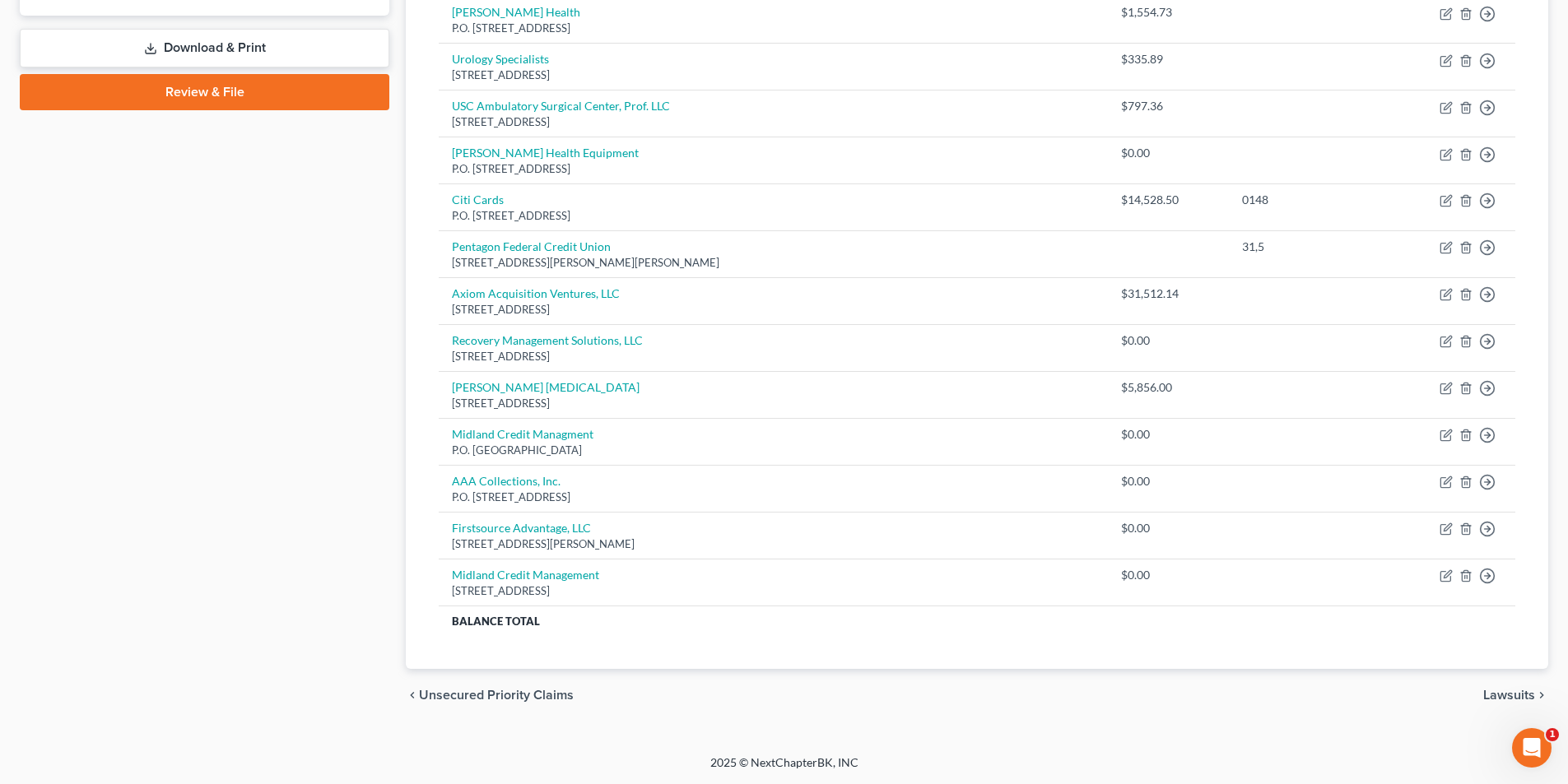
click at [166, 415] on div "Case Dashboard Payments Invoices Payments Payments Credit Report Client Profile" at bounding box center [205, 73] width 386 height 1294
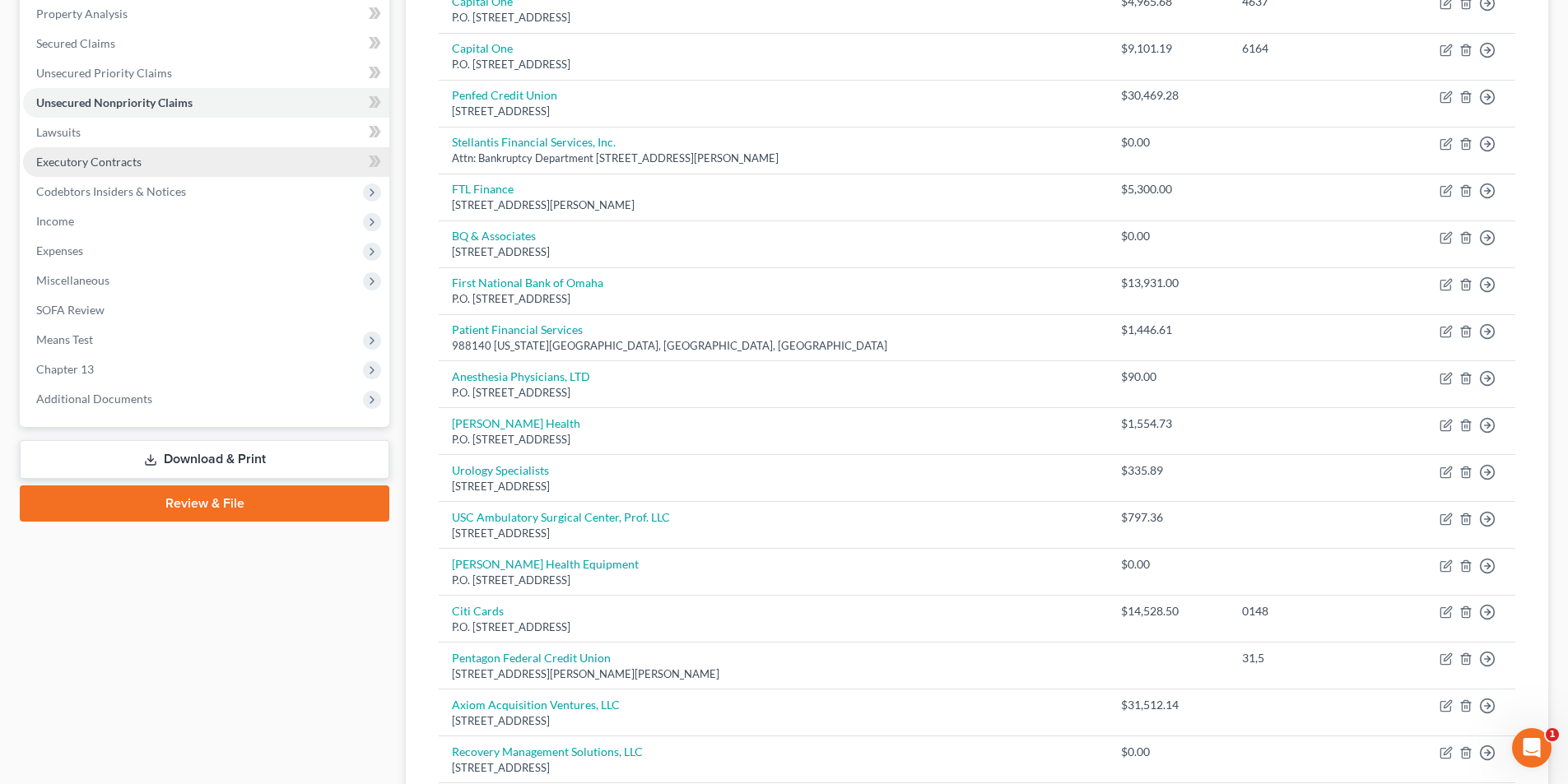
scroll to position [73, 0]
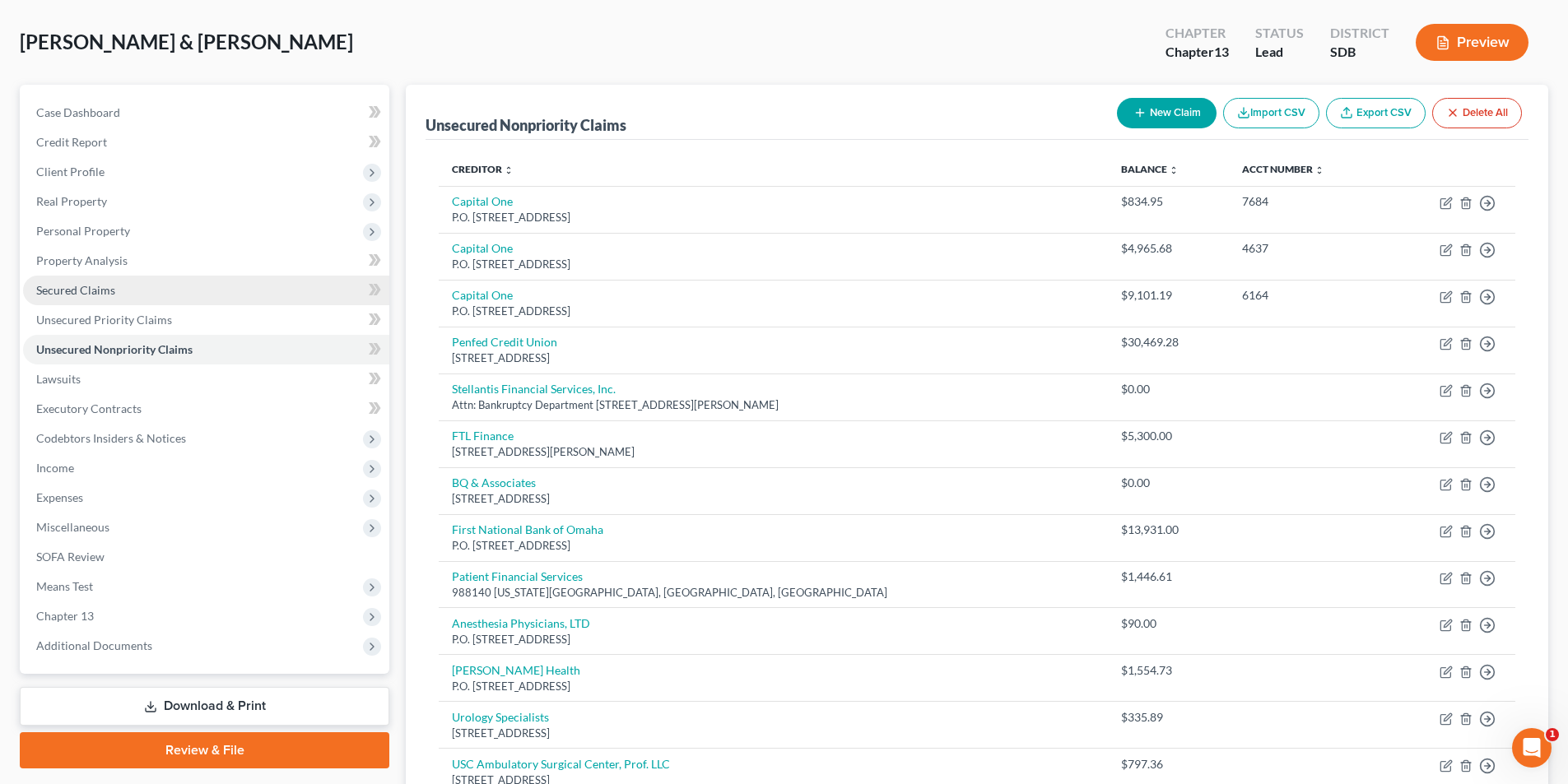
click at [87, 290] on span "Secured Claims" at bounding box center [76, 289] width 79 height 14
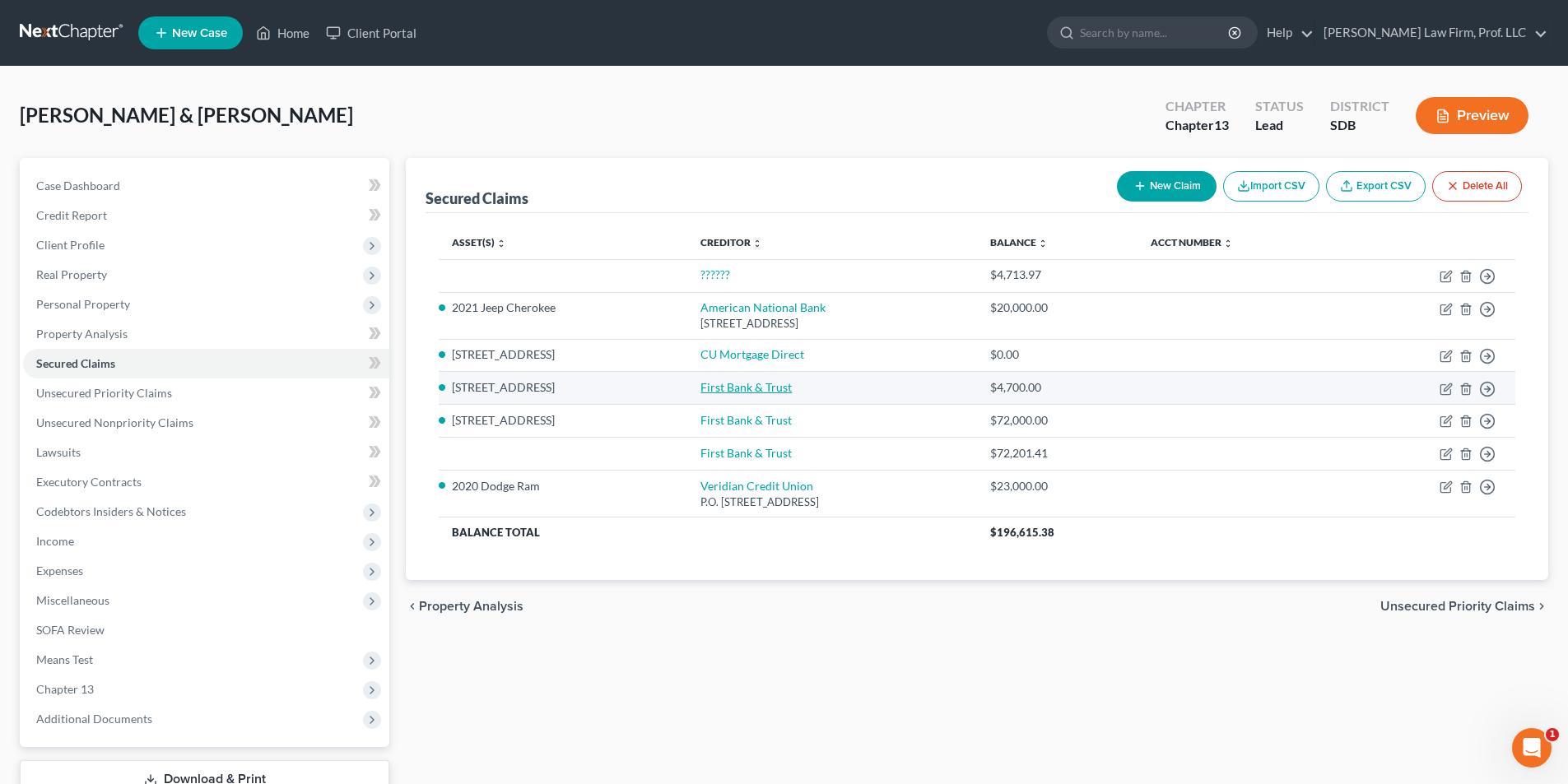
click at [764, 389] on link "First Bank & Trust" at bounding box center [746, 387] width 92 height 14
select select "12"
select select "2"
select select "0"
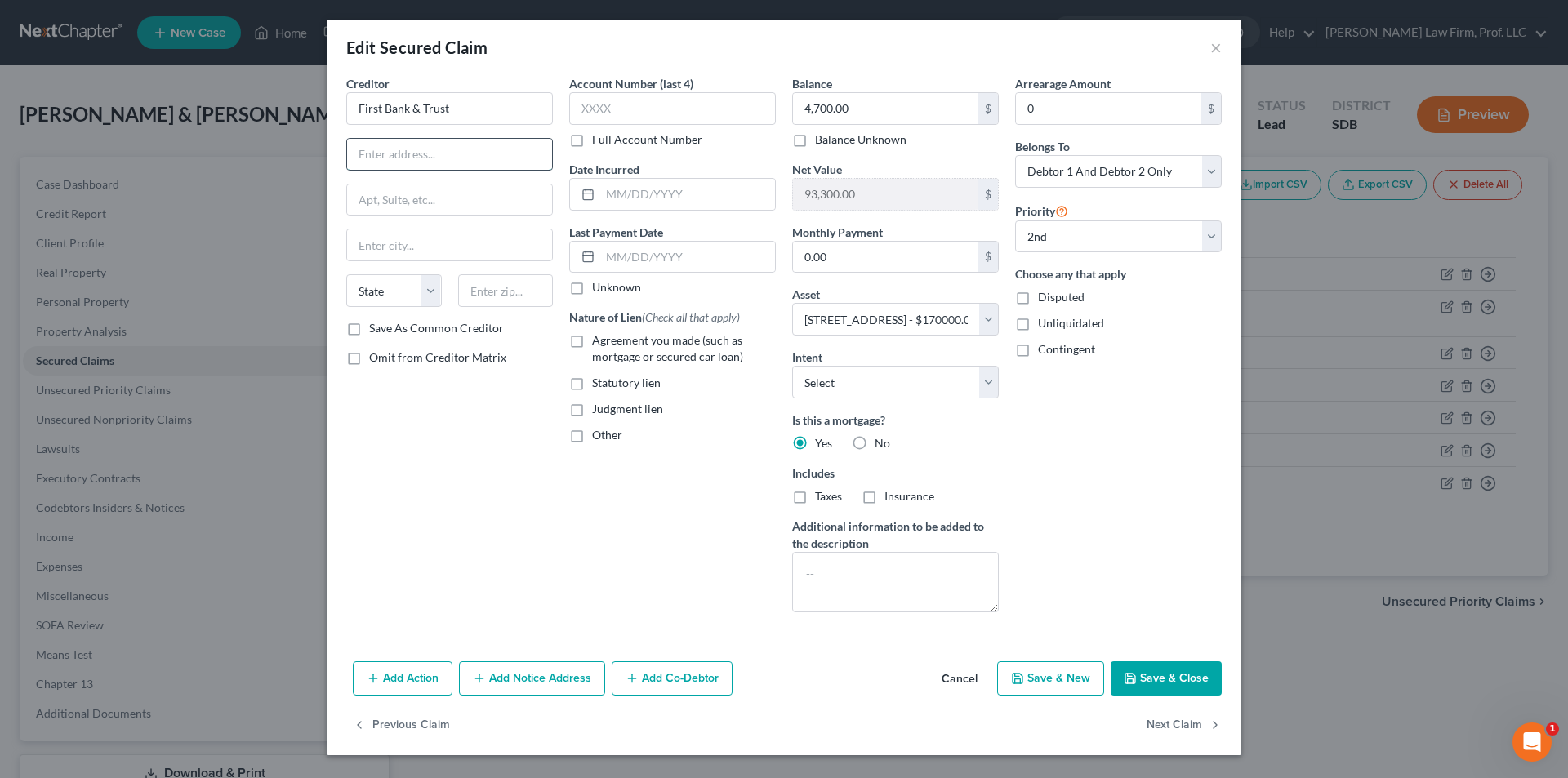
click at [438, 164] on input "text" at bounding box center [450, 154] width 205 height 31
type input "[STREET_ADDRESS][US_STATE]"
type input "[GEOGRAPHIC_DATA]"
select select "43"
type input "57104"
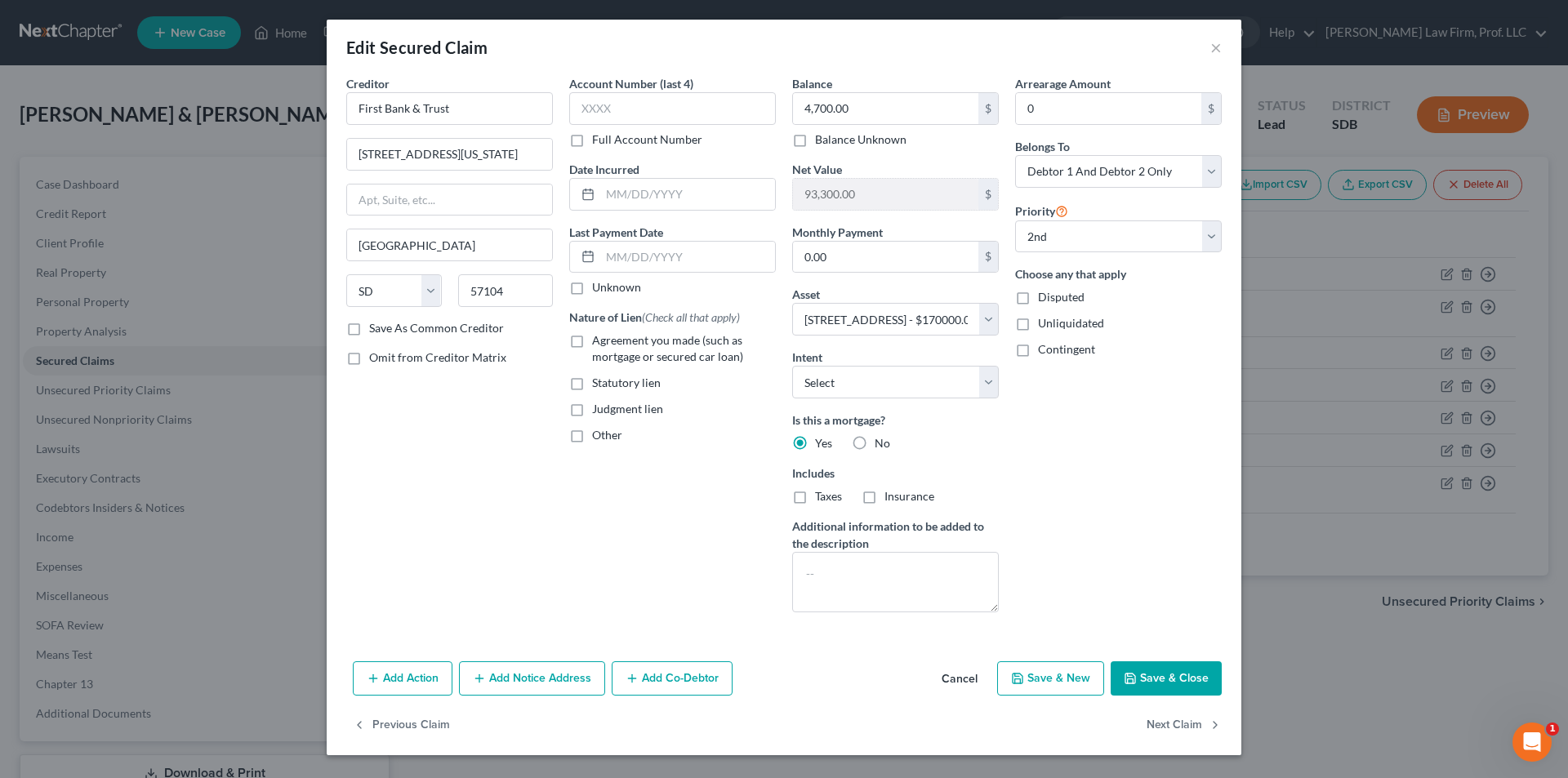
click at [1176, 681] on button "Save & Close" at bounding box center [1166, 678] width 111 height 35
select select
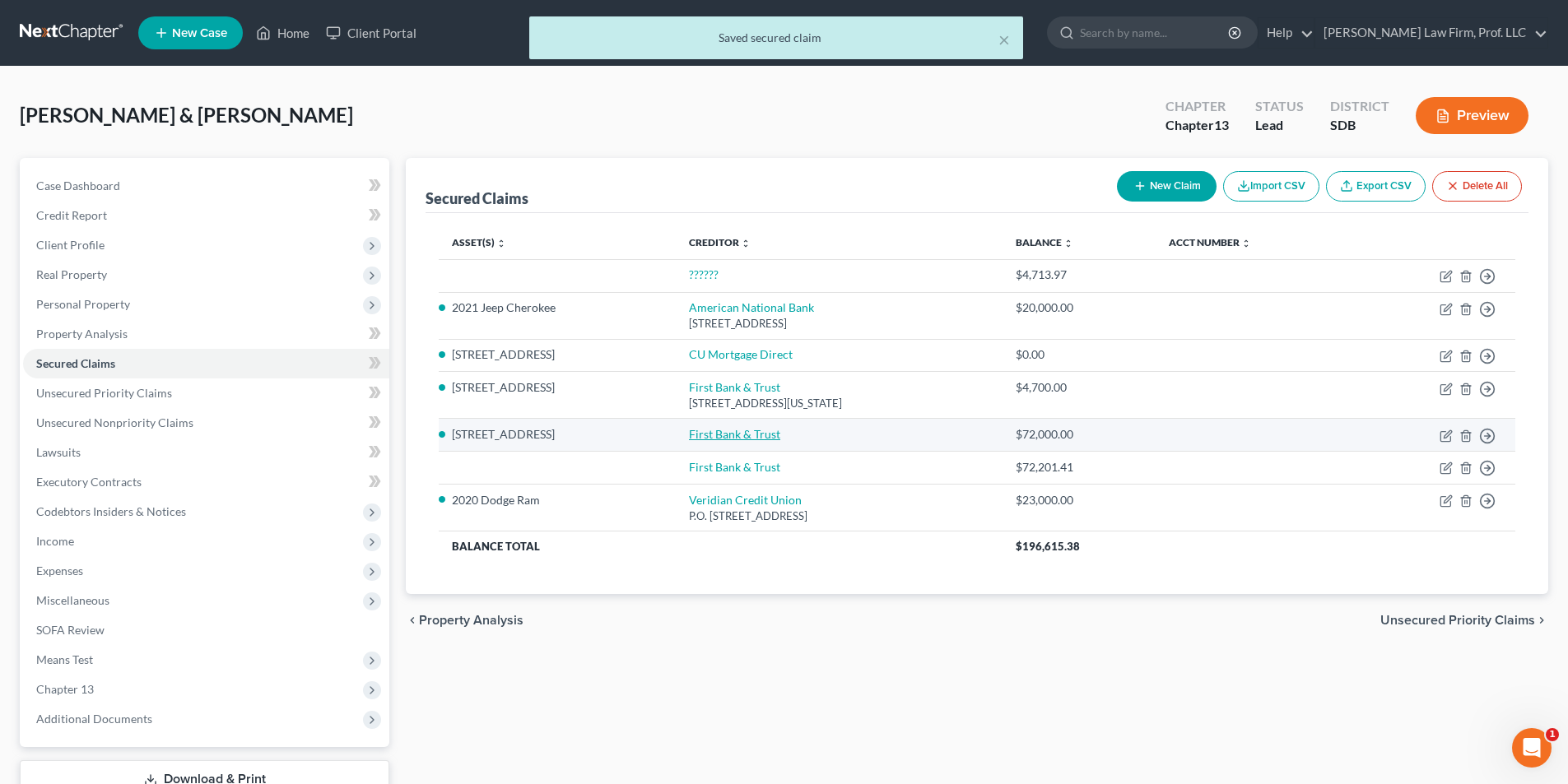
click at [743, 431] on link "First Bank & Trust" at bounding box center [735, 434] width 92 height 14
select select "2"
select select "0"
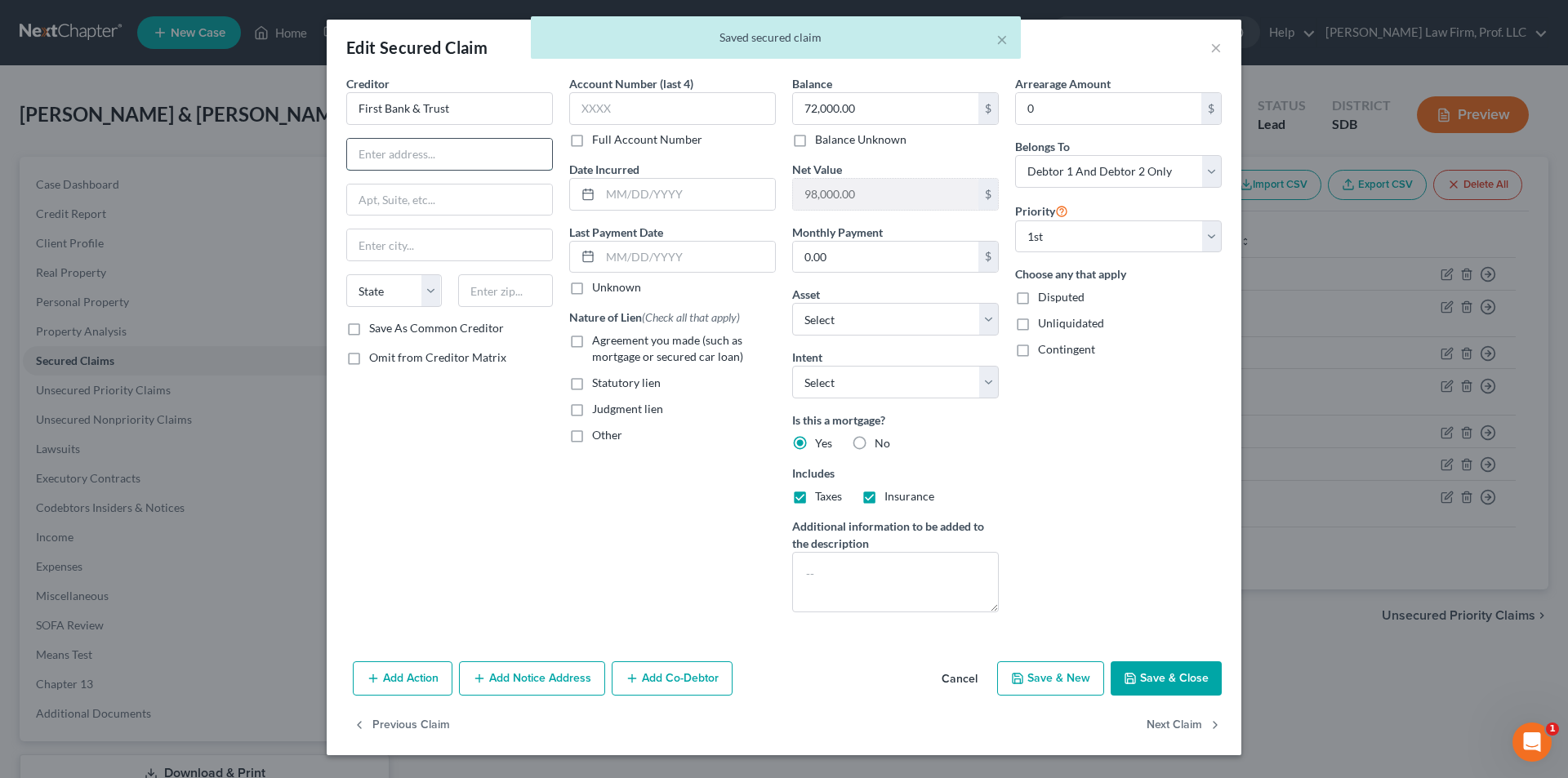
click at [462, 151] on input "text" at bounding box center [450, 154] width 205 height 31
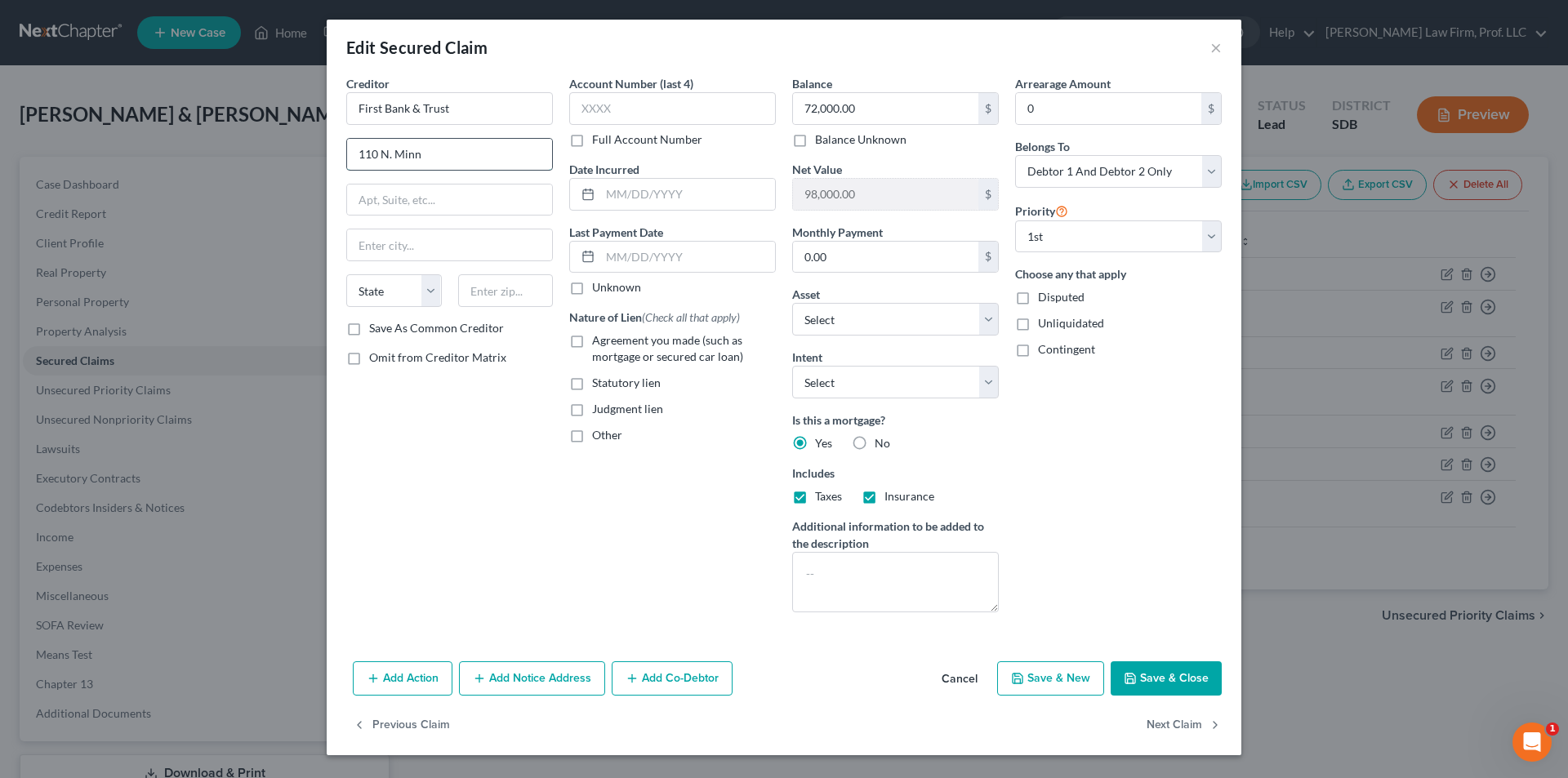
type input "[STREET_ADDRESS][US_STATE]"
type input "s"
type input "[GEOGRAPHIC_DATA]"
select select "43"
type input "57104"
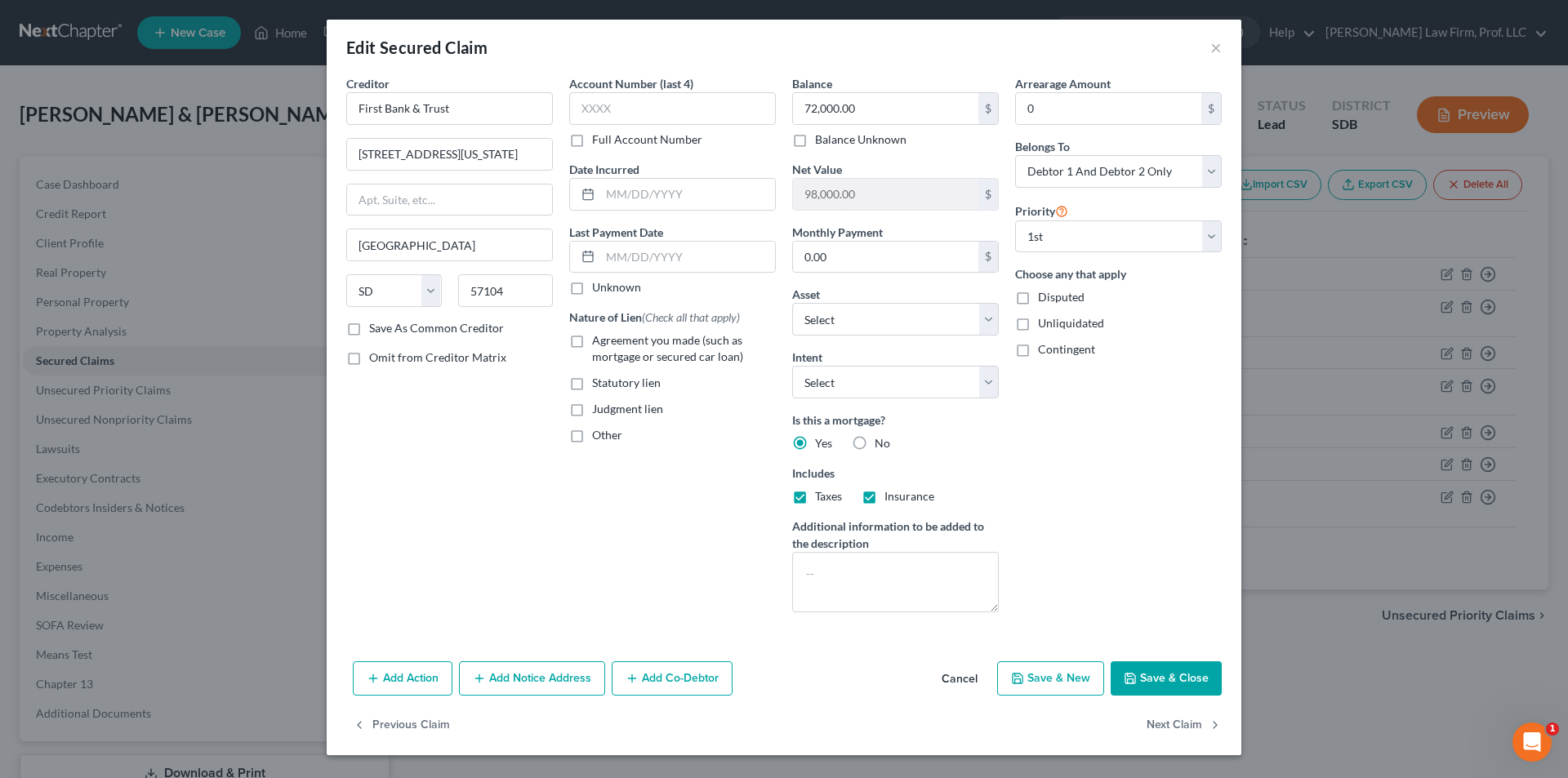
click at [1130, 673] on icon "button" at bounding box center [1130, 678] width 10 height 10
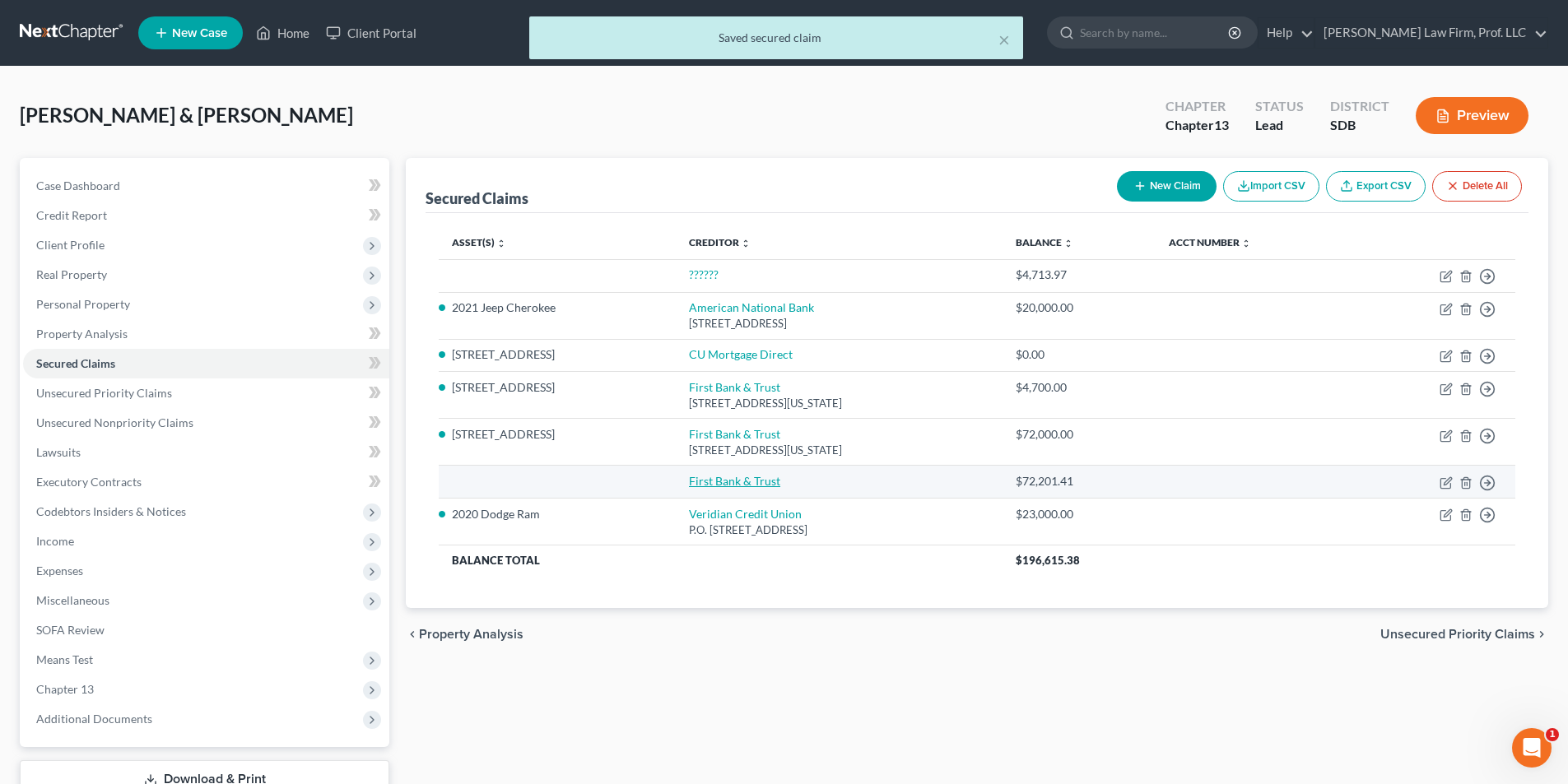
click at [730, 478] on link "First Bank & Trust" at bounding box center [735, 481] width 92 height 14
select select "4"
select select "2"
select select "0"
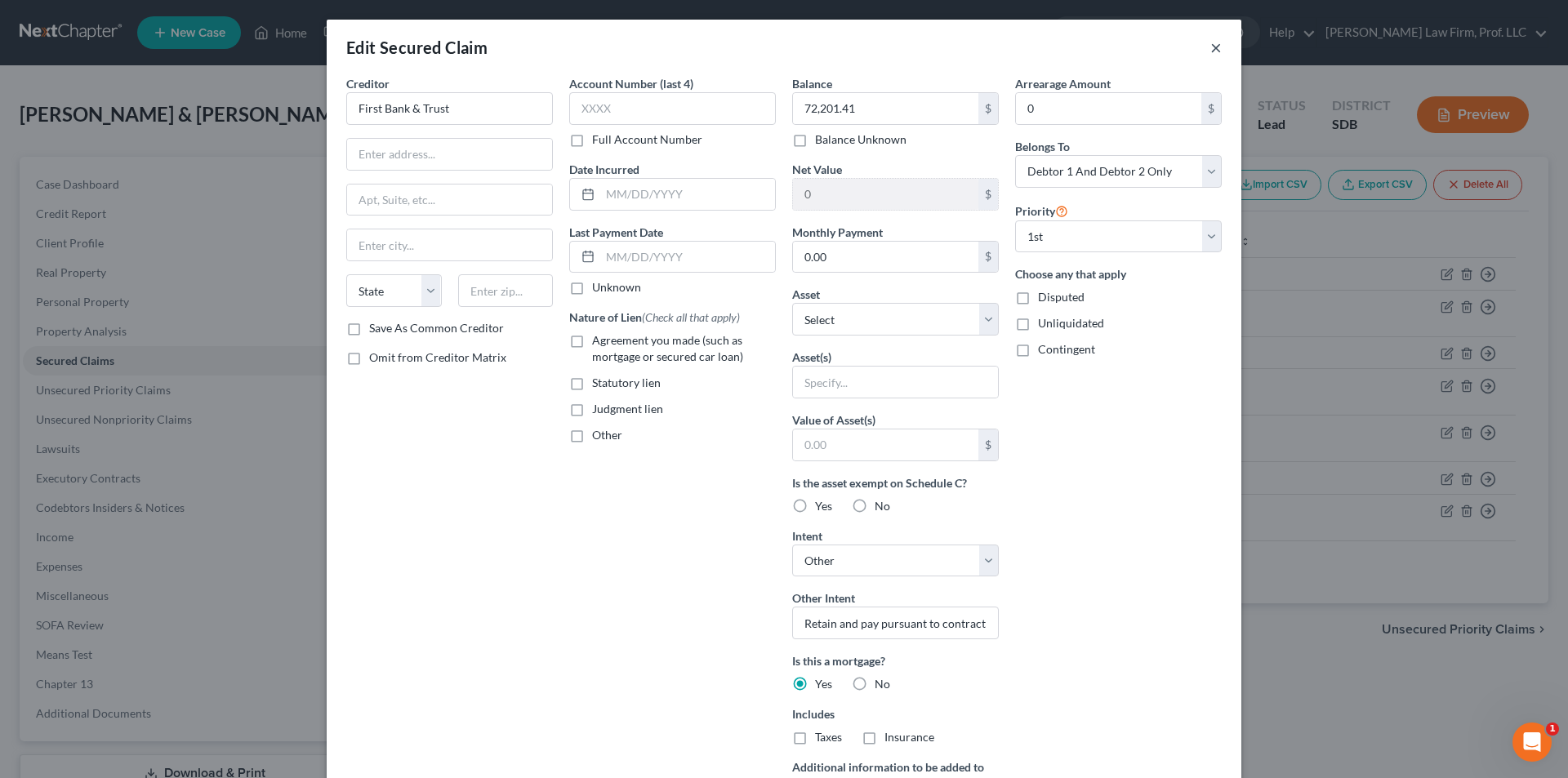
click at [1212, 49] on button "×" at bounding box center [1216, 48] width 12 height 20
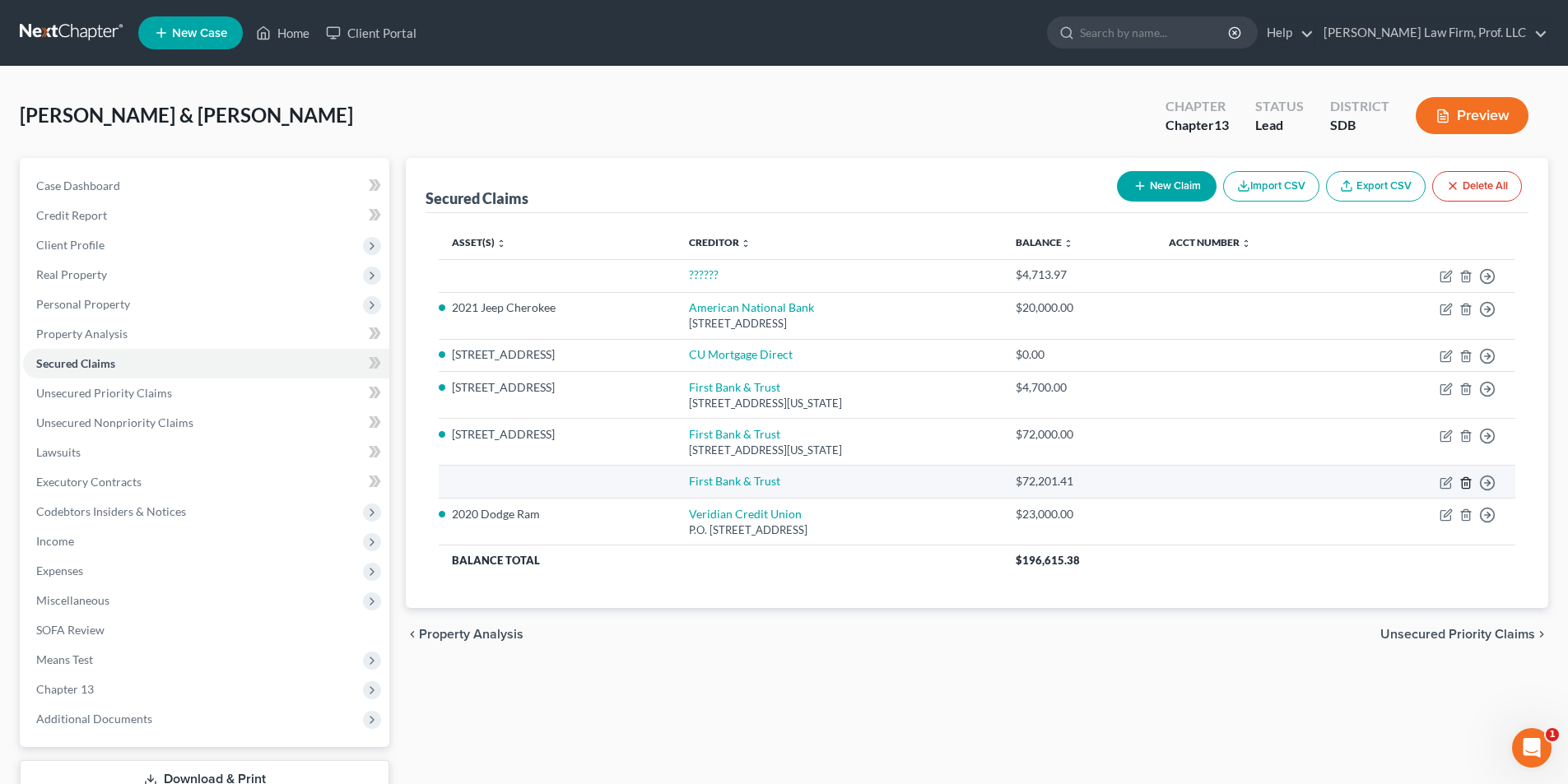
click at [1467, 482] on line "button" at bounding box center [1467, 484] width 0 height 3
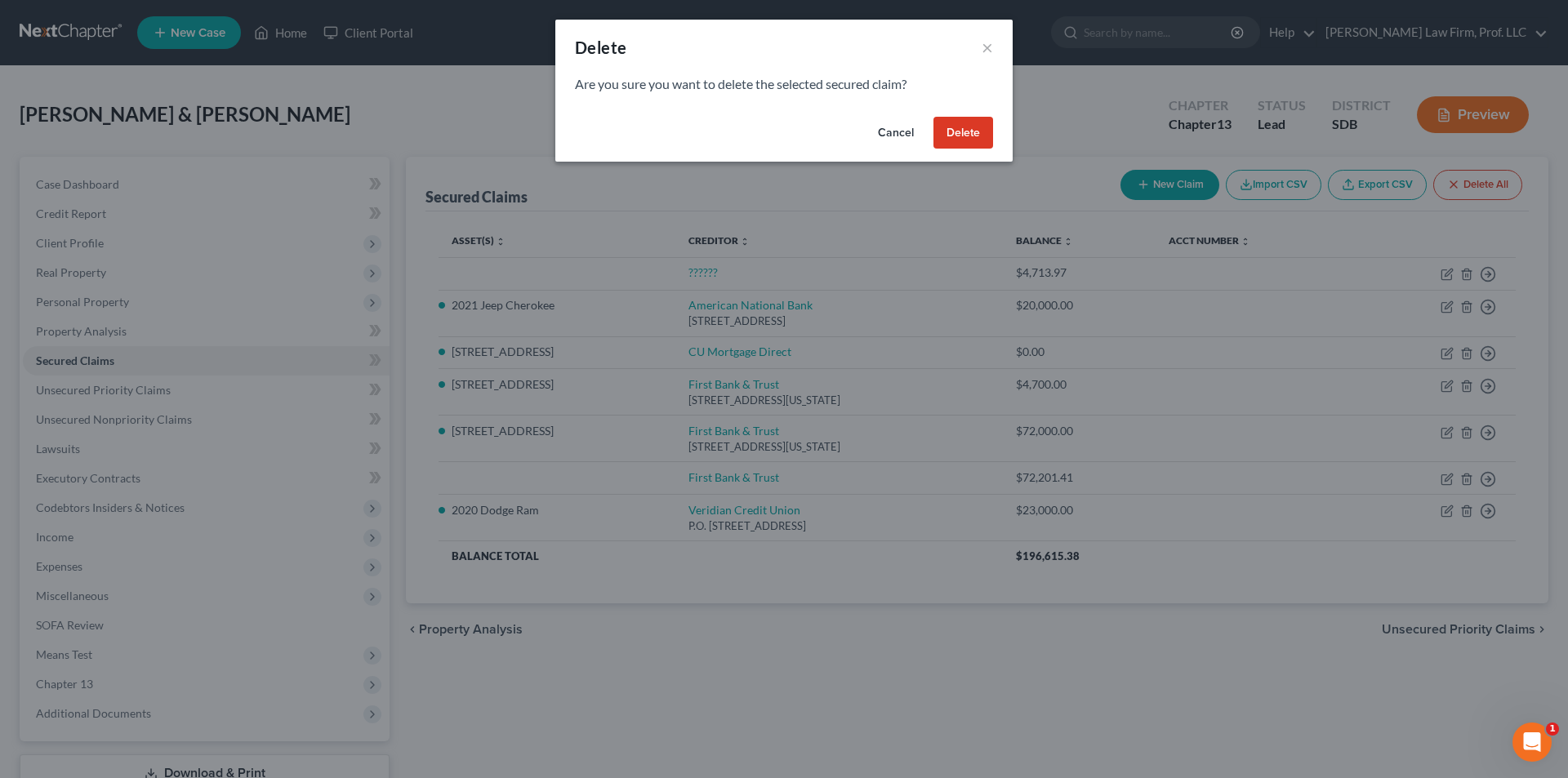
click at [963, 134] on button "Delete" at bounding box center [963, 133] width 59 height 33
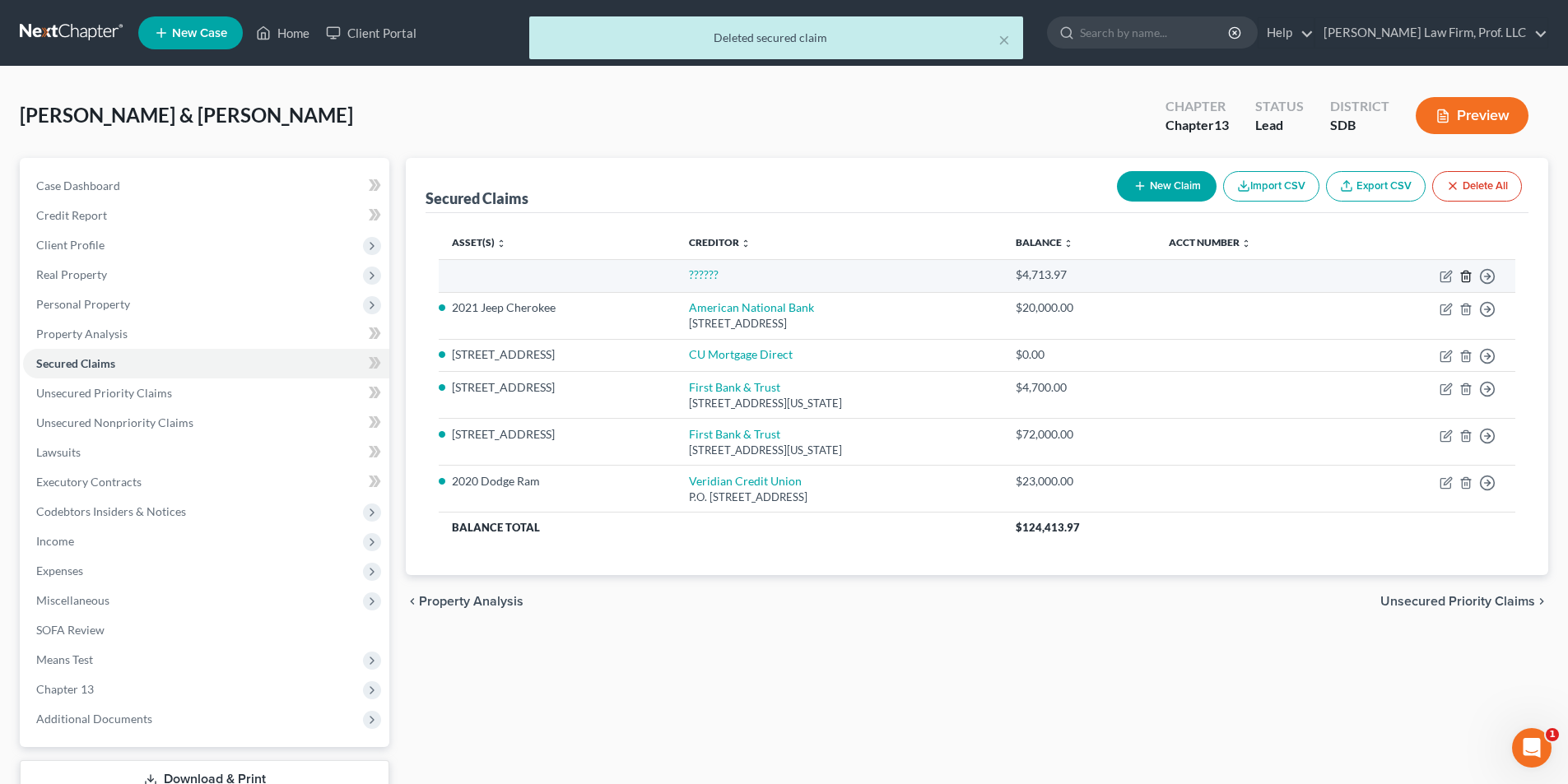
click at [1468, 274] on icon "button" at bounding box center [1466, 277] width 13 height 13
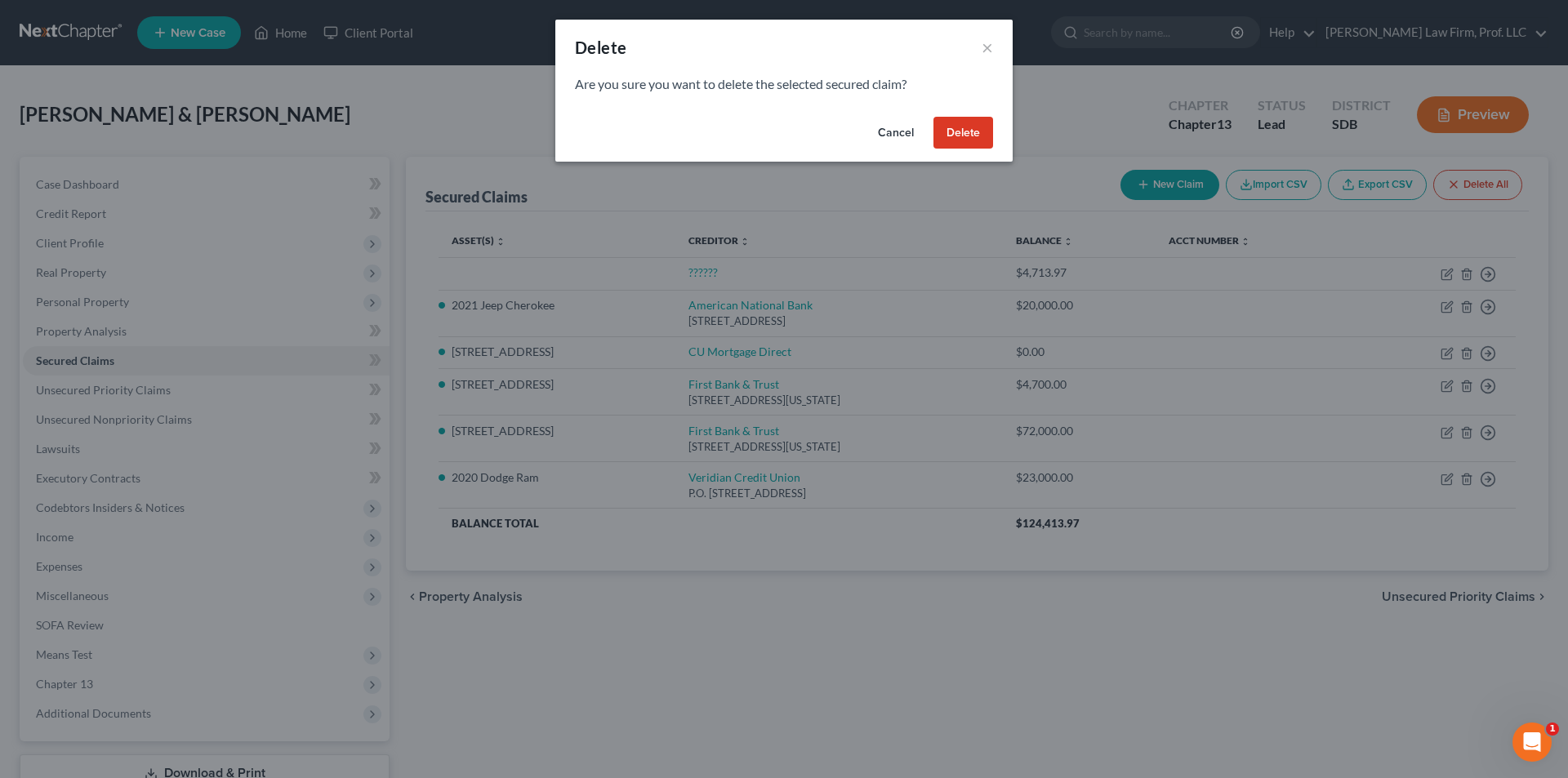
click at [970, 134] on button "Delete" at bounding box center [963, 133] width 59 height 33
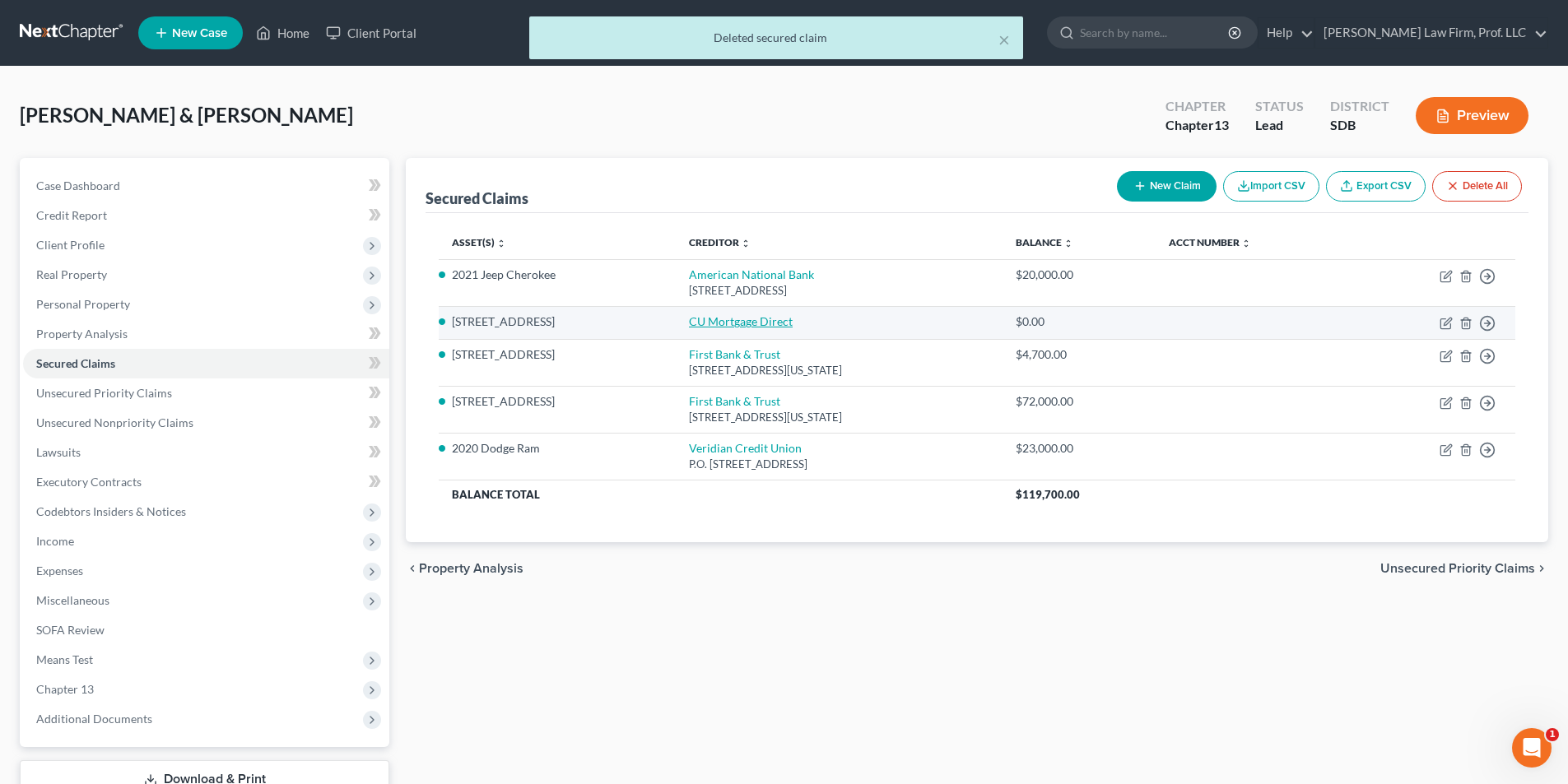
click at [754, 324] on link "CU Mortgage Direct" at bounding box center [740, 321] width 104 height 14
select select "2"
select select "0"
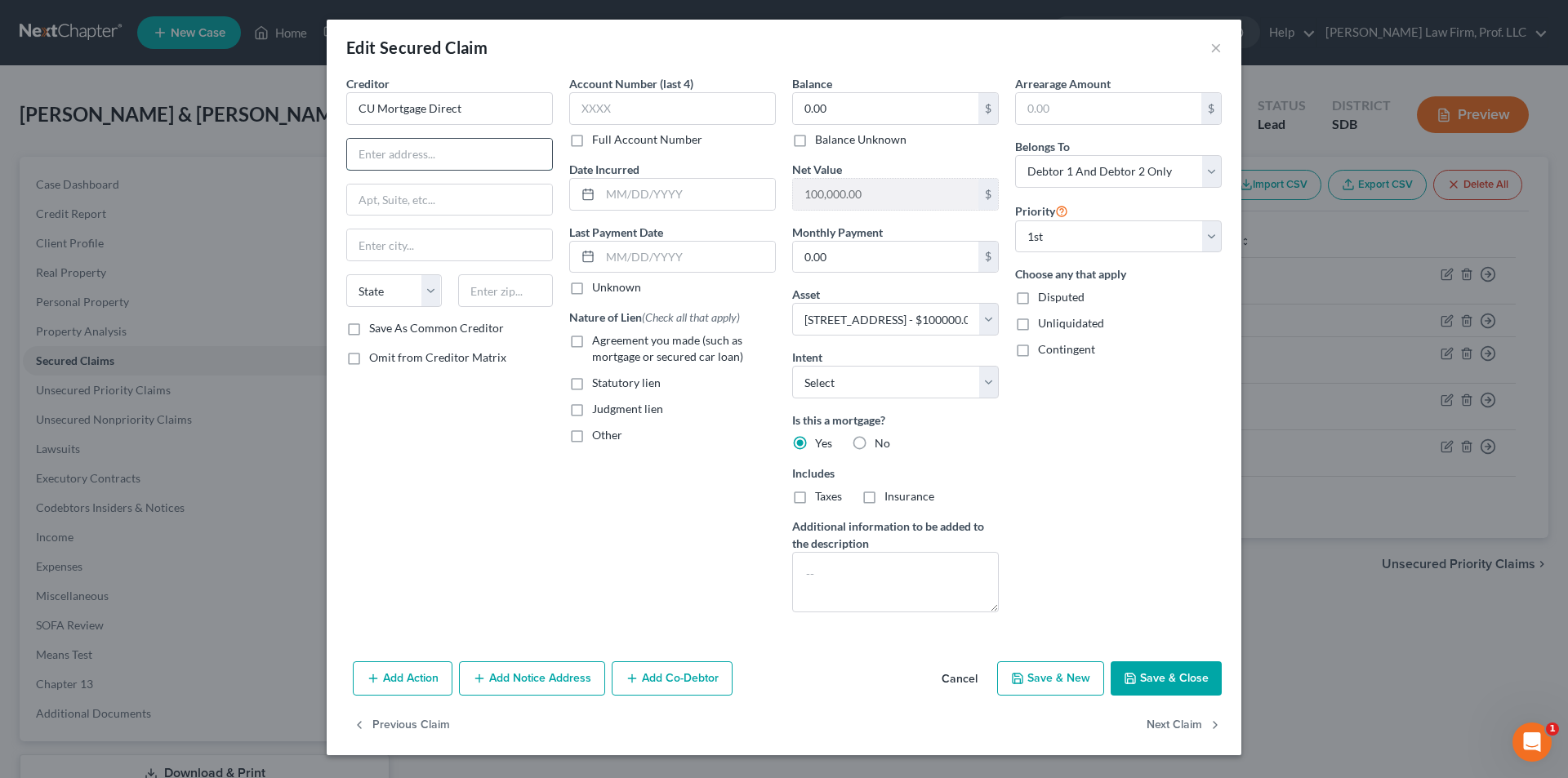
click at [538, 162] on input "text" at bounding box center [450, 154] width 205 height 31
type input "[STREET_ADDRESS][PERSON_NAME]"
type input "[GEOGRAPHIC_DATA]"
select select "43"
type input "57108"
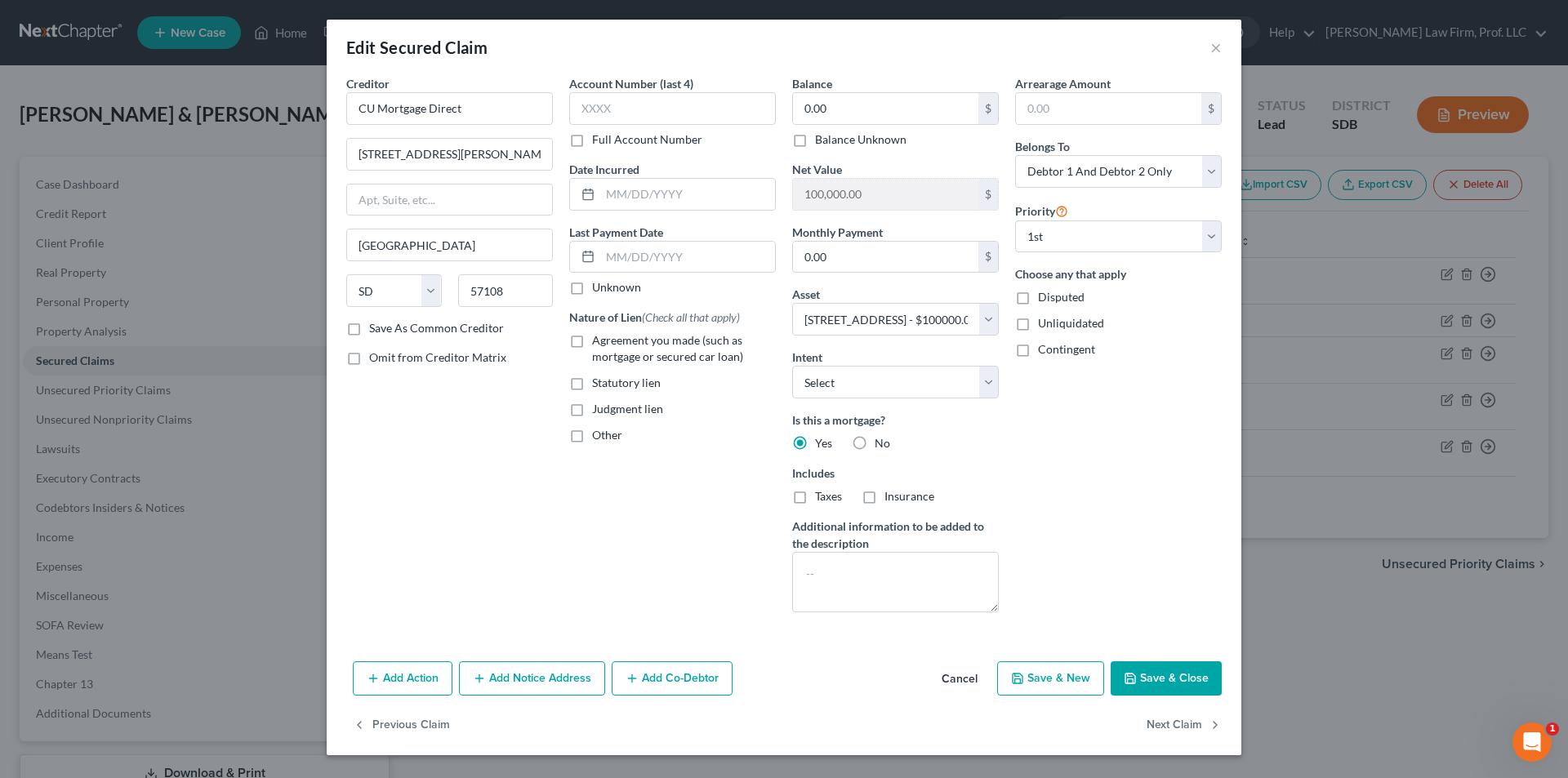
click at [1202, 671] on button "Save & Close" at bounding box center [1166, 678] width 111 height 35
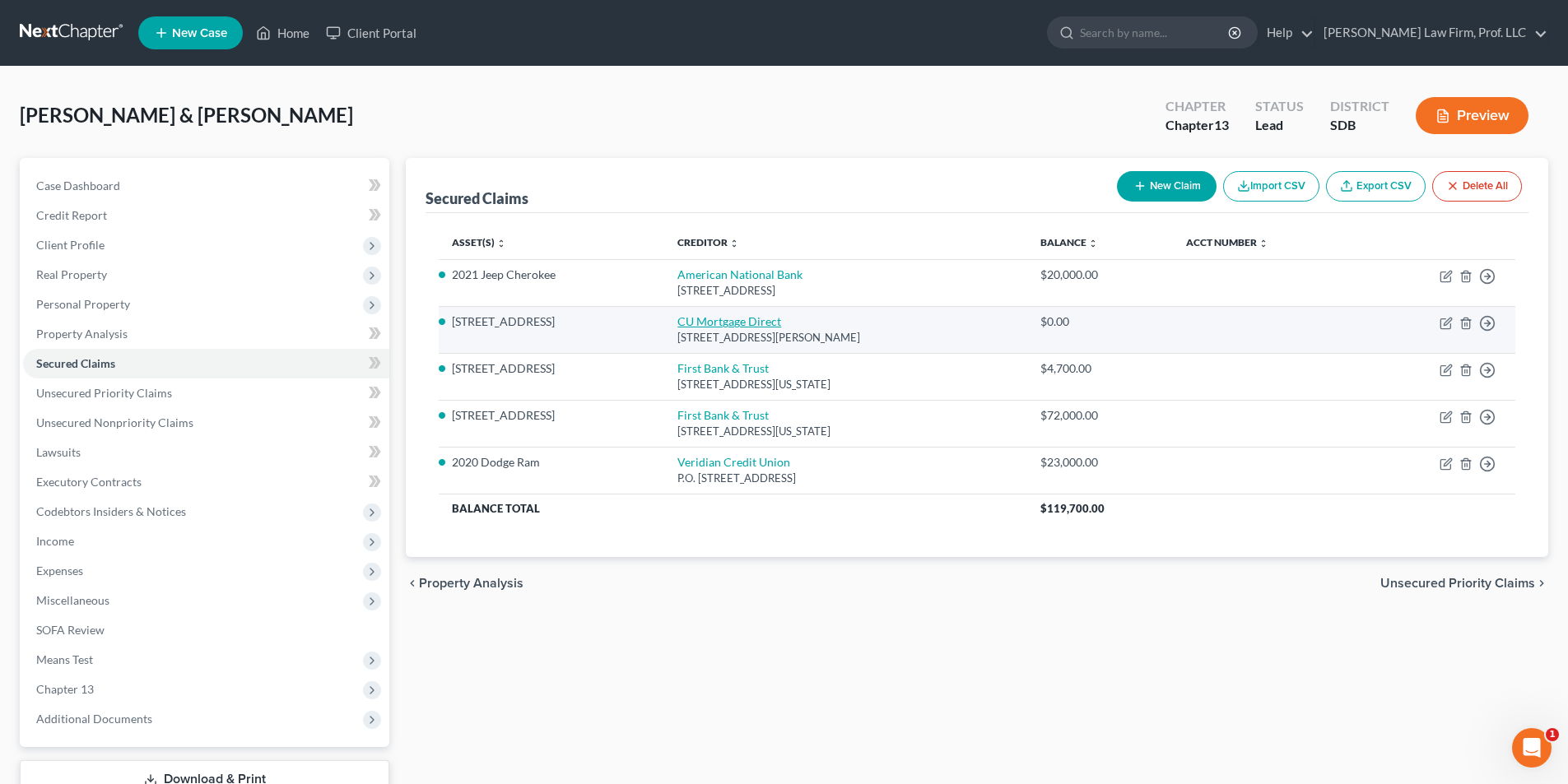
click at [728, 323] on link "CU Mortgage Direct" at bounding box center [729, 321] width 104 height 14
select select "43"
select select "2"
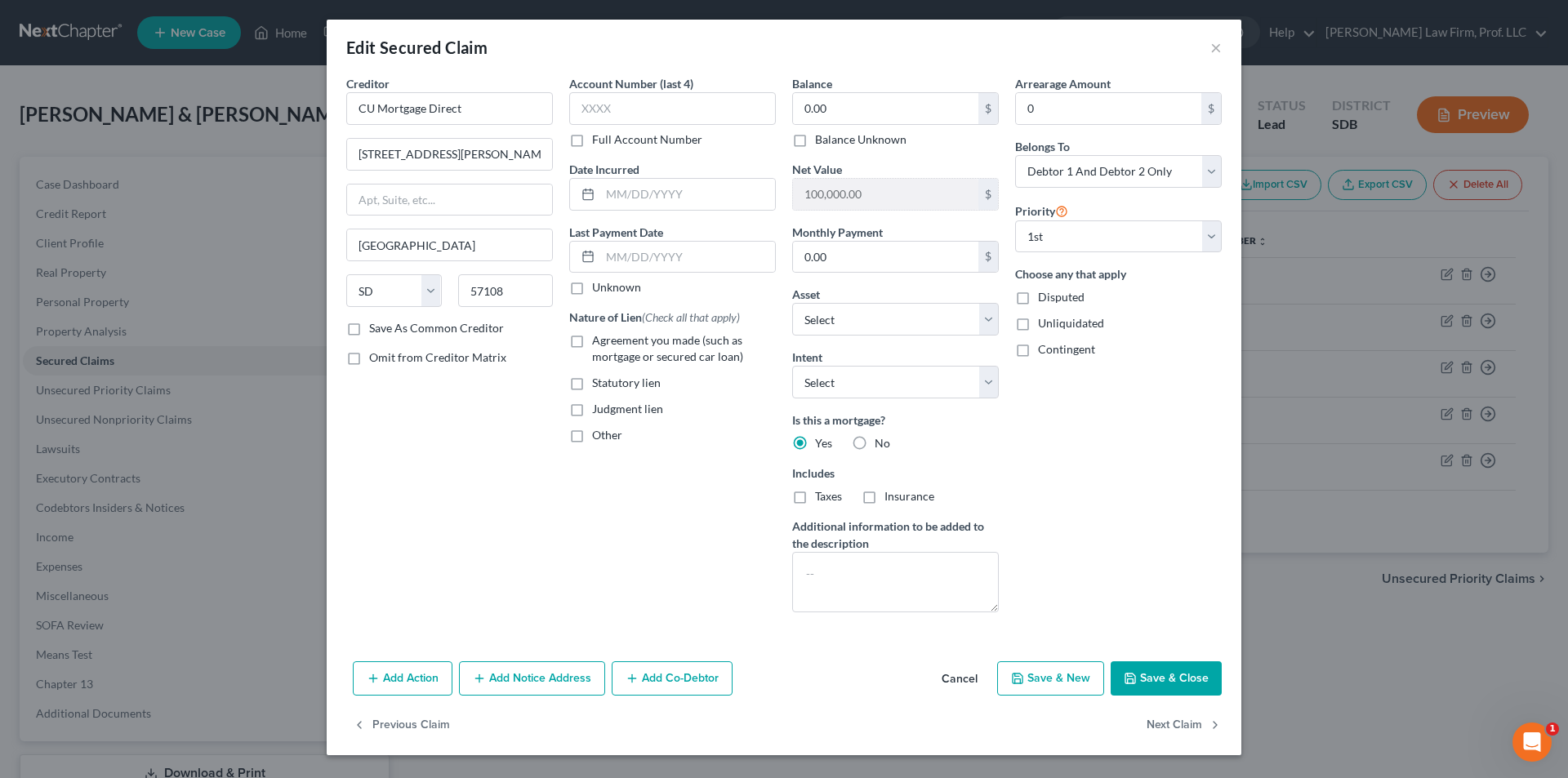
drag, startPoint x: 801, startPoint y: 496, endPoint x: 865, endPoint y: 500, distance: 64.1
click at [815, 496] on label "Taxes" at bounding box center [828, 497] width 27 height 17
click at [821, 496] on input "Taxes" at bounding box center [826, 493] width 11 height 11
click at [885, 497] on label "Insurance" at bounding box center [909, 497] width 50 height 17
click at [891, 497] on input "Insurance" at bounding box center [896, 493] width 11 height 11
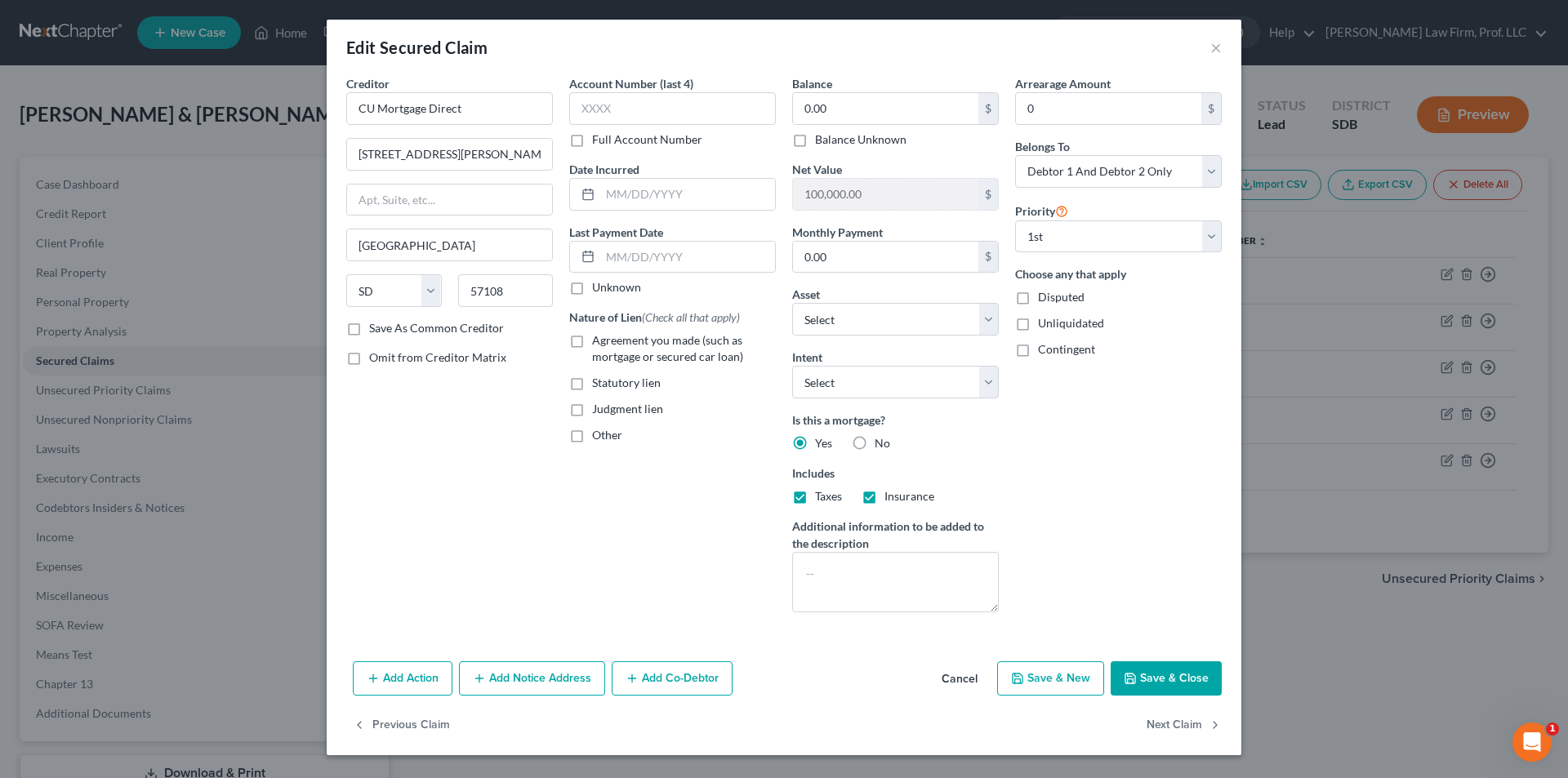
drag, startPoint x: 1174, startPoint y: 685, endPoint x: 1320, endPoint y: 608, distance: 165.1
click at [1174, 684] on button "Save & Close" at bounding box center [1166, 678] width 111 height 35
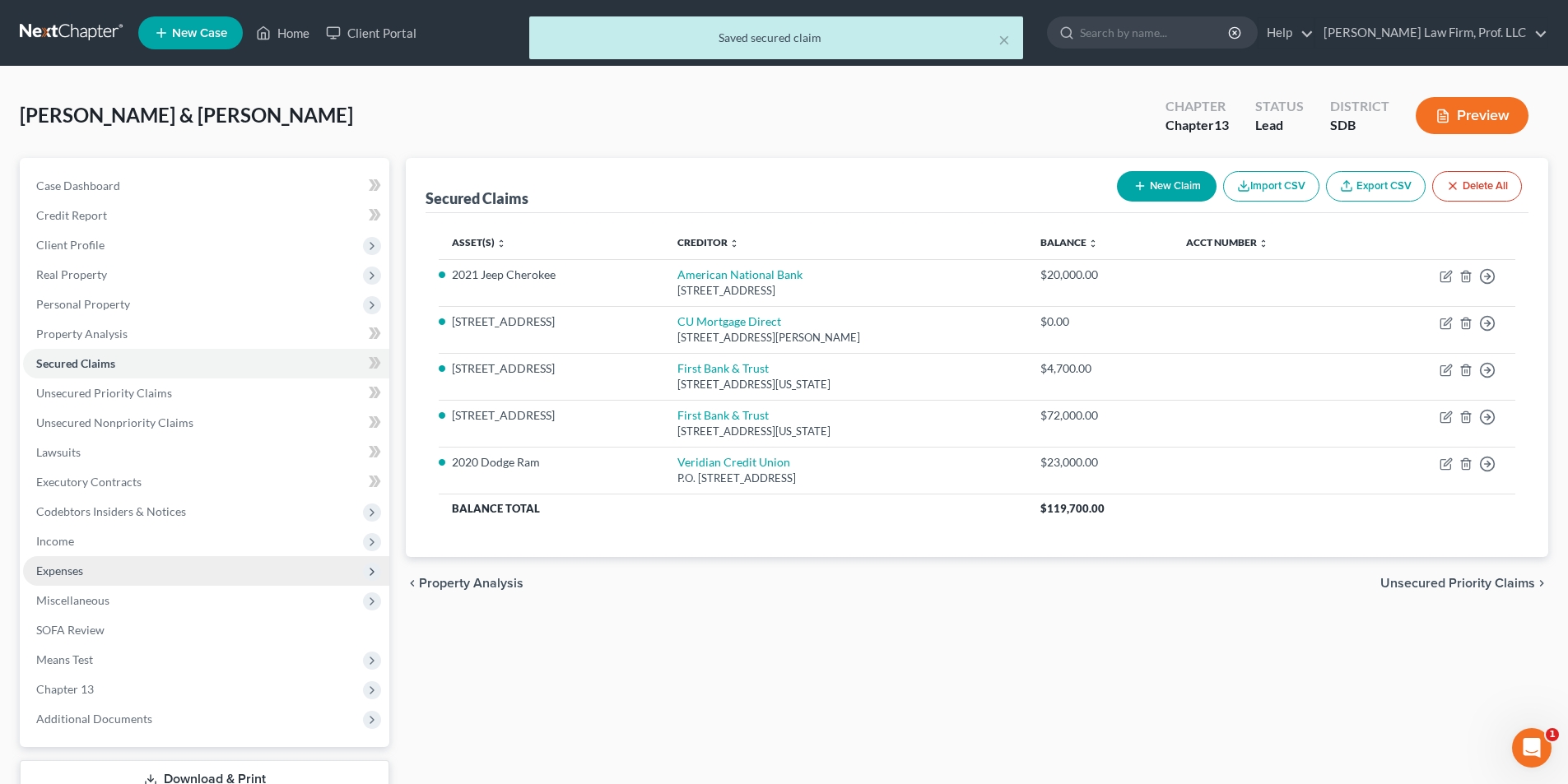
click at [97, 568] on span "Expenses" at bounding box center [206, 571] width 366 height 30
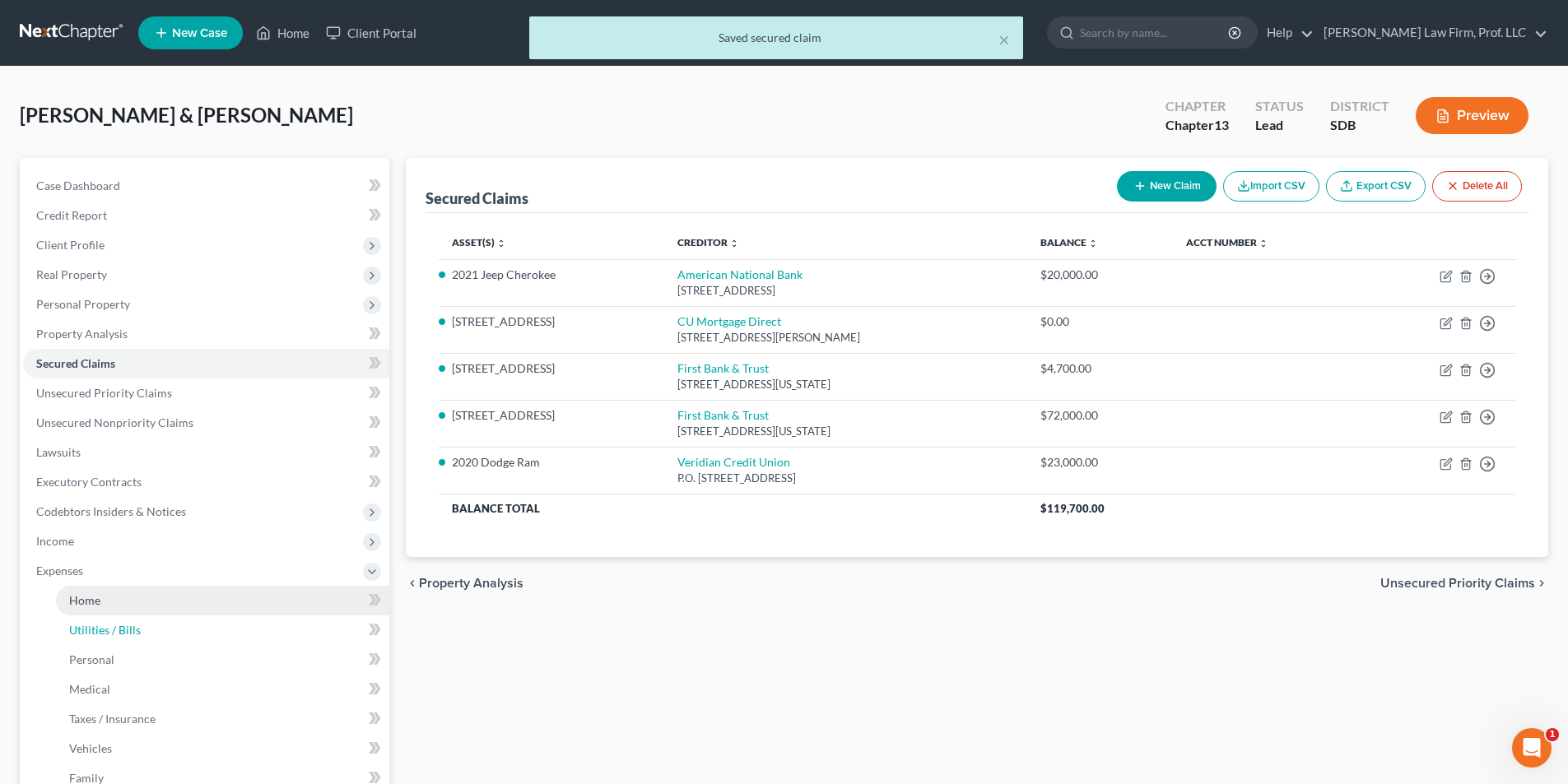
click at [109, 615] on link "Utilities / Bills" at bounding box center [222, 630] width 334 height 30
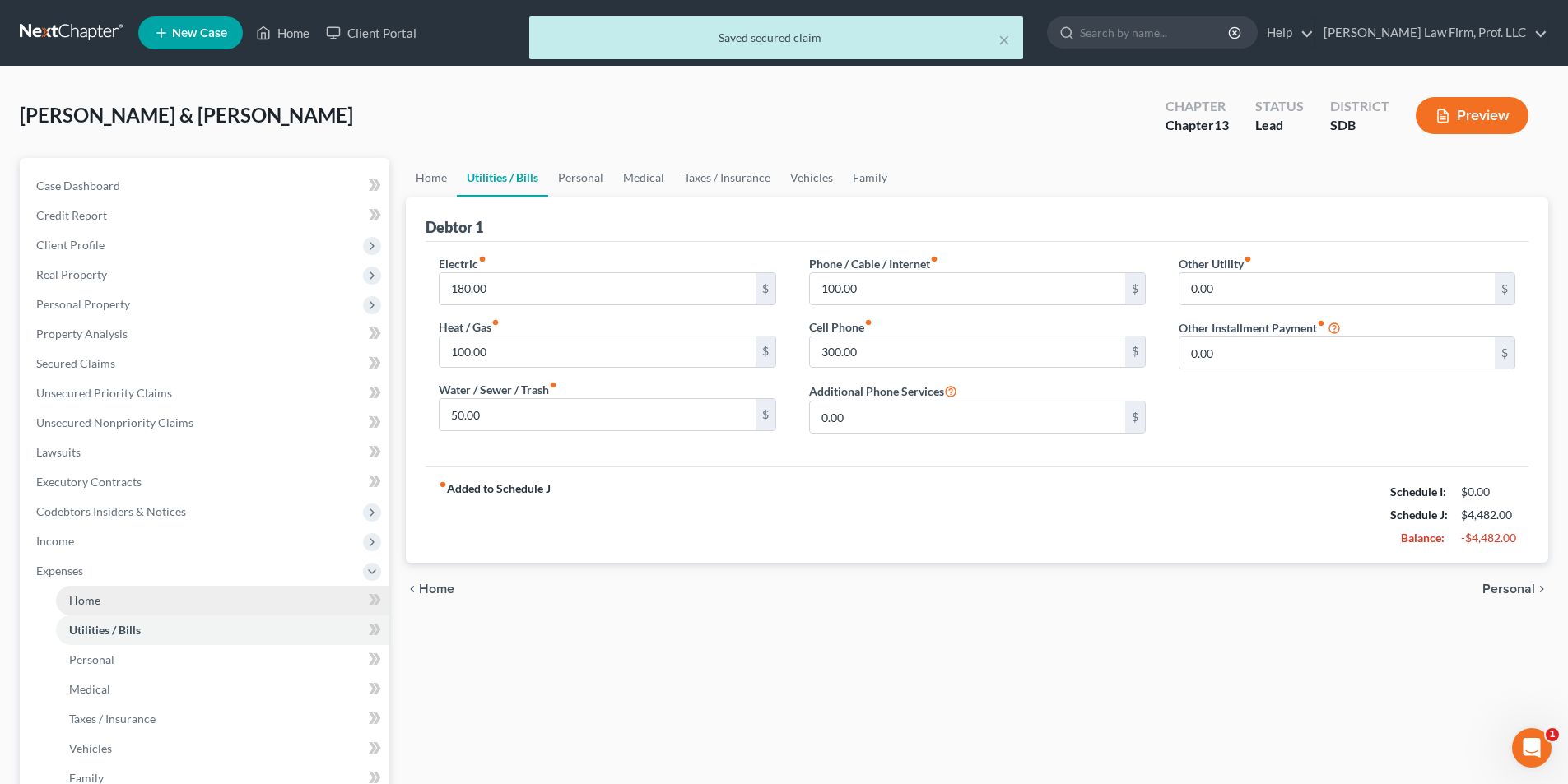
click at [91, 599] on span "Home" at bounding box center [85, 599] width 32 height 14
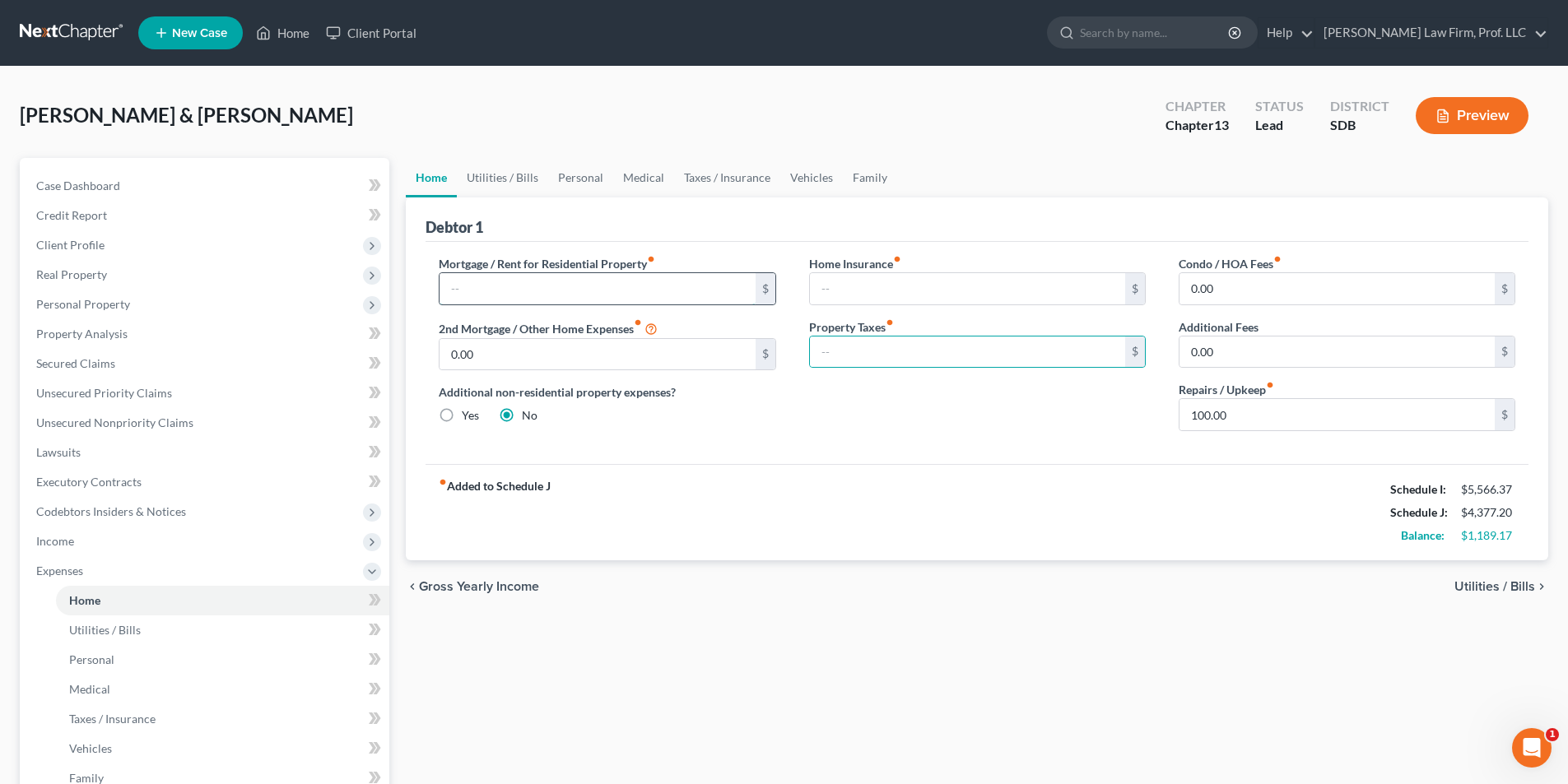
click at [664, 285] on input "text" at bounding box center [596, 289] width 315 height 32
click at [502, 353] on input "0.00" at bounding box center [596, 355] width 315 height 32
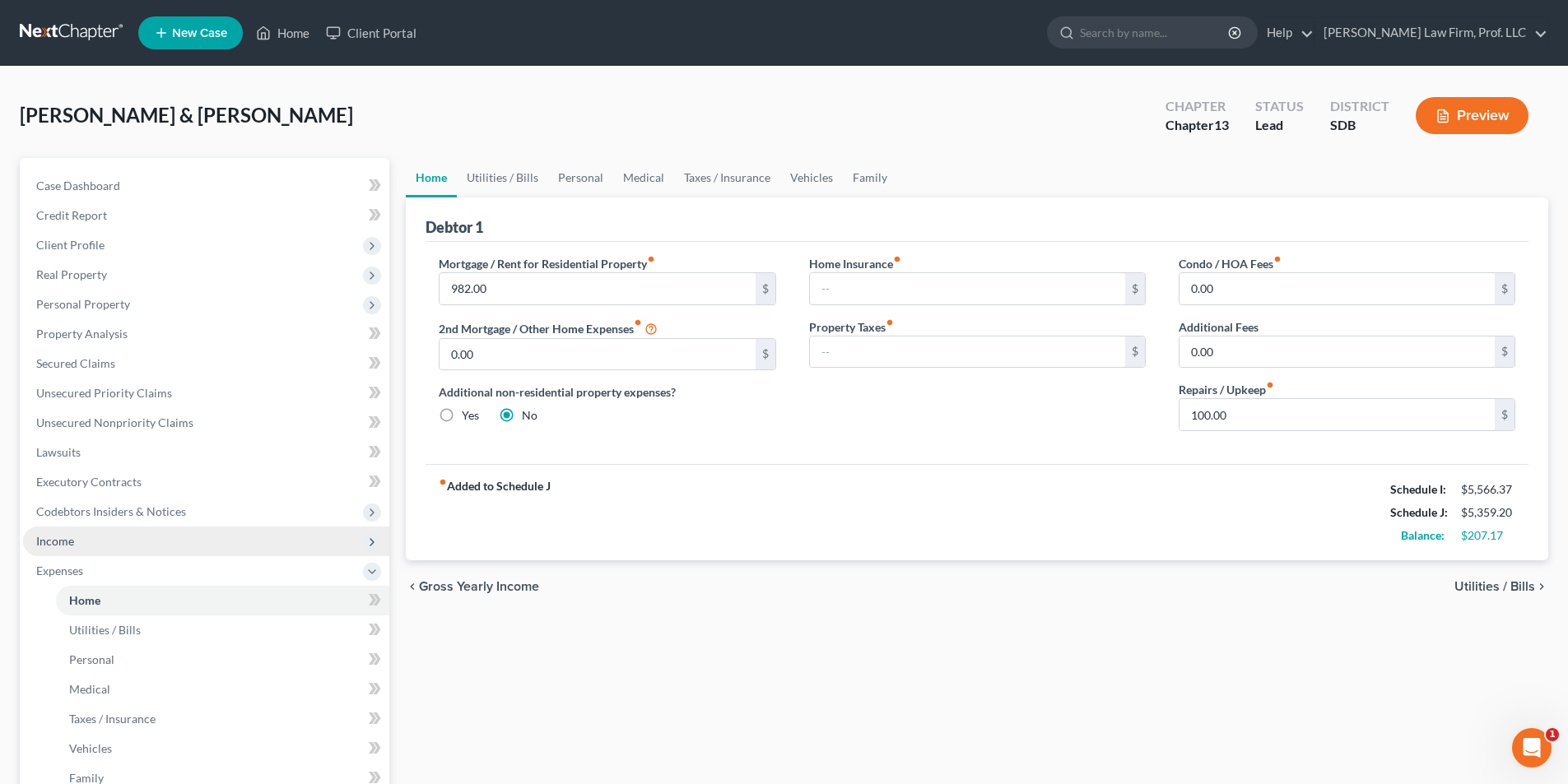
click at [67, 542] on span "Income" at bounding box center [56, 540] width 38 height 14
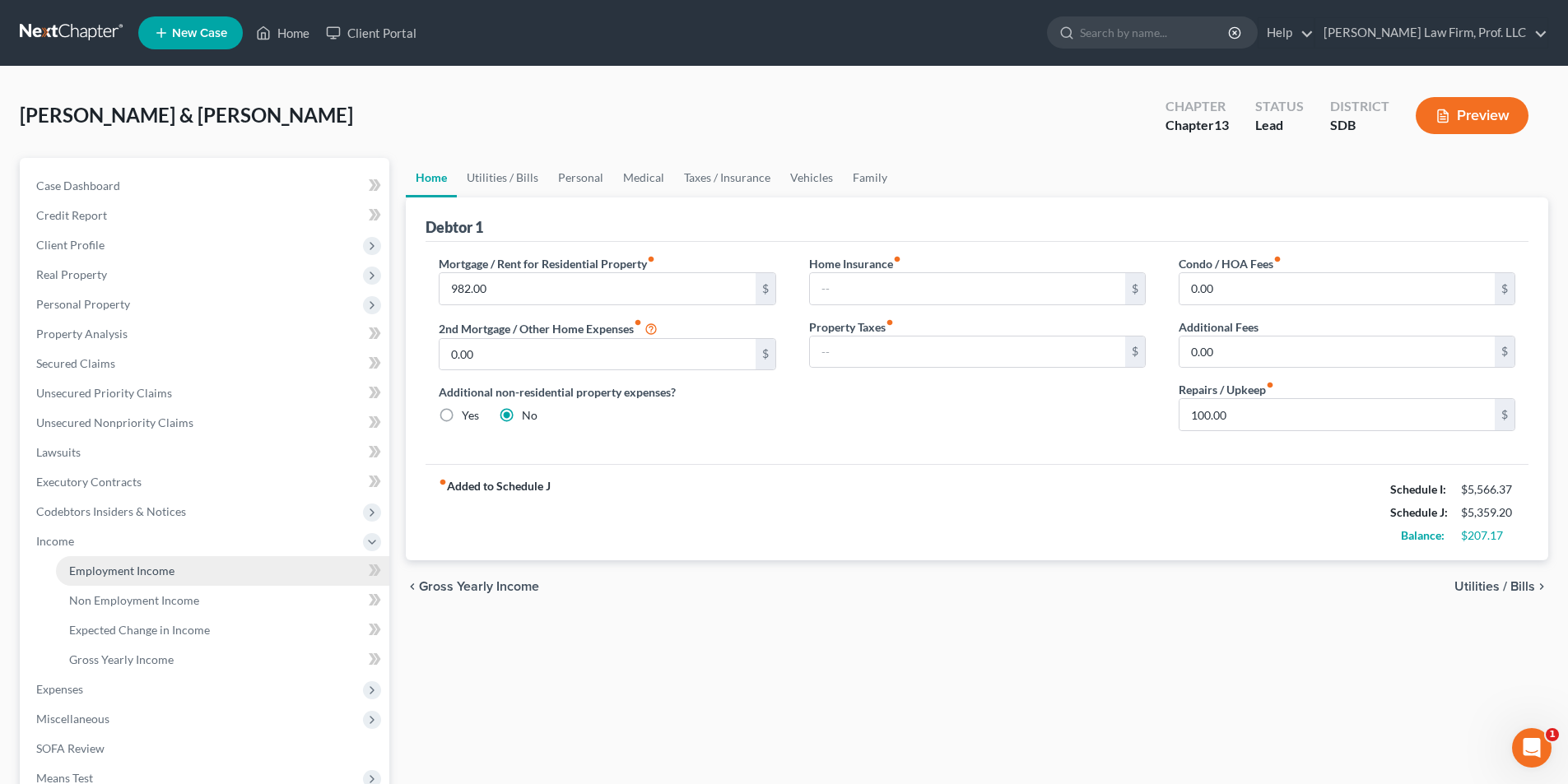
click at [96, 575] on span "Employment Income" at bounding box center [121, 570] width 106 height 14
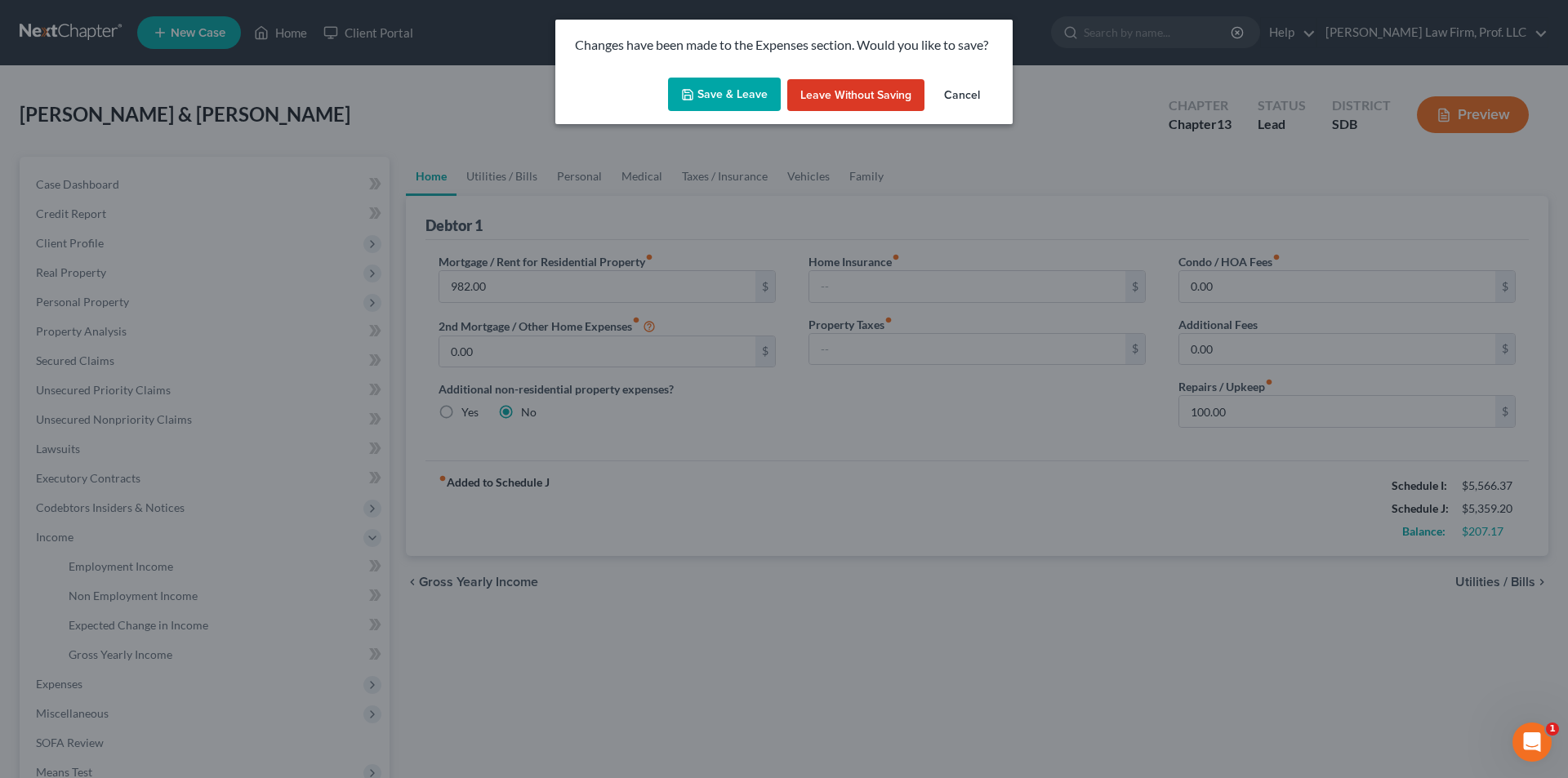
click at [727, 97] on button "Save & Leave" at bounding box center [724, 95] width 113 height 35
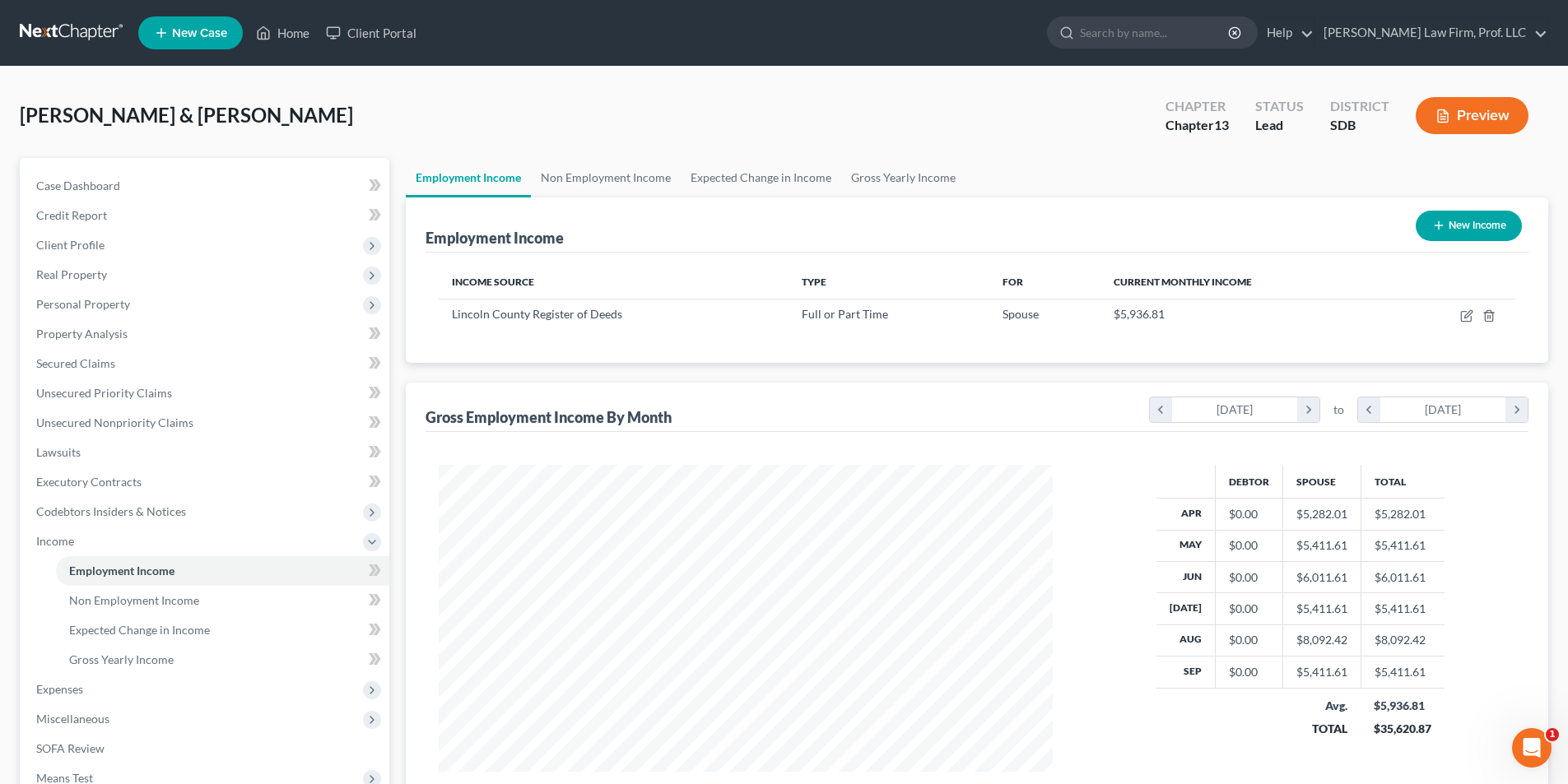
scroll to position [307, 647]
click at [626, 182] on link "Non Employment Income" at bounding box center [606, 177] width 150 height 39
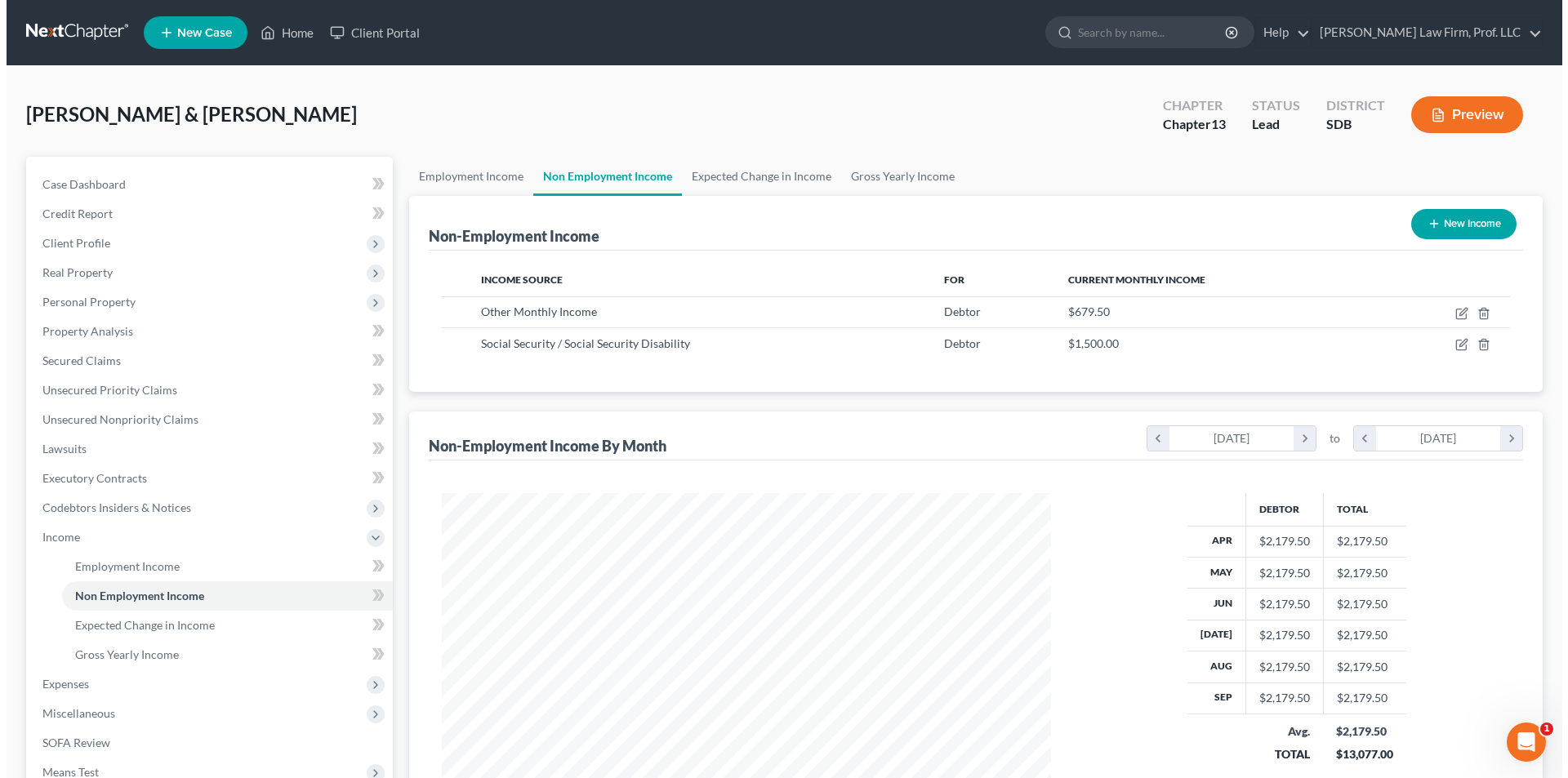
scroll to position [304, 642]
click at [1455, 226] on button "New Income" at bounding box center [1457, 224] width 106 height 31
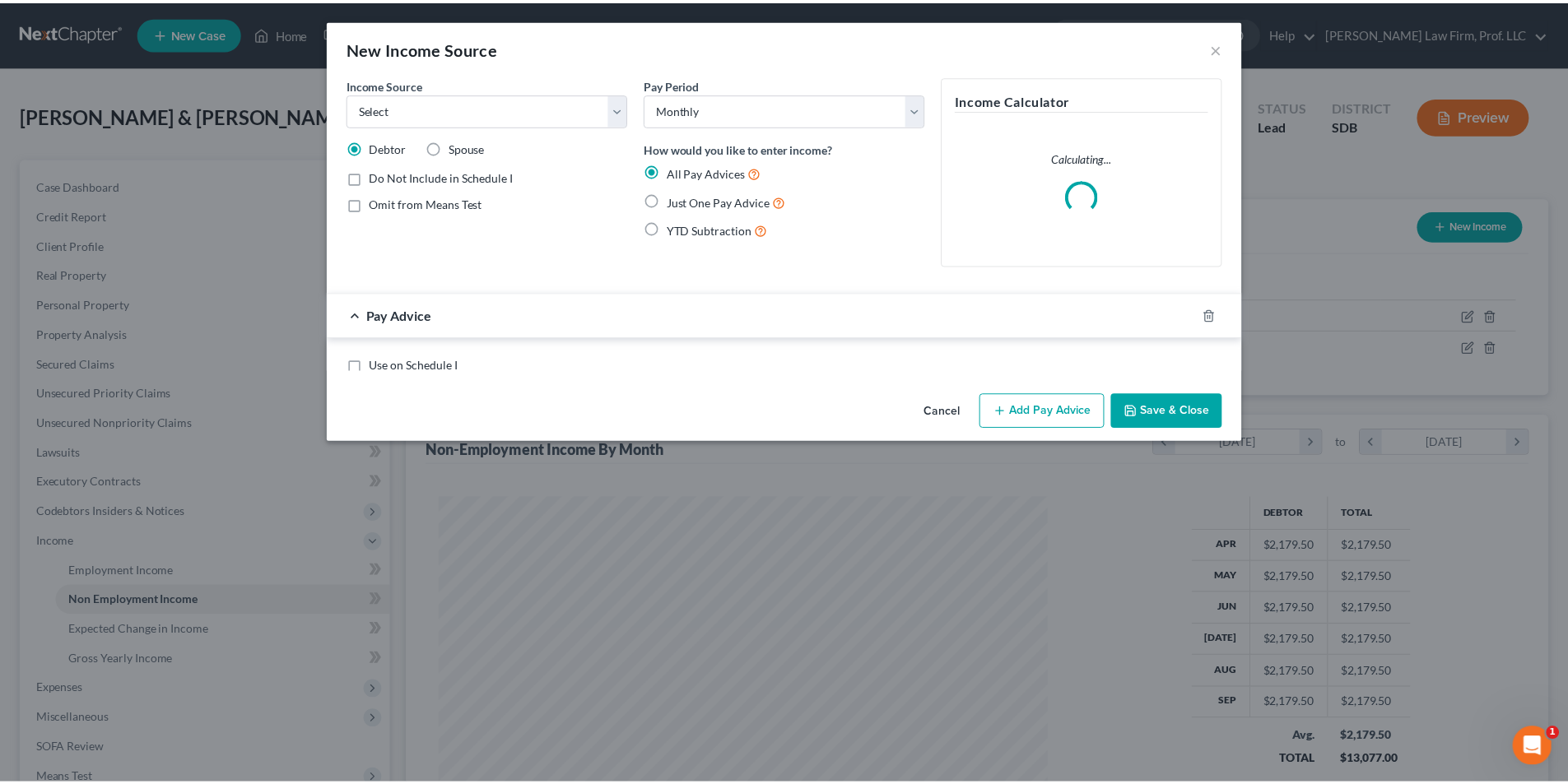
scroll to position [309, 653]
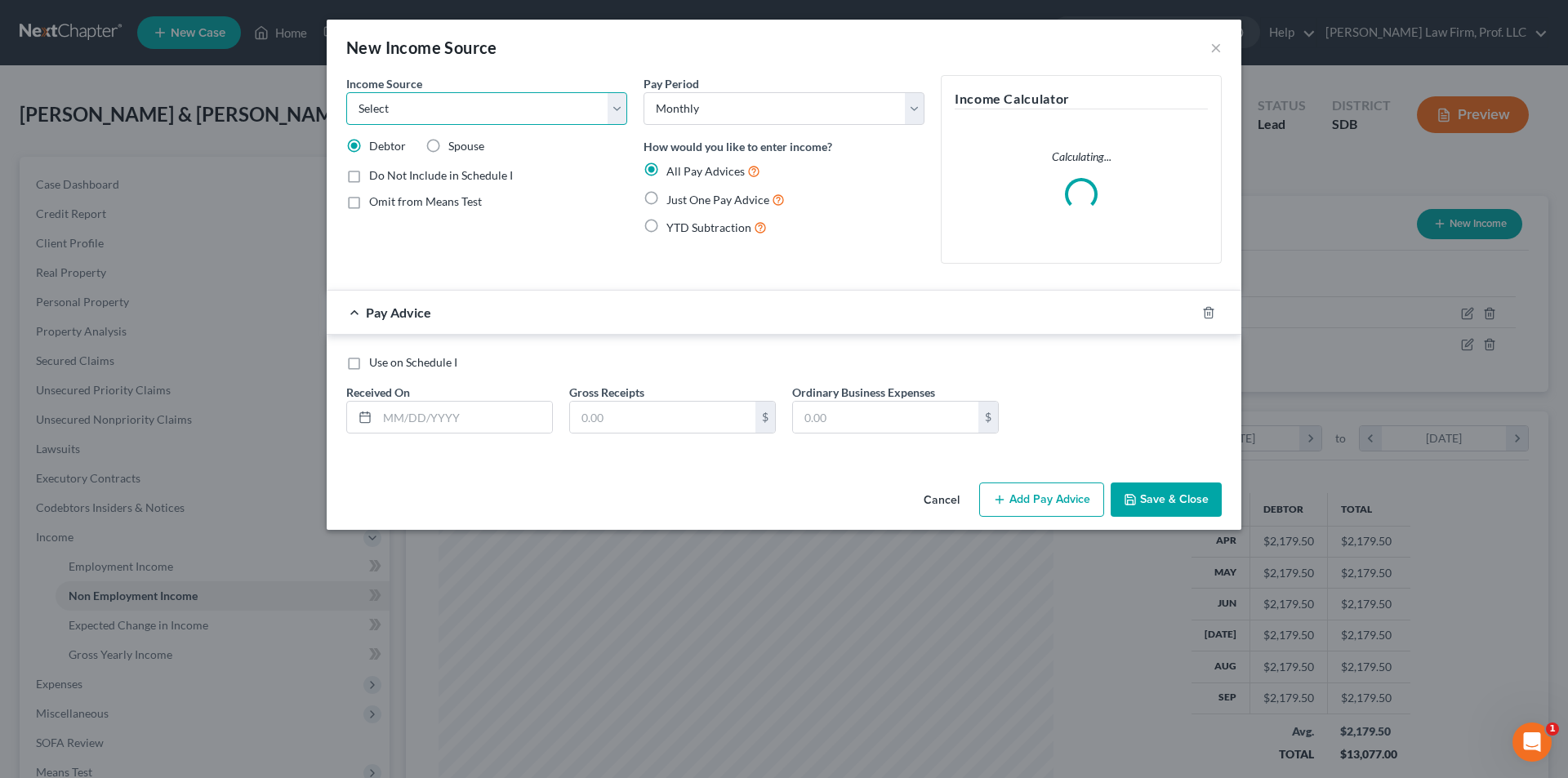
click at [483, 116] on select "Select Unemployment Disability (from employer) Pension Retirement Social Securi…" at bounding box center [487, 109] width 281 height 33
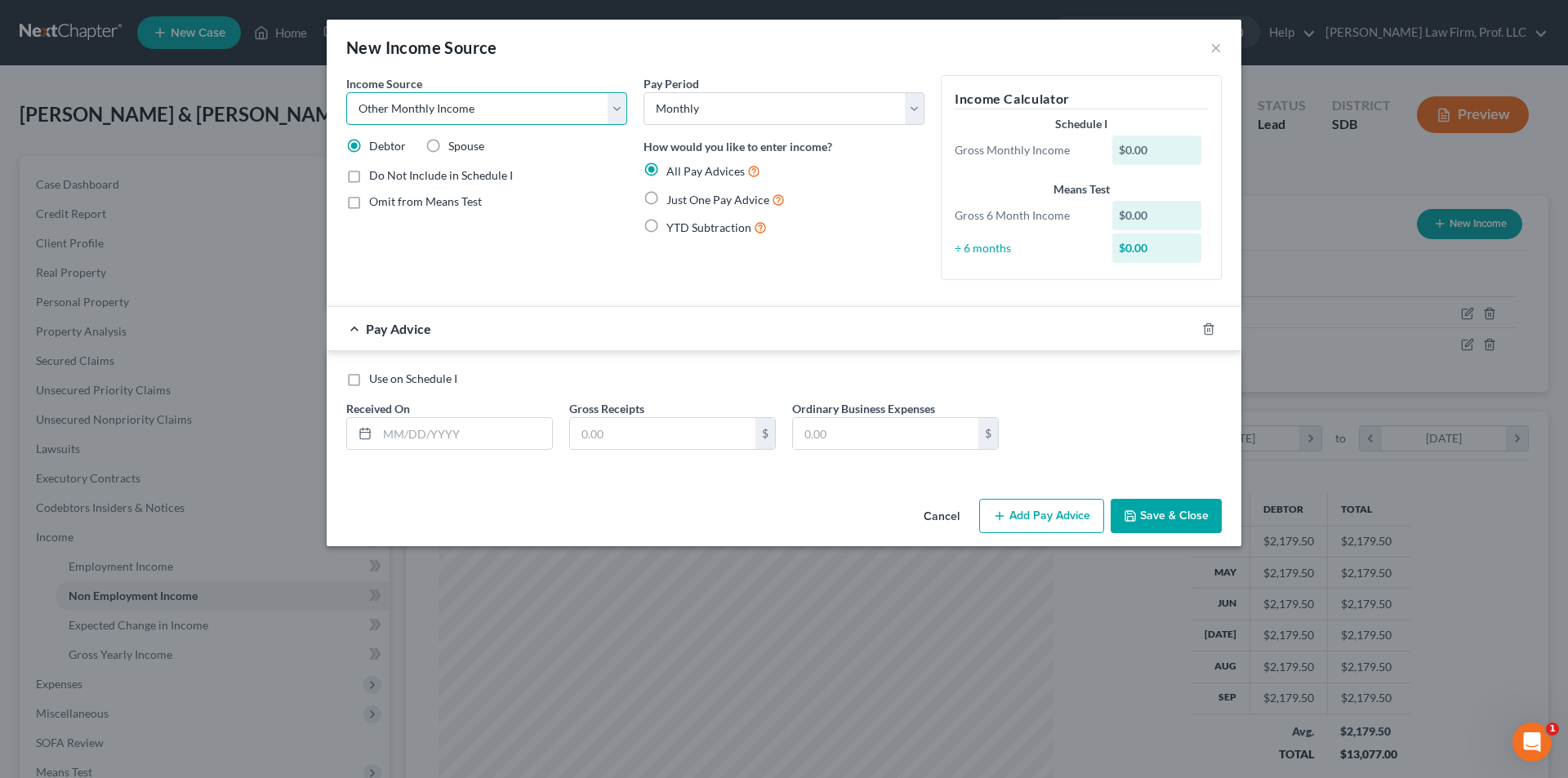
click at [347, 92] on select "Select Unemployment Disability (from employer) Pension Retirement Social Securi…" at bounding box center [487, 109] width 281 height 33
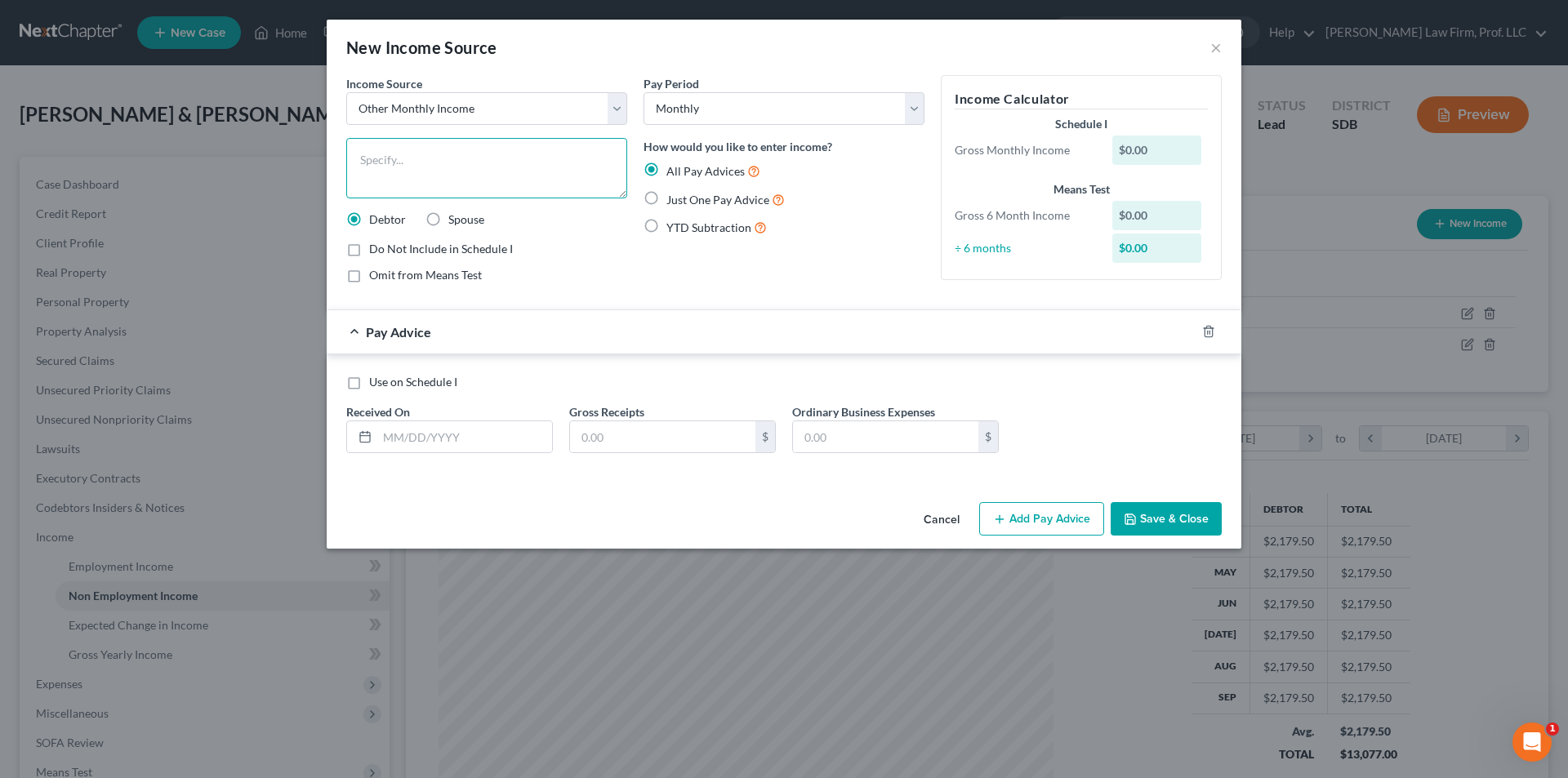
click at [419, 172] on textarea at bounding box center [487, 167] width 281 height 60
drag, startPoint x: 647, startPoint y: 197, endPoint x: 663, endPoint y: 213, distance: 22.6
click at [666, 196] on label "Just One Pay Advice" at bounding box center [725, 200] width 118 height 19
click at [673, 196] on input "Just One Pay Advice" at bounding box center [678, 196] width 11 height 11
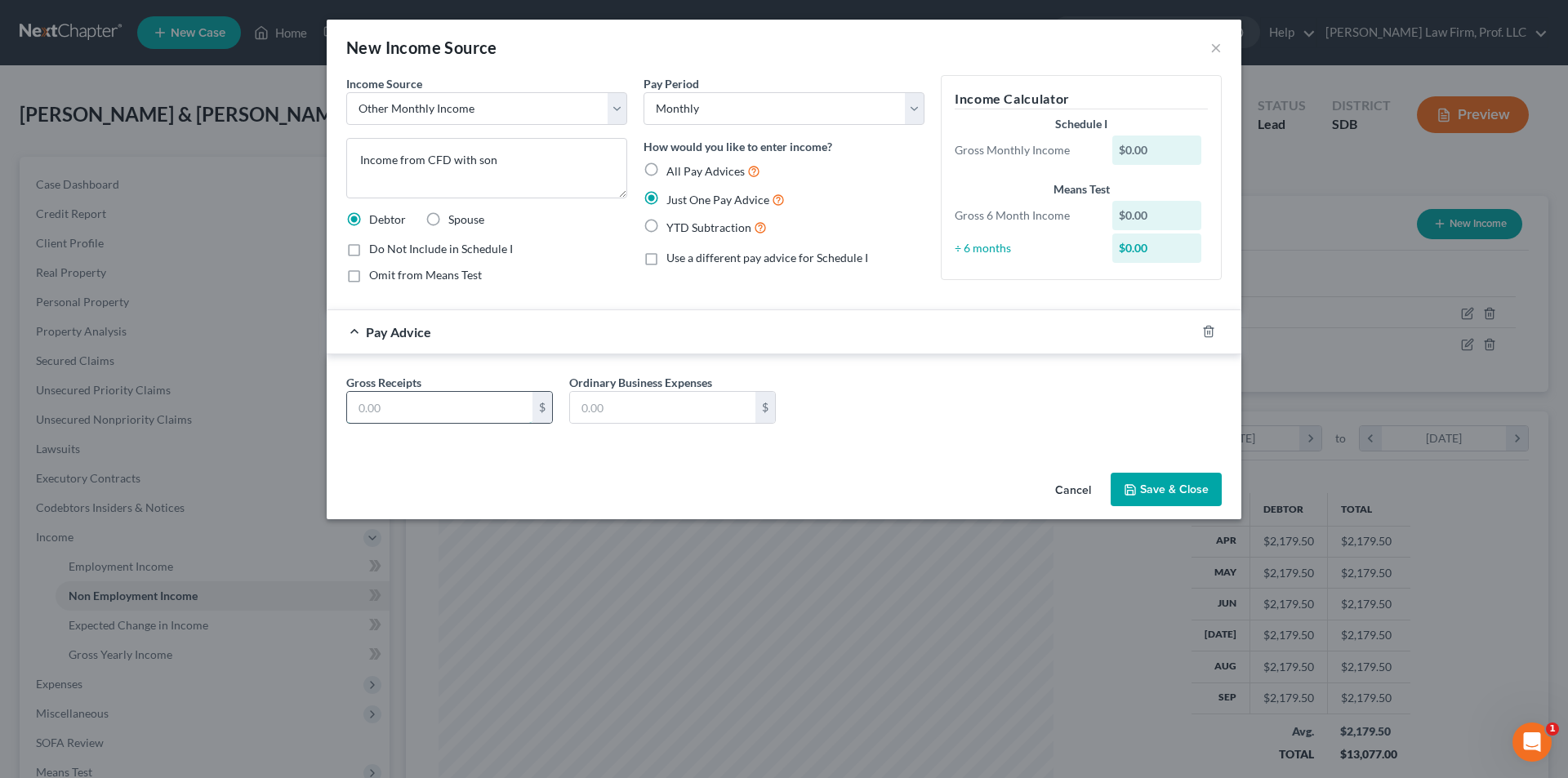
click at [468, 401] on input "text" at bounding box center [440, 408] width 186 height 31
click at [466, 401] on input "text" at bounding box center [440, 408] width 186 height 31
click at [1162, 488] on button "Save & Close" at bounding box center [1166, 490] width 111 height 35
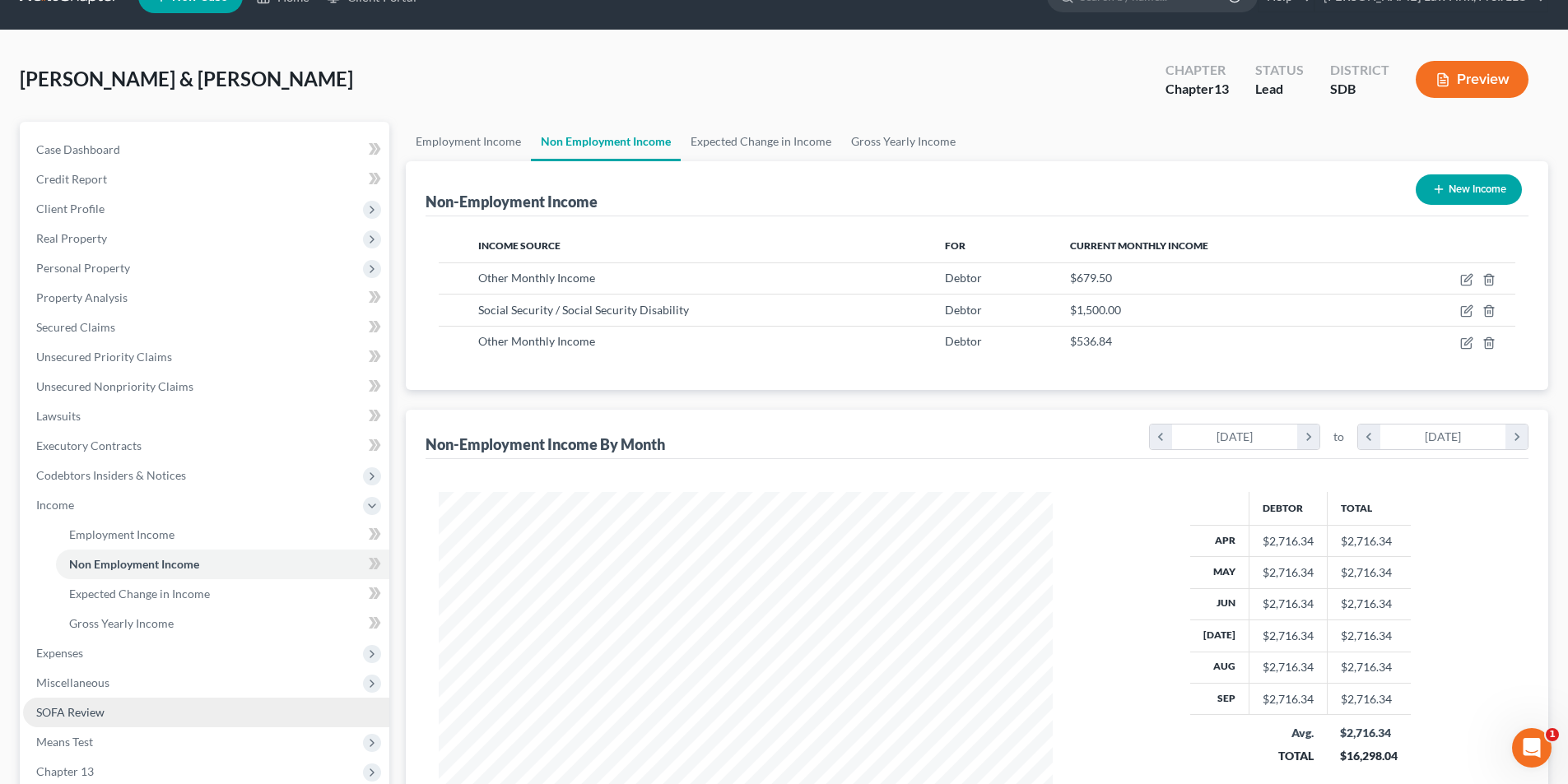
scroll to position [165, 0]
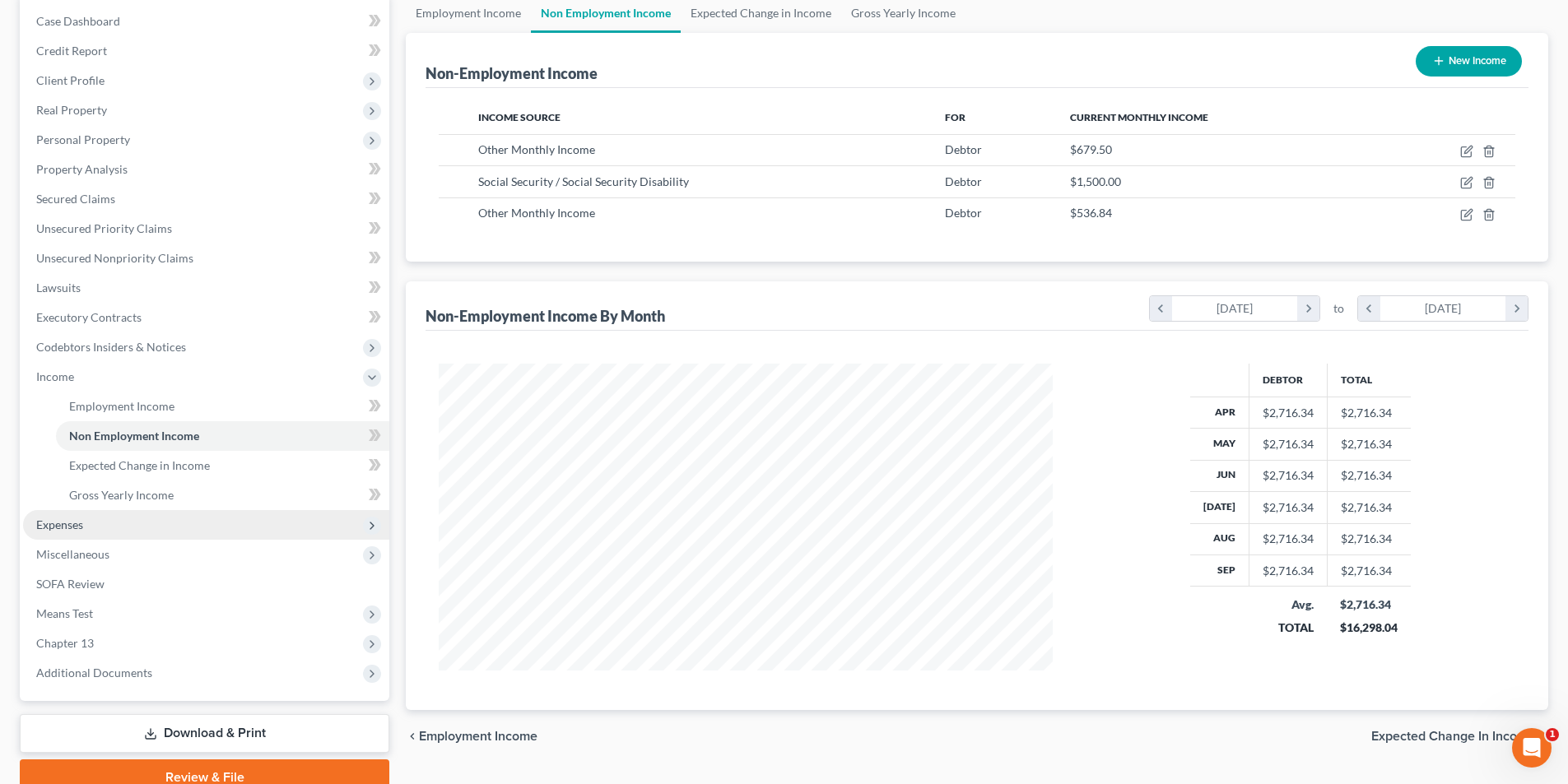
click at [73, 527] on span "Expenses" at bounding box center [60, 524] width 47 height 14
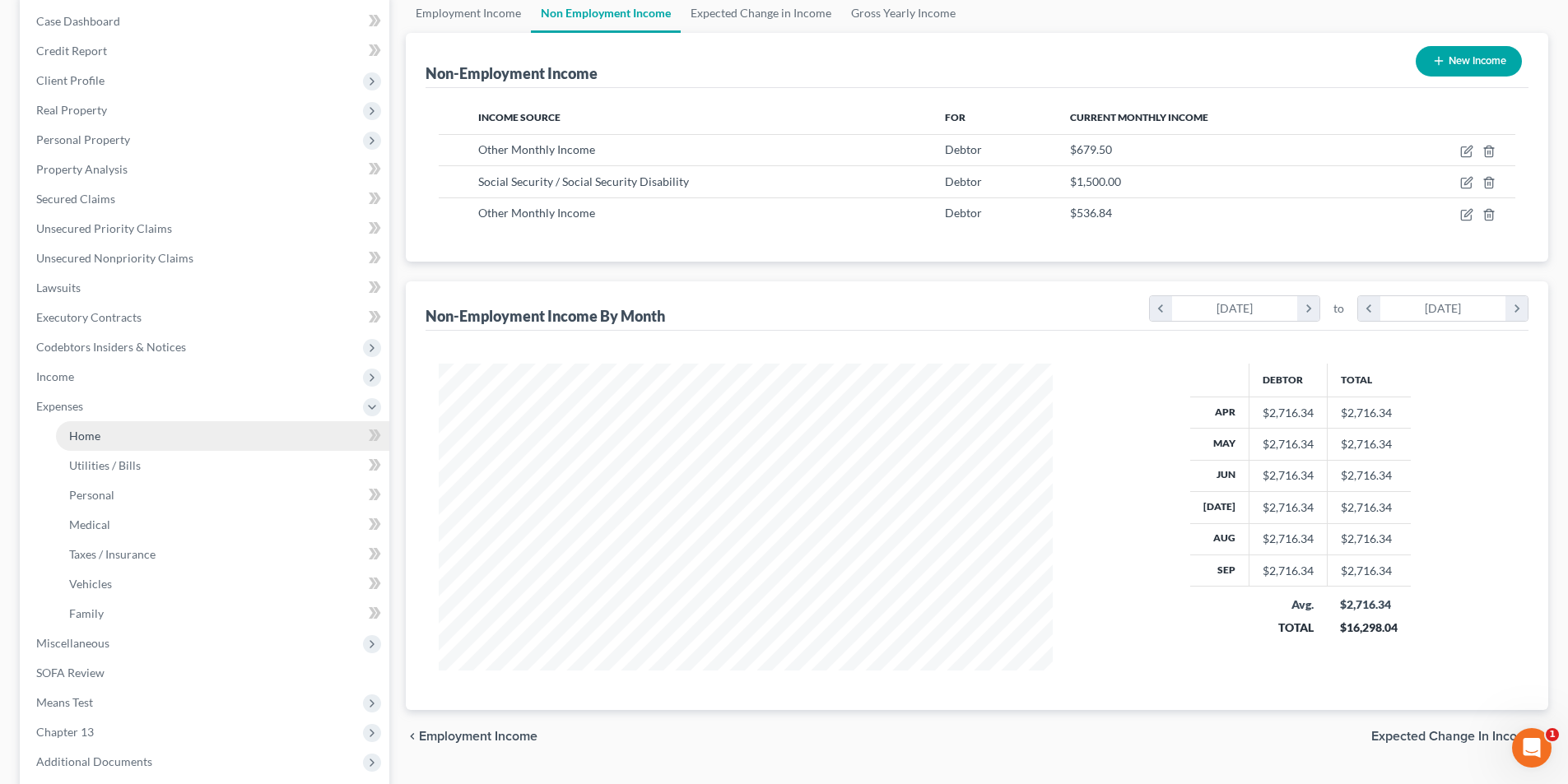
click at [99, 436] on span "Home" at bounding box center [85, 436] width 32 height 14
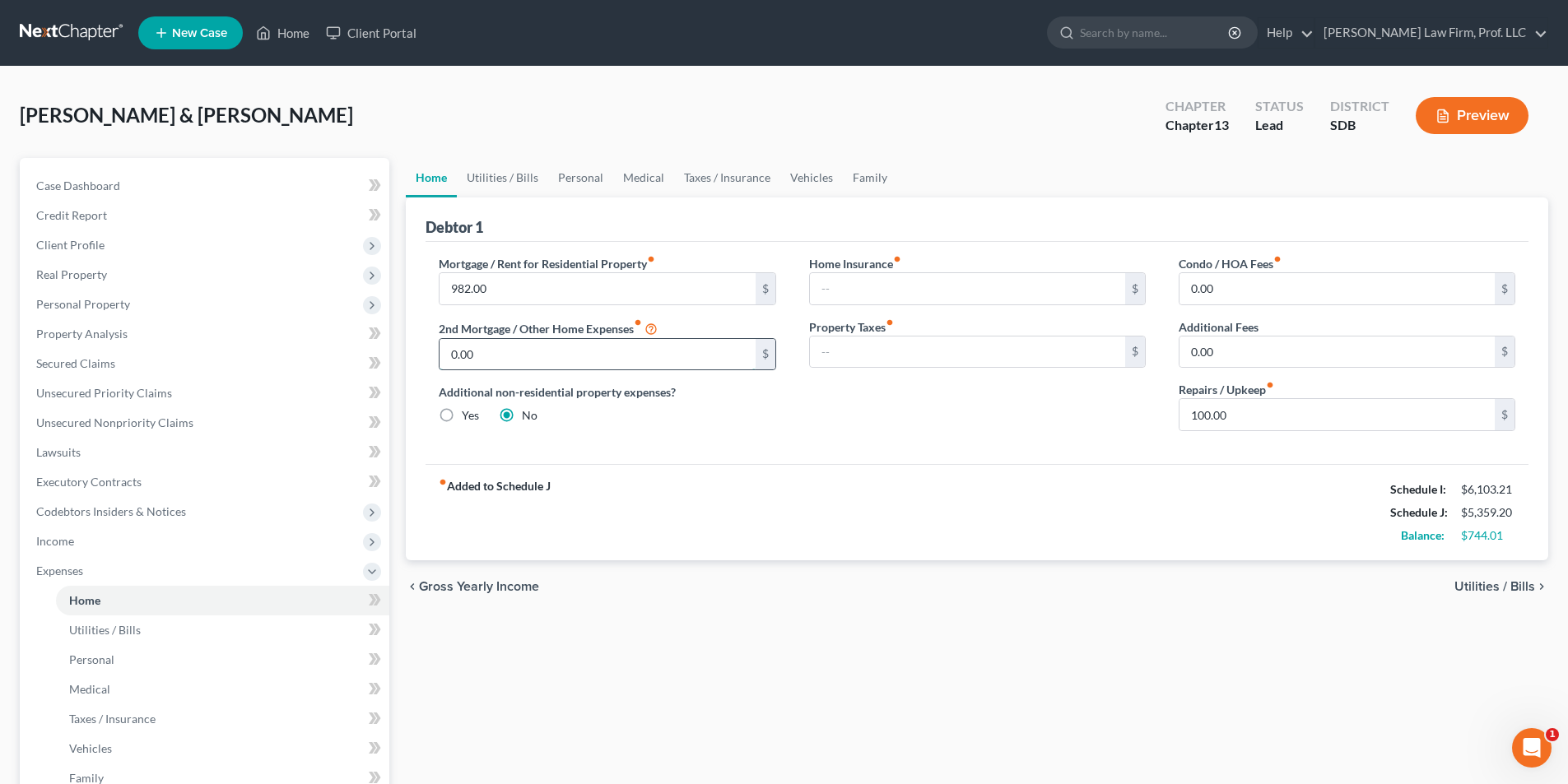
click at [602, 361] on input "0.00" at bounding box center [596, 355] width 315 height 32
click at [462, 416] on label "Yes" at bounding box center [470, 416] width 17 height 17
click at [468, 416] on input "Yes" at bounding box center [473, 412] width 11 height 11
click at [954, 173] on link "Other Properties" at bounding box center [951, 177] width 107 height 39
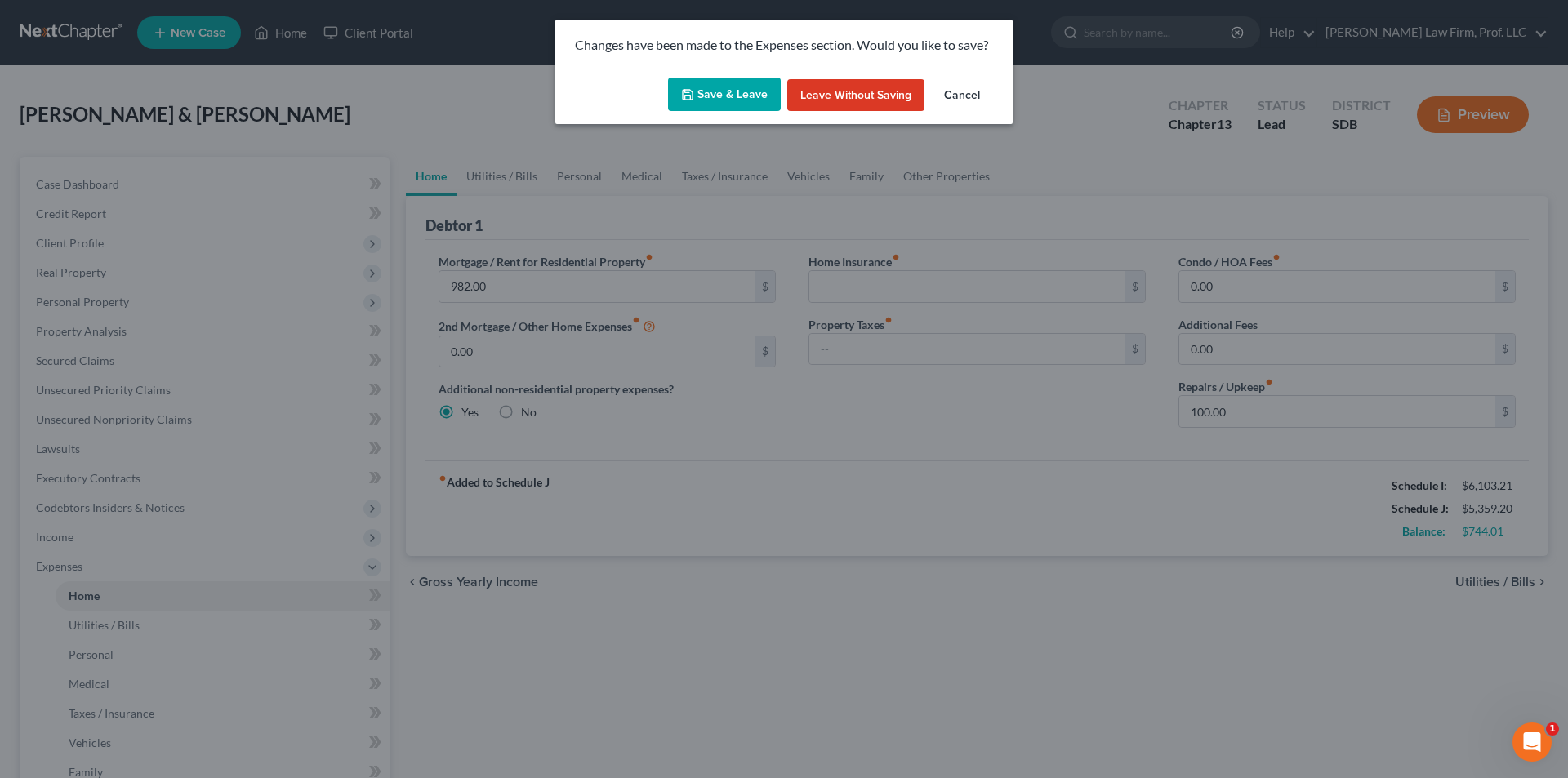
click at [741, 97] on button "Save & Leave" at bounding box center [724, 95] width 113 height 35
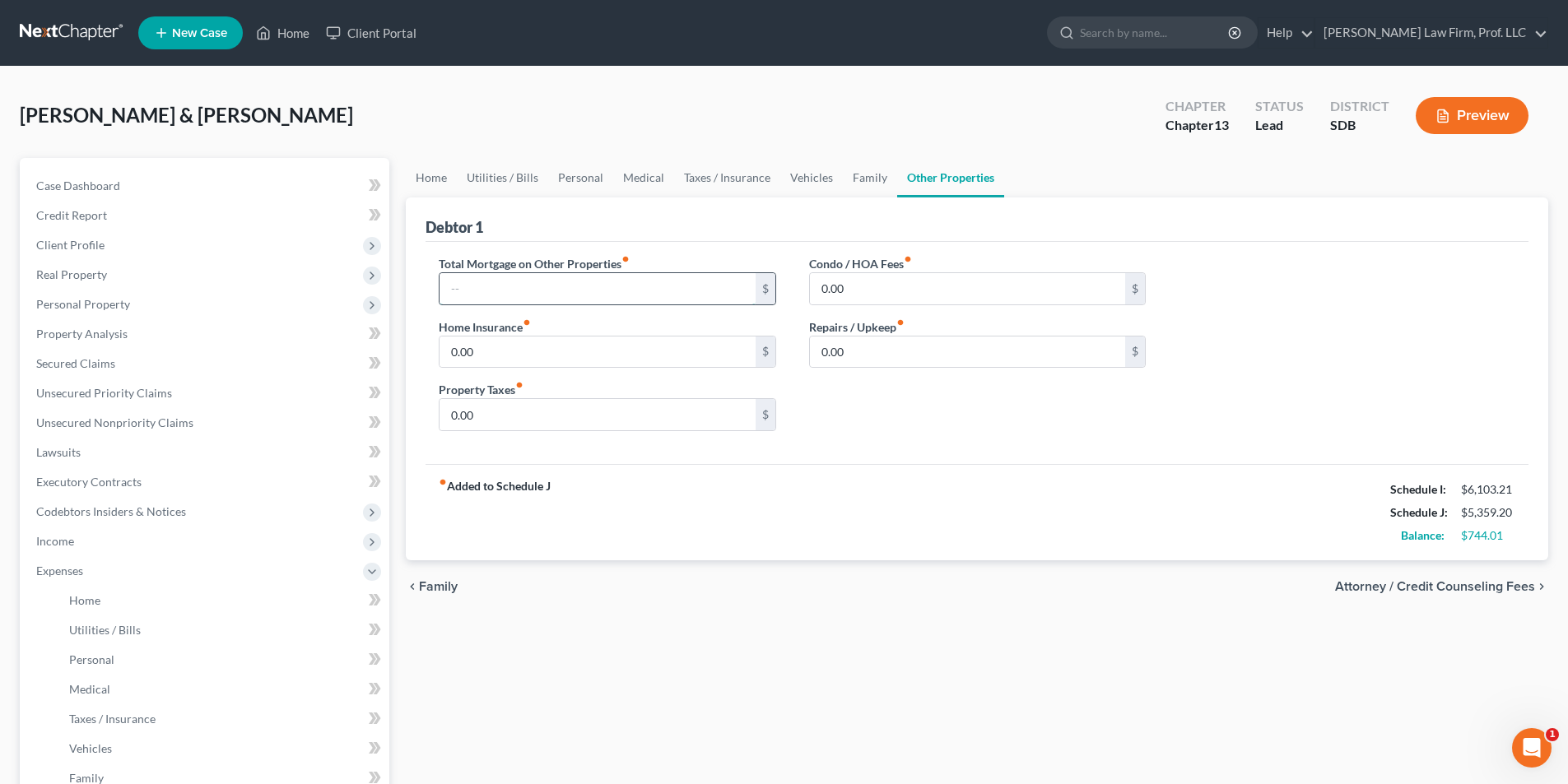
click at [560, 283] on input "text" at bounding box center [596, 289] width 315 height 32
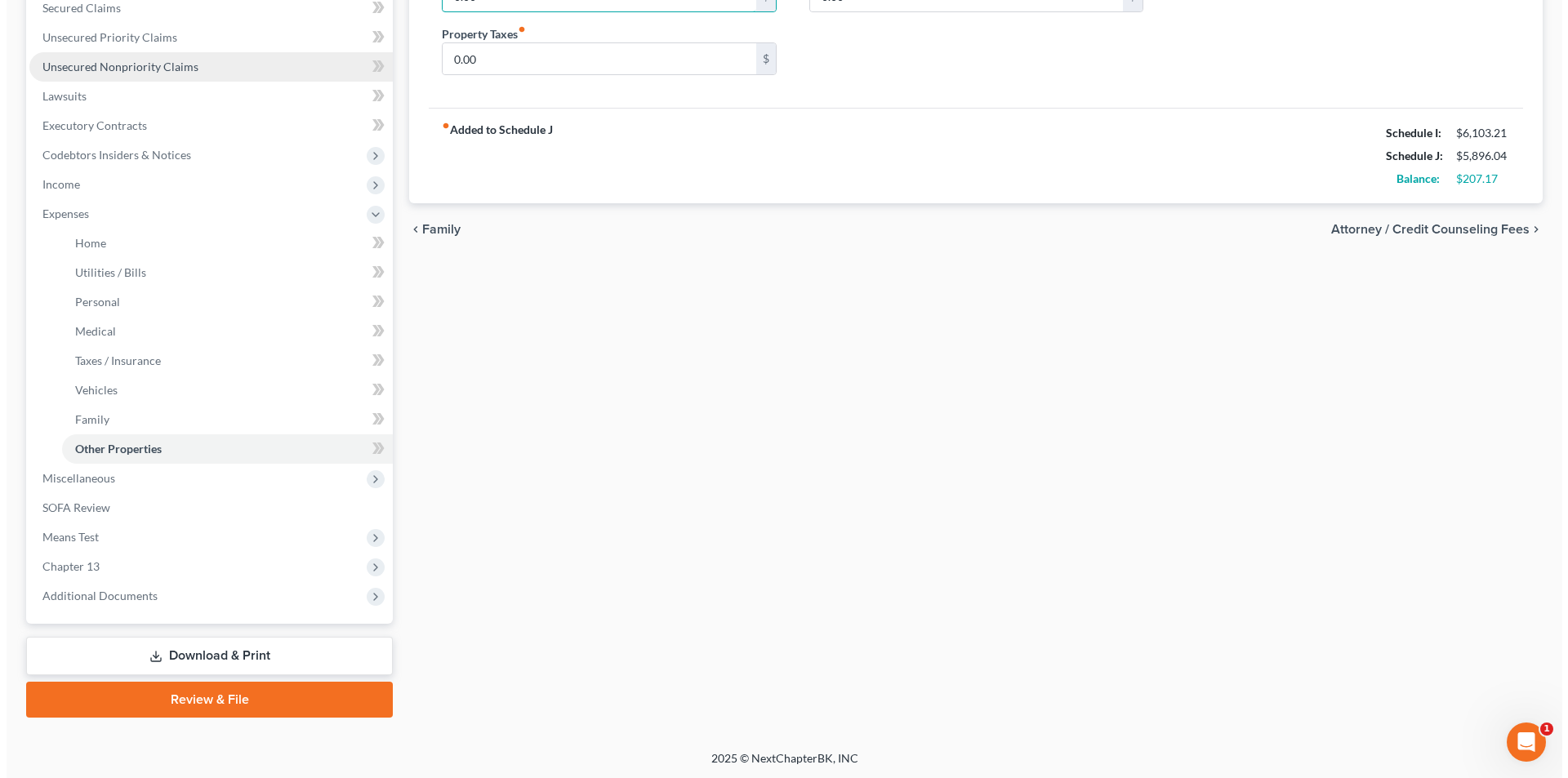
scroll to position [354, 0]
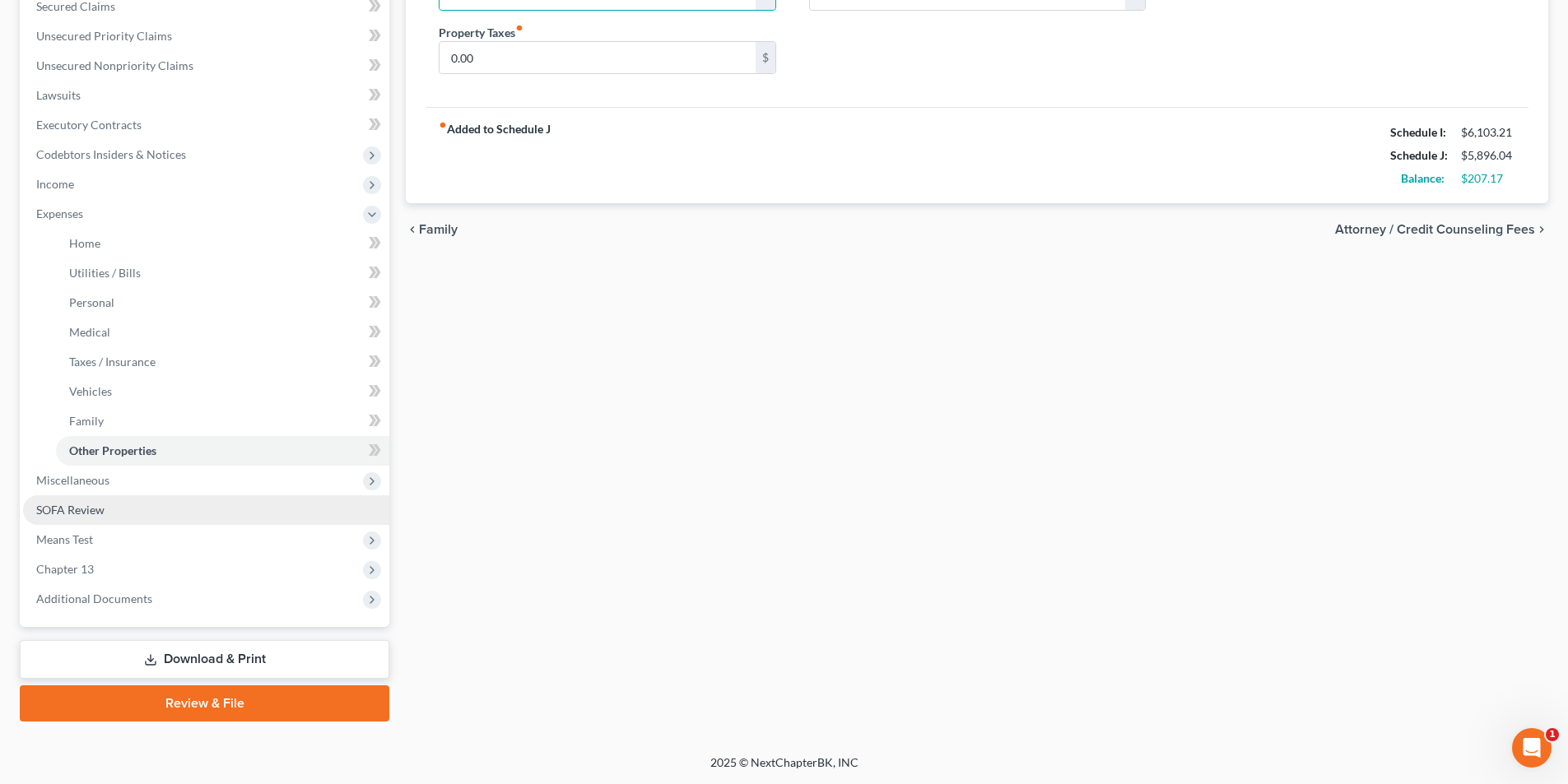
click at [105, 505] on link "SOFA Review" at bounding box center [206, 510] width 366 height 30
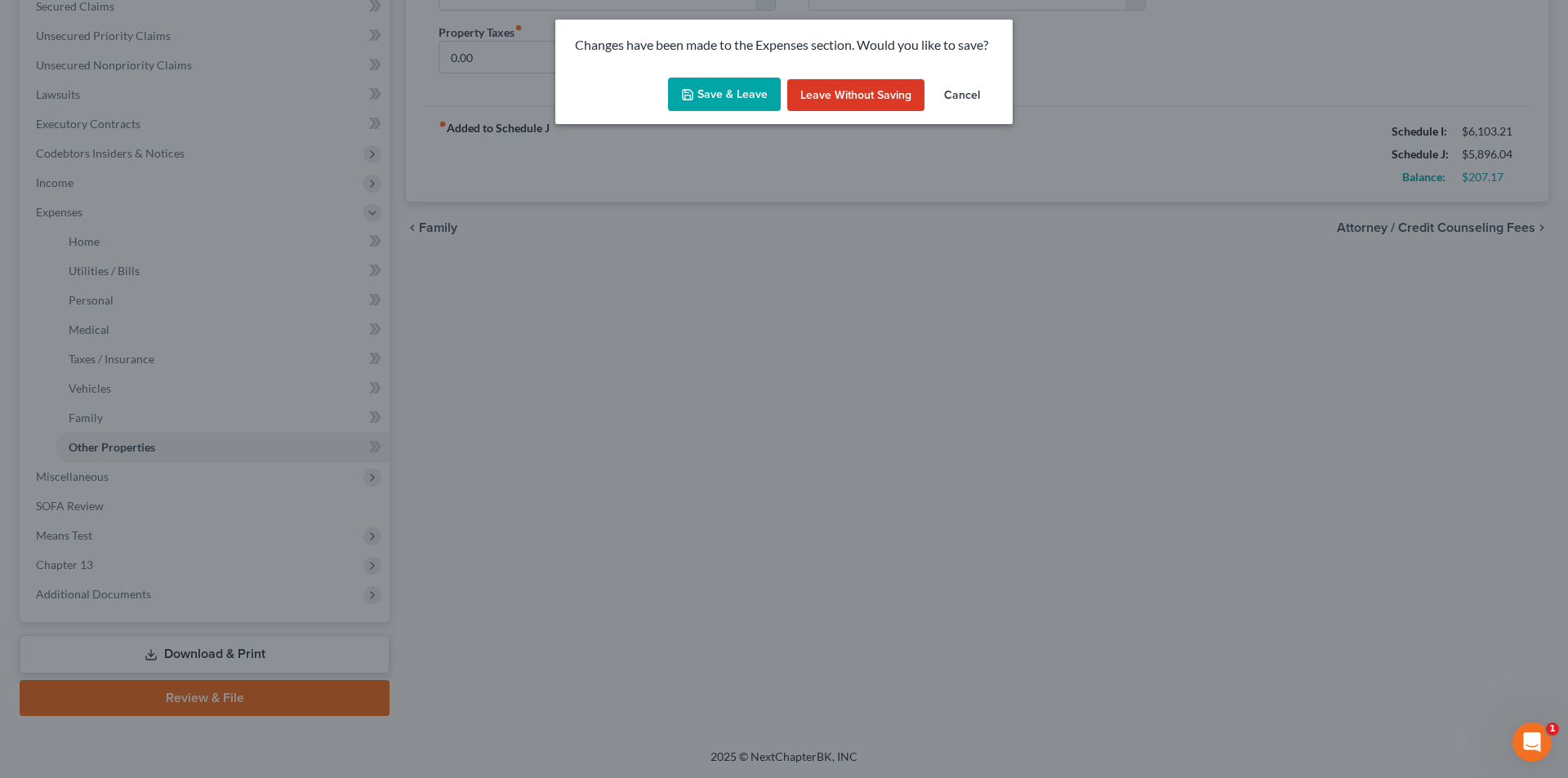
click at [717, 91] on button "Save & Leave" at bounding box center [724, 95] width 113 height 35
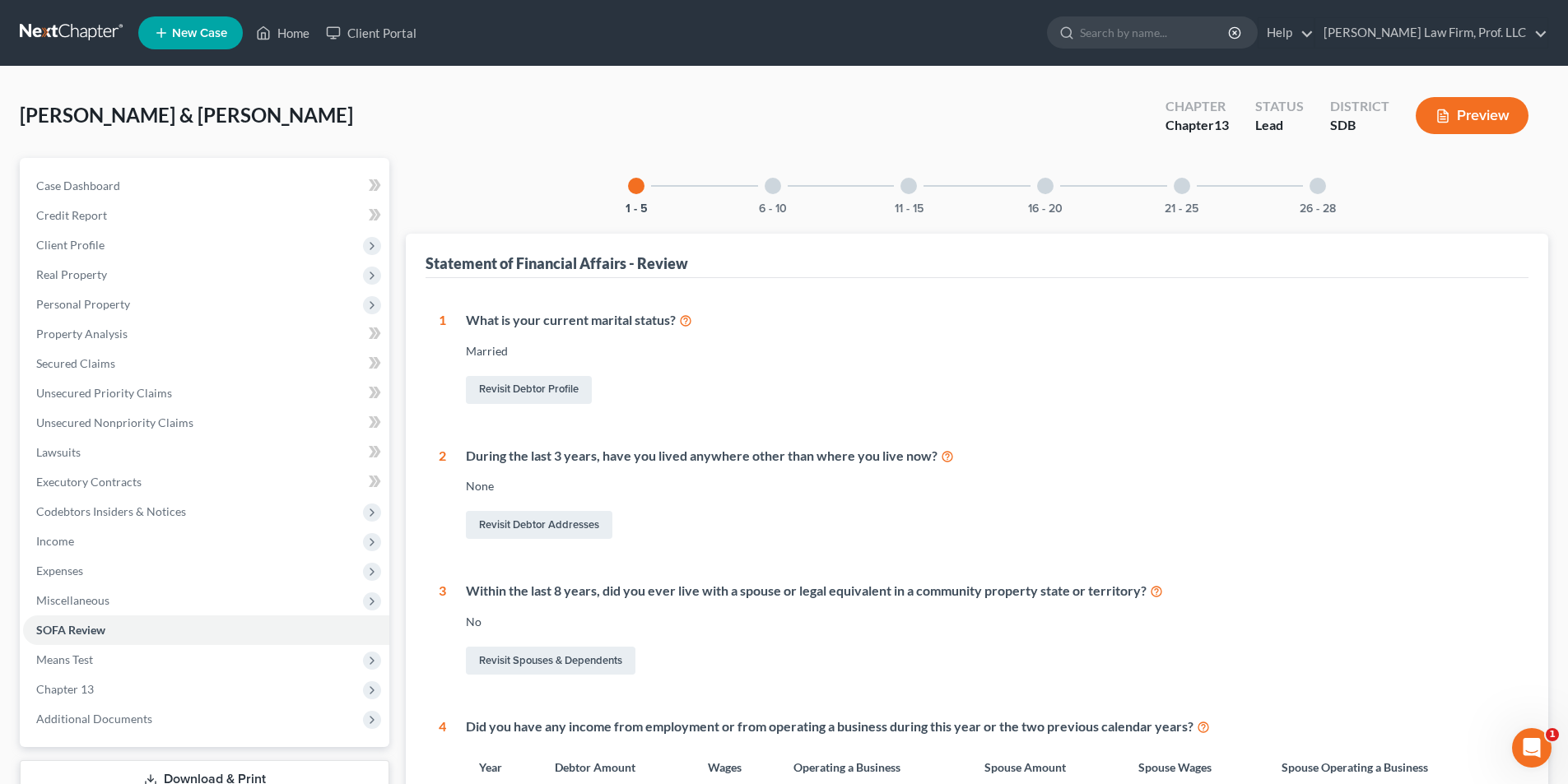
click at [774, 185] on div at bounding box center [773, 186] width 17 height 17
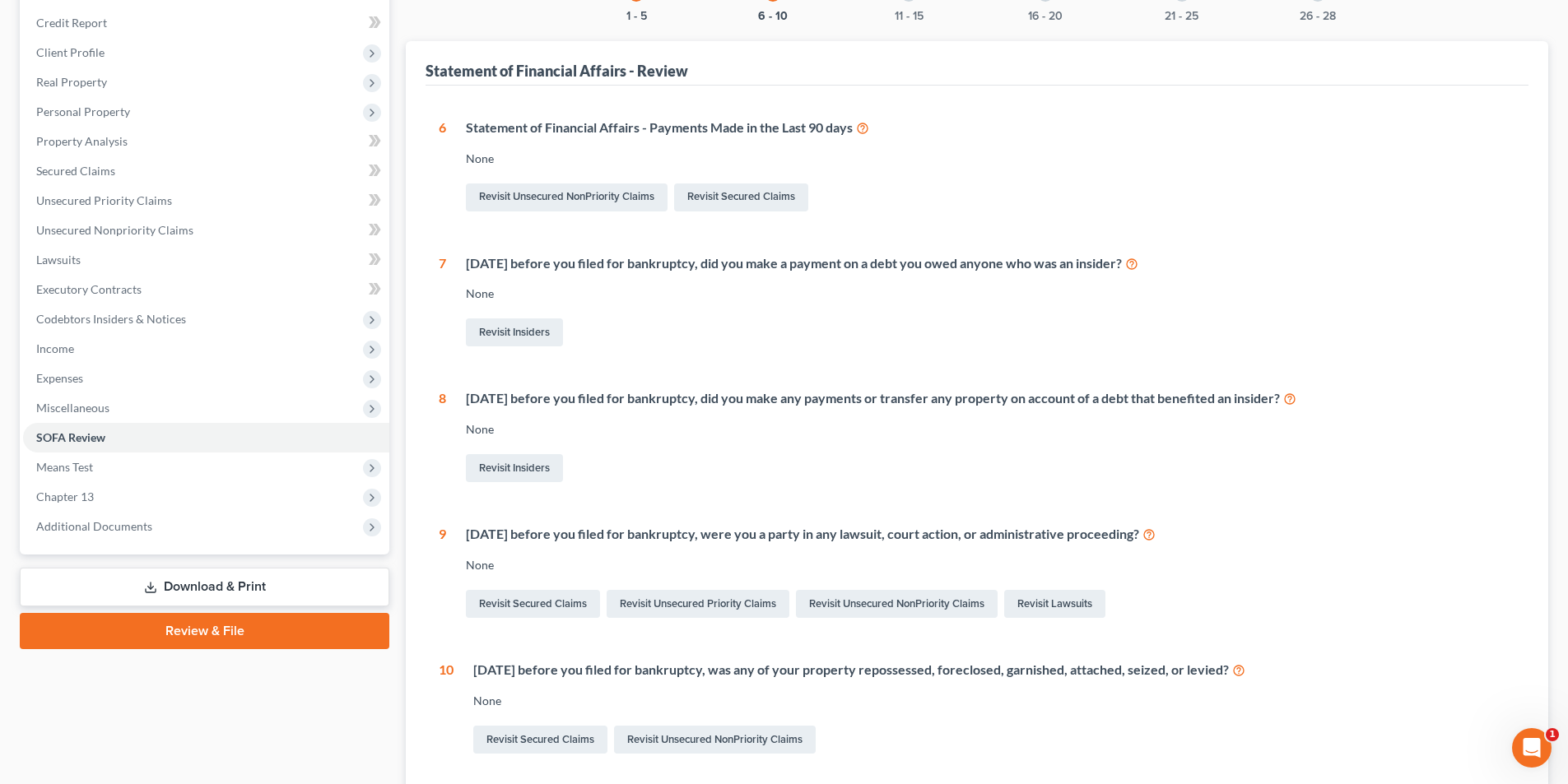
scroll to position [329, 0]
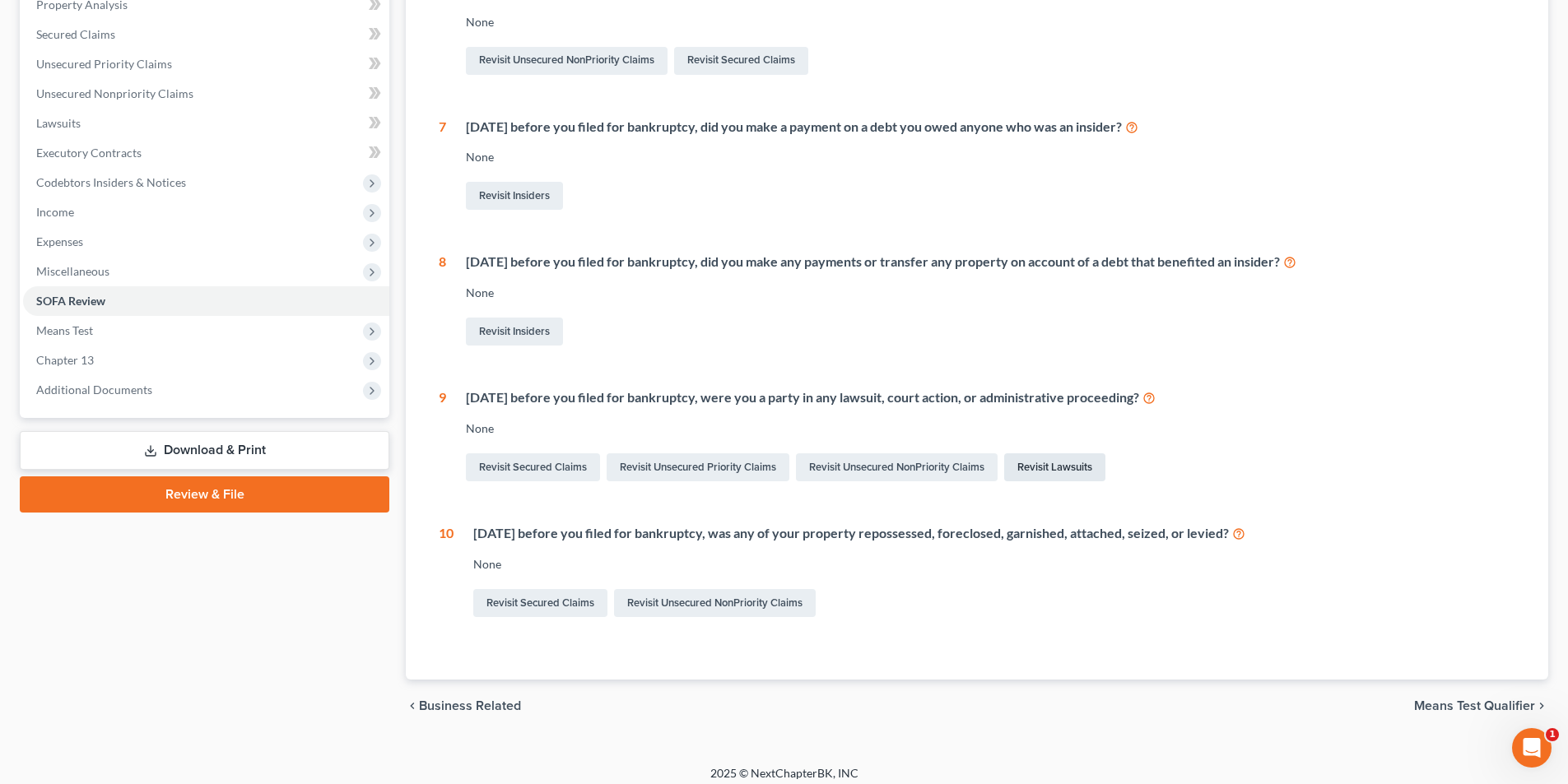
drag, startPoint x: 1044, startPoint y: 471, endPoint x: 1004, endPoint y: 471, distance: 40.0
click at [1045, 471] on link "Revisit Lawsuits" at bounding box center [1055, 467] width 101 height 28
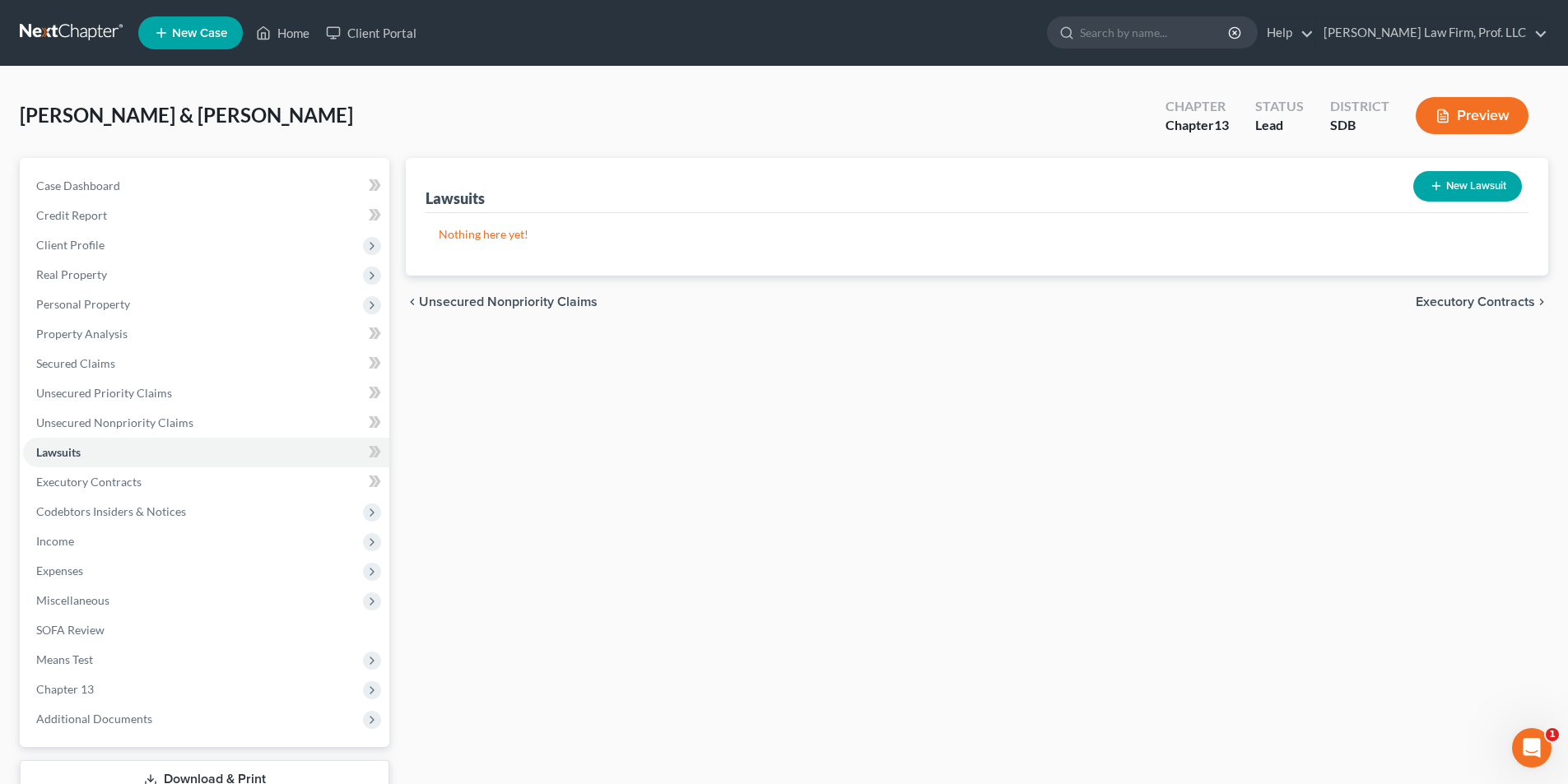
click at [1456, 187] on button "New Lawsuit" at bounding box center [1467, 186] width 109 height 31
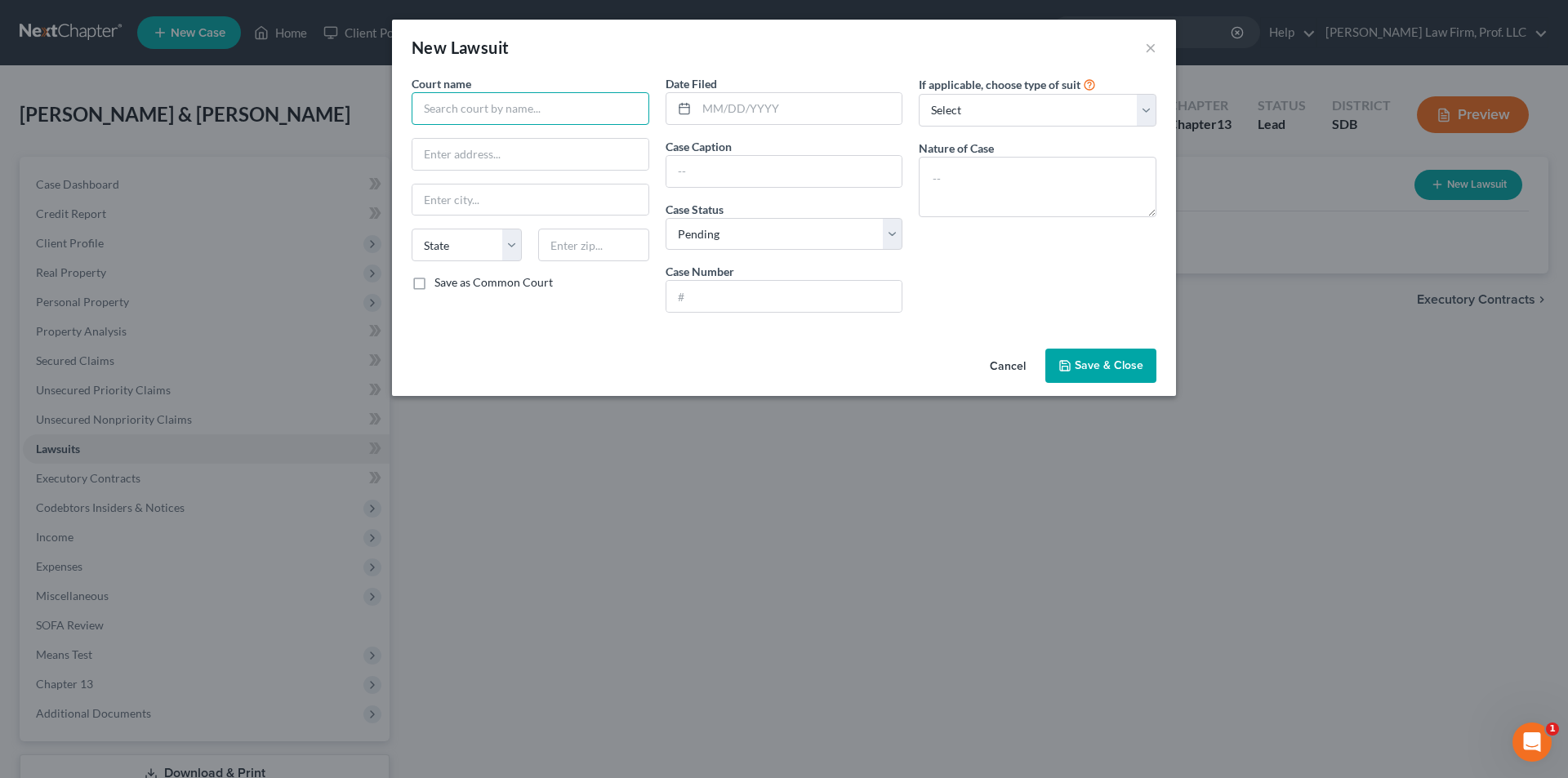
click at [509, 112] on input "text" at bounding box center [531, 109] width 238 height 33
click at [760, 113] on input "text" at bounding box center [799, 109] width 205 height 31
click at [790, 295] on input "text" at bounding box center [784, 296] width 236 height 31
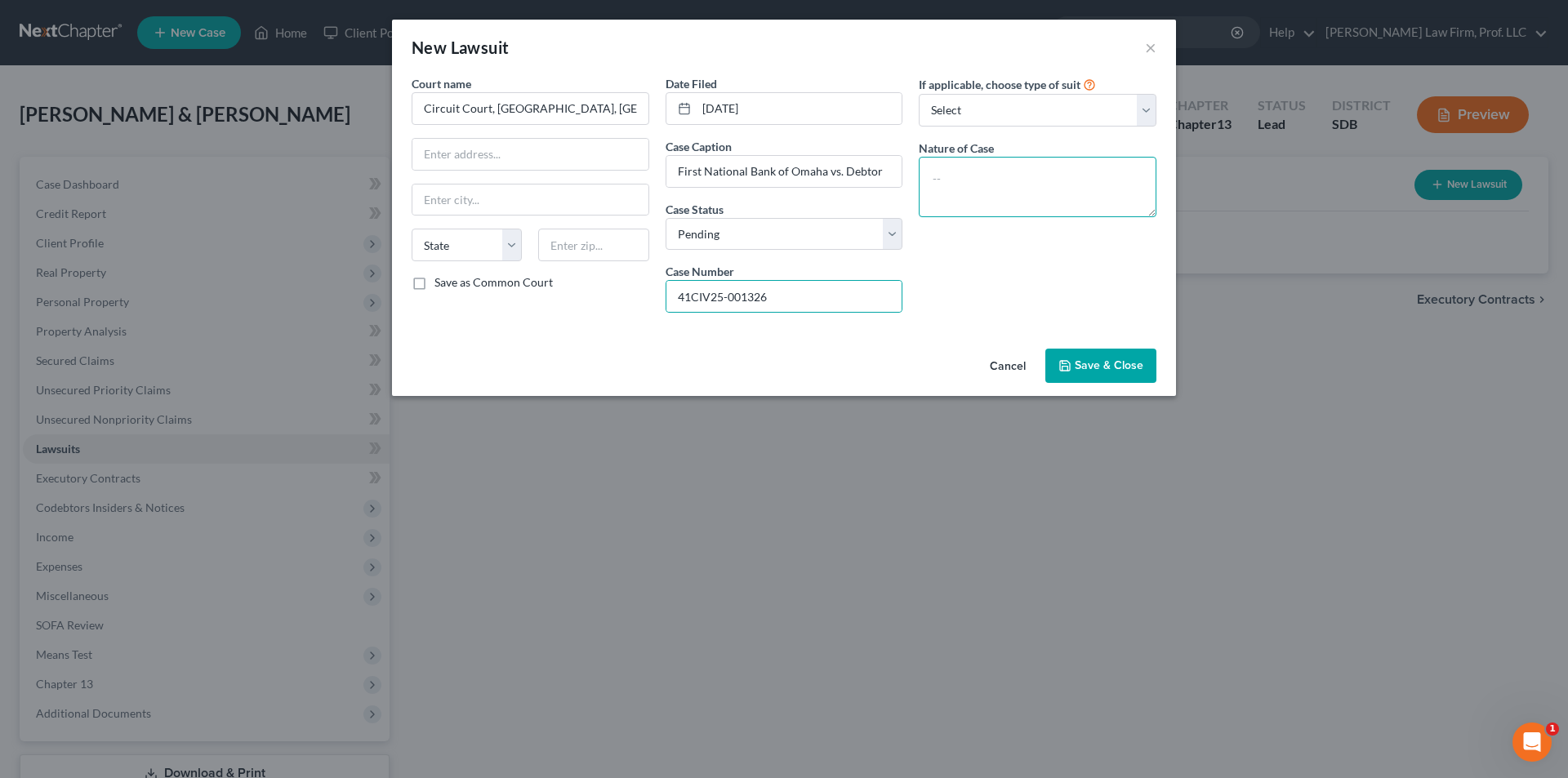
click at [976, 199] on textarea at bounding box center [1037, 186] width 238 height 60
click at [1103, 352] on button "Save & Close" at bounding box center [1101, 366] width 111 height 35
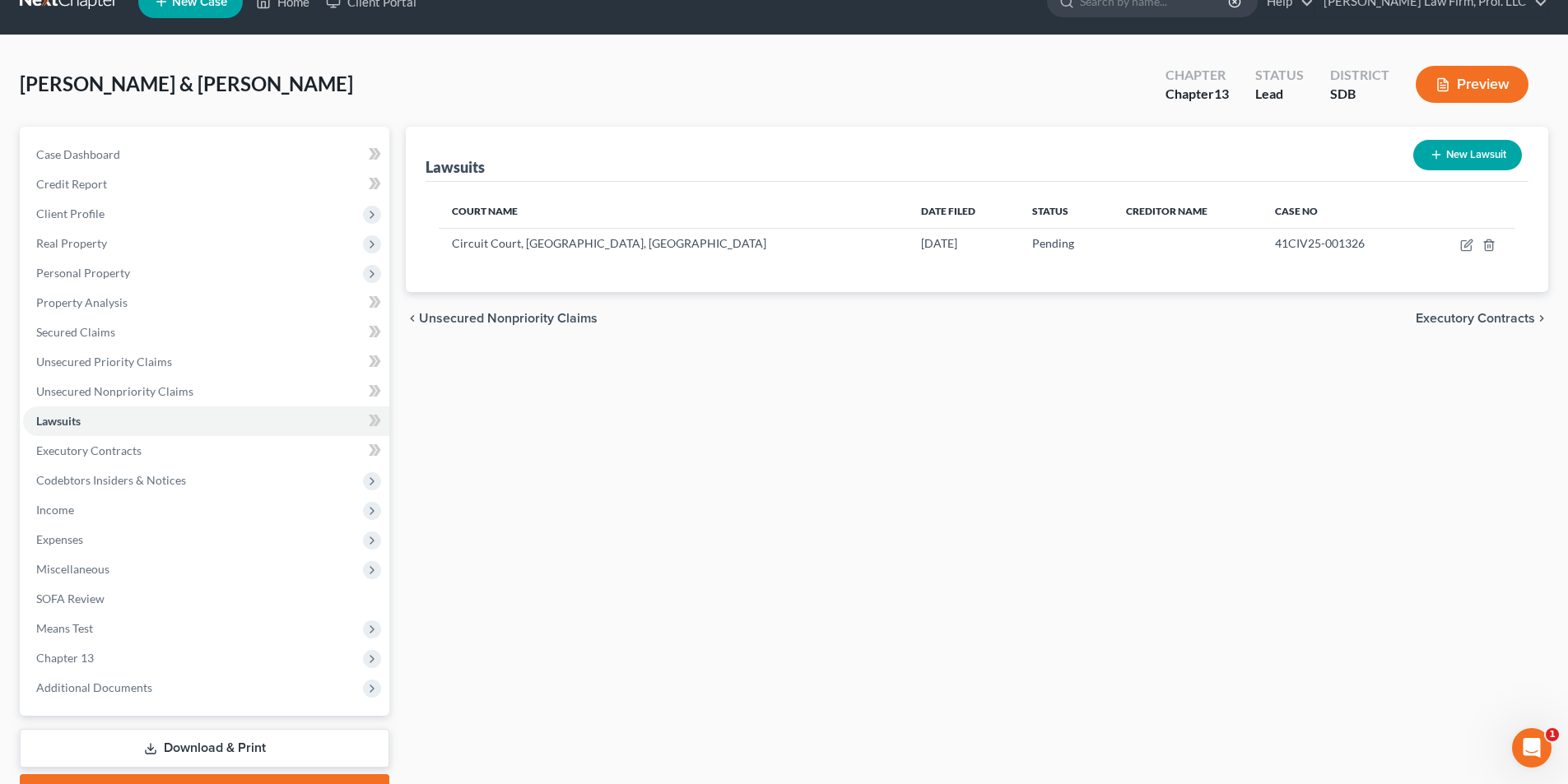
scroll to position [82, 0]
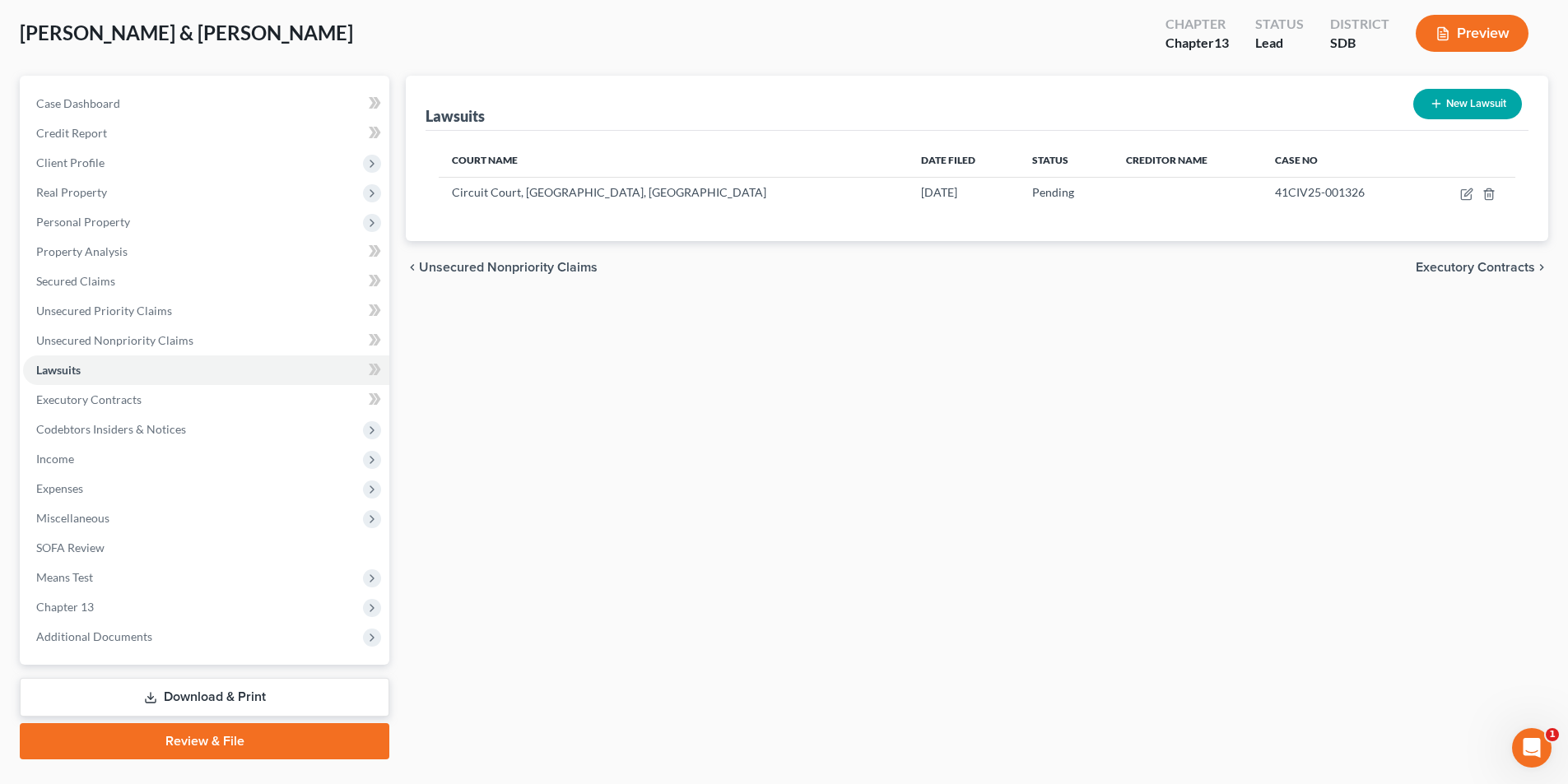
click at [162, 698] on link "Download & Print" at bounding box center [205, 697] width 369 height 39
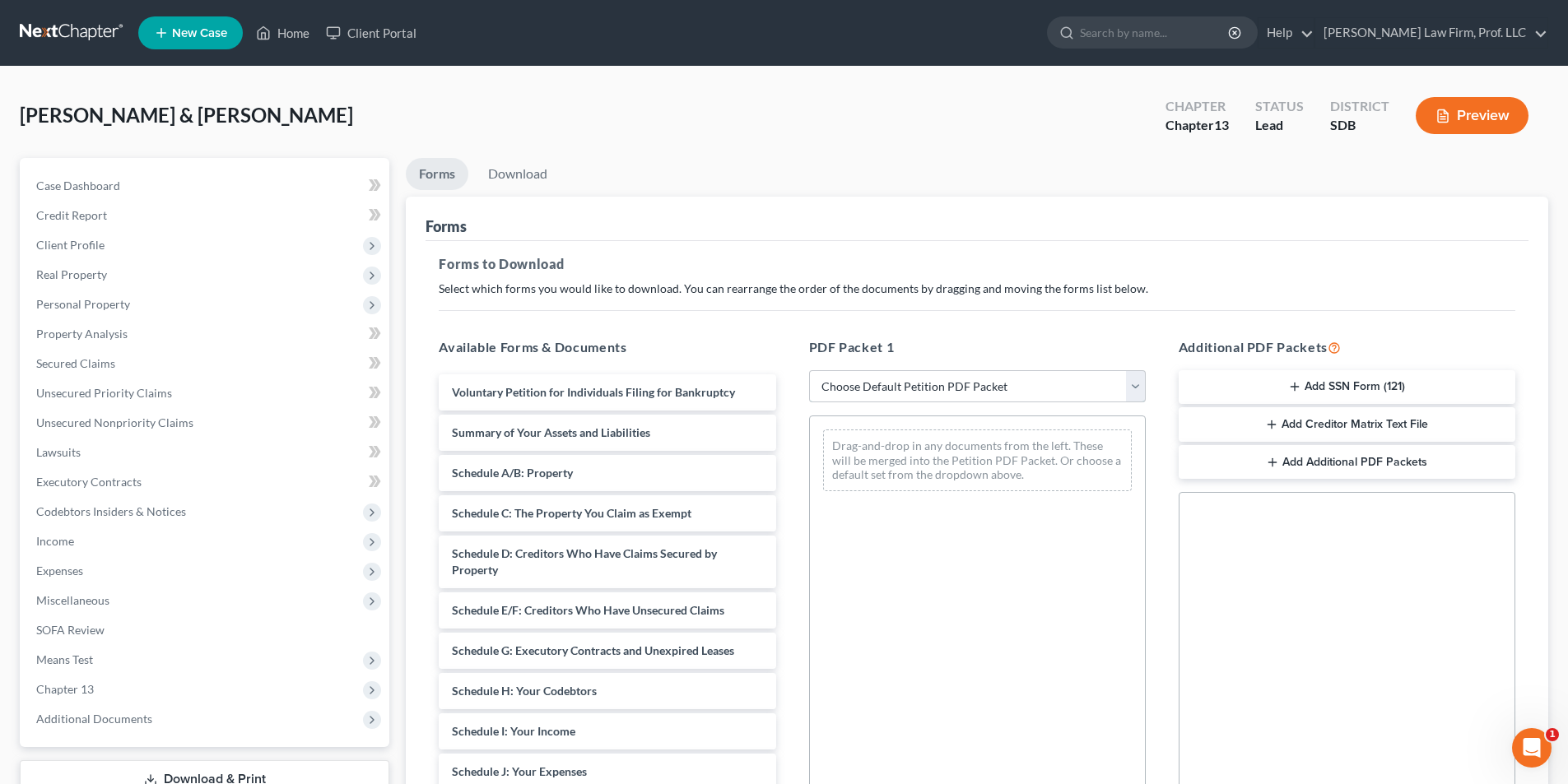
drag, startPoint x: 910, startPoint y: 387, endPoint x: 909, endPoint y: 402, distance: 15.0
click at [910, 387] on select "Choose Default Petition PDF Packet Complete Bankruptcy Petition (all forms and …" at bounding box center [977, 387] width 337 height 33
click at [809, 370] on select "Choose Default Petition PDF Packet Complete Bankruptcy Petition (all forms and …" at bounding box center [977, 387] width 337 height 33
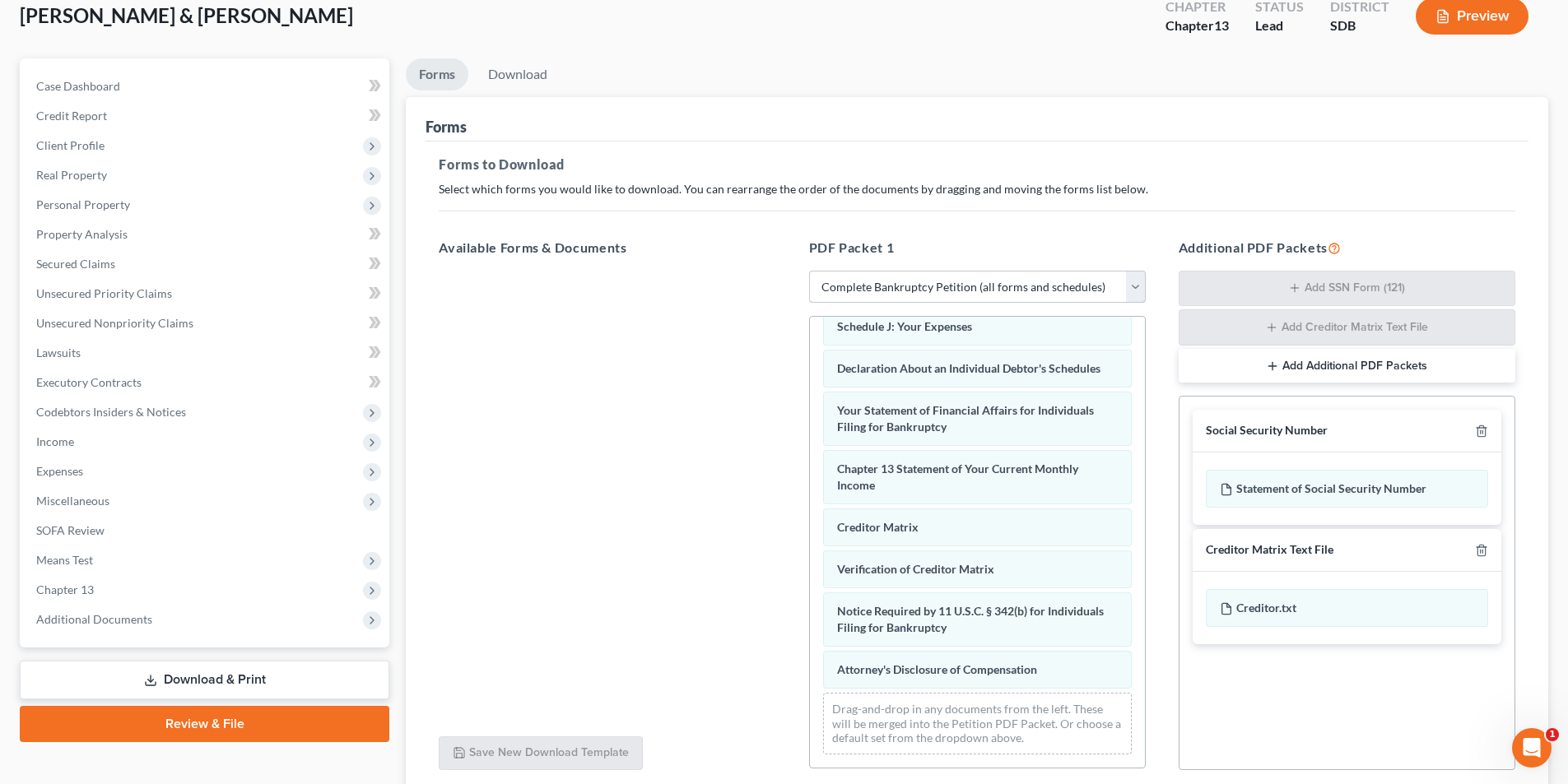
scroll to position [234, 0]
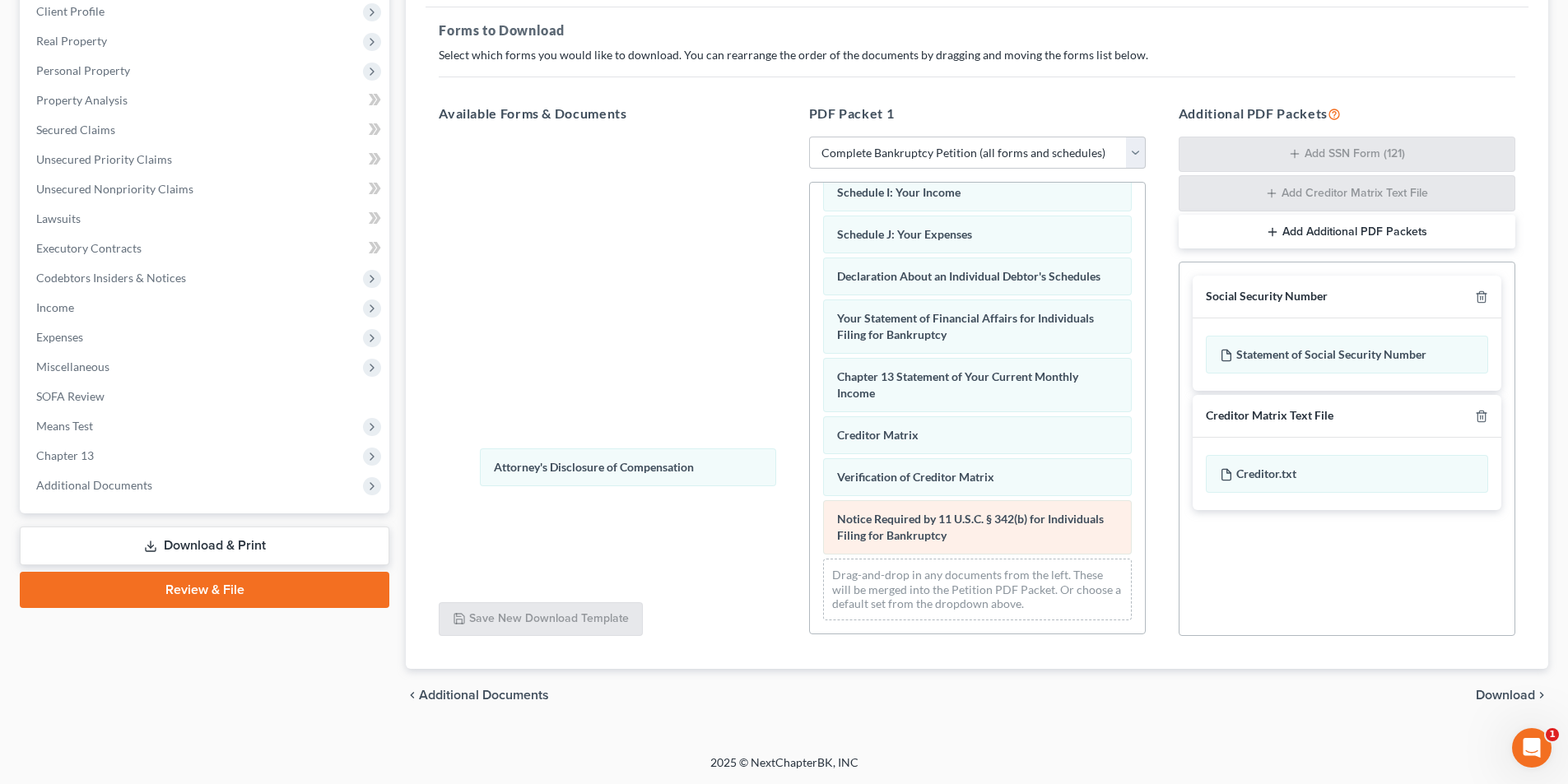
drag, startPoint x: 896, startPoint y: 531, endPoint x: 868, endPoint y: 539, distance: 29.1
click at [810, 465] on div "Attorney's Disclosure of Compensation Voluntary Petition for Individuals Filing…" at bounding box center [977, 205] width 335 height 858
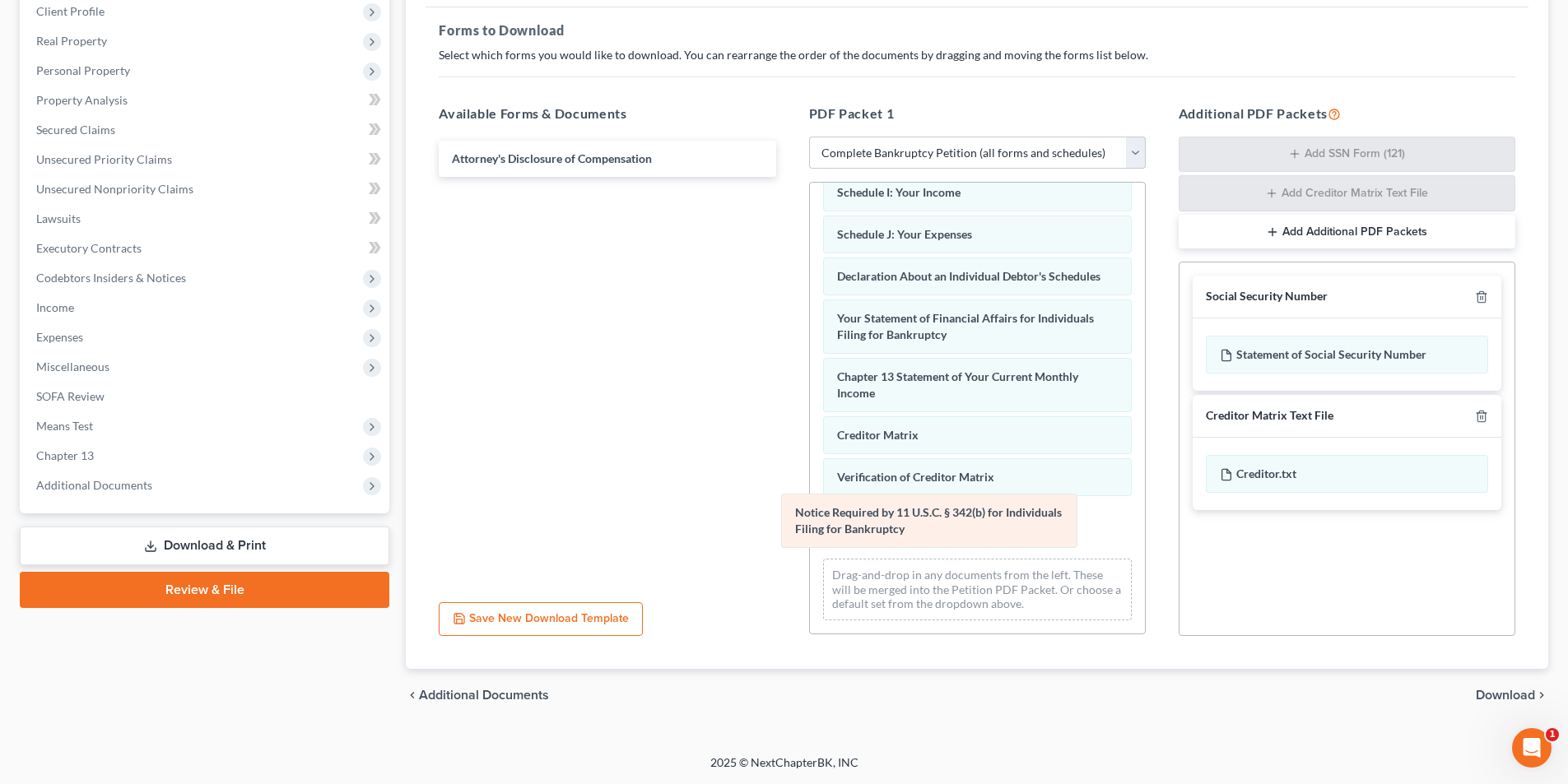
drag, startPoint x: 859, startPoint y: 526, endPoint x: 759, endPoint y: 475, distance: 112.3
click at [810, 484] on div "Notice Required by 11 U.S.C. § 342(b) for Individuals Filing for Bankruptcy Vol…" at bounding box center [977, 205] width 335 height 858
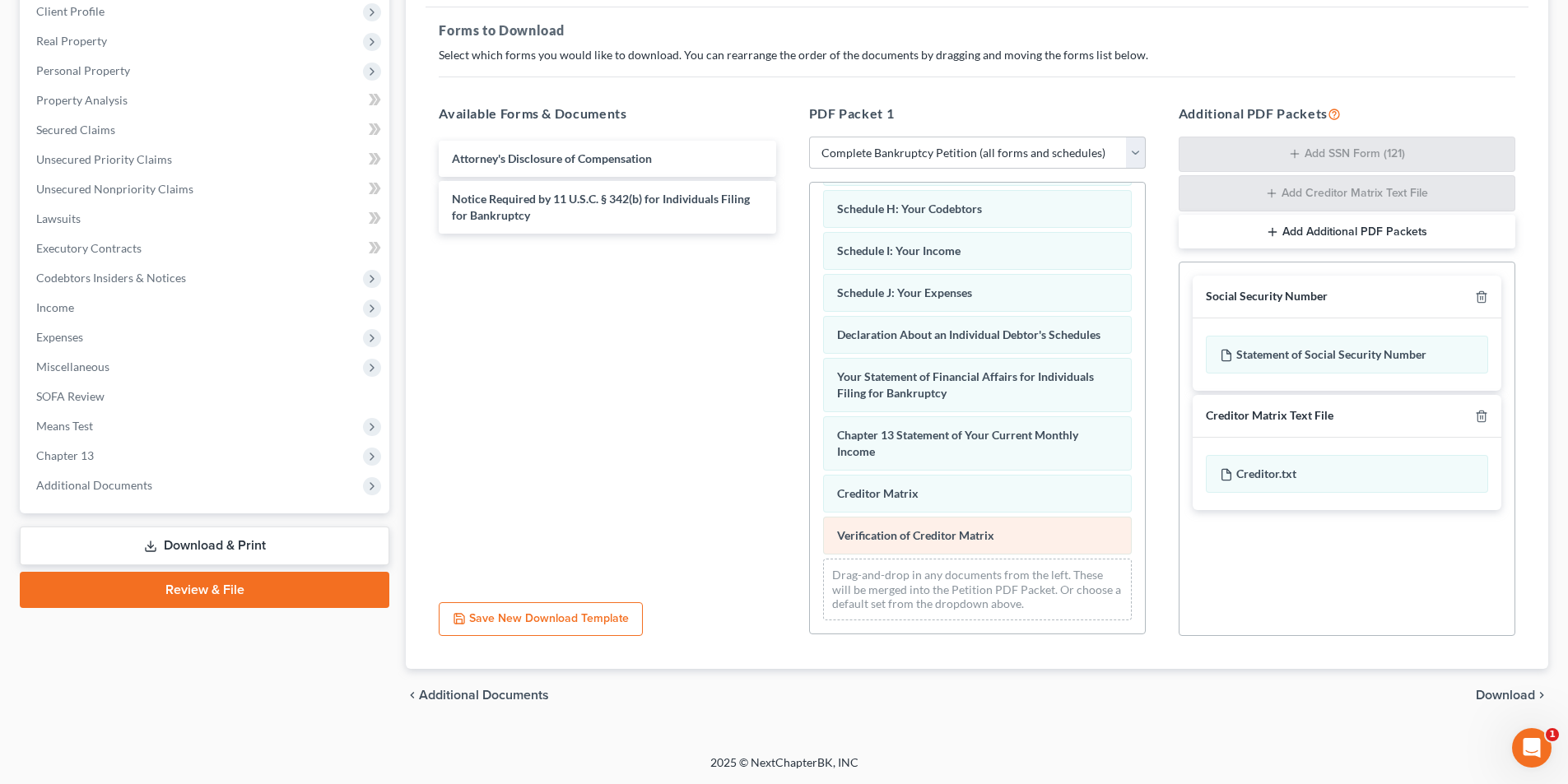
click at [810, 486] on div "Voluntary Petition for Individuals Filing for Bankruptcy Summary of Your Assets…" at bounding box center [977, 234] width 335 height 800
drag, startPoint x: 873, startPoint y: 525, endPoint x: 778, endPoint y: 506, distance: 96.9
click at [810, 481] on div "Creditor Matrix Voluntary Petition for Individuals Filing for Bankruptcy Summar…" at bounding box center [977, 234] width 335 height 800
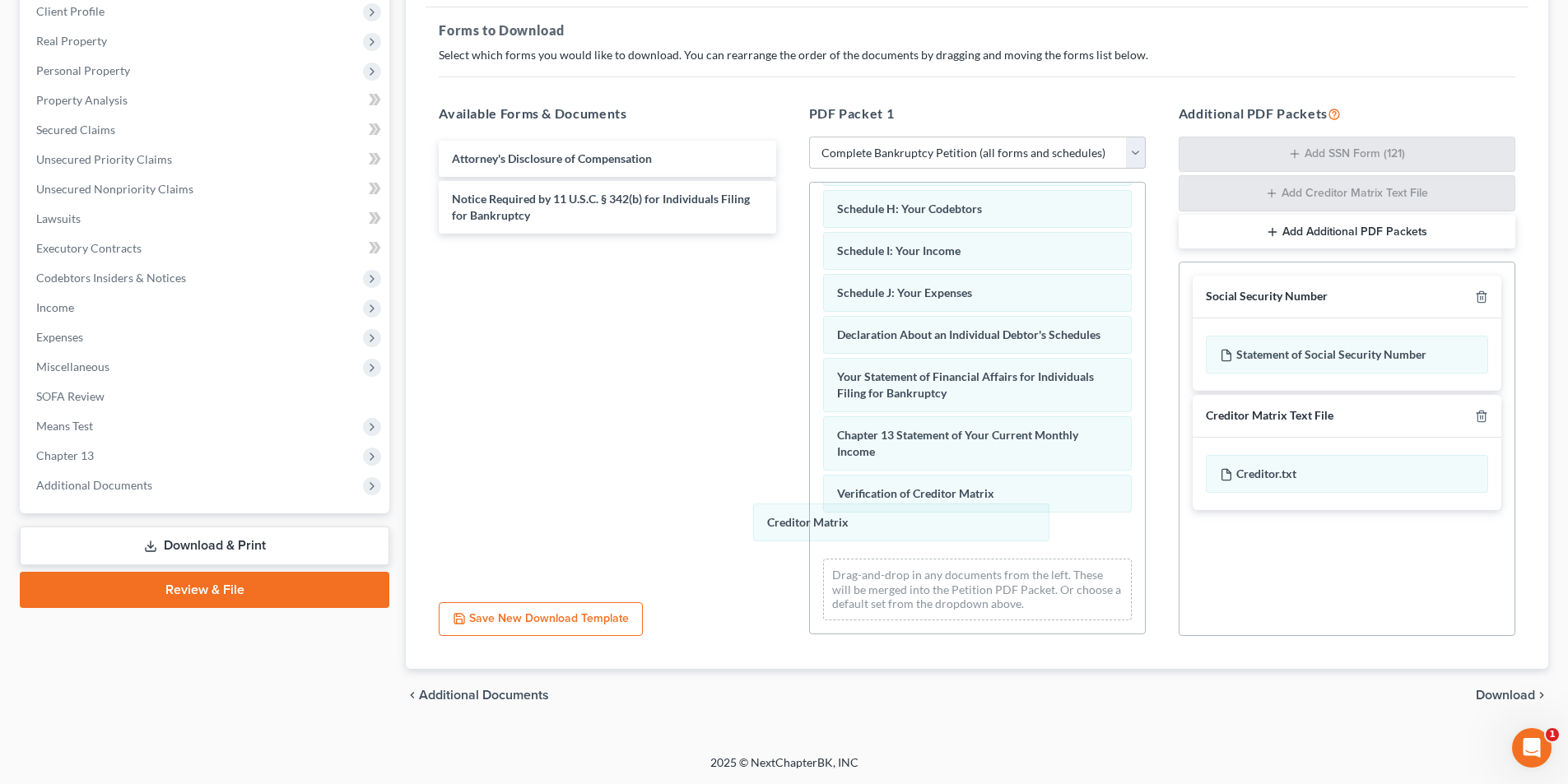
scroll to position [323, 0]
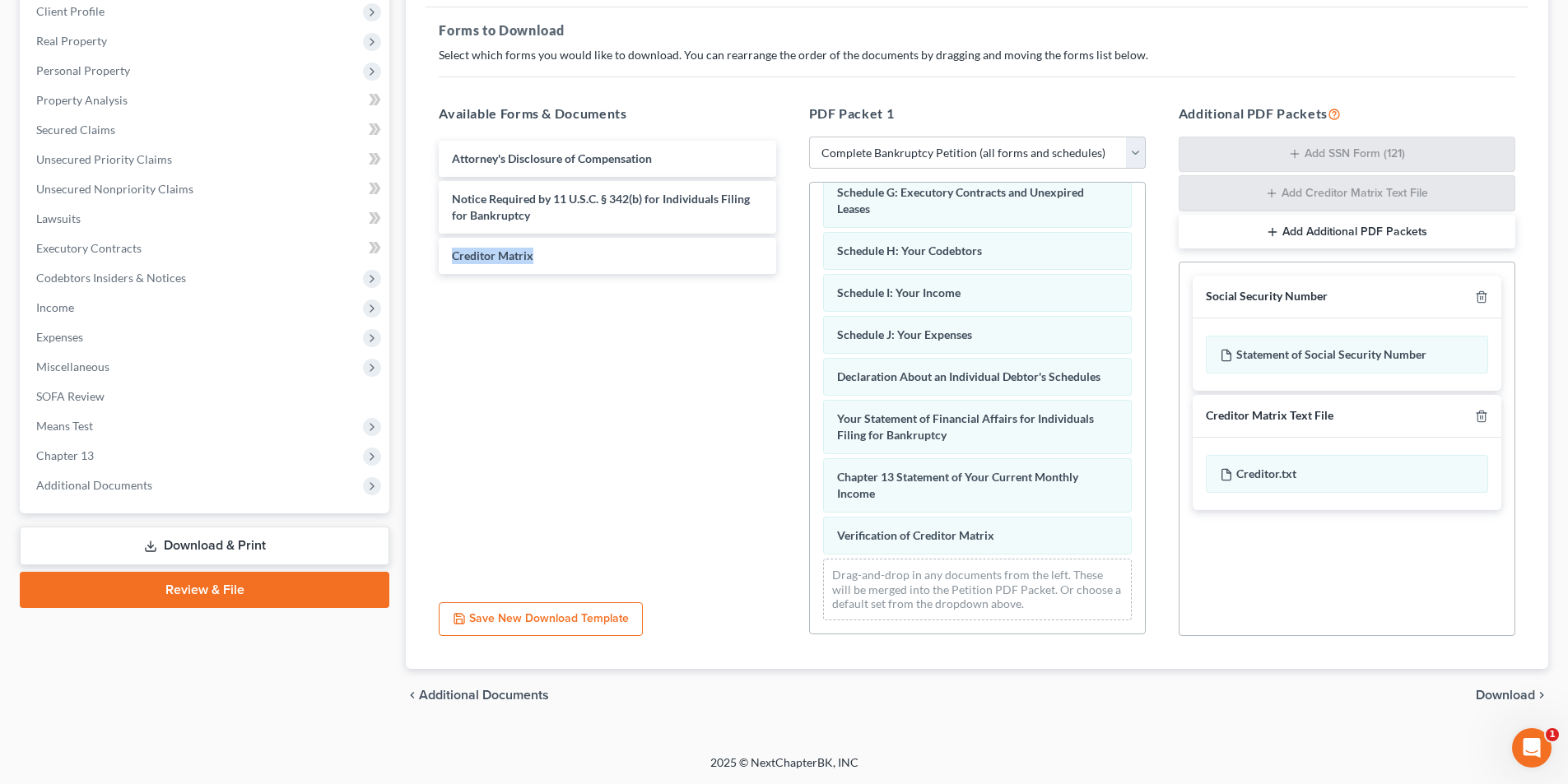
drag, startPoint x: 451, startPoint y: 407, endPoint x: 466, endPoint y: 392, distance: 21.2
click at [454, 394] on div "Attorney's Disclosure of Compensation Notice Required by 11 U.S.C. § 342(b) for…" at bounding box center [607, 362] width 363 height 452
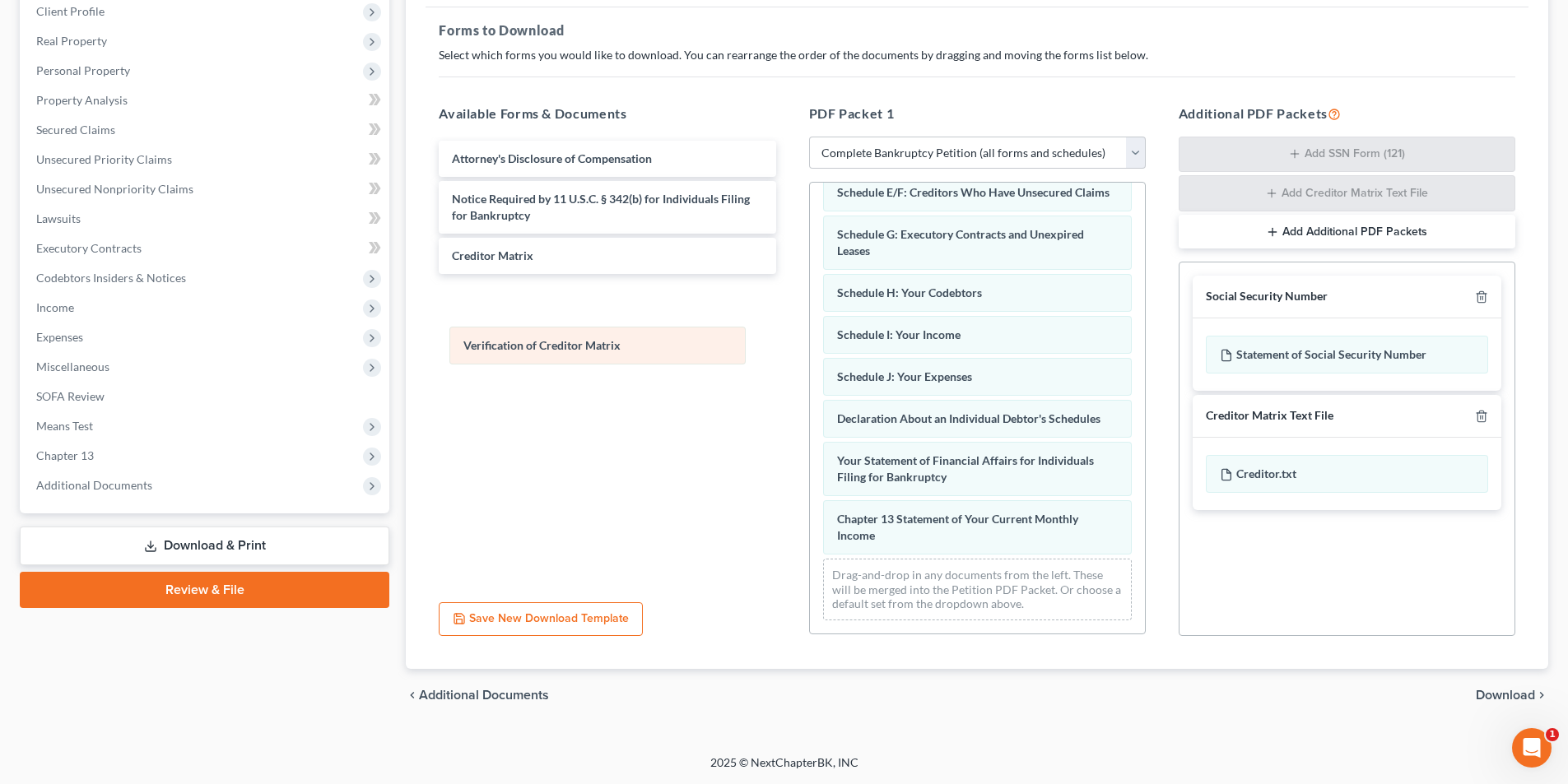
drag, startPoint x: 902, startPoint y: 535, endPoint x: 557, endPoint y: 303, distance: 415.8
click at [810, 303] on div "Verification of Creditor Matrix Voluntary Petition for Individuals Filing for B…" at bounding box center [977, 275] width 335 height 716
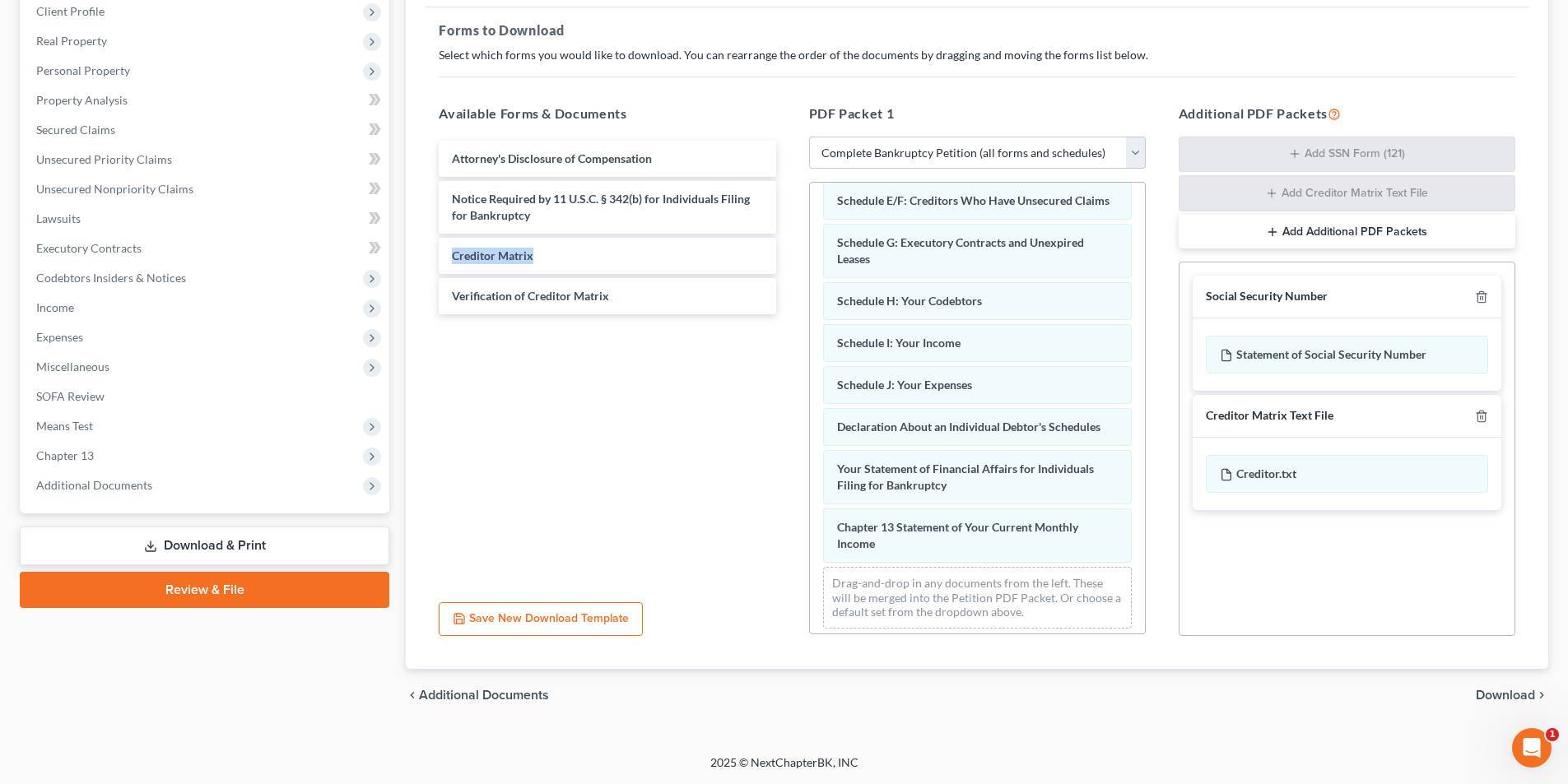
scroll to position [281, 0]
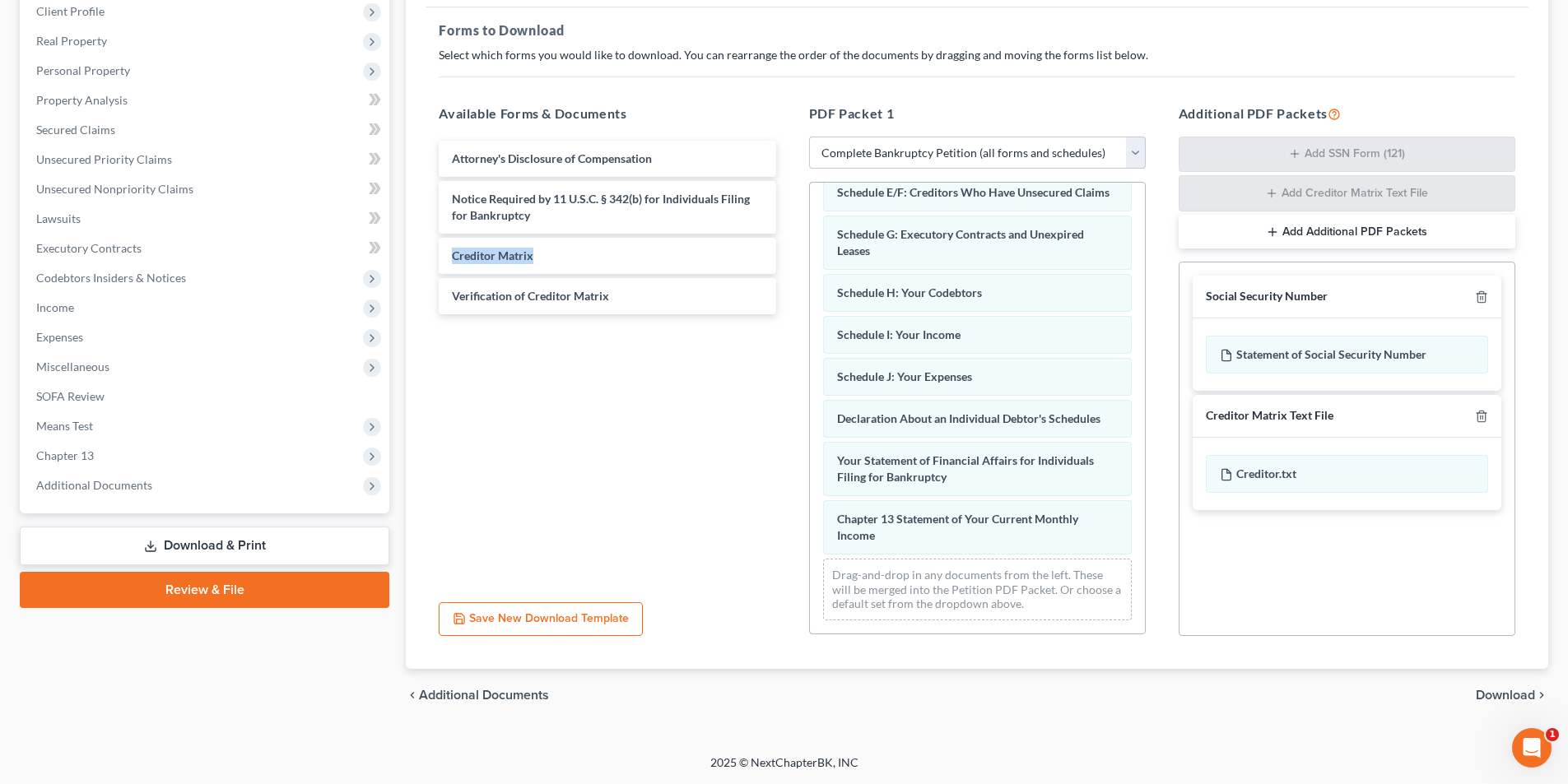
click at [1514, 696] on span "Download" at bounding box center [1505, 695] width 59 height 13
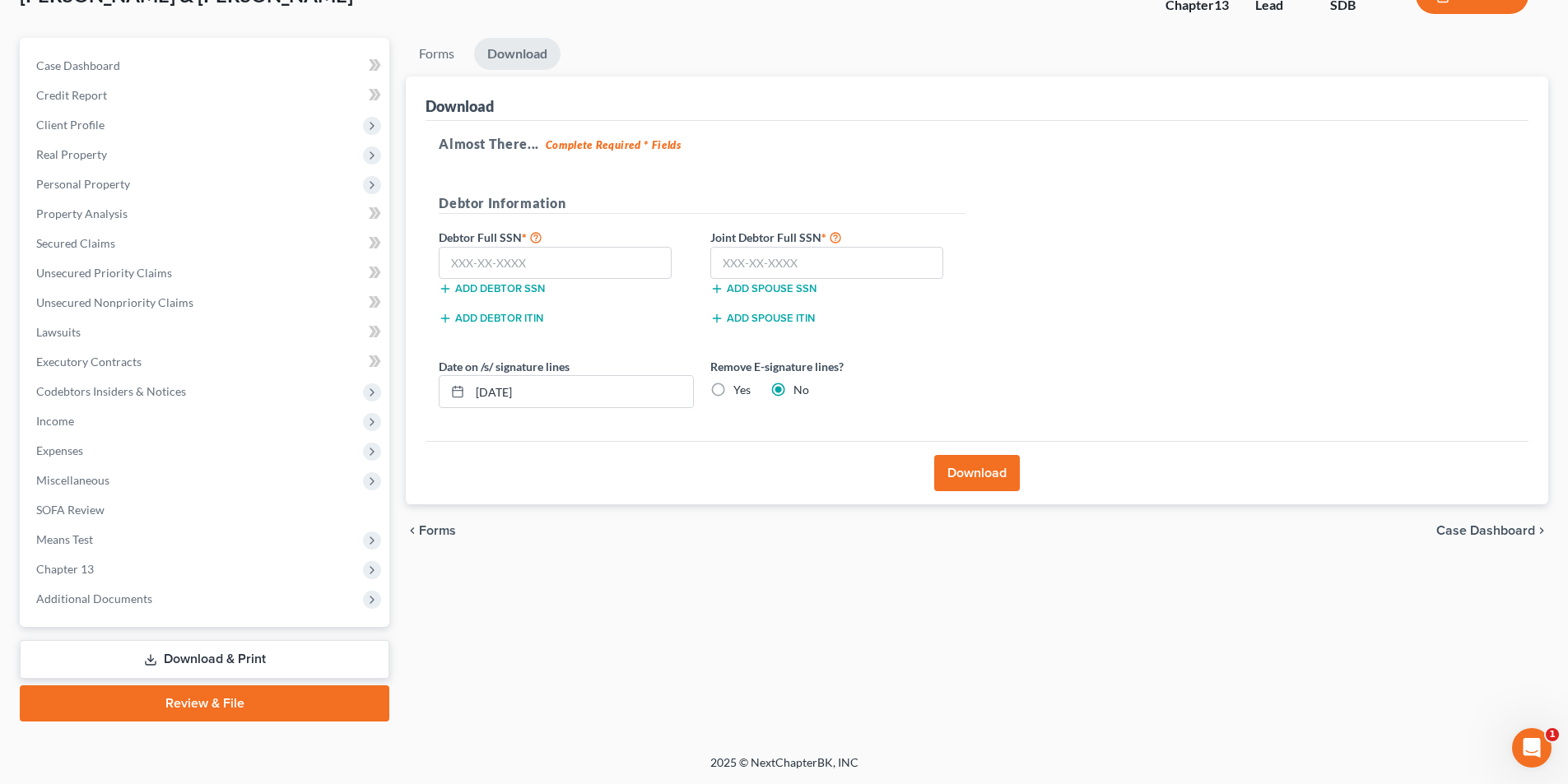
scroll to position [120, 0]
click at [964, 476] on button "Download" at bounding box center [977, 473] width 86 height 37
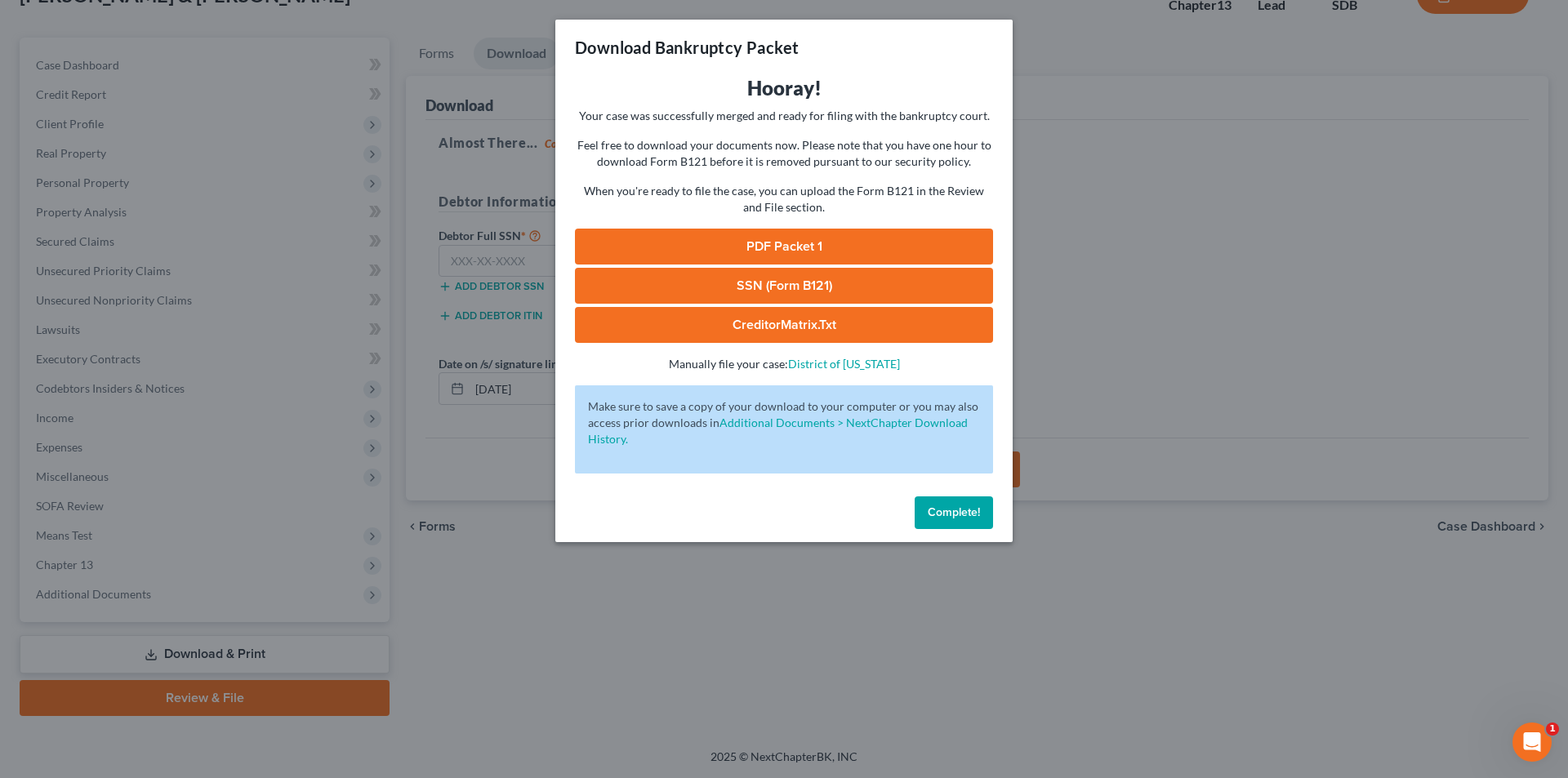
click at [755, 252] on link "PDF Packet 1" at bounding box center [784, 247] width 418 height 36
click at [960, 508] on span "Complete!" at bounding box center [953, 512] width 52 height 14
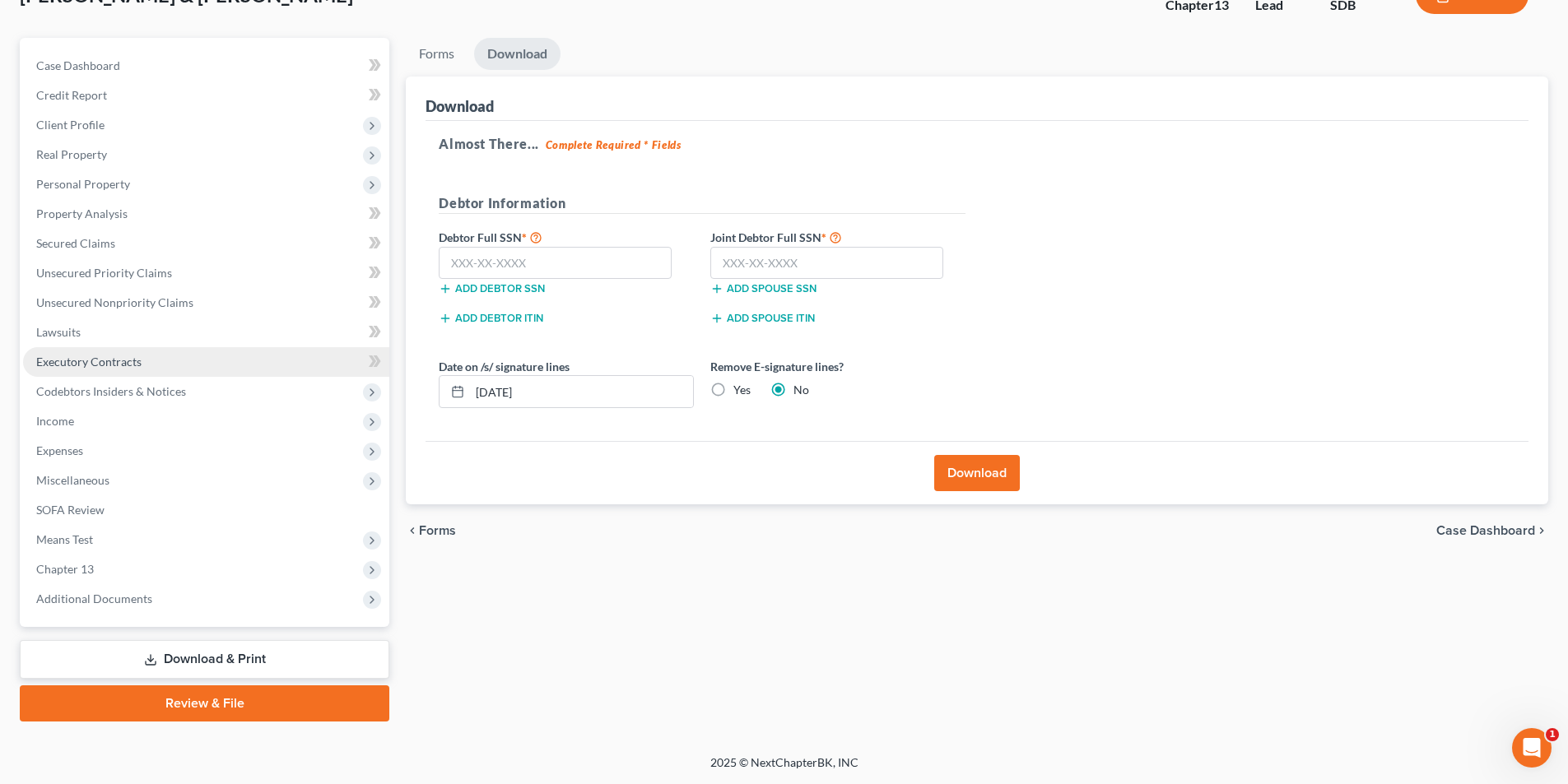
click at [61, 361] on span "Executory Contracts" at bounding box center [89, 361] width 106 height 14
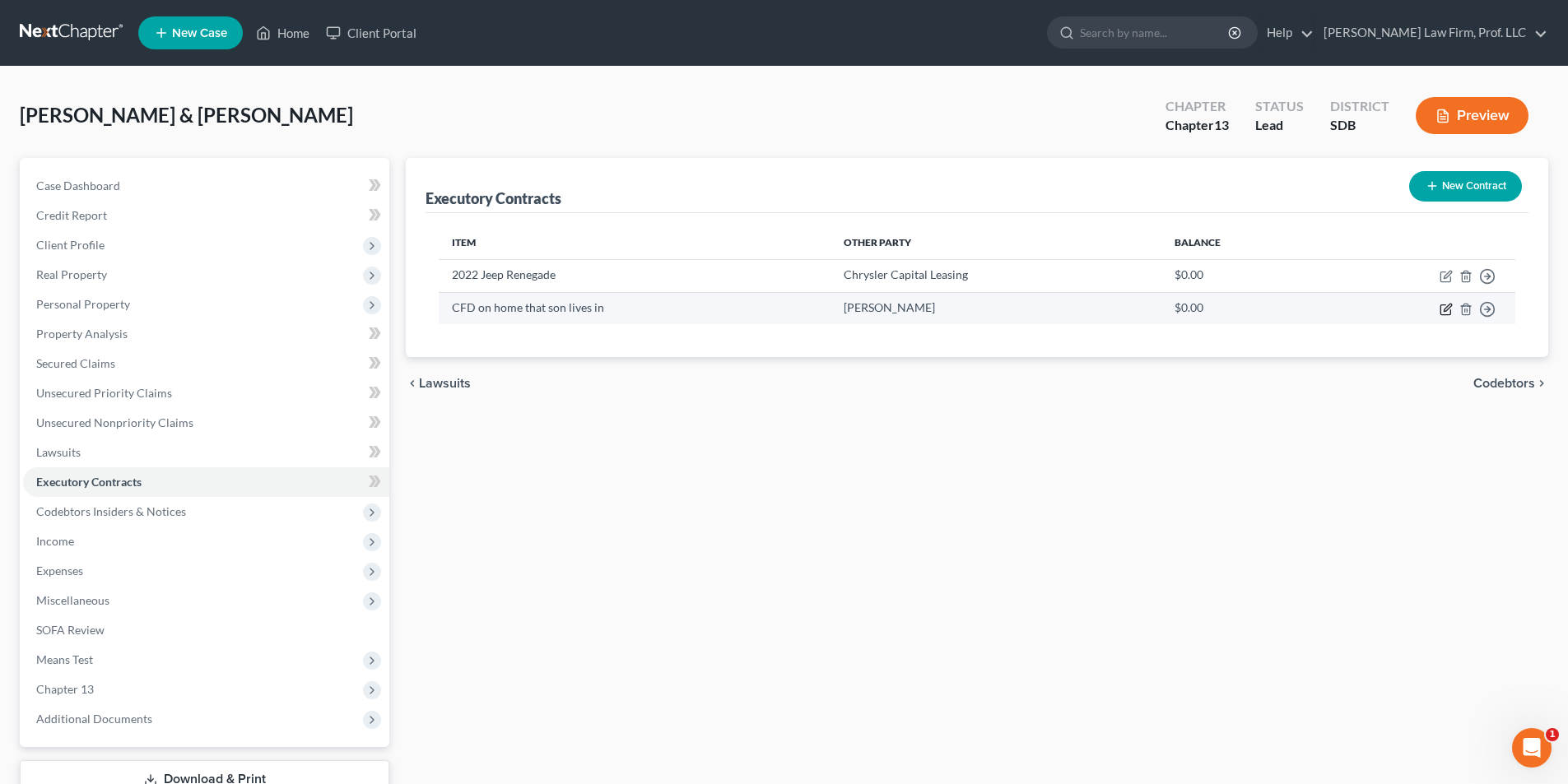
click at [1446, 309] on icon "button" at bounding box center [1447, 309] width 13 height 13
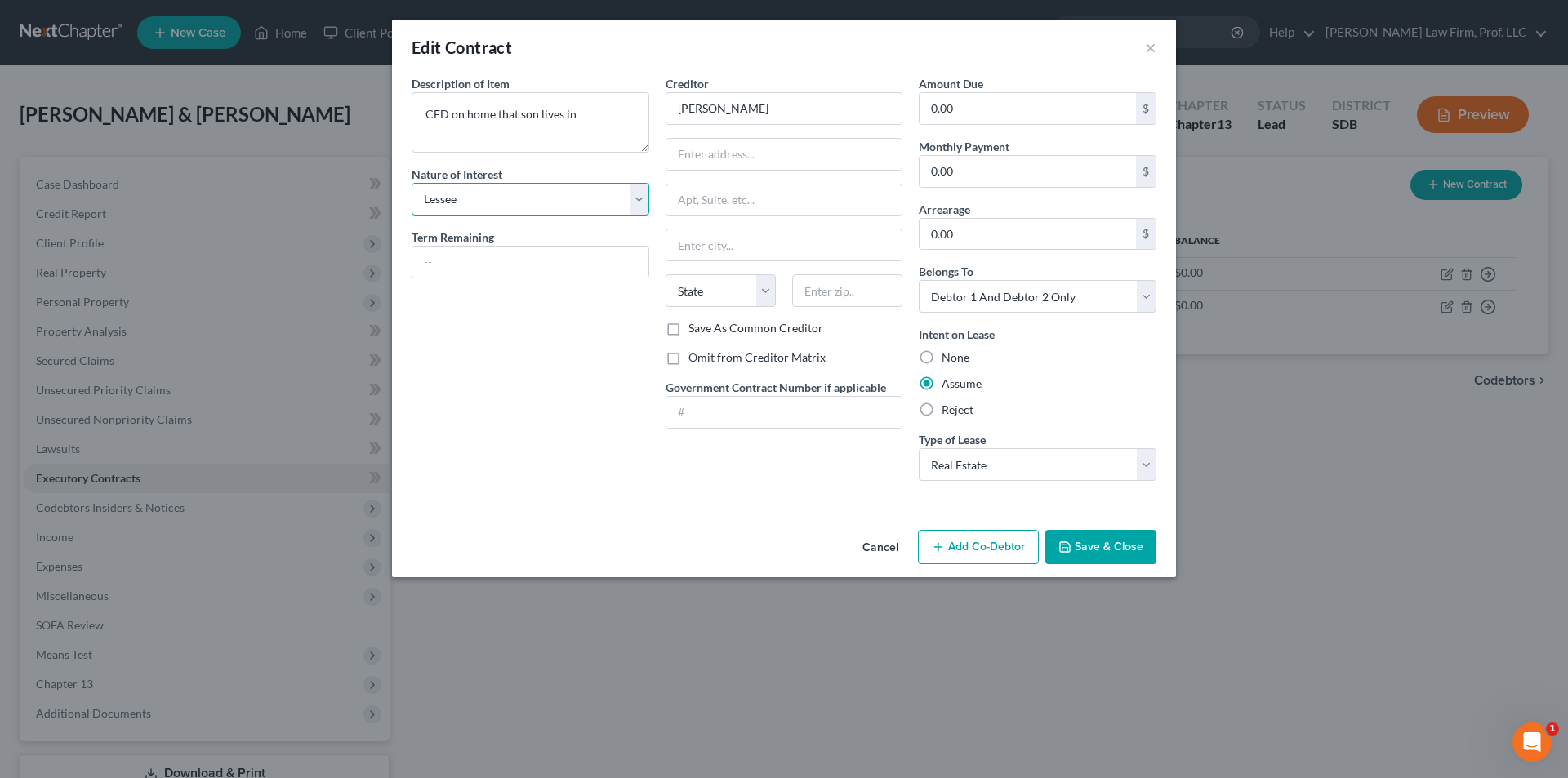
click at [498, 204] on select "Select Purchaser Agent Lessor Lessee" at bounding box center [531, 200] width 238 height 33
click at [412, 183] on select "Select Purchaser Agent Lessor Lessee" at bounding box center [531, 200] width 238 height 33
click at [753, 150] on input "text" at bounding box center [784, 154] width 236 height 31
click at [1107, 549] on button "Save & Close" at bounding box center [1101, 547] width 111 height 35
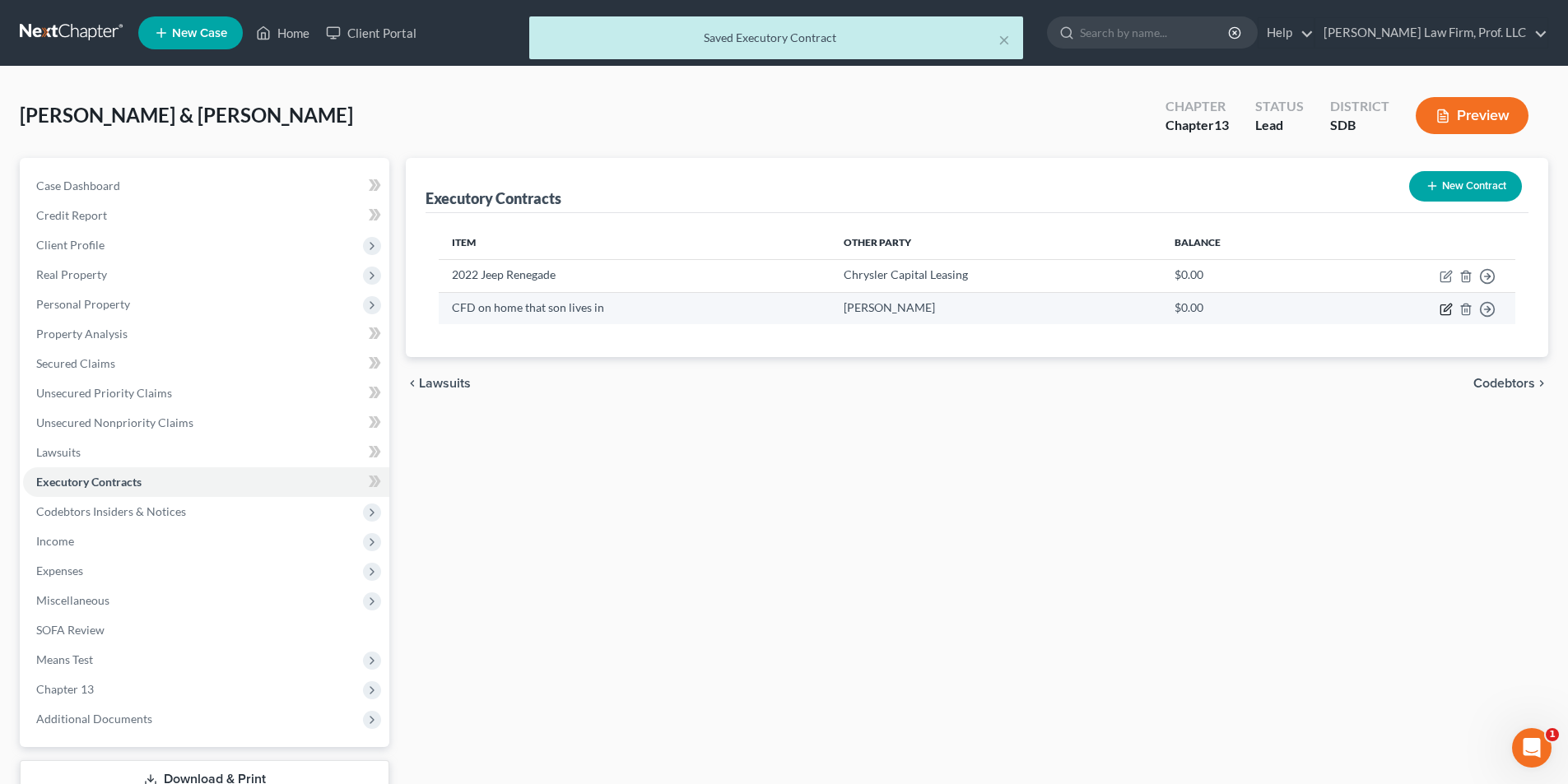
click at [1447, 308] on icon "button" at bounding box center [1447, 309] width 13 height 13
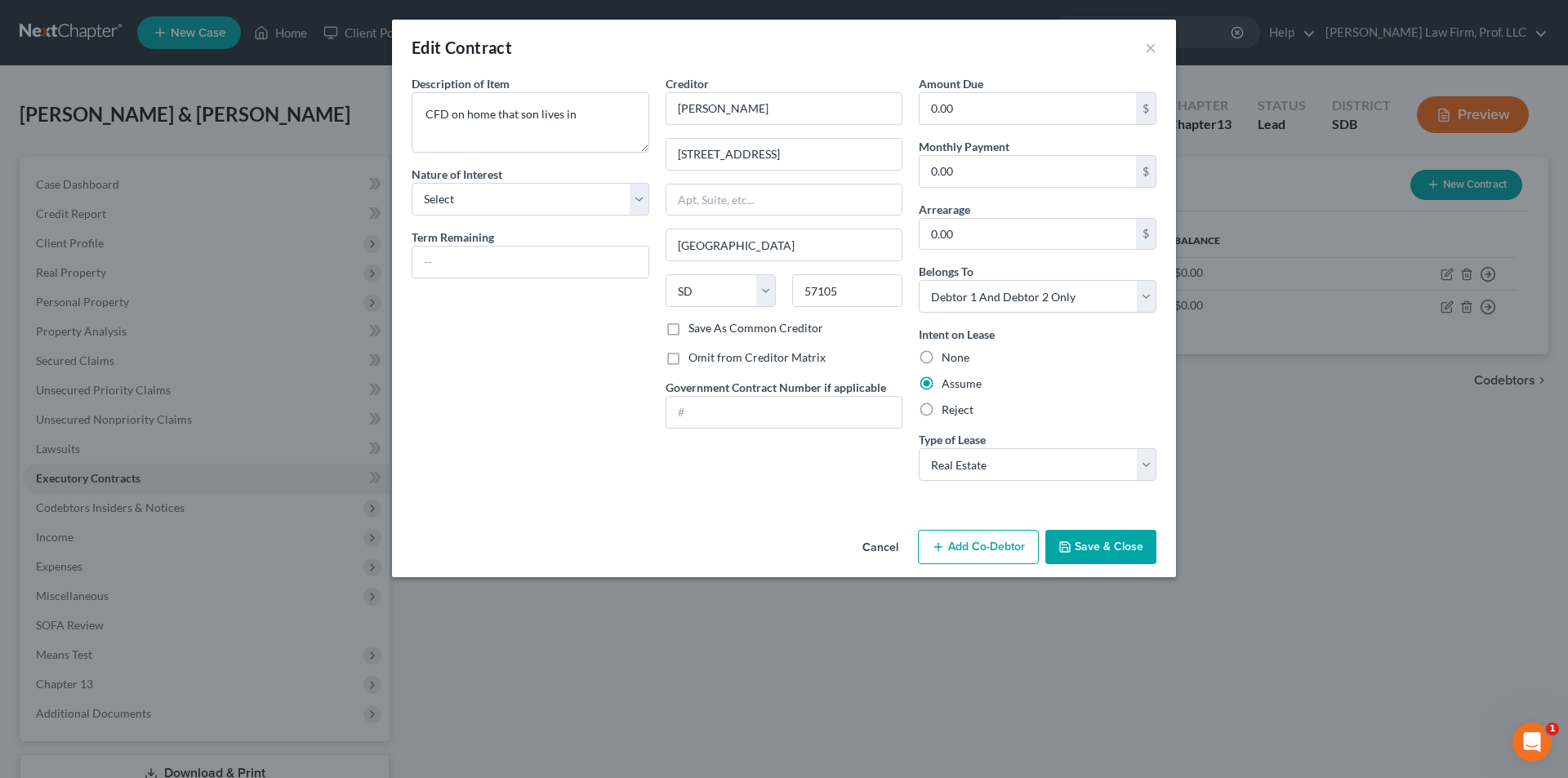
click at [1096, 543] on button "Save & Close" at bounding box center [1101, 547] width 111 height 35
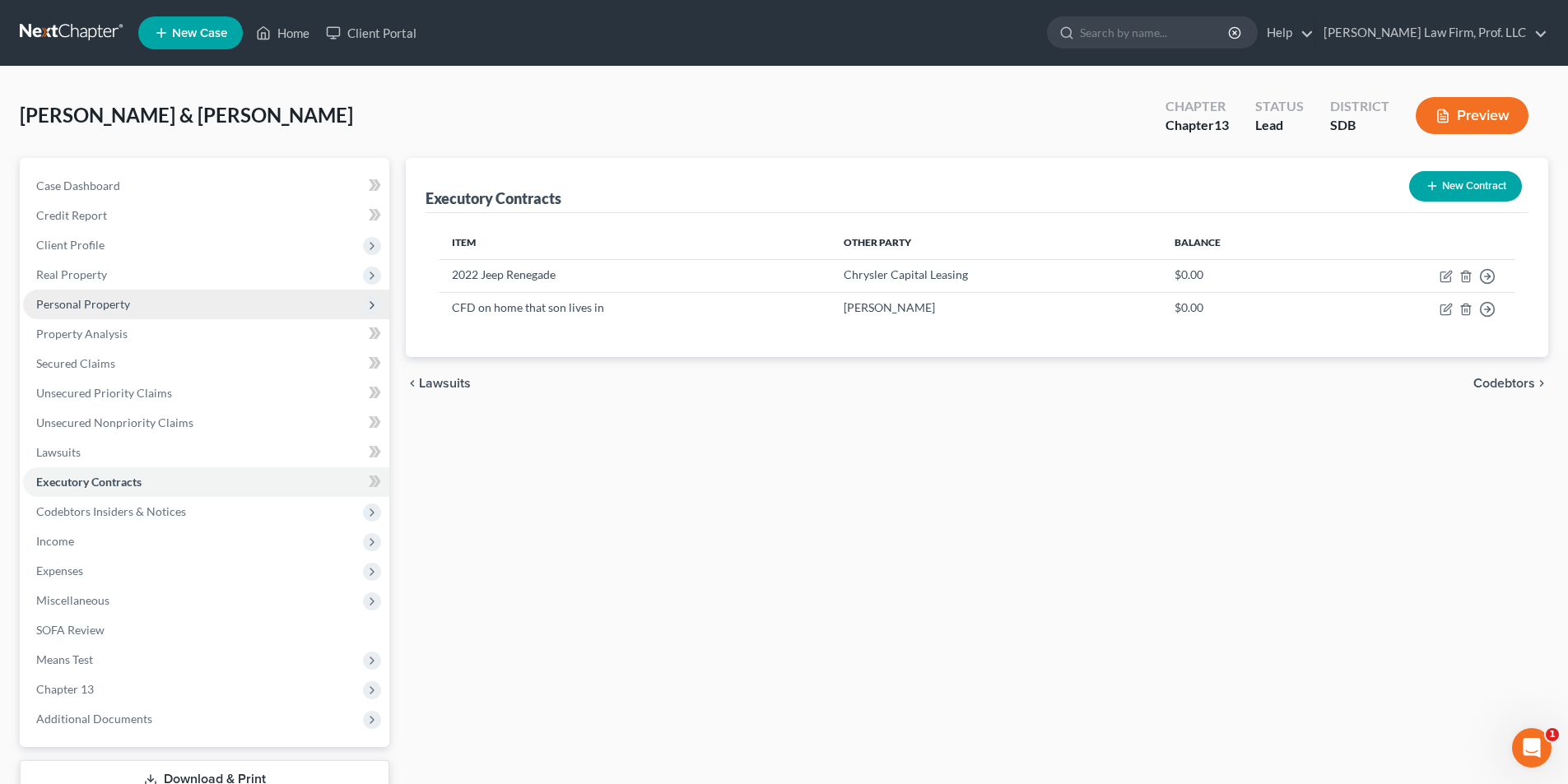
click at [71, 298] on span "Personal Property" at bounding box center [83, 303] width 94 height 14
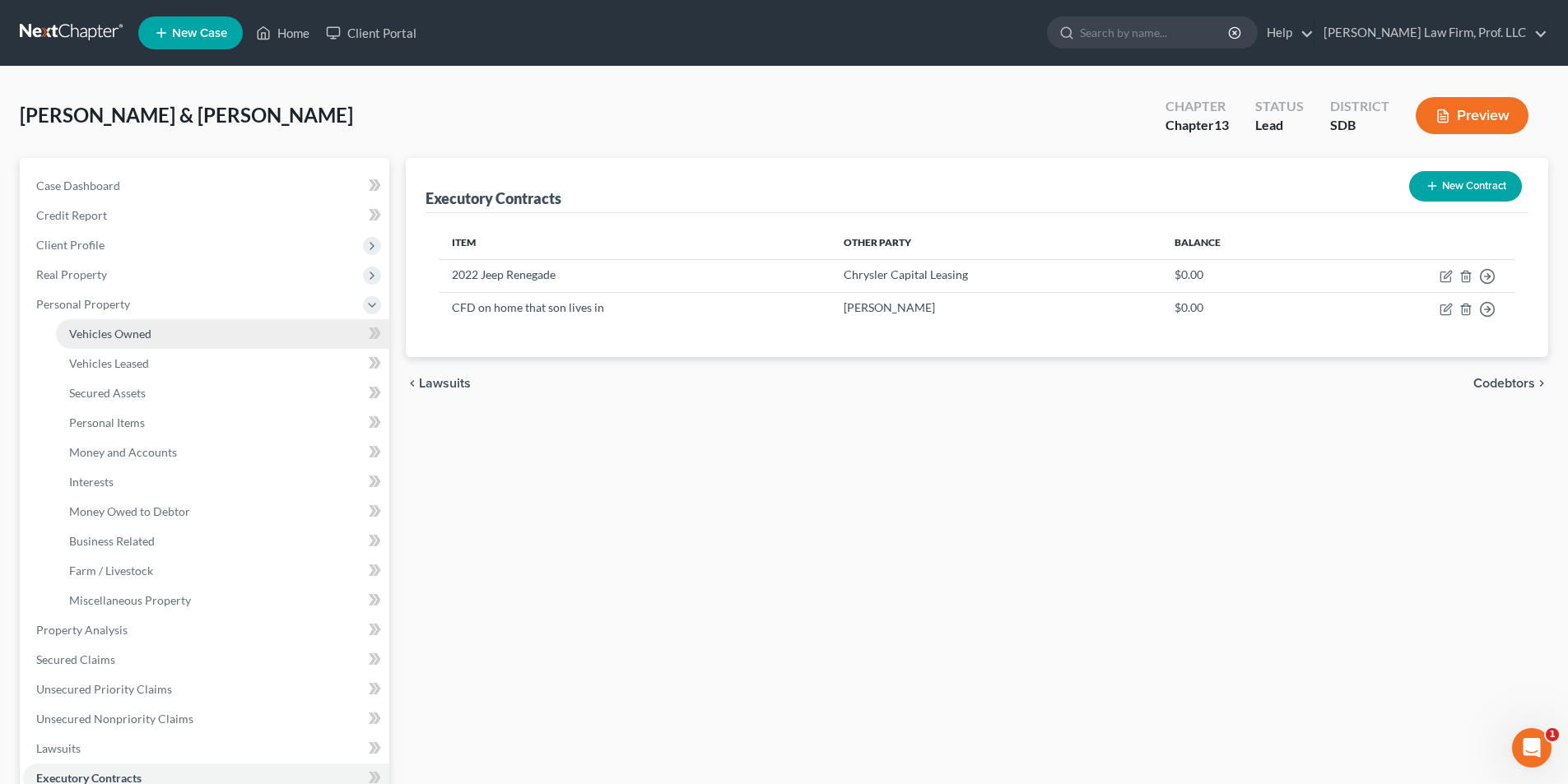
click at [112, 338] on span "Vehicles Owned" at bounding box center [110, 333] width 82 height 14
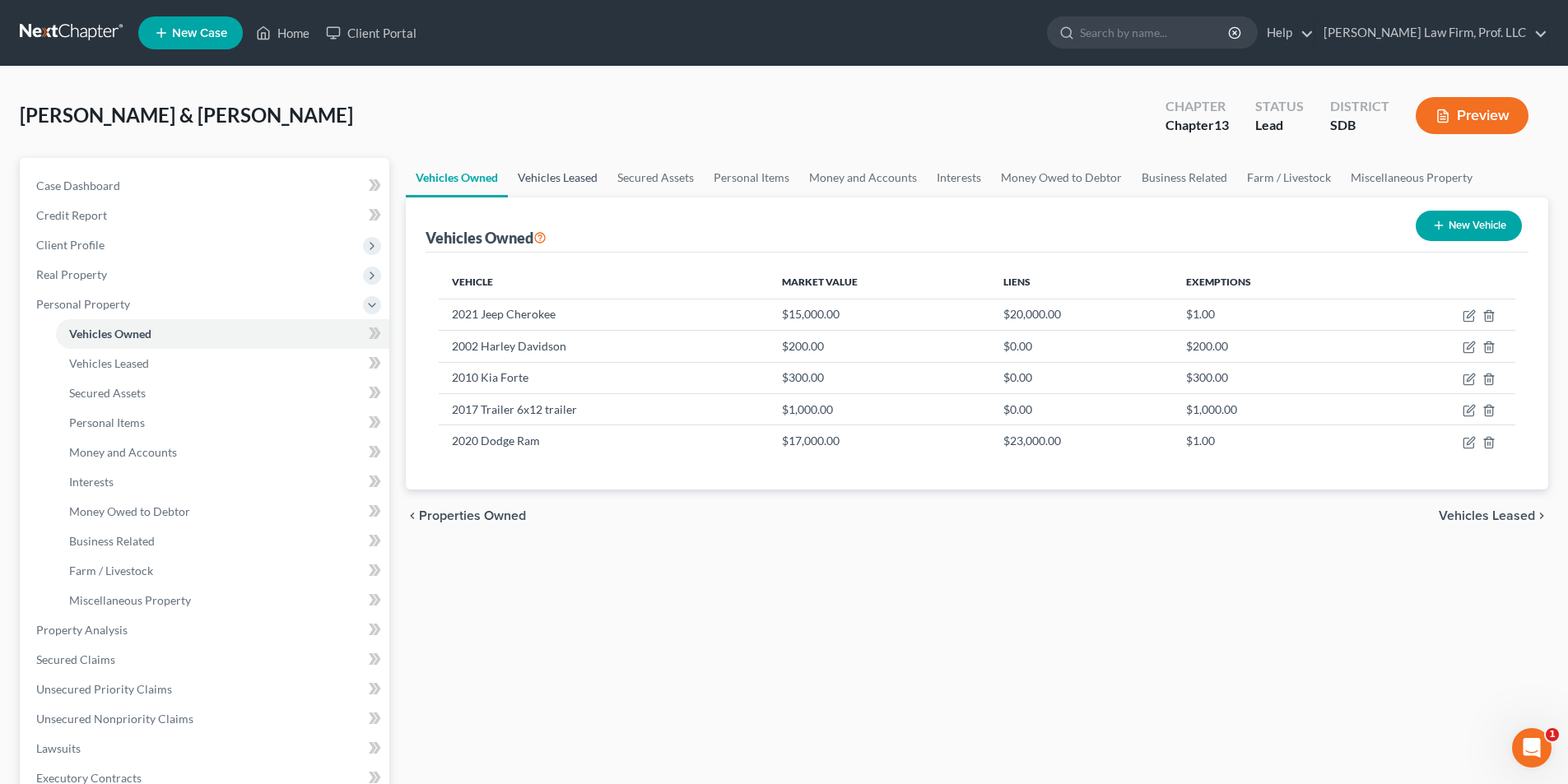
click at [571, 178] on link "Vehicles Leased" at bounding box center [558, 177] width 100 height 39
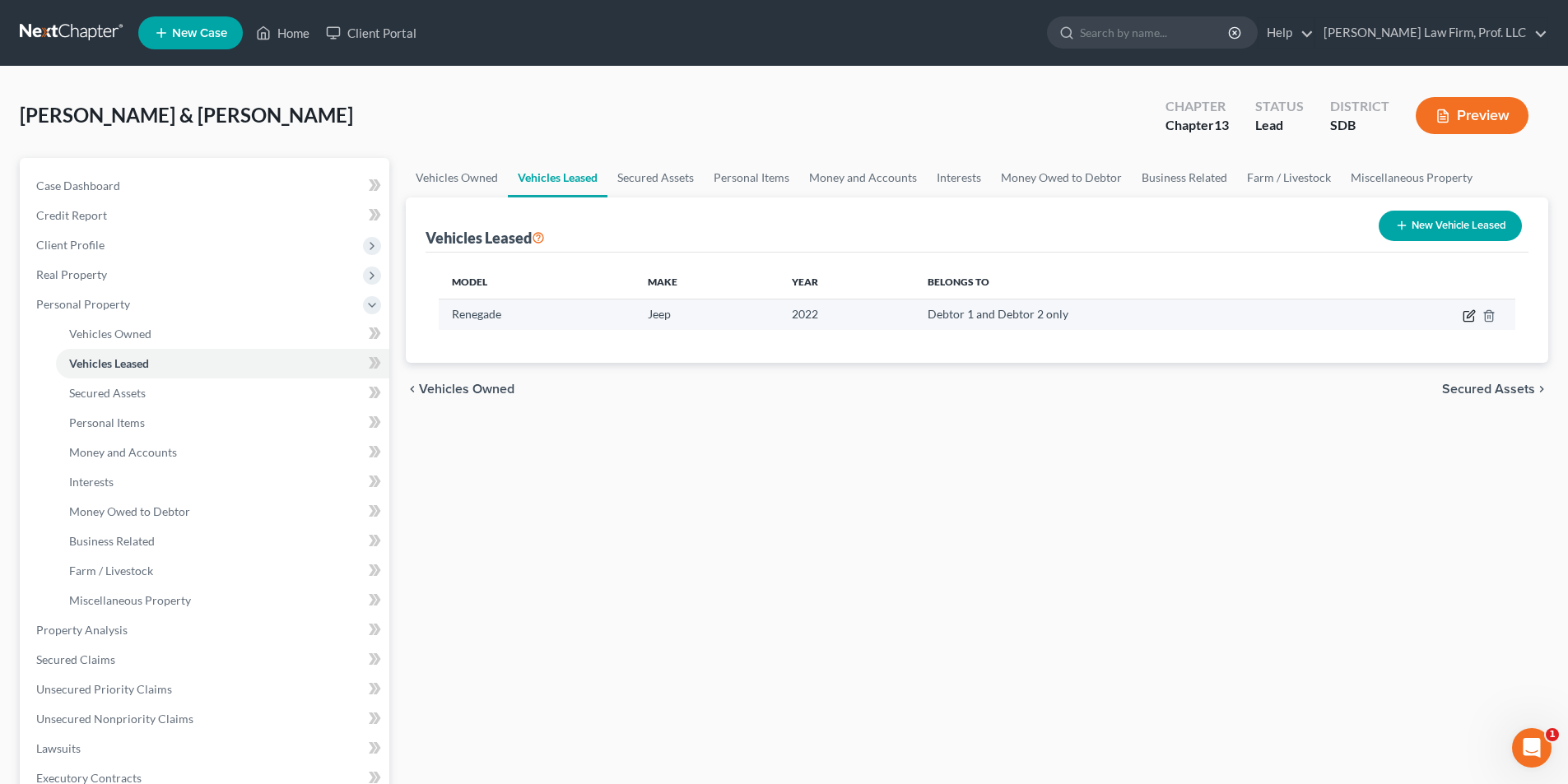
click at [1469, 313] on icon "button" at bounding box center [1470, 313] width 7 height 7
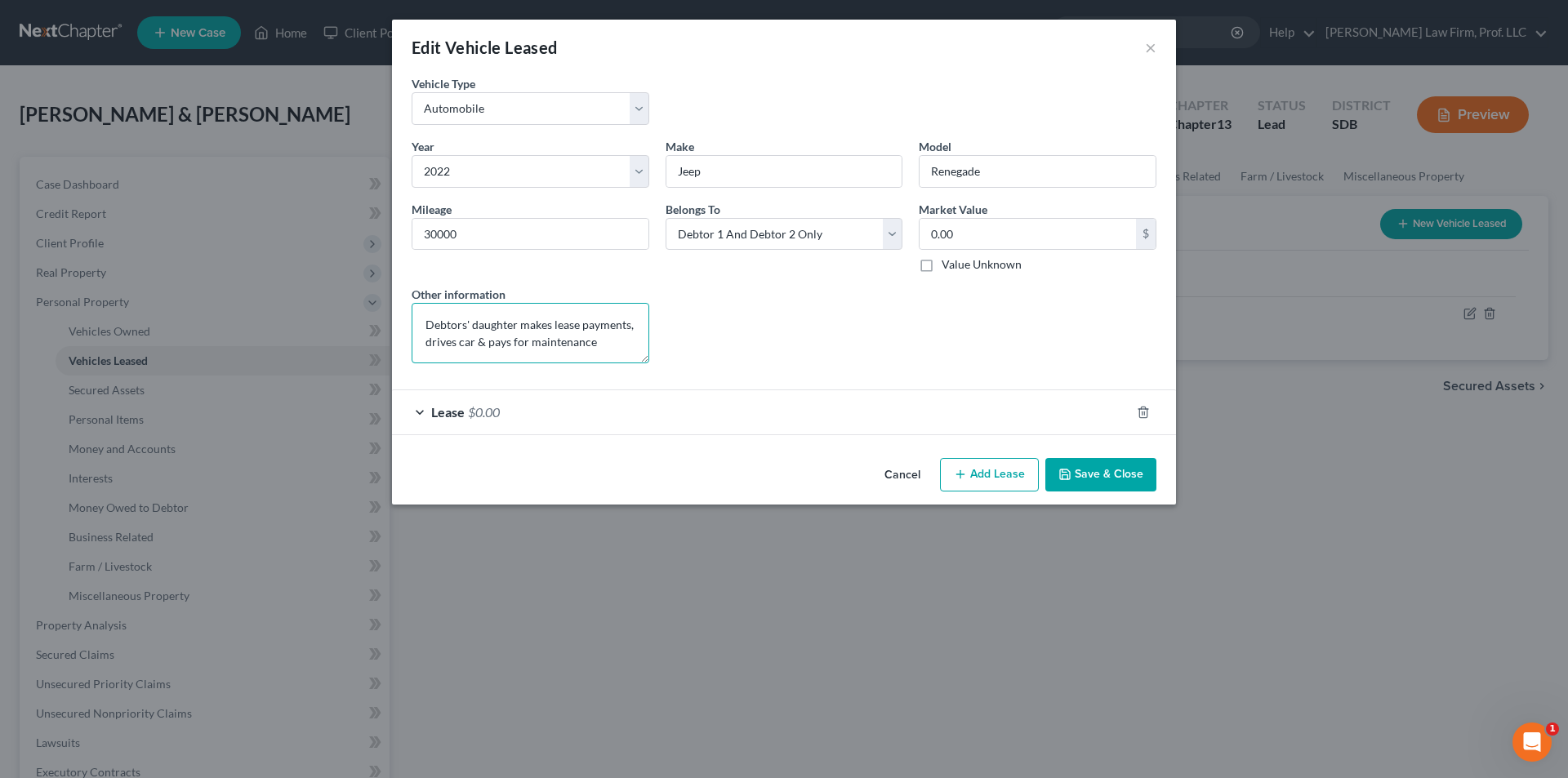
click at [593, 347] on textarea "Debtors' daughter makes lease payments, drives car & pays for maintenance" at bounding box center [531, 332] width 238 height 60
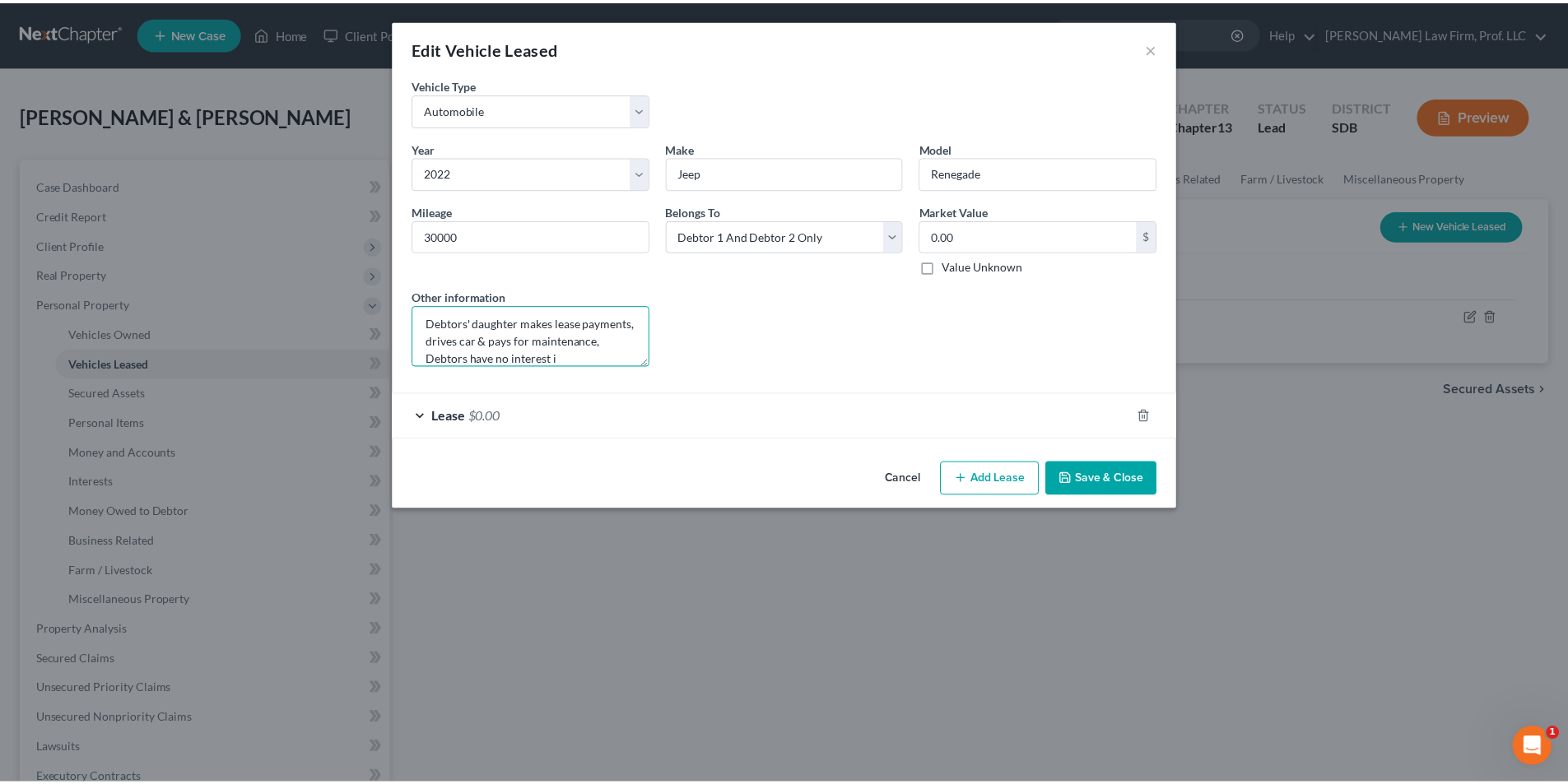
scroll to position [22, 0]
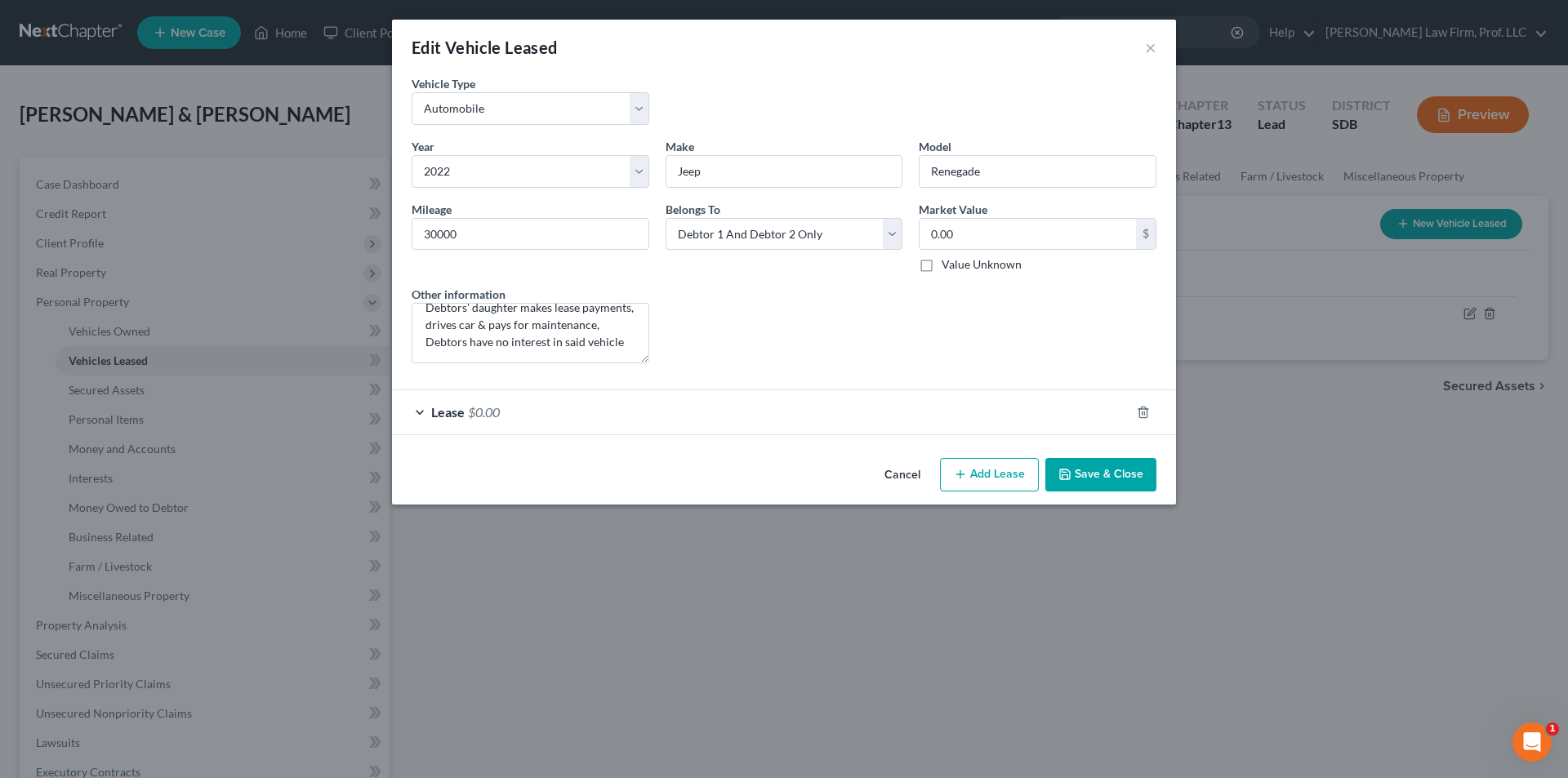
click at [1108, 479] on button "Save & Close" at bounding box center [1101, 475] width 111 height 35
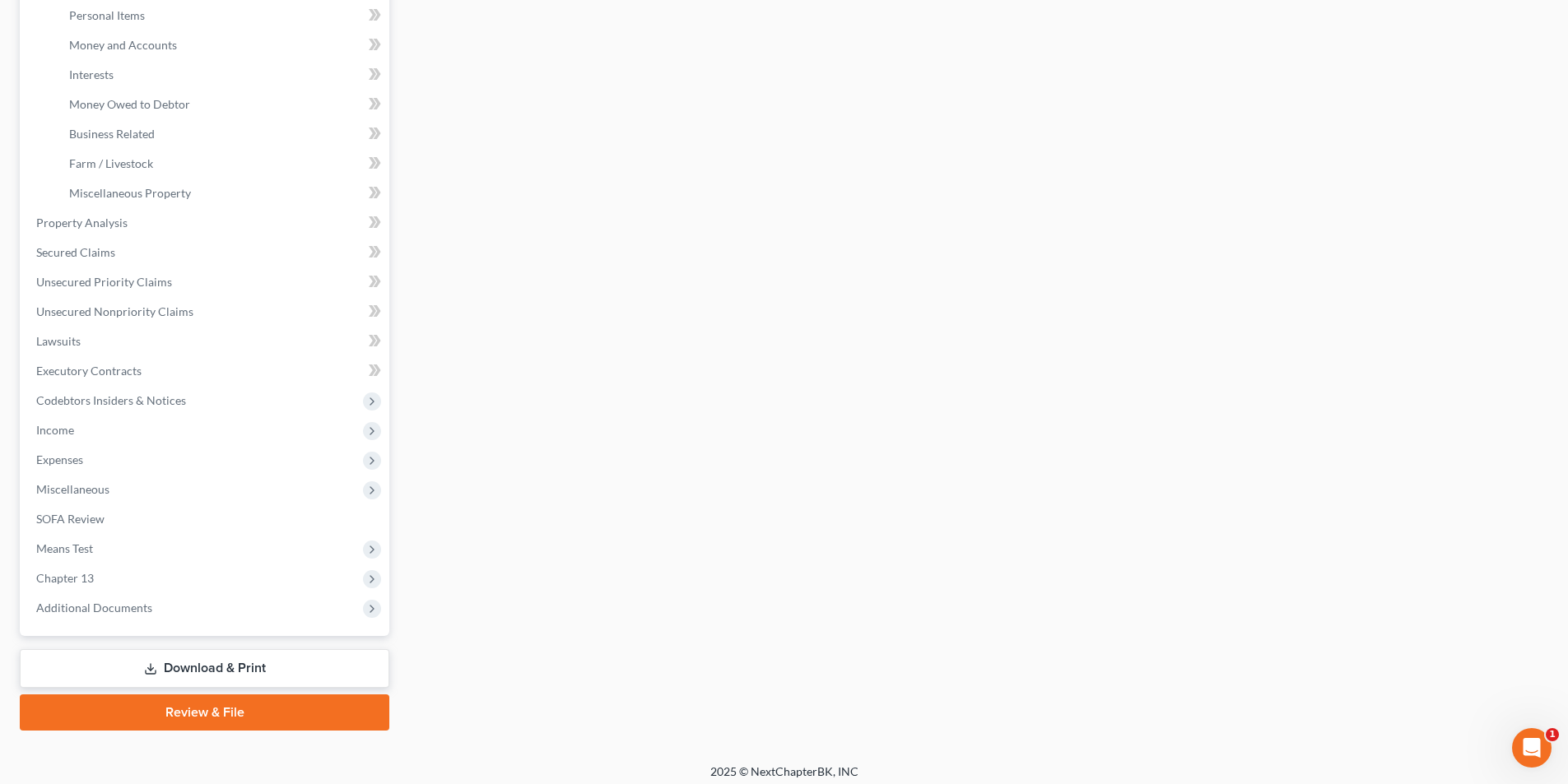
scroll to position [417, 0]
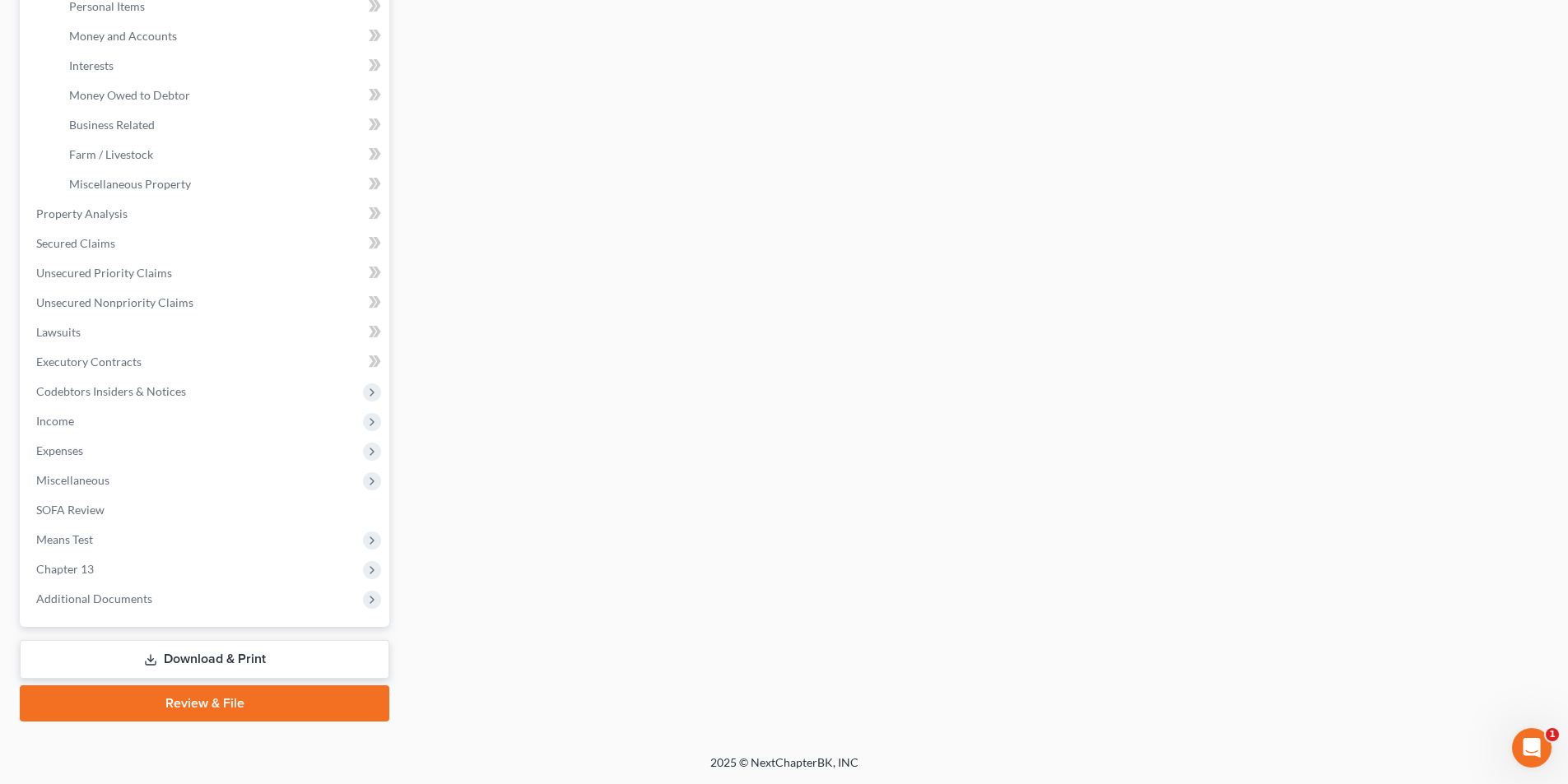
click at [218, 664] on link "Download & Print" at bounding box center [205, 659] width 369 height 39
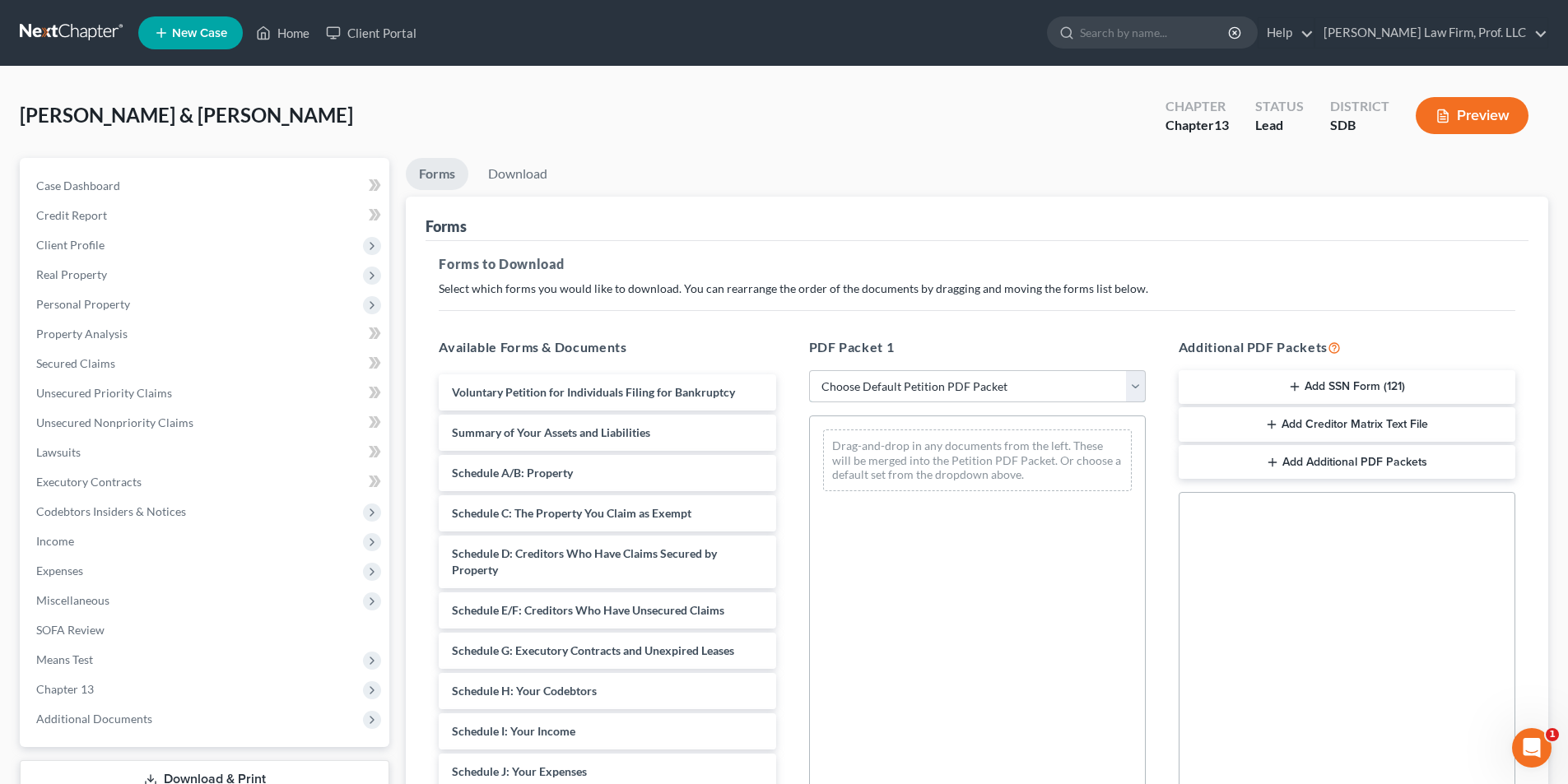
drag, startPoint x: 943, startPoint y: 379, endPoint x: 937, endPoint y: 402, distance: 23.8
click at [943, 379] on select "Choose Default Petition PDF Packet Complete Bankruptcy Petition (all forms and …" at bounding box center [977, 387] width 337 height 33
click at [809, 370] on select "Choose Default Petition PDF Packet Complete Bankruptcy Petition (all forms and …" at bounding box center [977, 387] width 337 height 33
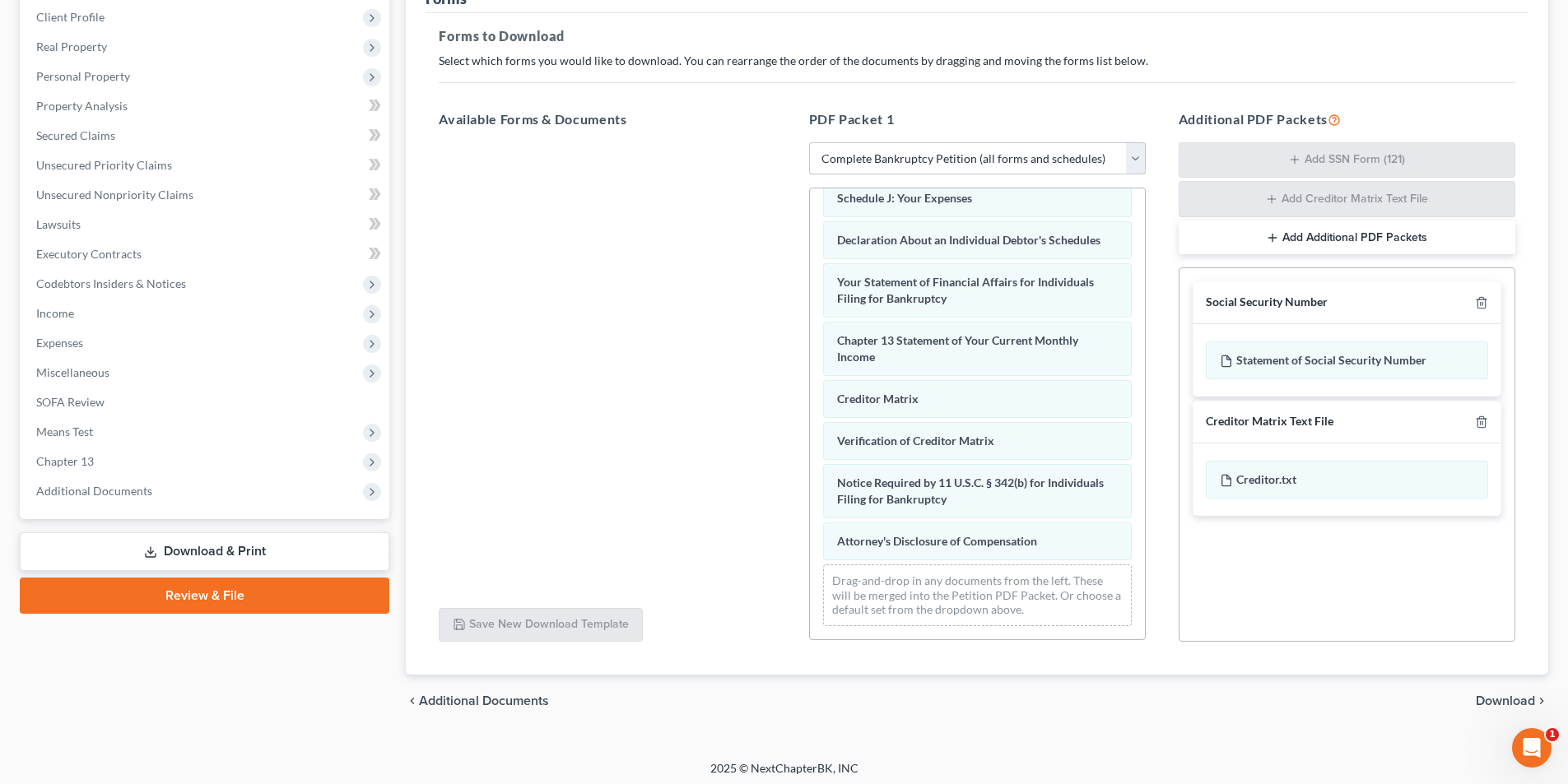
scroll to position [234, 0]
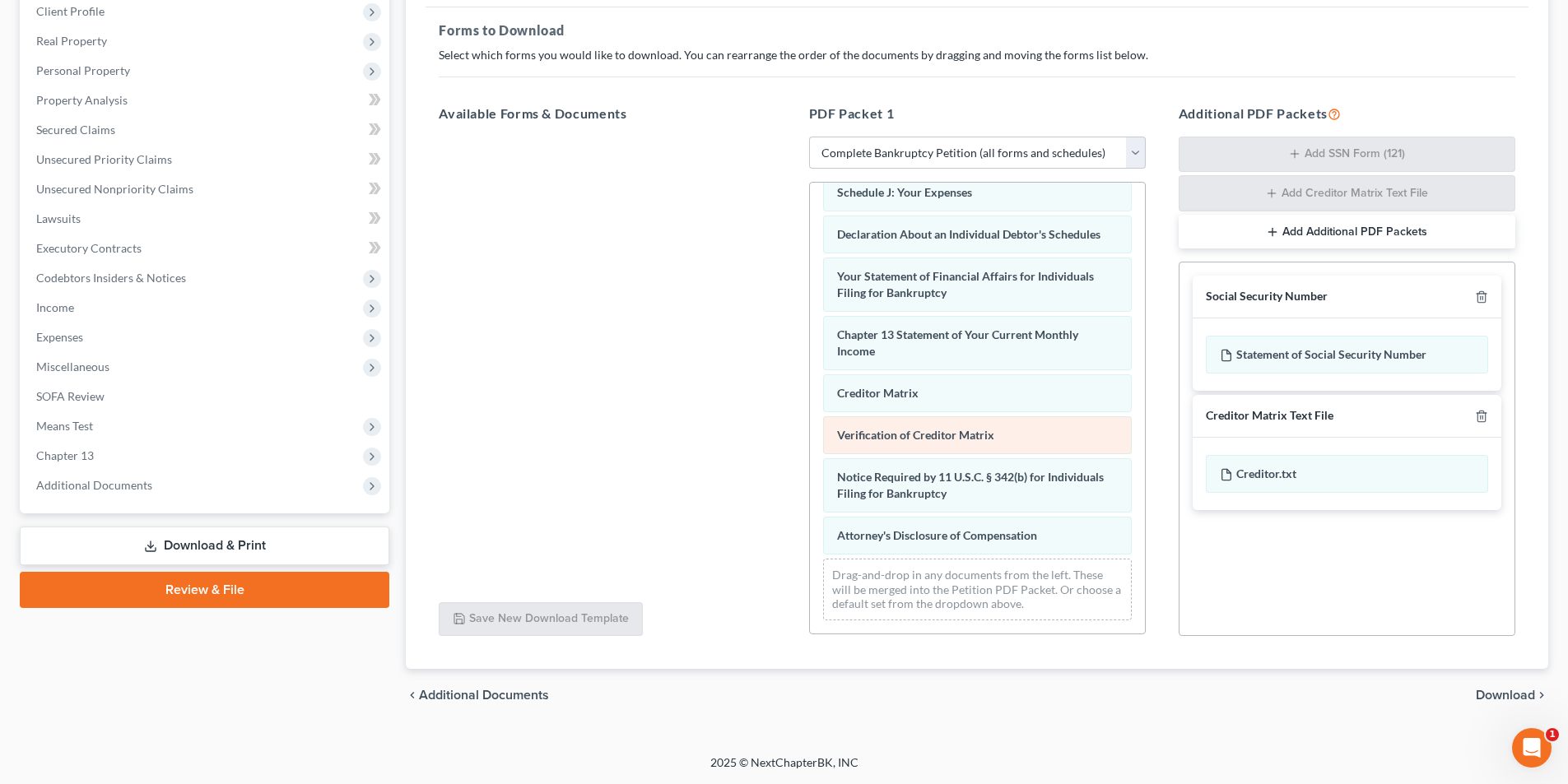
click at [810, 370] on div "Voluntary Petition for Individuals Filing for Bankruptcy Summary of Your Assets…" at bounding box center [977, 183] width 335 height 900
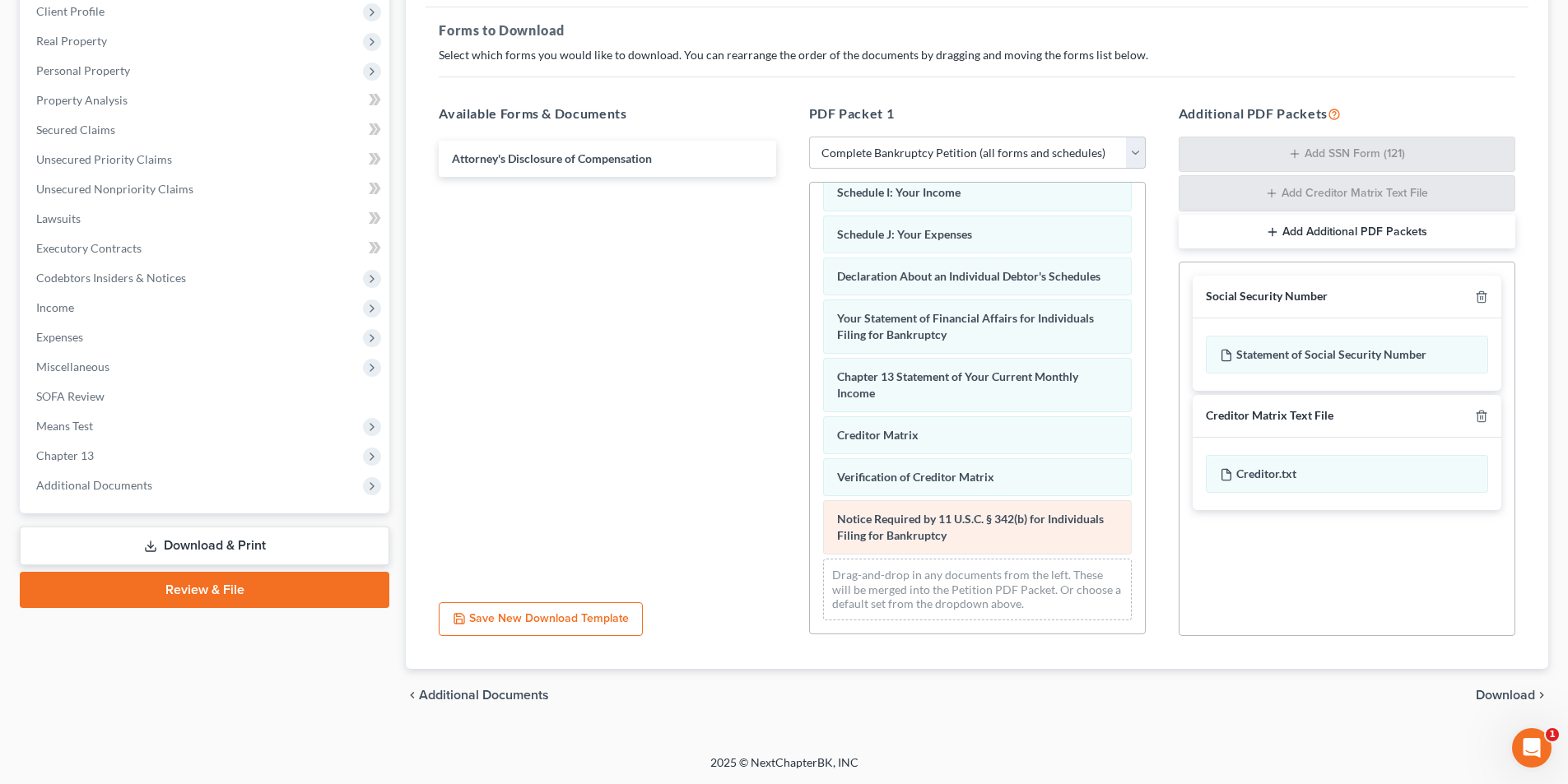
click at [810, 376] on div "Voluntary Petition for Individuals Filing for Bankruptcy Summary of Your Assets…" at bounding box center [977, 205] width 335 height 858
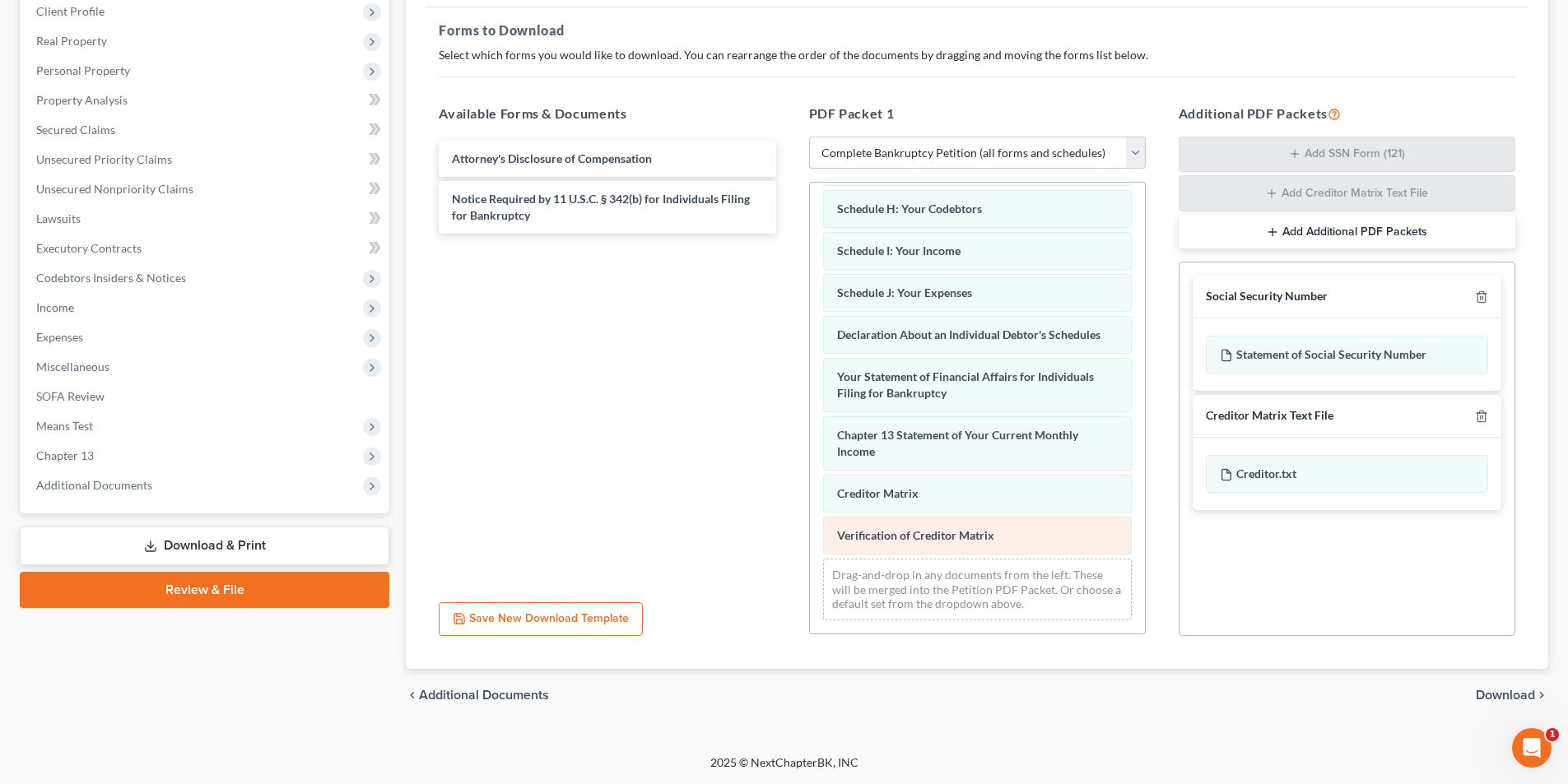
click at [810, 460] on div "Voluntary Petition for Individuals Filing for Bankruptcy Summary of Your Assets…" at bounding box center [977, 234] width 335 height 800
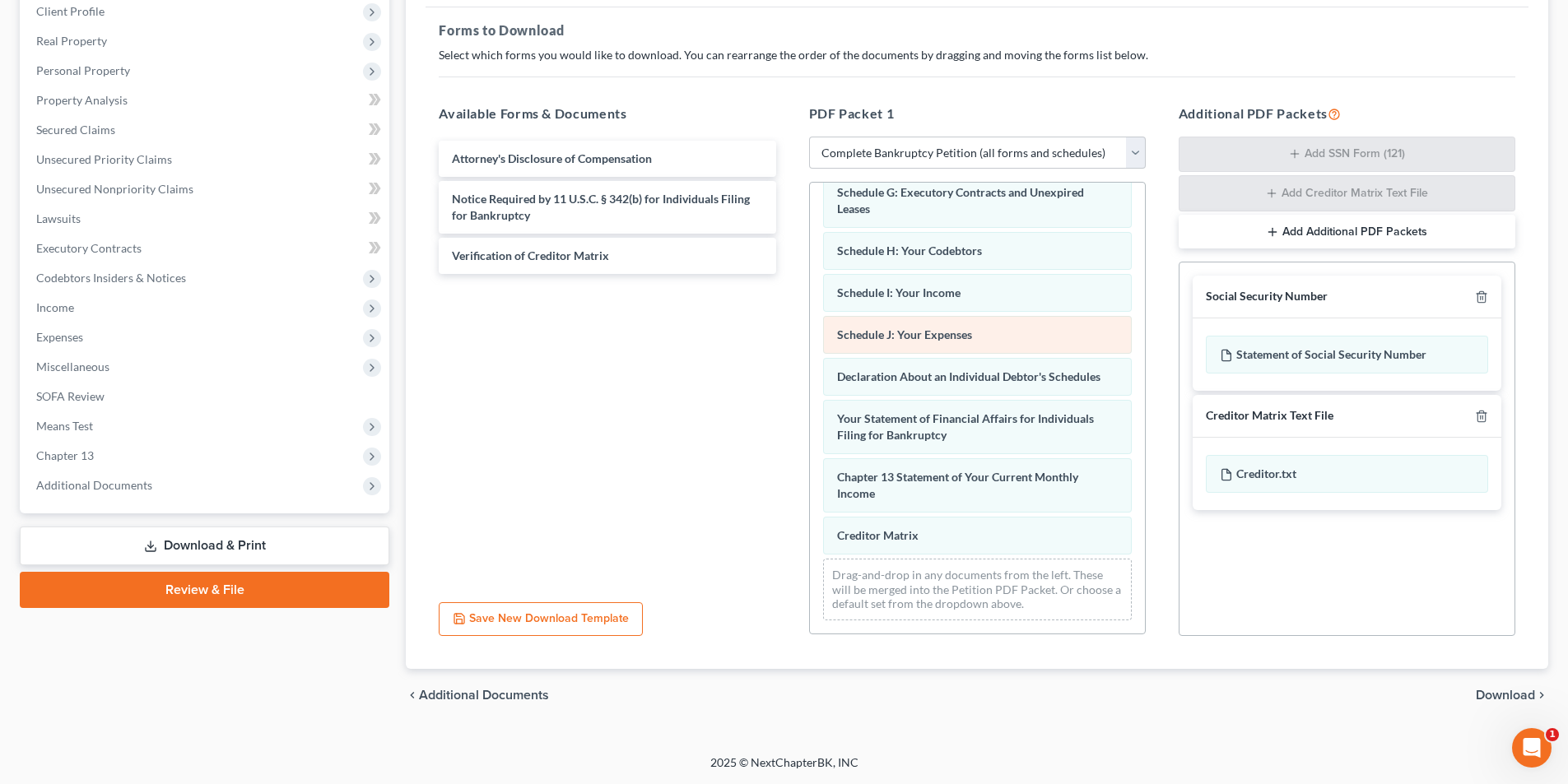
click at [810, 373] on div "Voluntary Petition for Individuals Filing for Bankruptcy Summary of Your Assets…" at bounding box center [977, 254] width 335 height 757
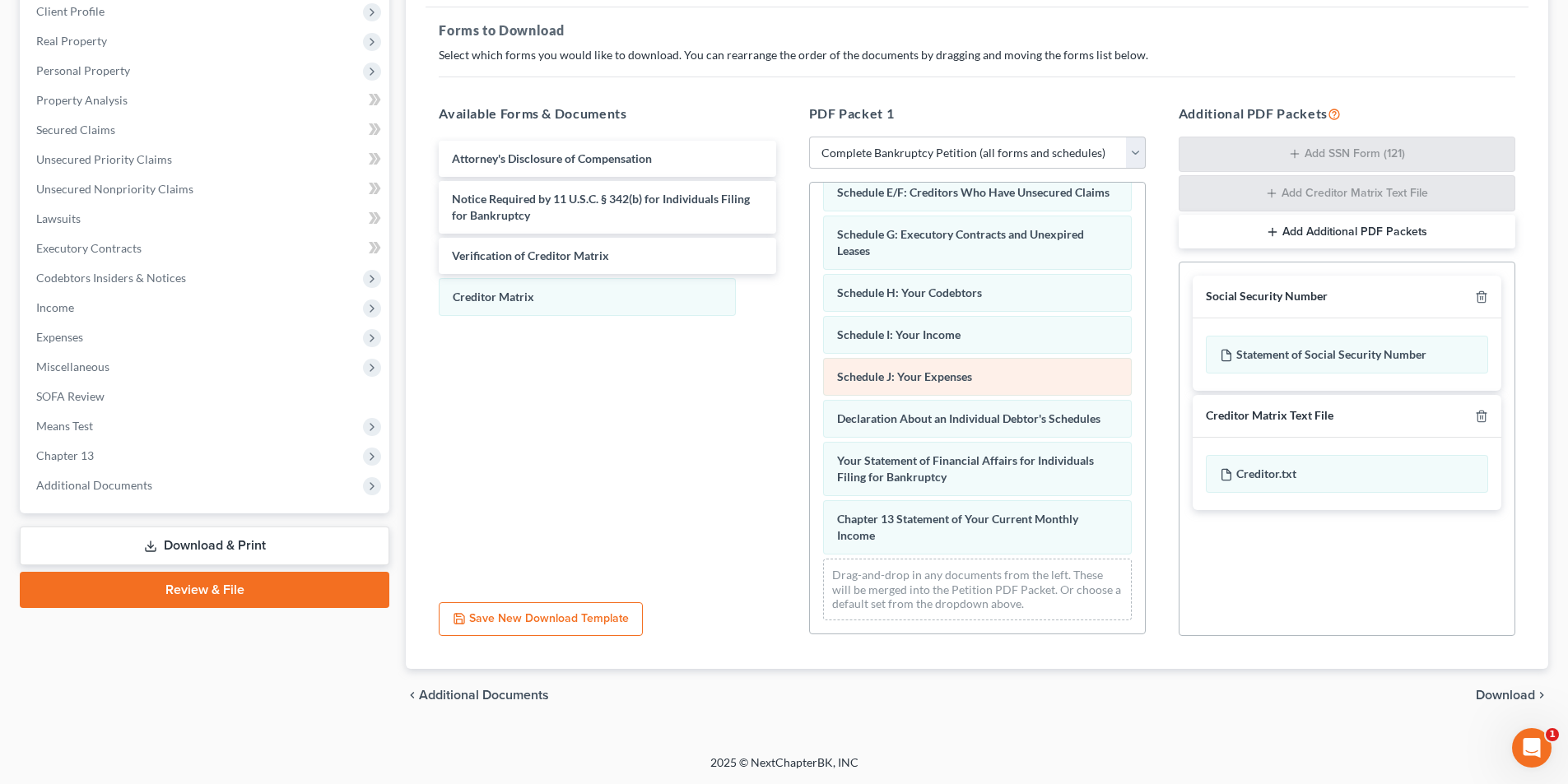
scroll to position [281, 0]
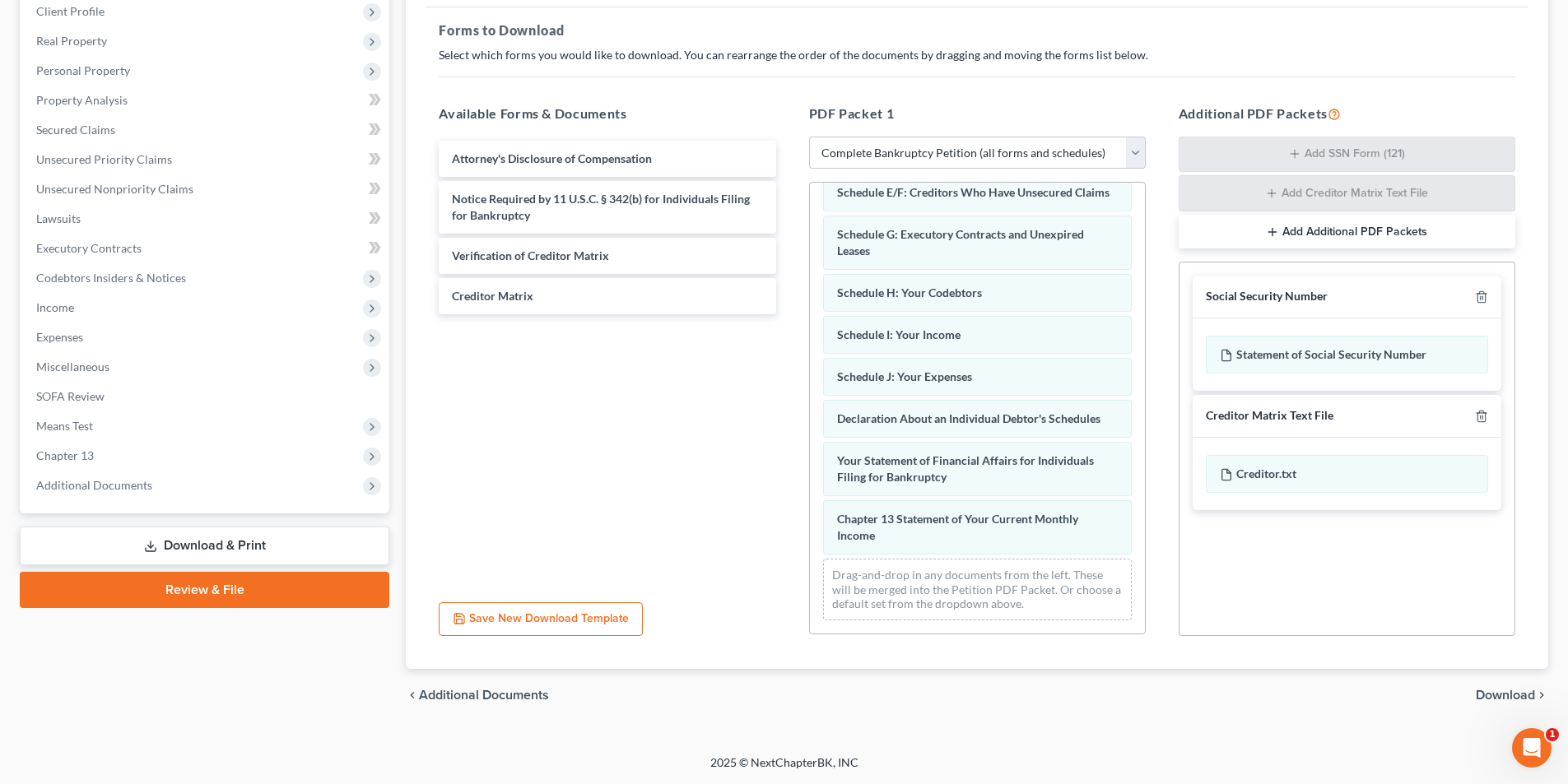
click at [1528, 691] on span "Download" at bounding box center [1505, 695] width 59 height 13
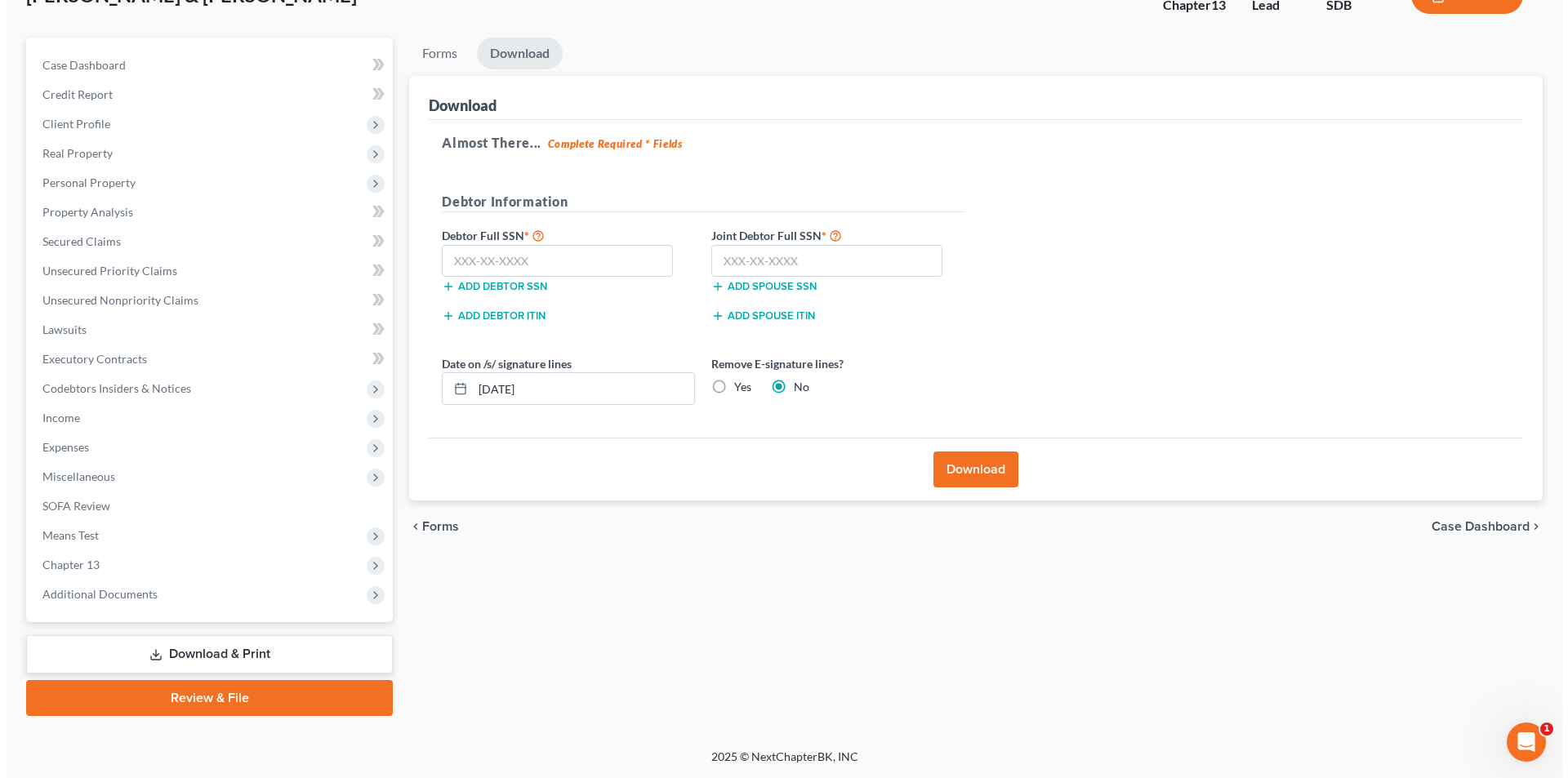
scroll to position [119, 0]
click at [955, 471] on button "Download" at bounding box center [969, 469] width 85 height 36
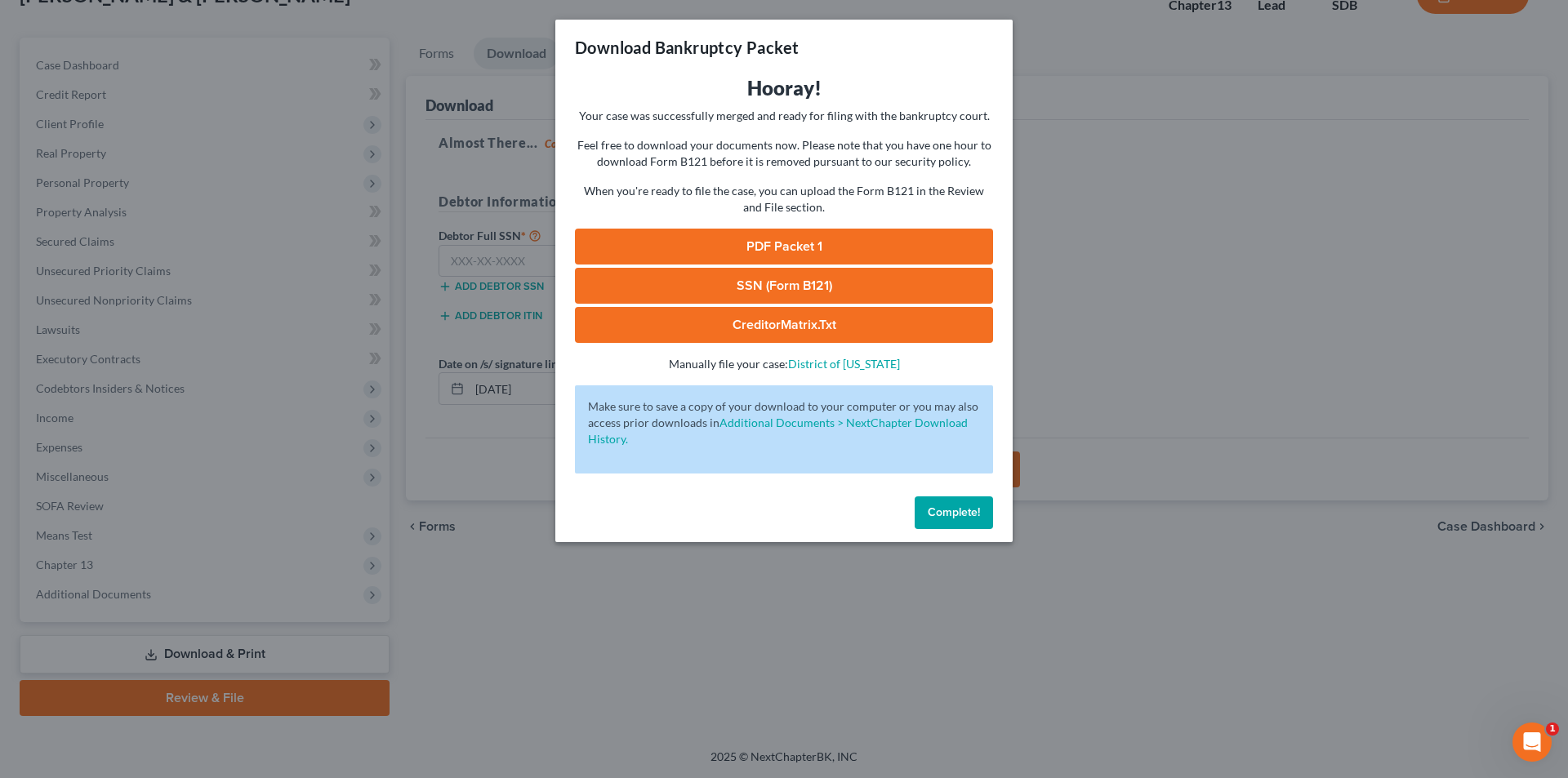
click at [720, 241] on link "PDF Packet 1" at bounding box center [784, 247] width 418 height 36
